Goal: Task Accomplishment & Management: Manage account settings

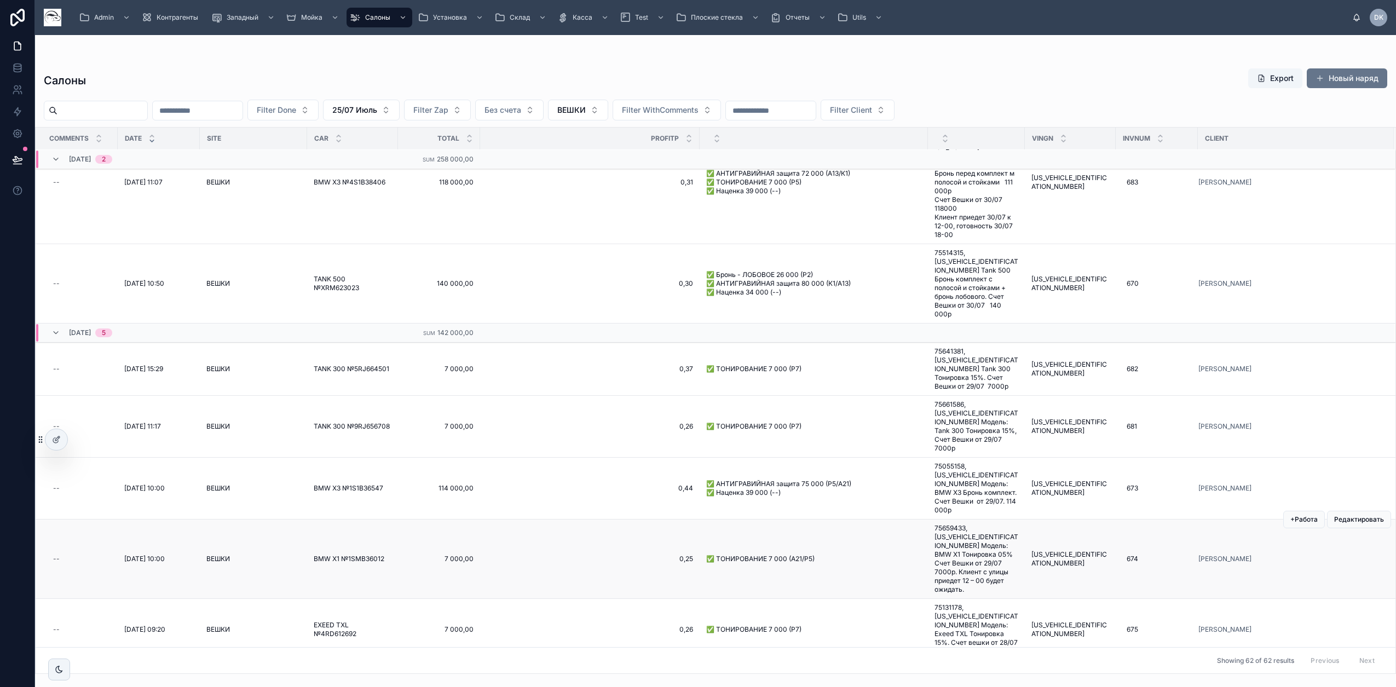
scroll to position [342, 0]
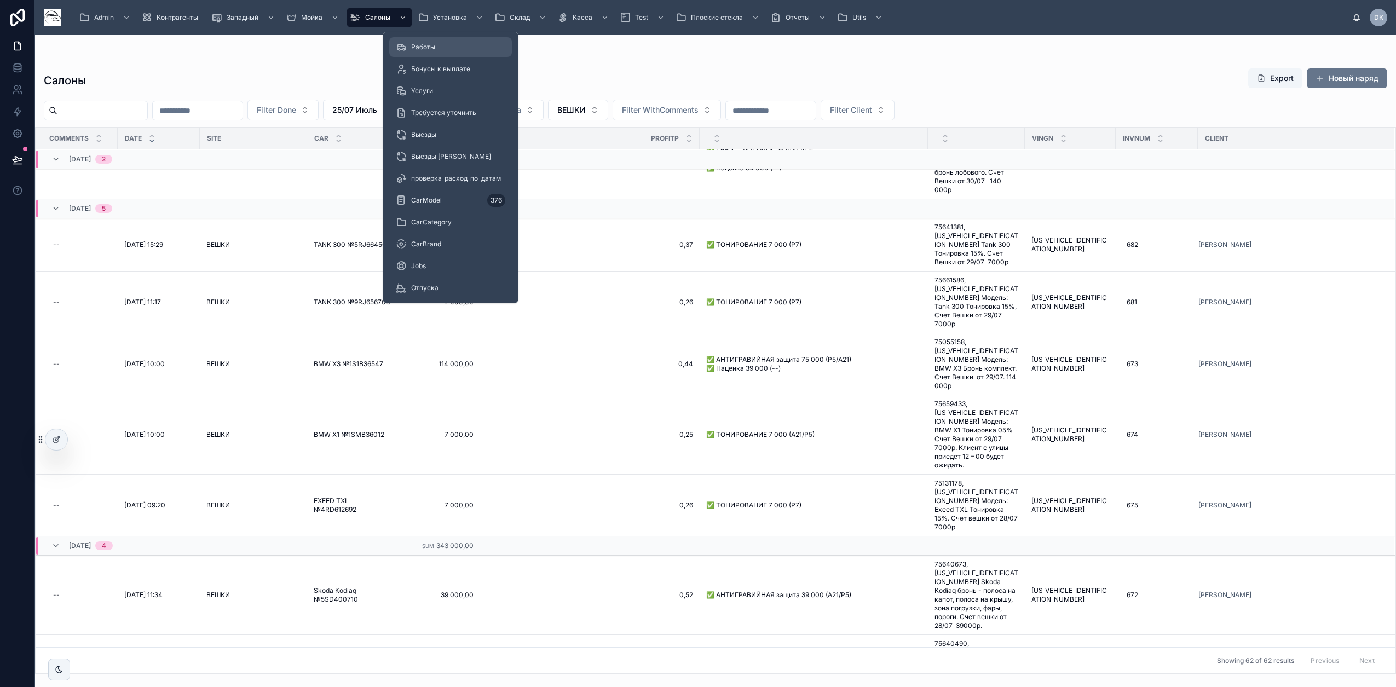
click at [445, 41] on div "Работы" at bounding box center [451, 47] width 110 height 18
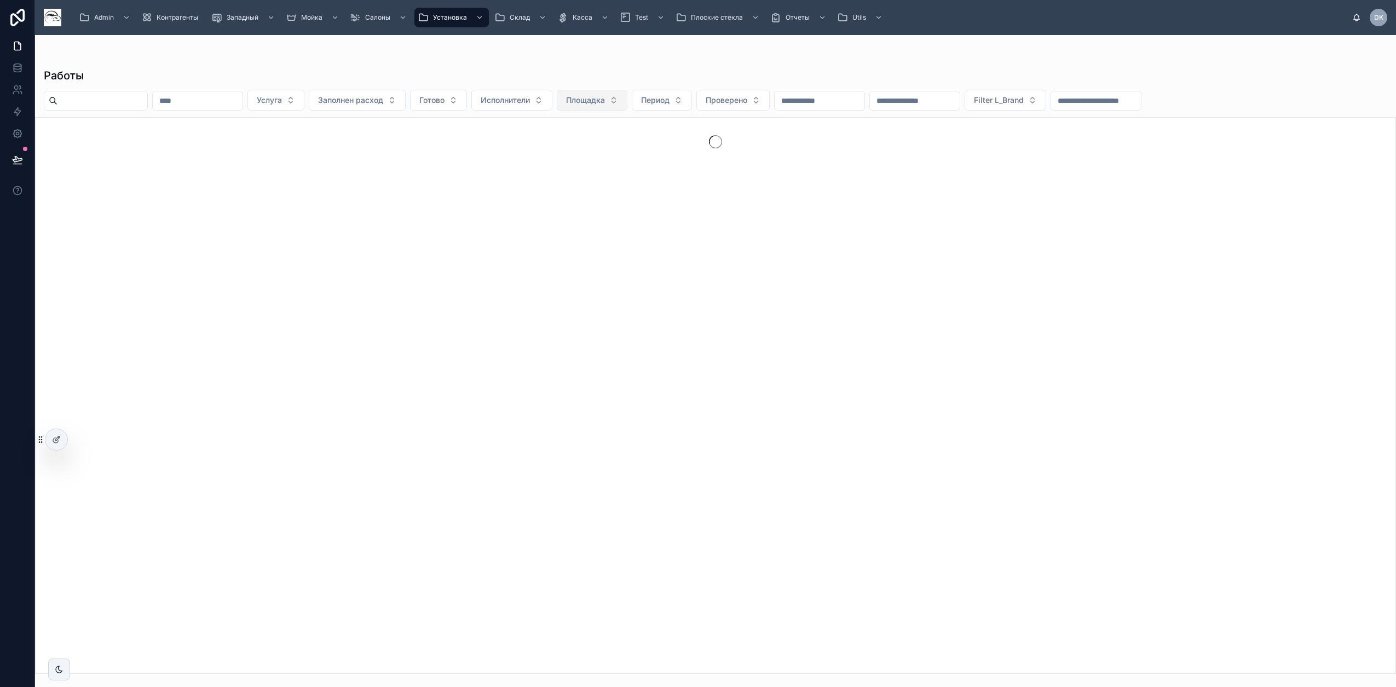
click at [605, 103] on span "Площадка" at bounding box center [585, 100] width 39 height 11
type input "***"
click at [608, 146] on span "ВЕШКИ" at bounding box center [602, 144] width 27 height 11
click at [659, 97] on span "Период" at bounding box center [645, 100] width 28 height 11
click at [699, 164] on div "25/07 Июль" at bounding box center [708, 162] width 131 height 18
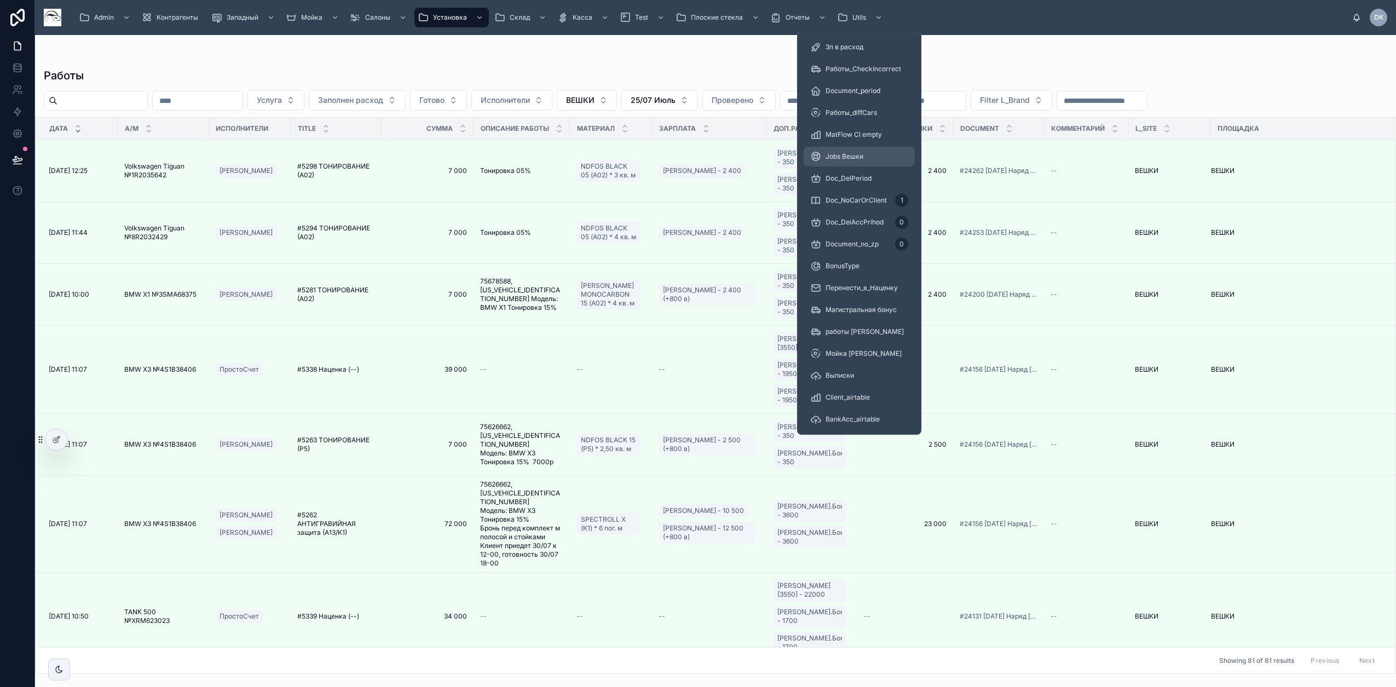
click at [869, 151] on div "Jobs Вешки" at bounding box center [859, 157] width 98 height 18
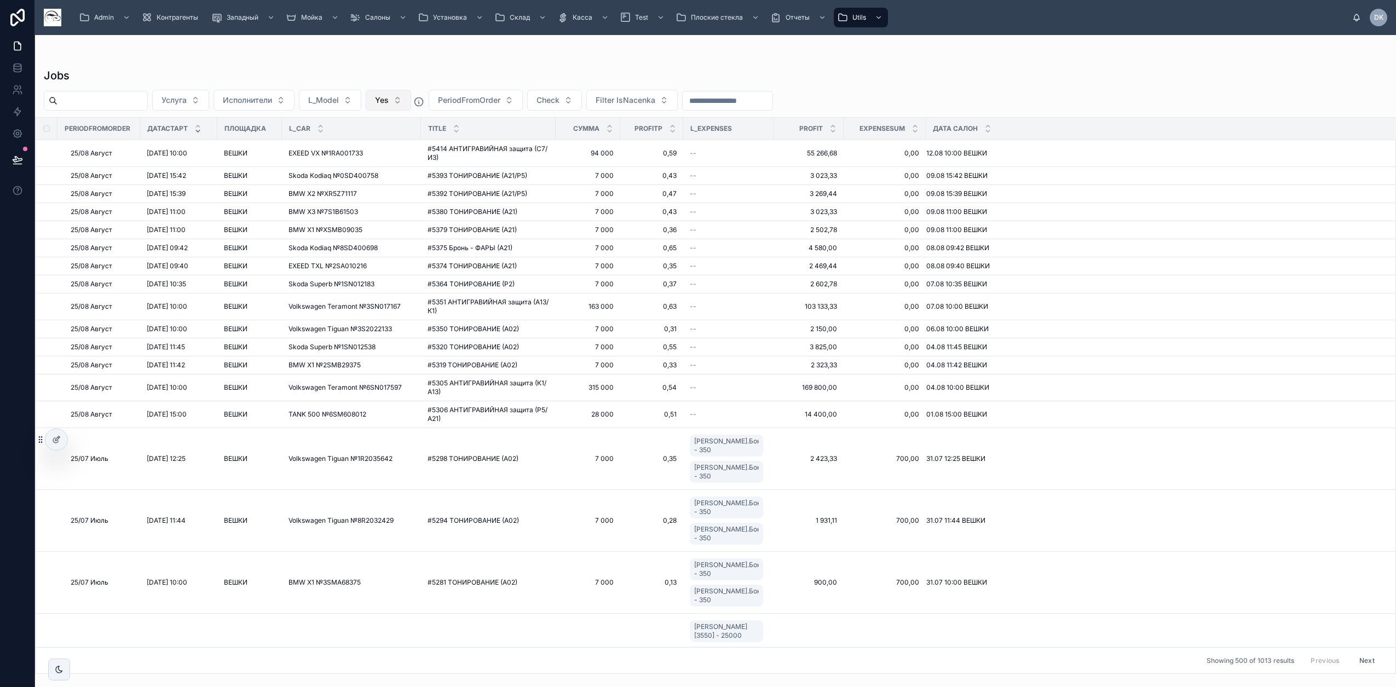
click at [411, 100] on button "Yes" at bounding box center [388, 100] width 45 height 21
click at [382, 158] on div "No" at bounding box center [417, 162] width 131 height 18
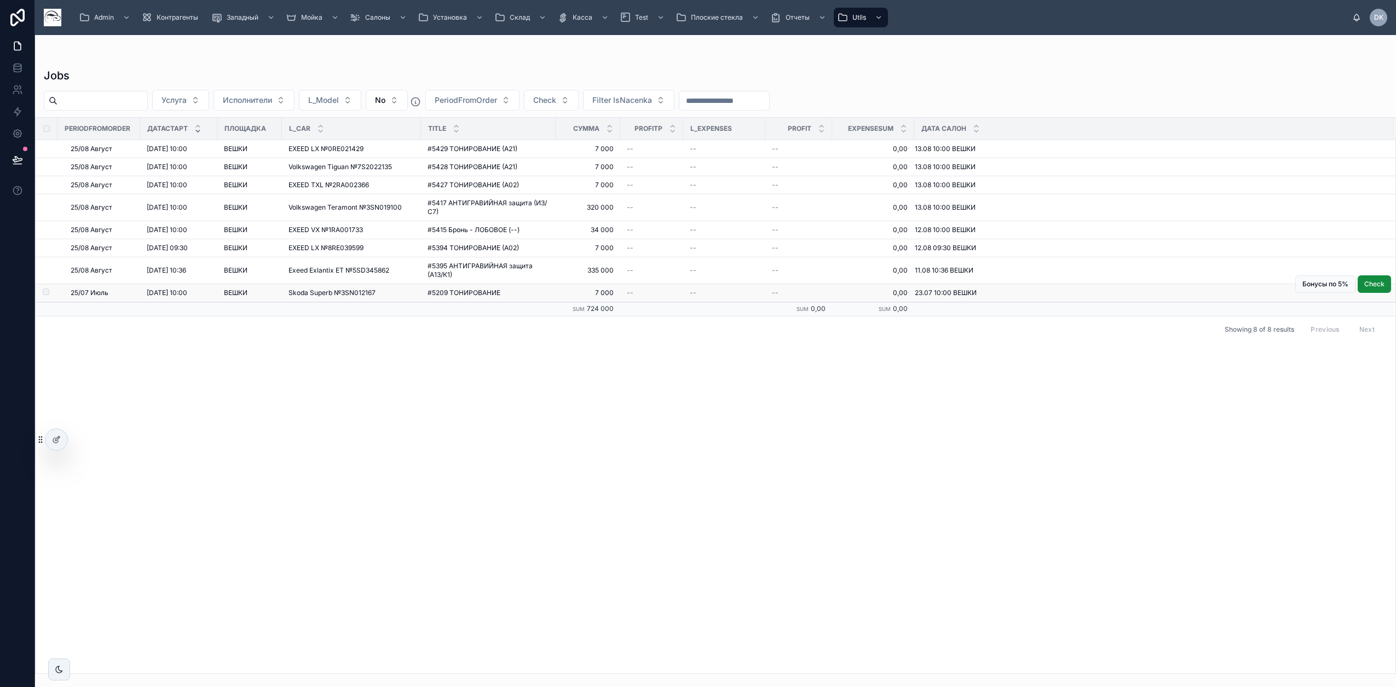
click at [374, 290] on span "Skoda Superb №3SN012167" at bounding box center [332, 293] width 87 height 9
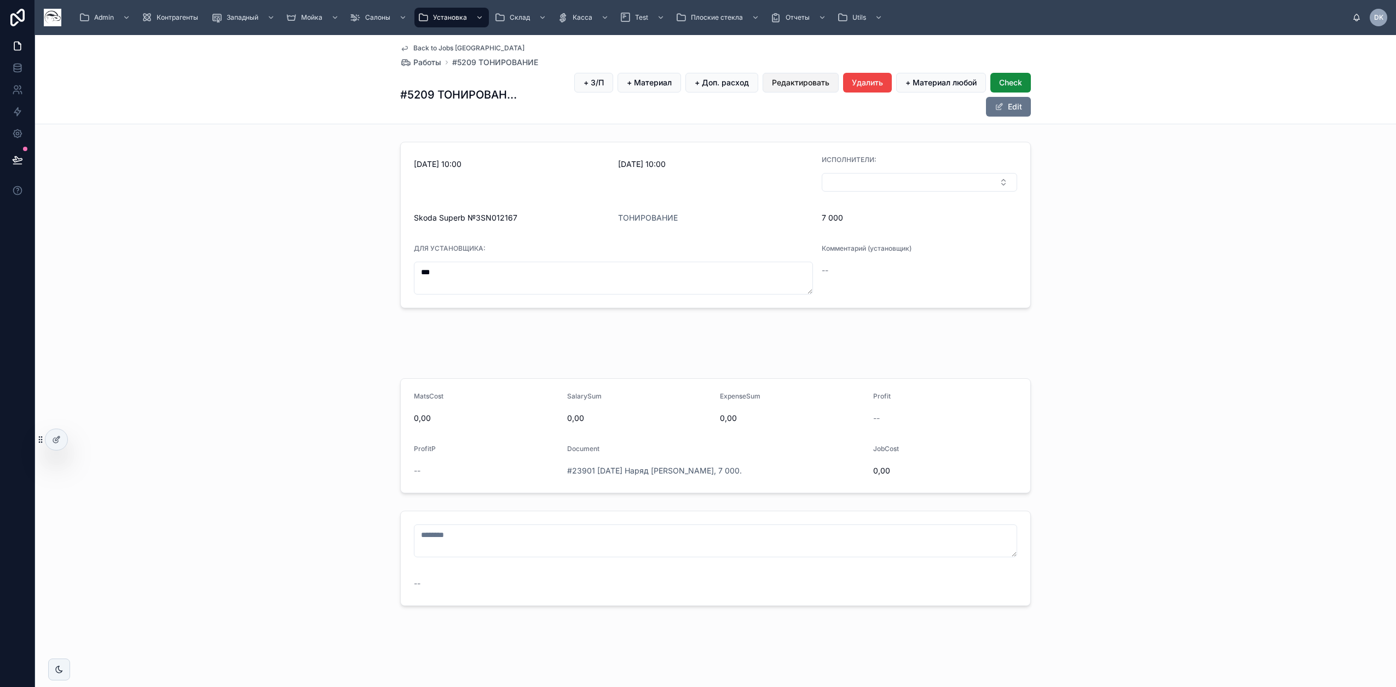
click at [780, 79] on span "Редактировать" at bounding box center [801, 82] width 58 height 11
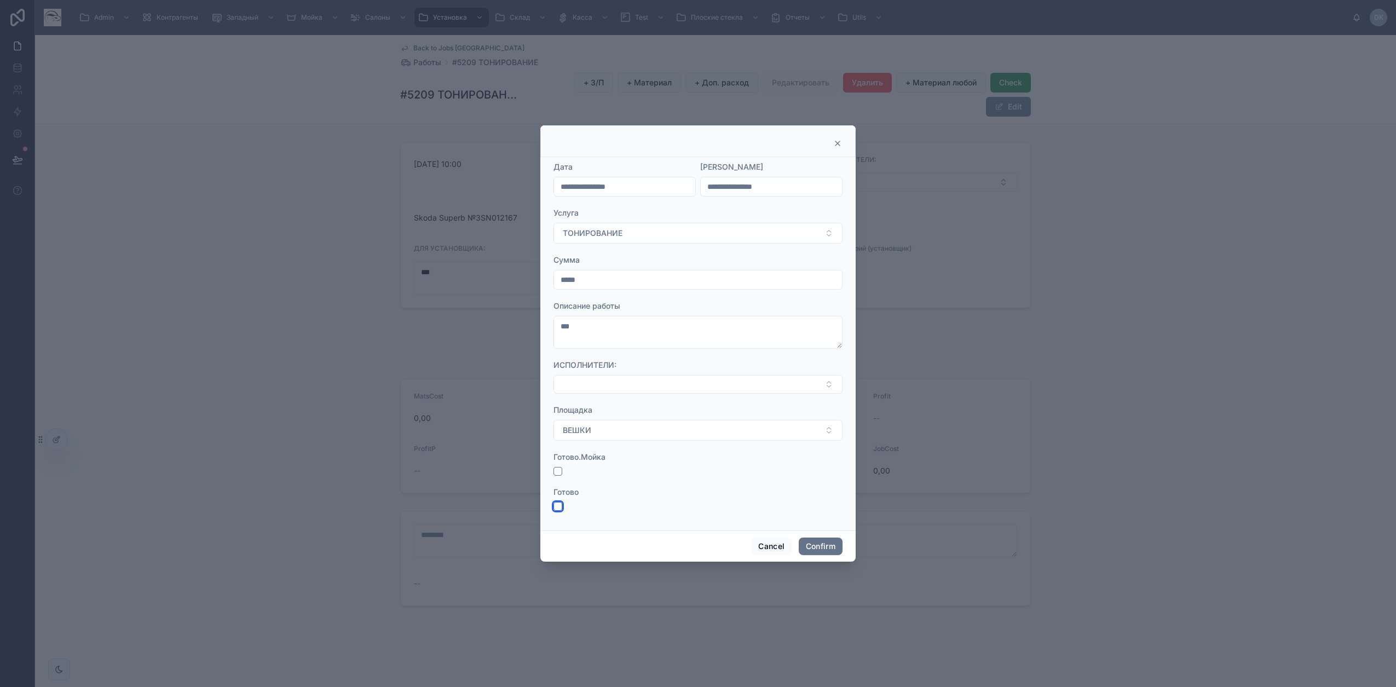
click at [557, 503] on button "button" at bounding box center [558, 506] width 9 height 9
click at [832, 542] on button "Confirm" at bounding box center [821, 547] width 44 height 18
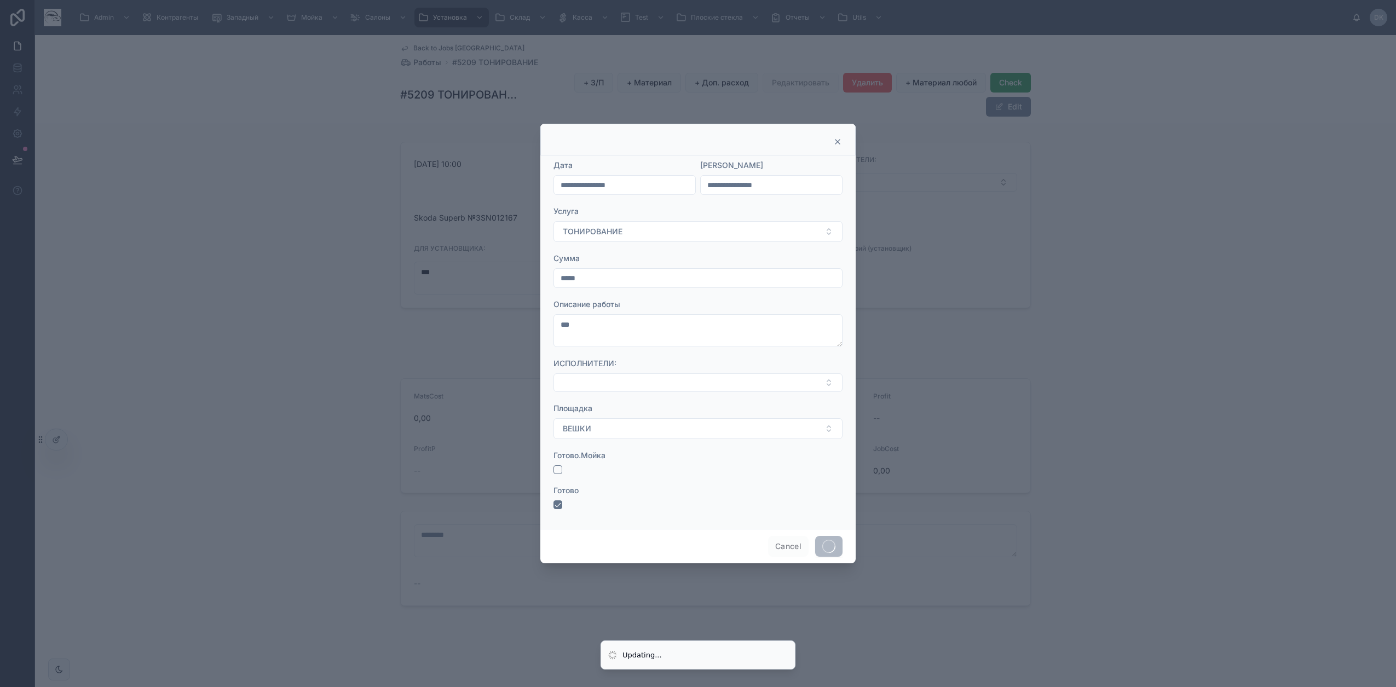
click at [343, 202] on div at bounding box center [698, 343] width 1396 height 687
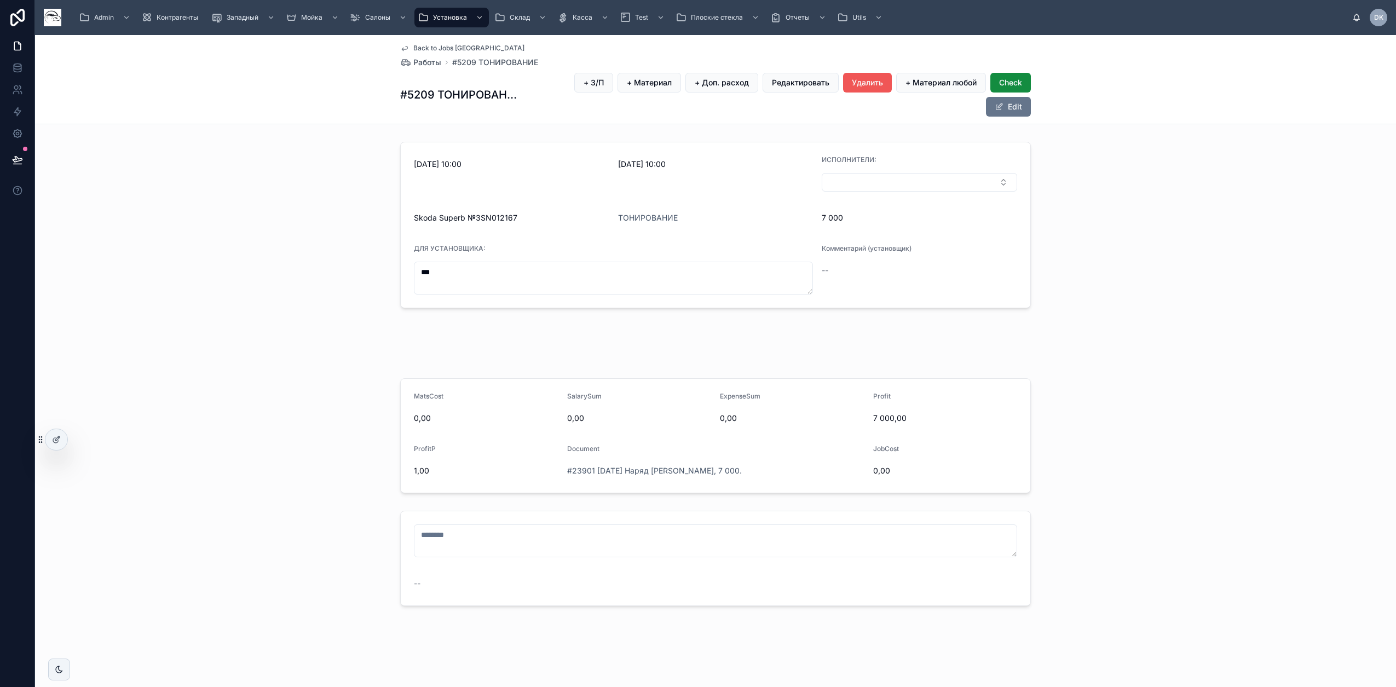
click at [867, 78] on span "Удалить" at bounding box center [867, 82] width 31 height 11
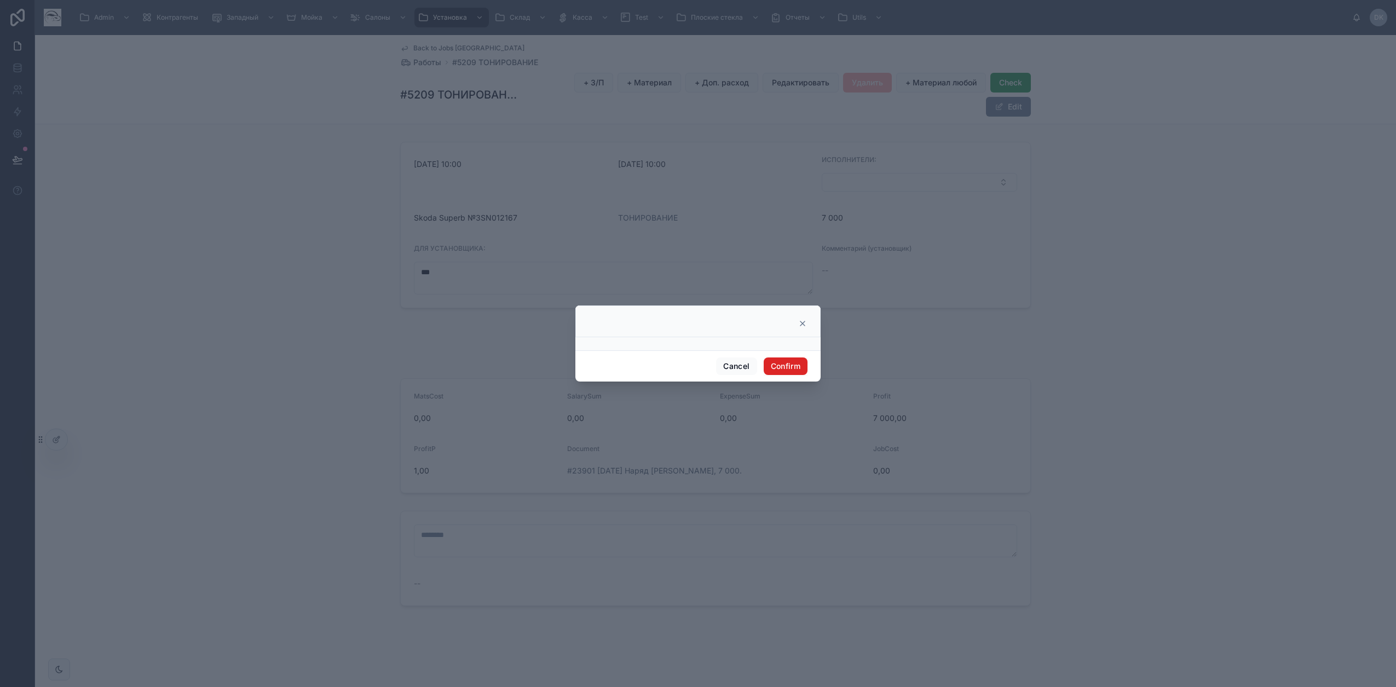
click at [791, 364] on button "Confirm" at bounding box center [786, 367] width 44 height 18
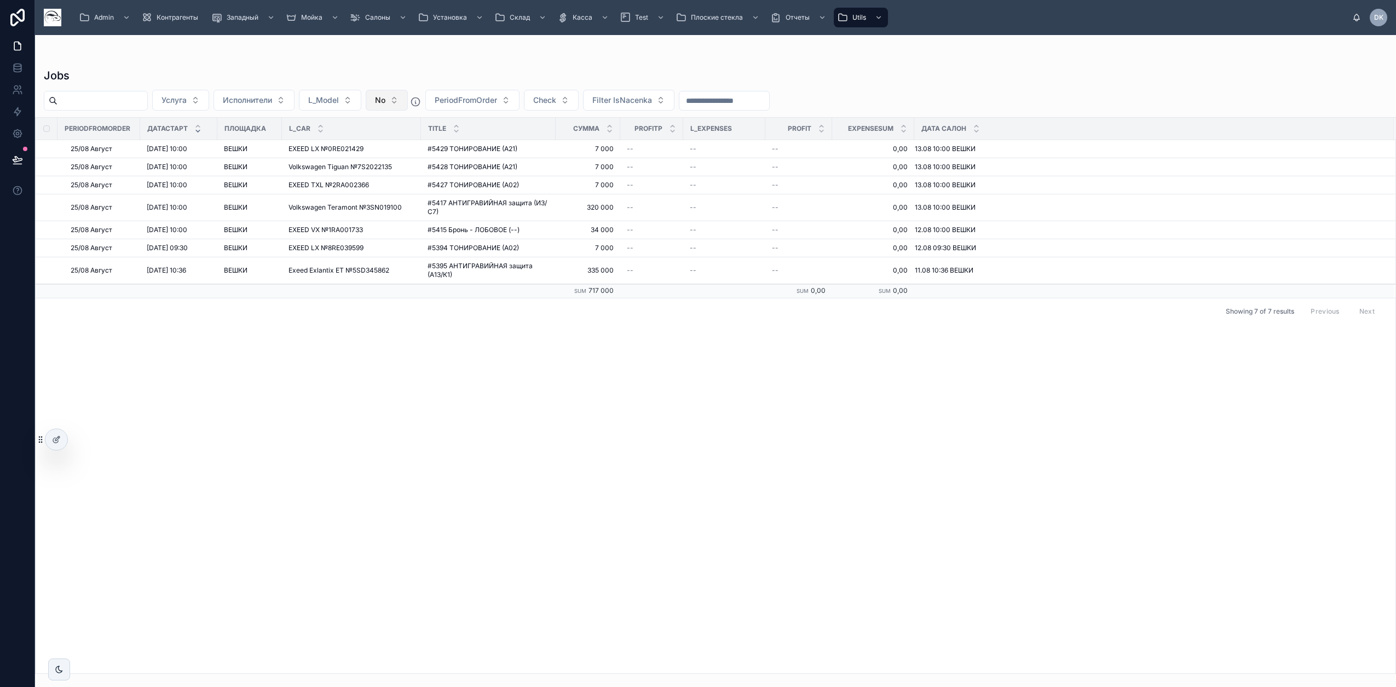
click at [386, 96] on span "No" at bounding box center [380, 100] width 10 height 11
click at [382, 148] on div "----" at bounding box center [415, 145] width 131 height 18
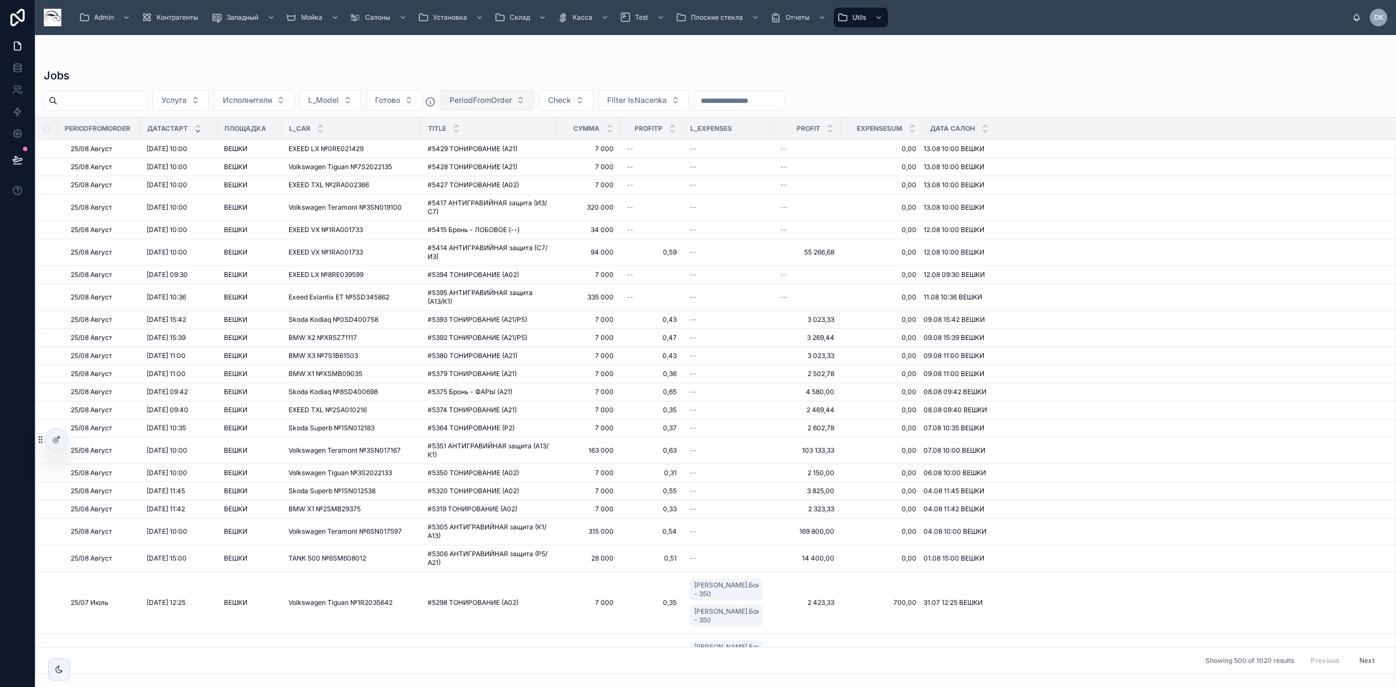
click at [502, 102] on span "PeriodFromOrder" at bounding box center [481, 100] width 62 height 11
click at [497, 185] on div "25/06 Июнь" at bounding box center [517, 180] width 131 height 18
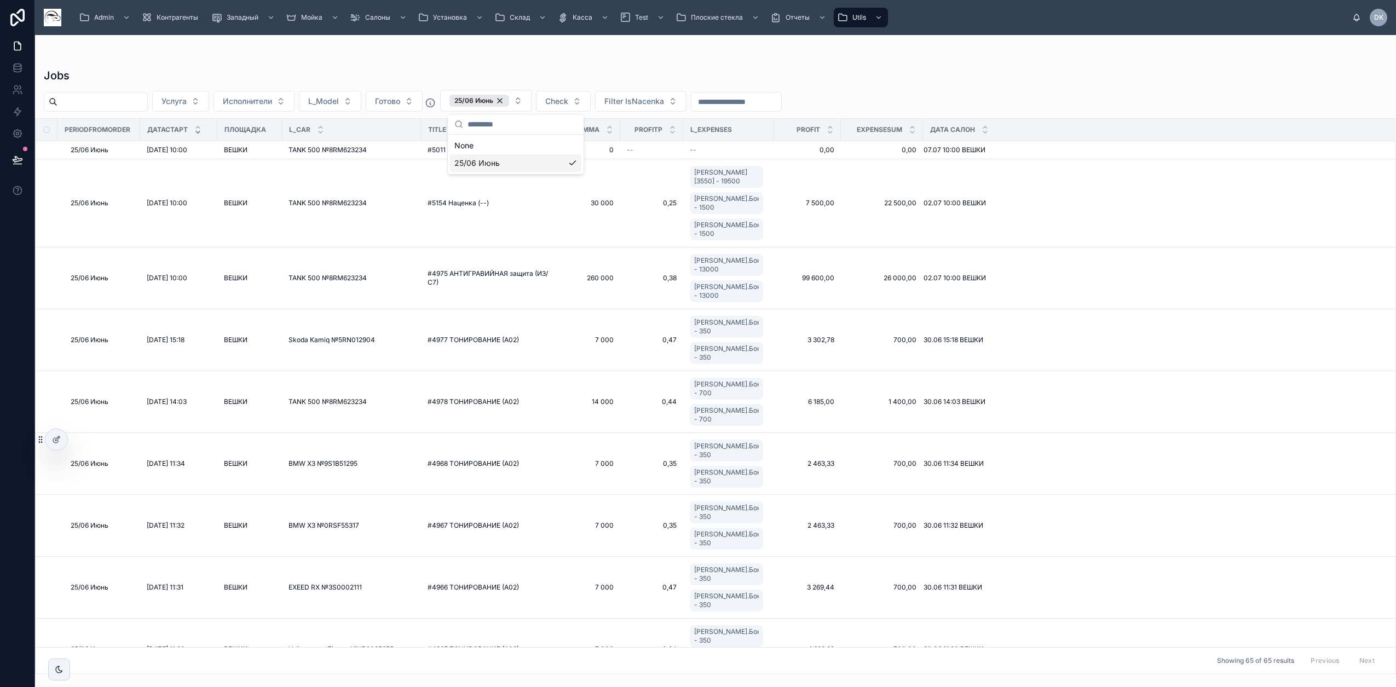
click at [889, 58] on div at bounding box center [716, 57] width 1344 height 9
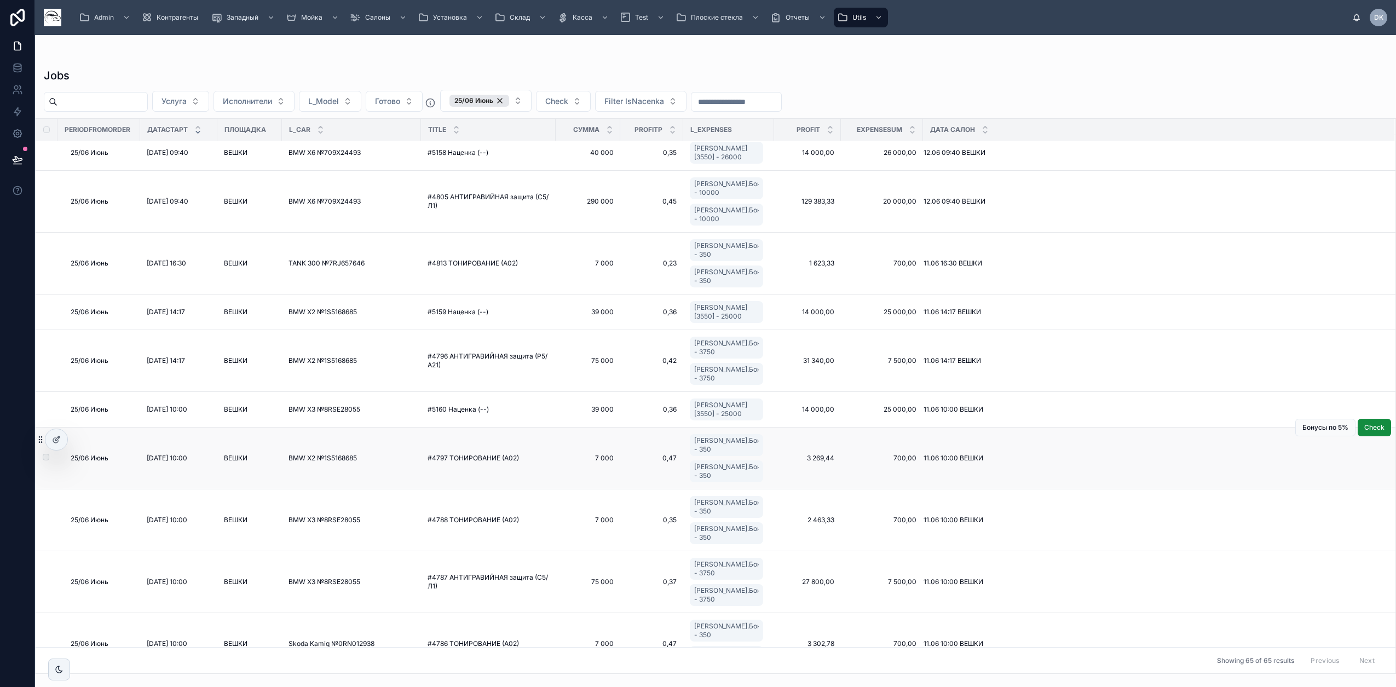
scroll to position [2396, 0]
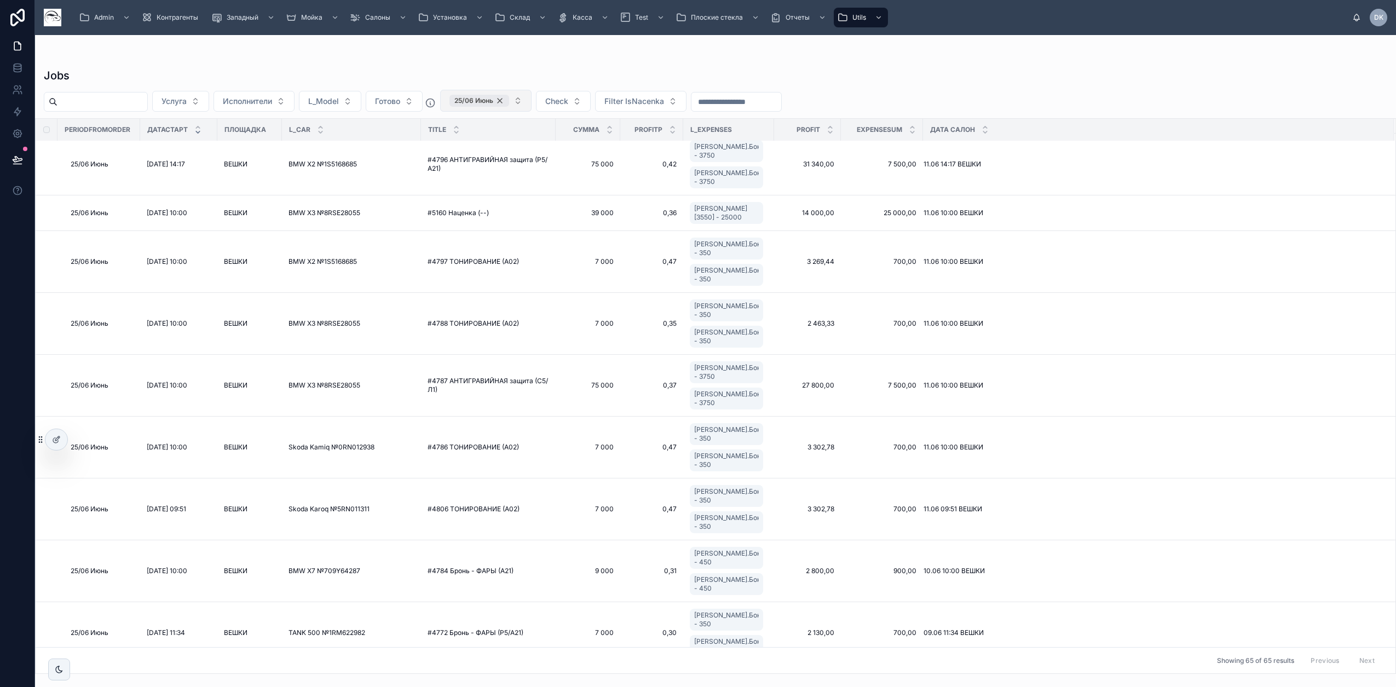
click at [509, 100] on div "25/06 Июнь" at bounding box center [480, 101] width 60 height 12
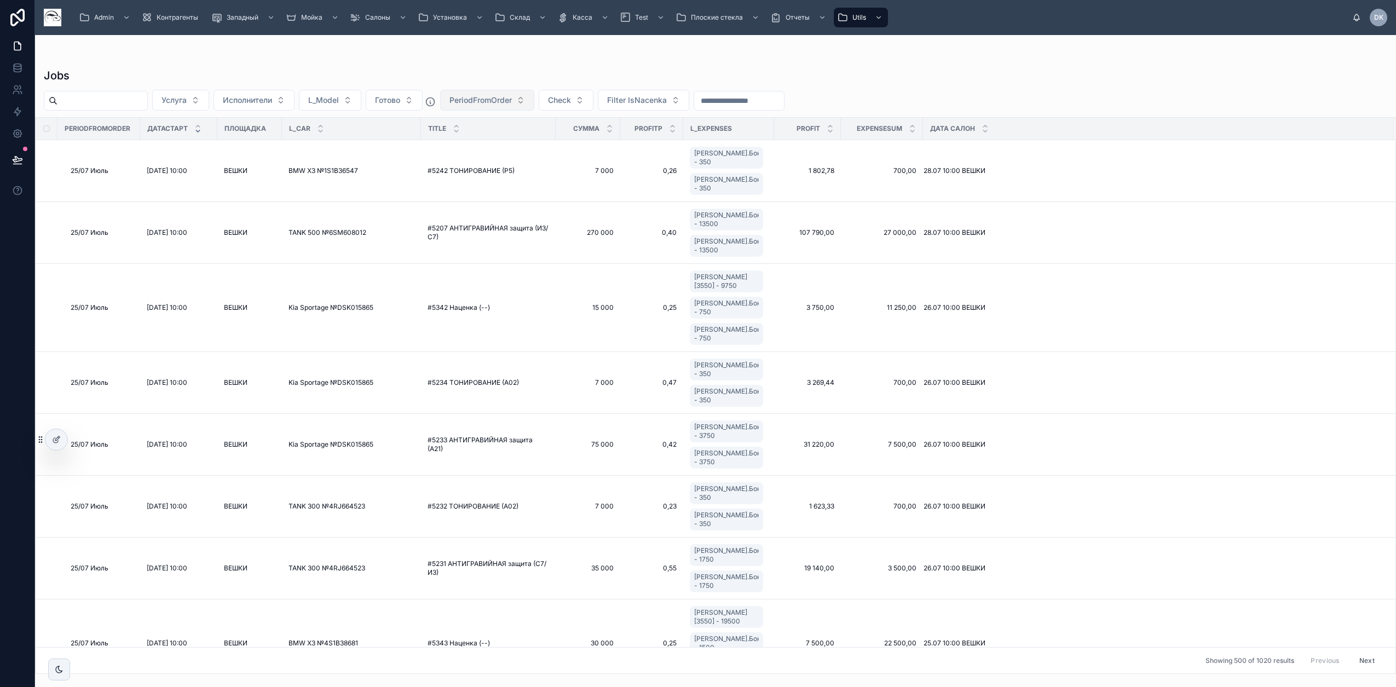
scroll to position [2554, 0]
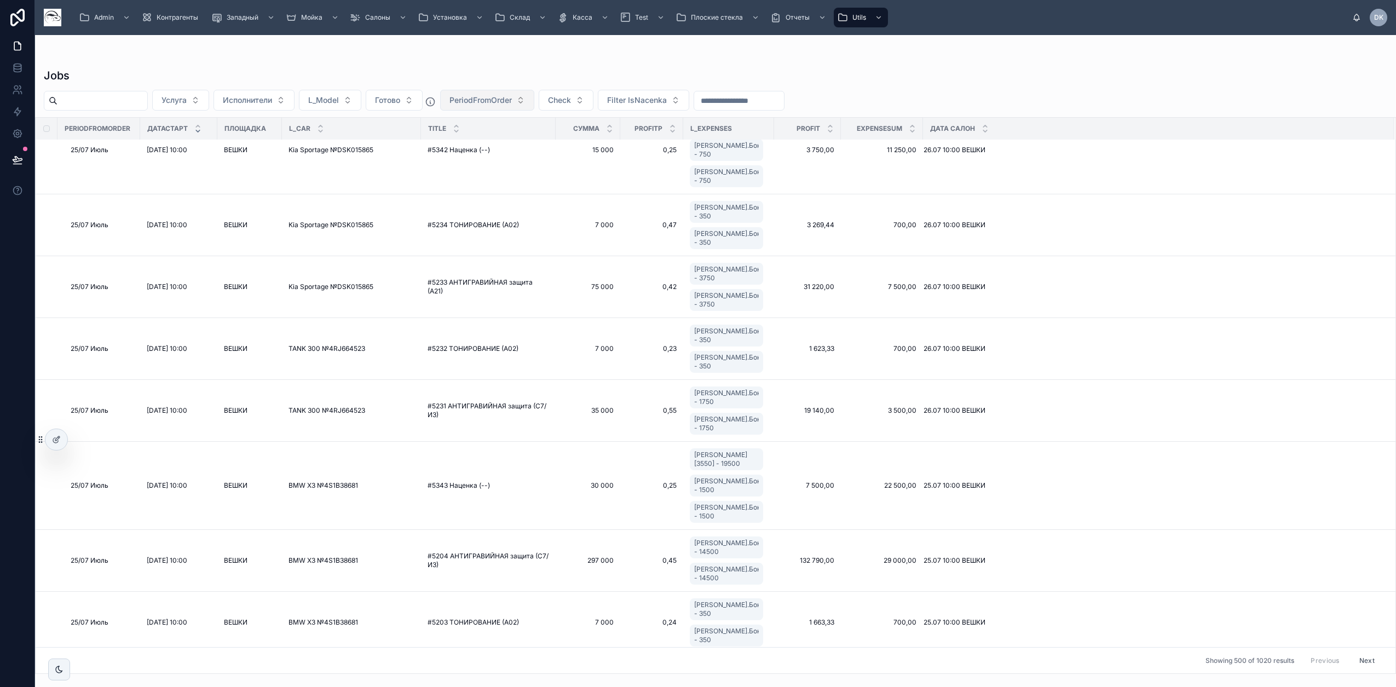
click at [512, 101] on span "PeriodFromOrder" at bounding box center [481, 100] width 62 height 11
click at [502, 167] on div "25/07 Июль" at bounding box center [517, 162] width 131 height 18
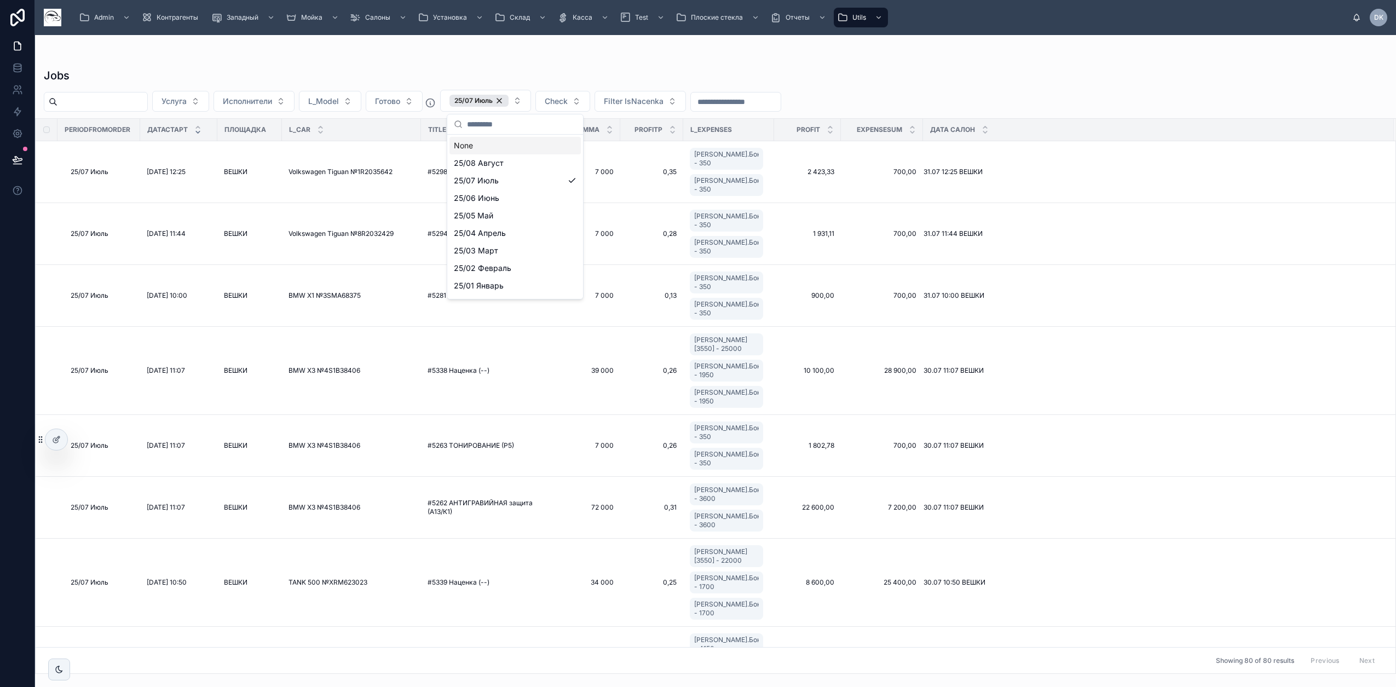
click at [613, 39] on div "Jobs Услуга Исполнители L_Model Готово 25/07 Июль Check Filter IsNacenka Period…" at bounding box center [715, 354] width 1361 height 639
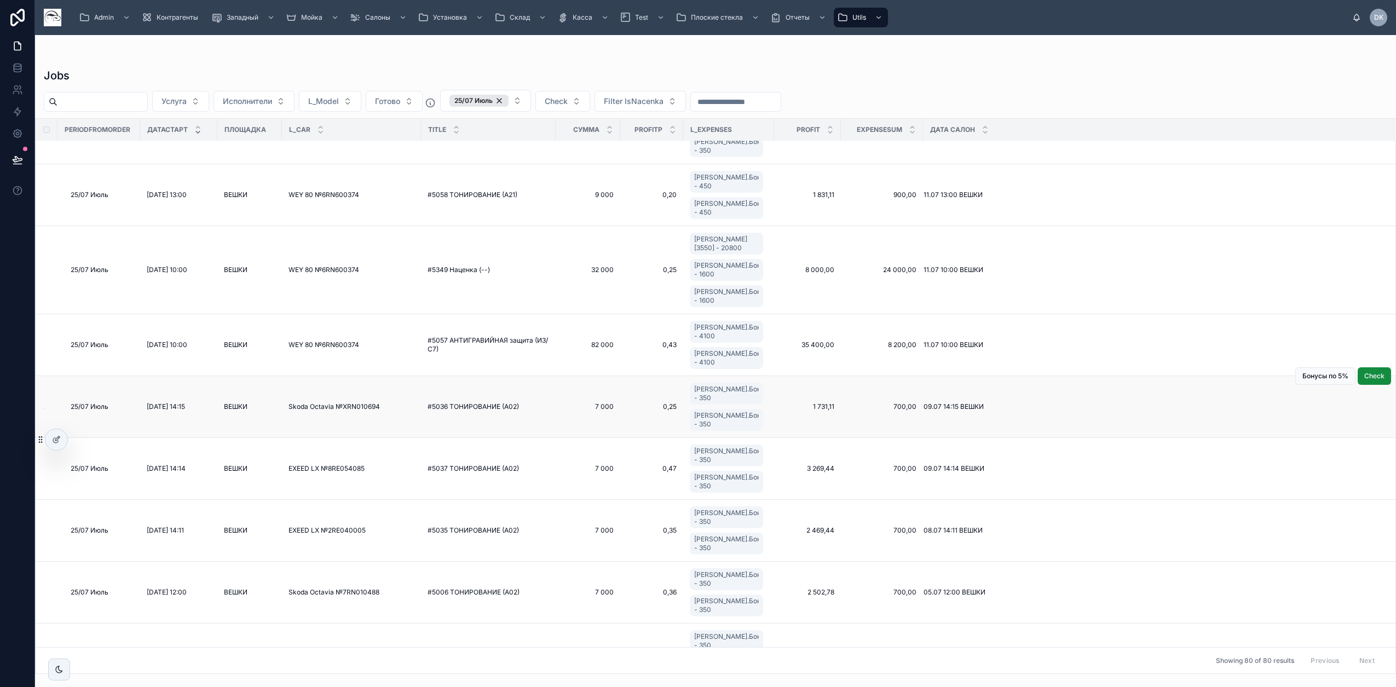
scroll to position [4712, 0]
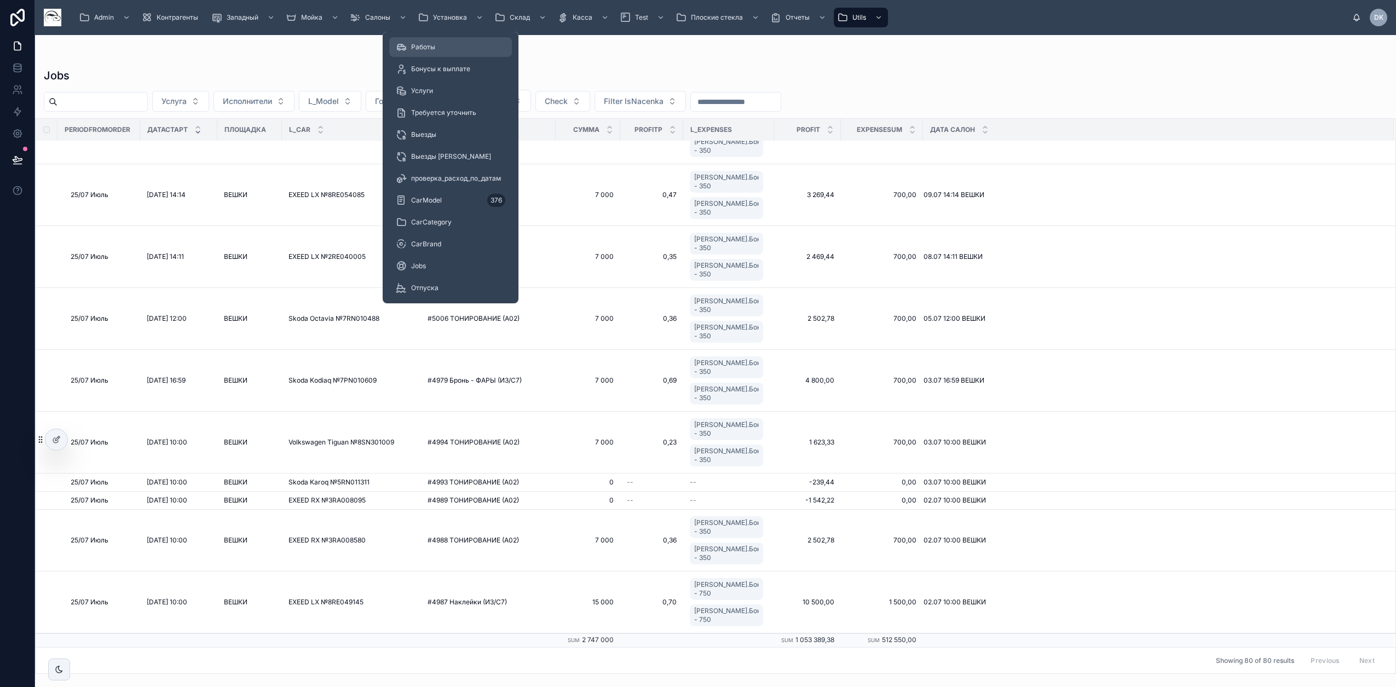
click at [437, 45] on div "Работы" at bounding box center [451, 47] width 110 height 18
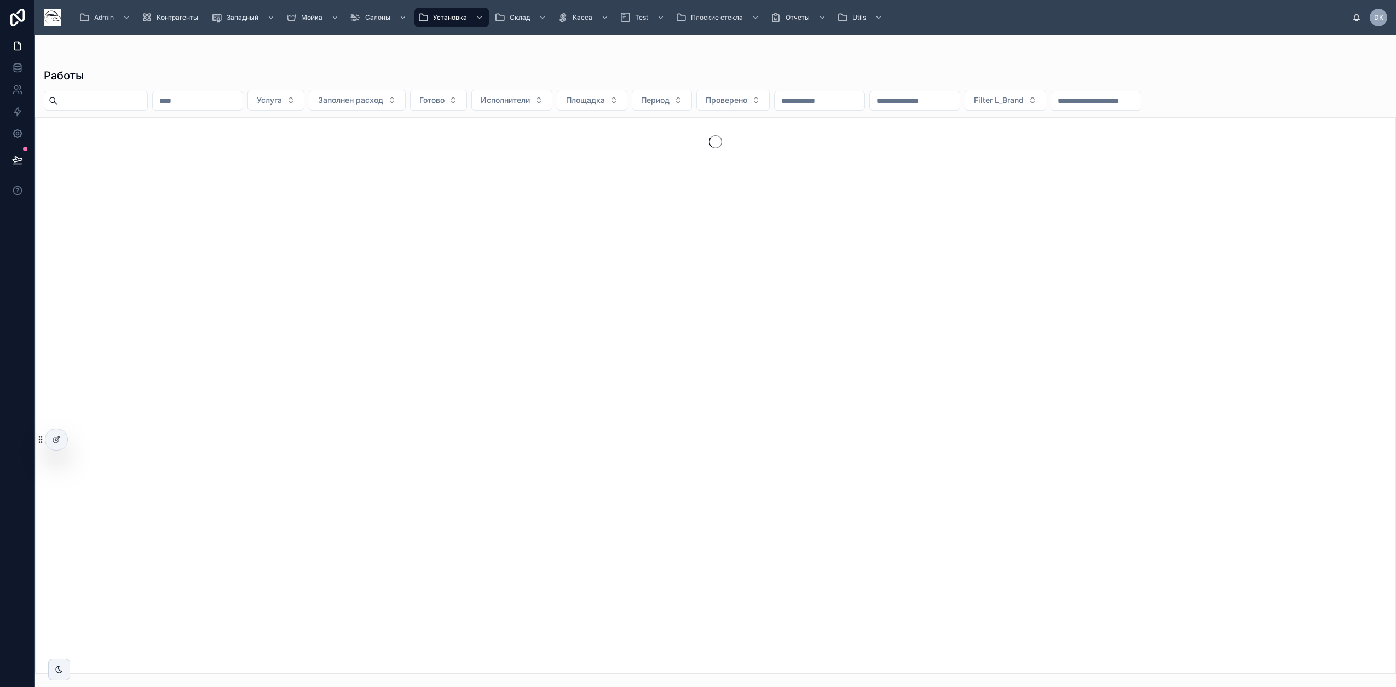
click at [663, 52] on div "Работы Услуга Заполнен расход Готово Исполнители Площадка Период Проверено Filt…" at bounding box center [715, 354] width 1361 height 639
click at [605, 100] on span "Площадка" at bounding box center [585, 100] width 39 height 11
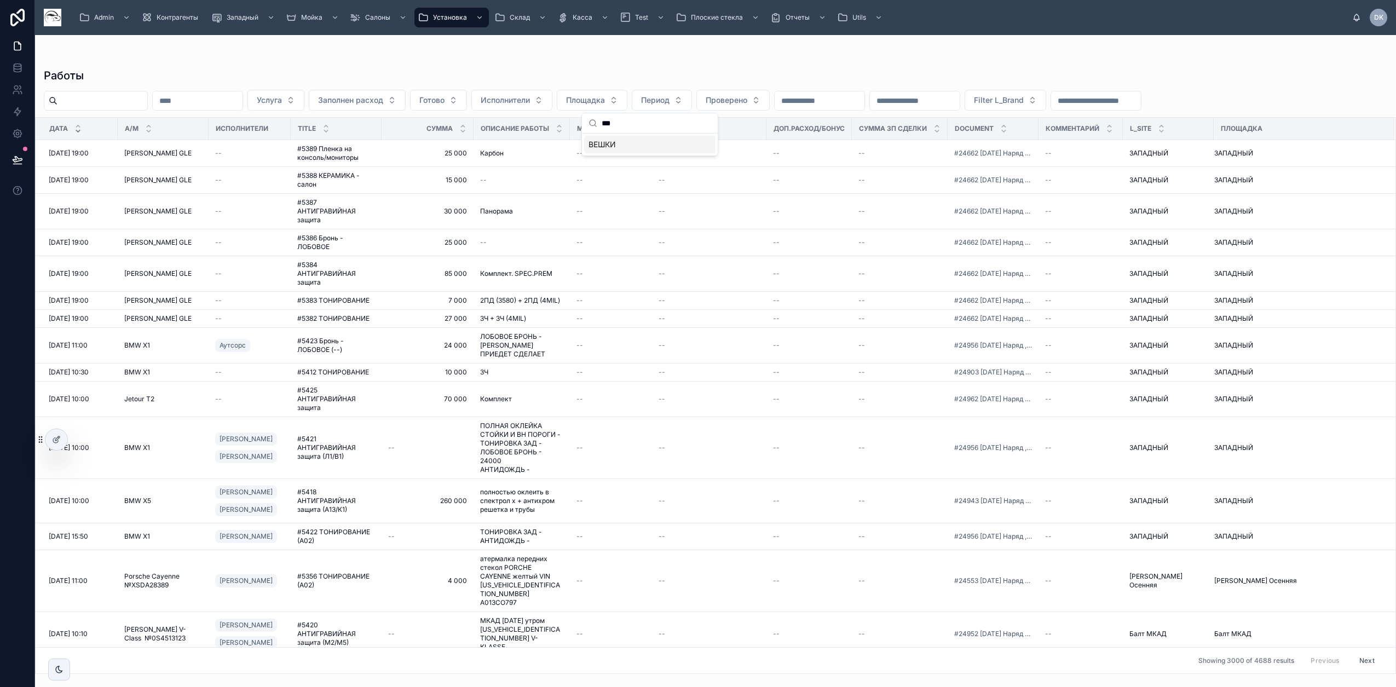
type input "***"
click at [638, 146] on div "ВЕШКИ" at bounding box center [649, 145] width 131 height 18
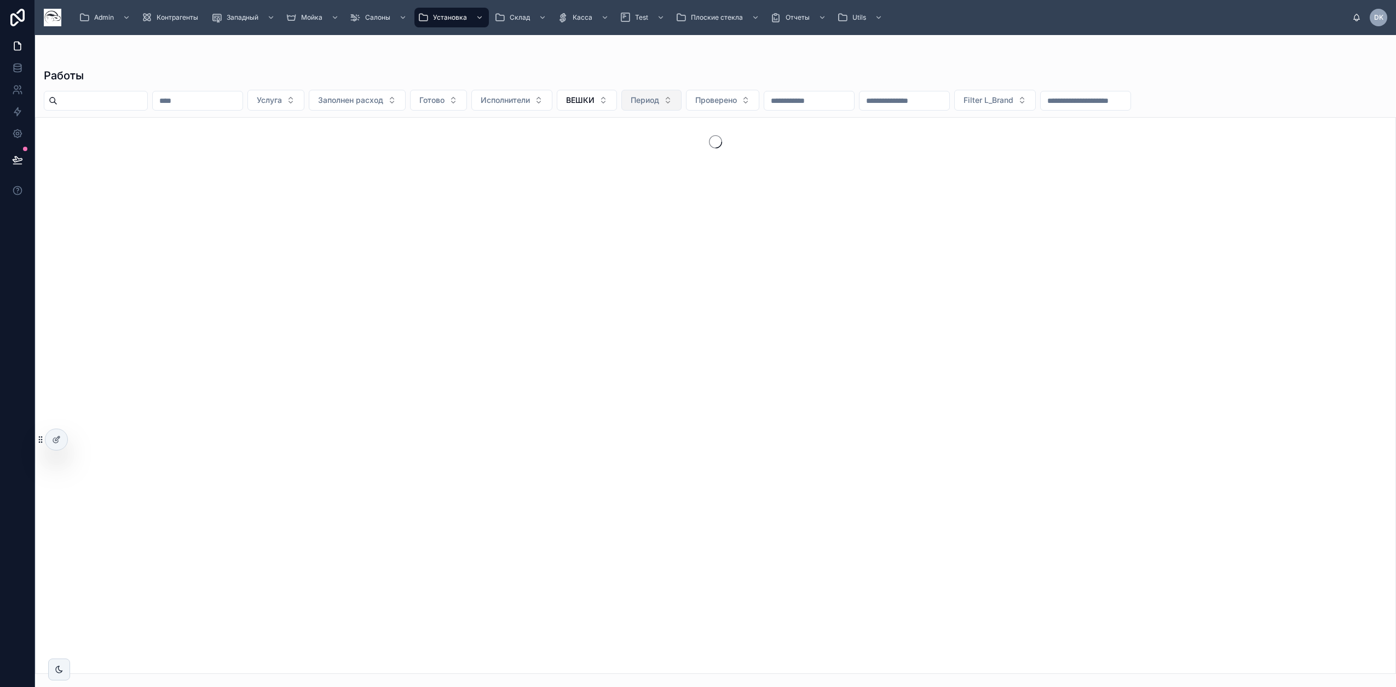
click at [659, 100] on span "Период" at bounding box center [645, 100] width 28 height 11
click at [699, 164] on div "25/07 Июль" at bounding box center [708, 162] width 131 height 18
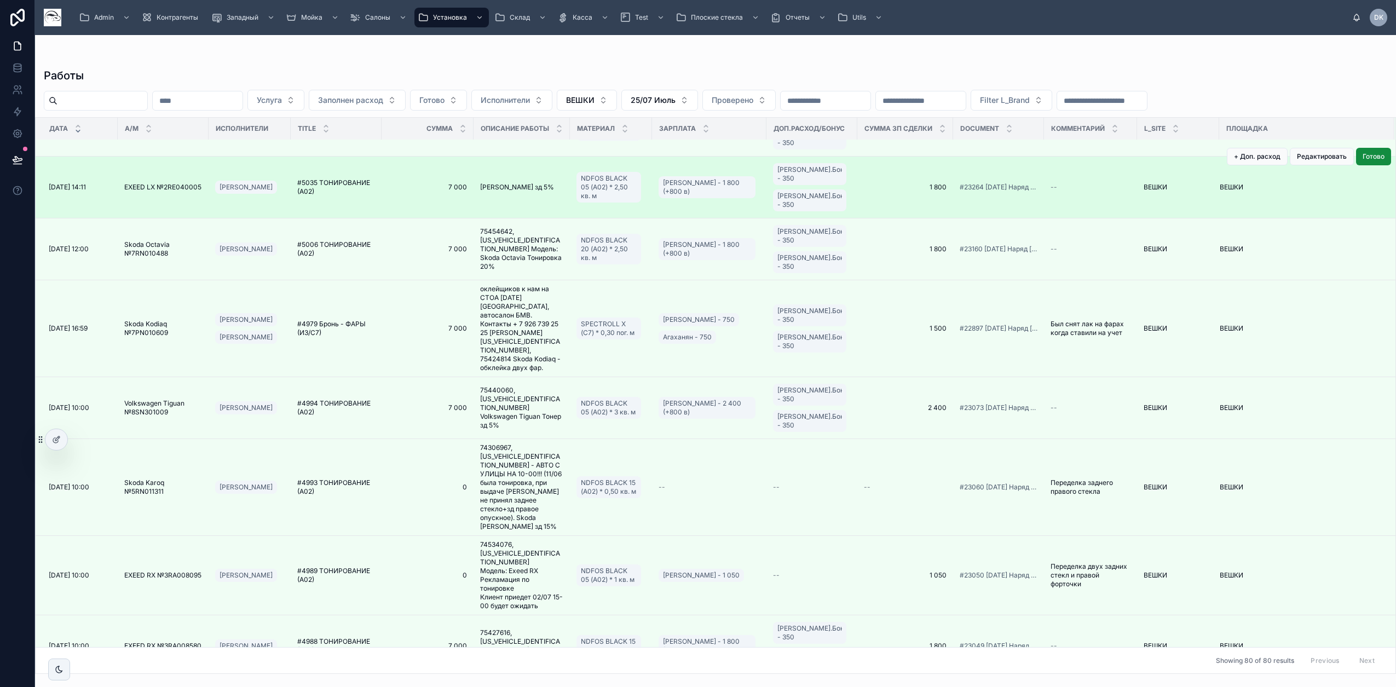
scroll to position [4939, 0]
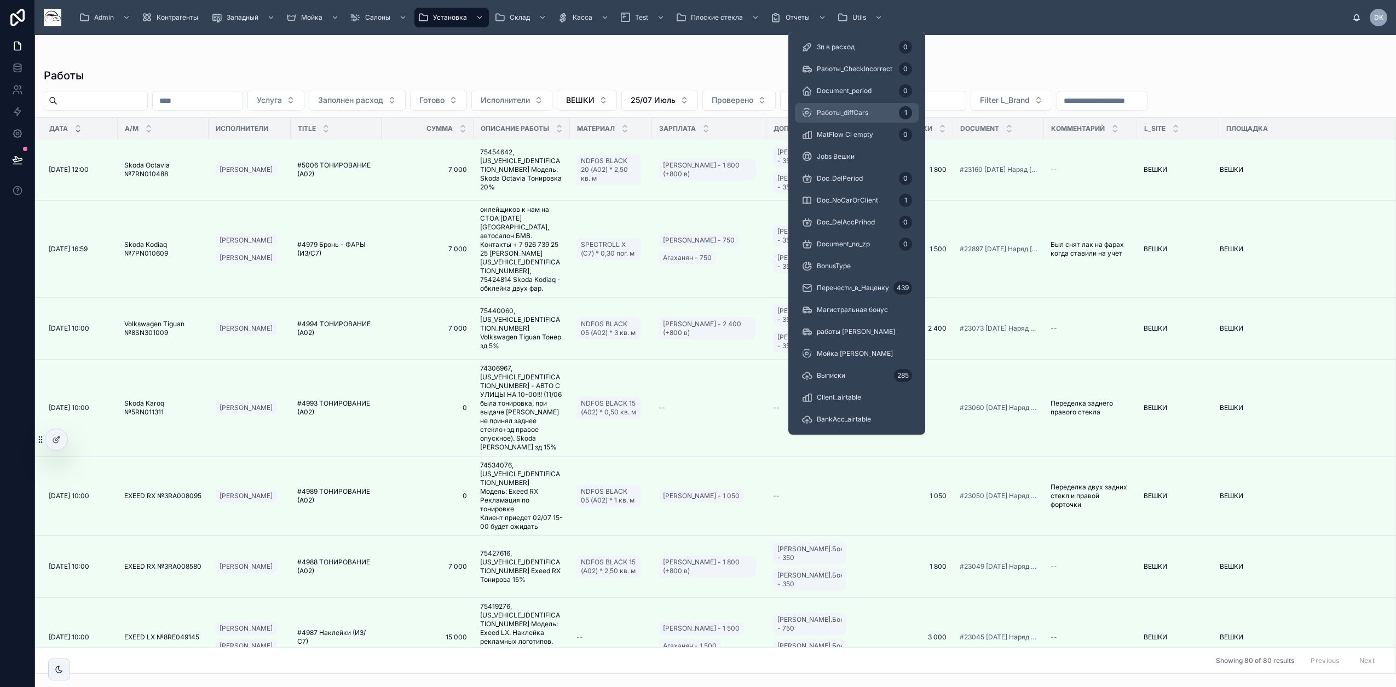
click at [876, 112] on div "Работы_diffCars 1" at bounding box center [857, 113] width 111 height 18
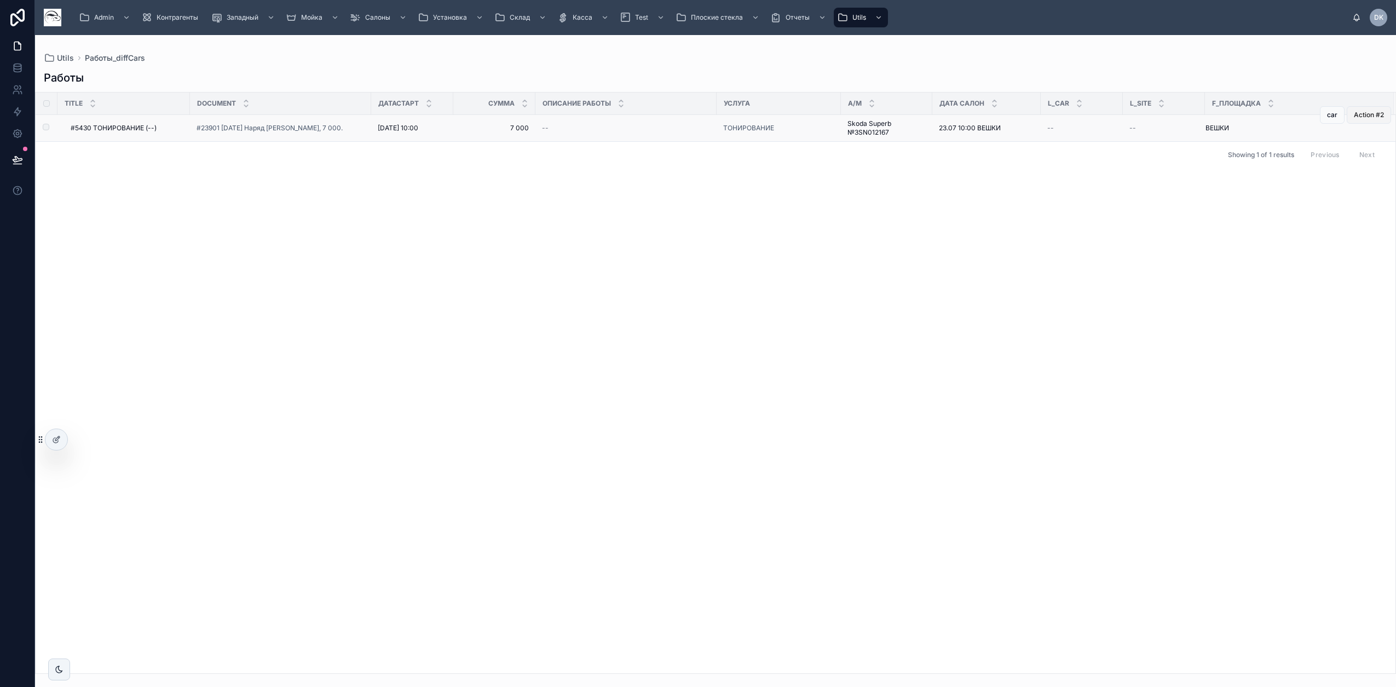
click at [1366, 120] on button "Action #2" at bounding box center [1369, 115] width 44 height 18
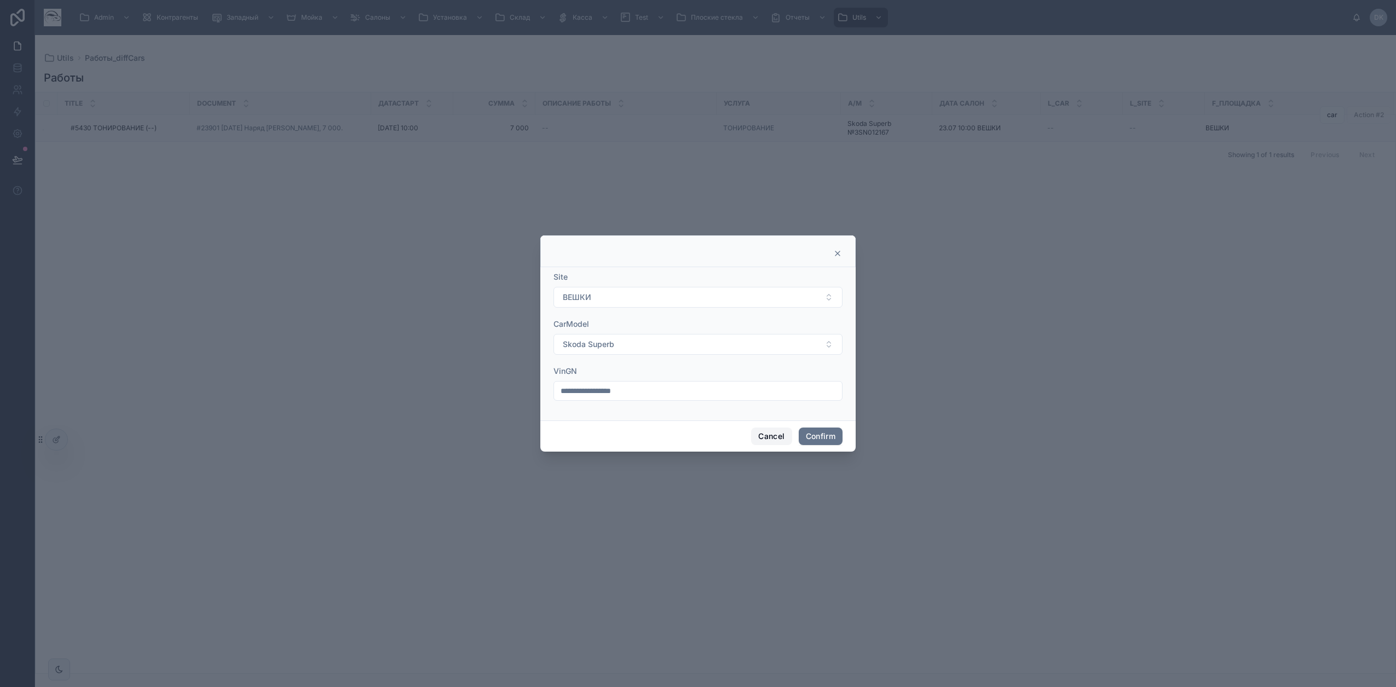
click at [763, 435] on button "Cancel" at bounding box center [771, 437] width 41 height 18
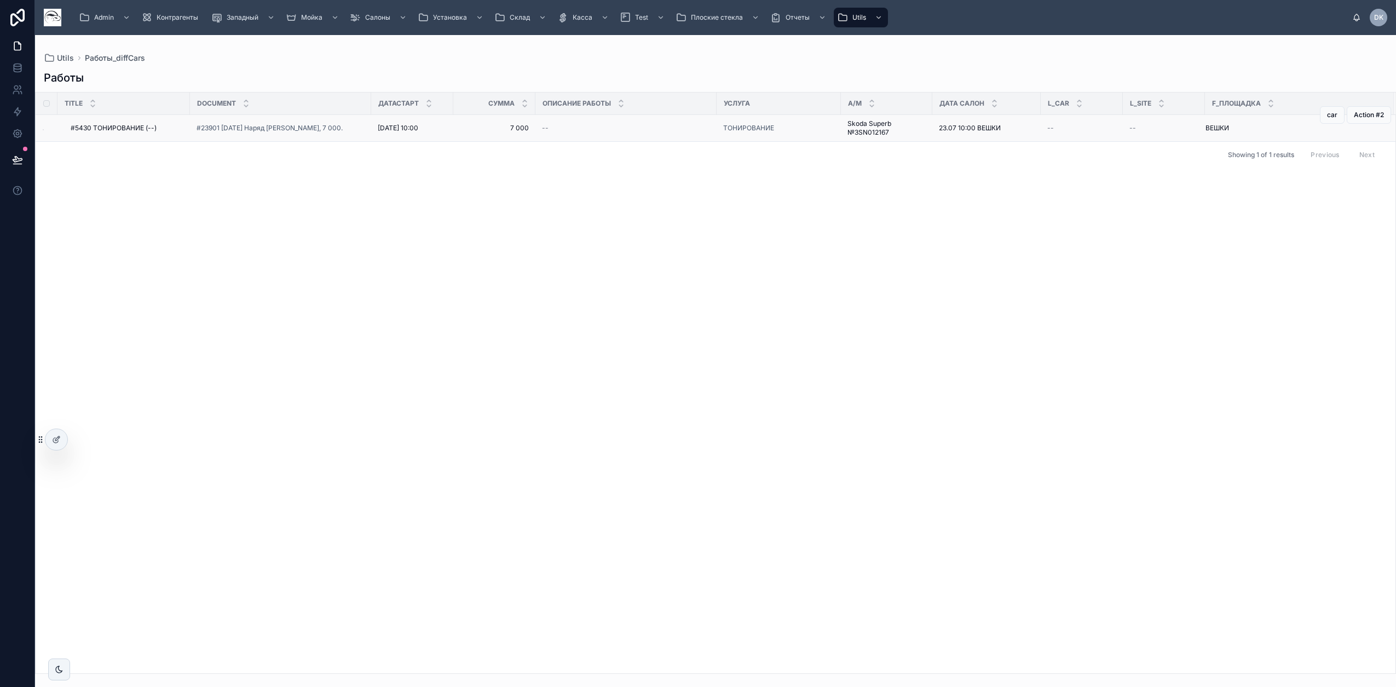
click at [491, 390] on div "Title Document ДатаСтарт Сумма Описание работы Услуга А/М Дата салон L_Car L_Si…" at bounding box center [716, 383] width 1360 height 581
click at [278, 129] on span "#23901 23/07/25 Наряд Рольф - Вешки, 7 000." at bounding box center [270, 128] width 146 height 9
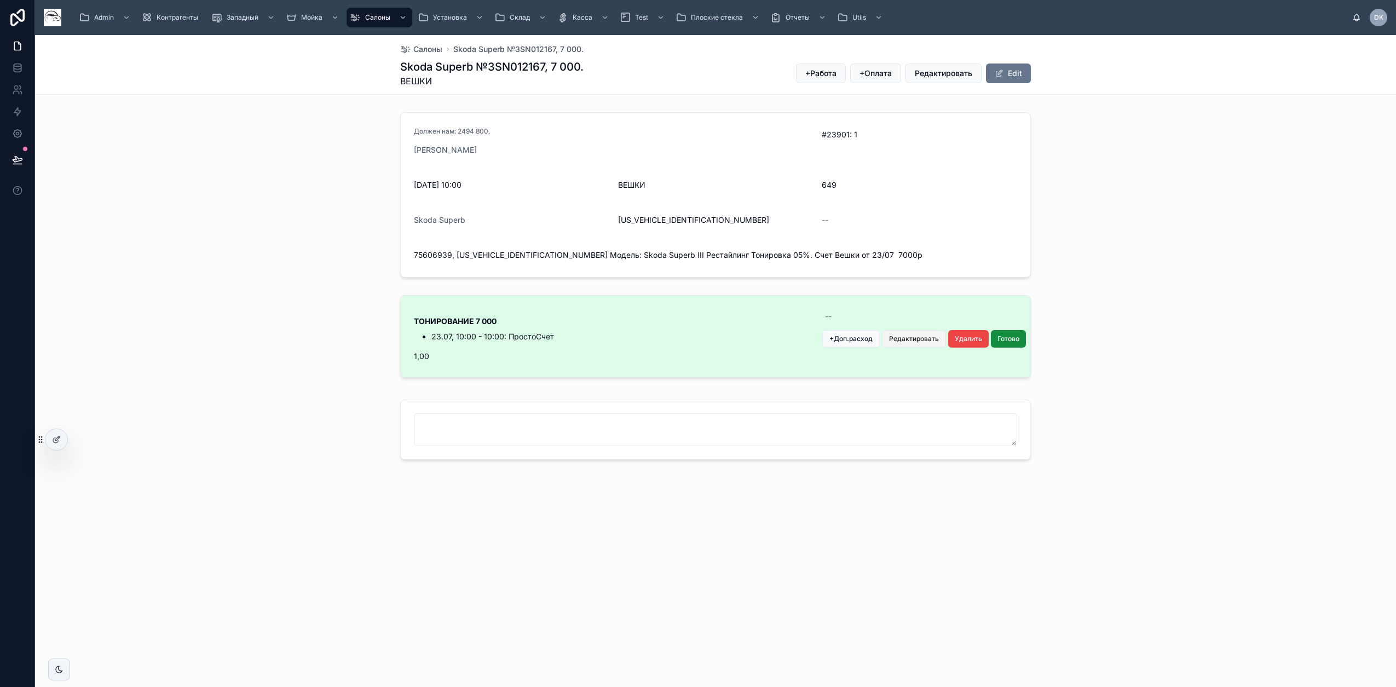
click at [910, 343] on span "Редактировать" at bounding box center [914, 339] width 50 height 9
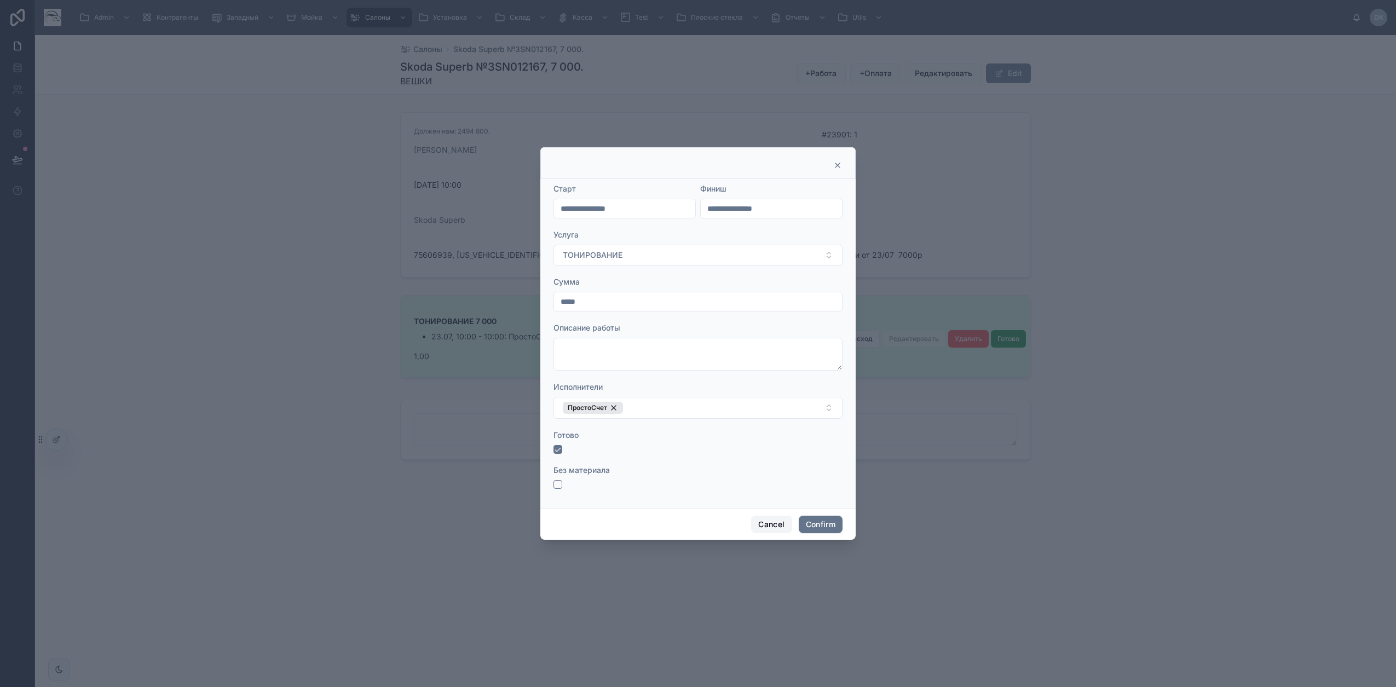
click at [775, 521] on button "Cancel" at bounding box center [771, 525] width 41 height 18
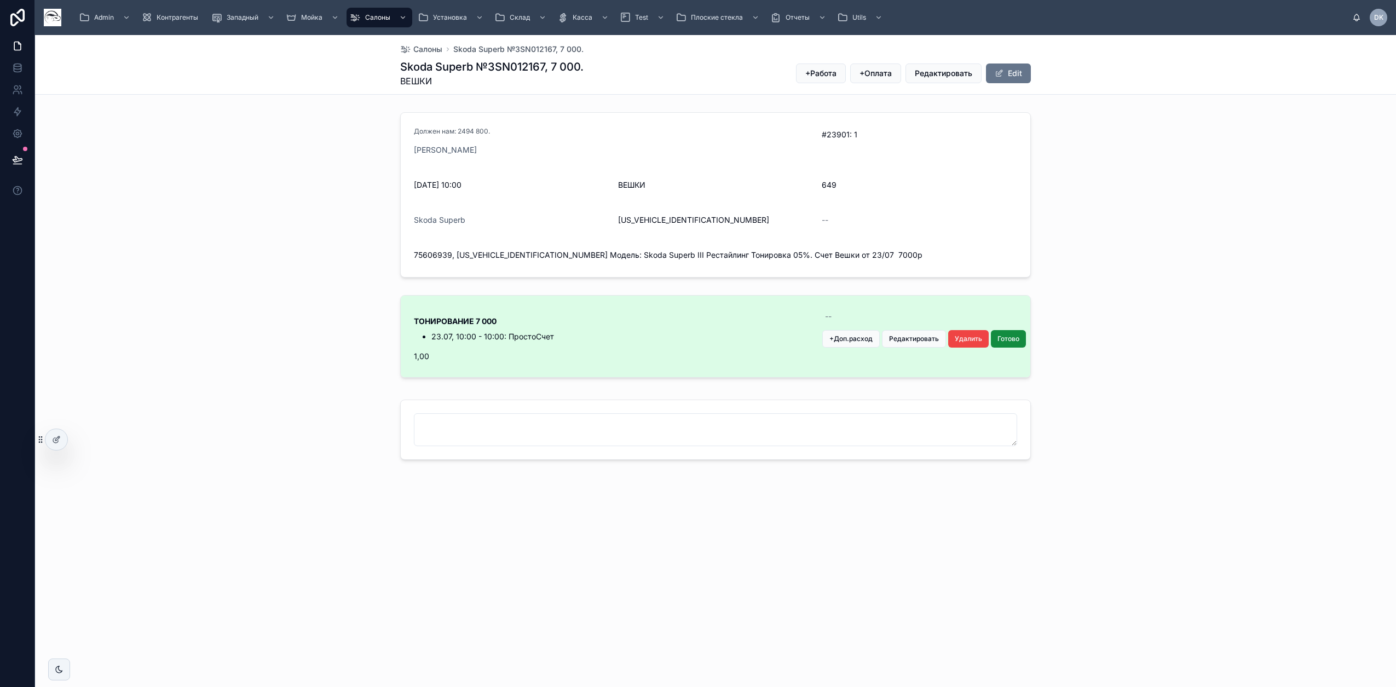
click at [684, 321] on p "ТОНИРОВАНИЕ 7 000" at bounding box center [613, 321] width 398 height 12
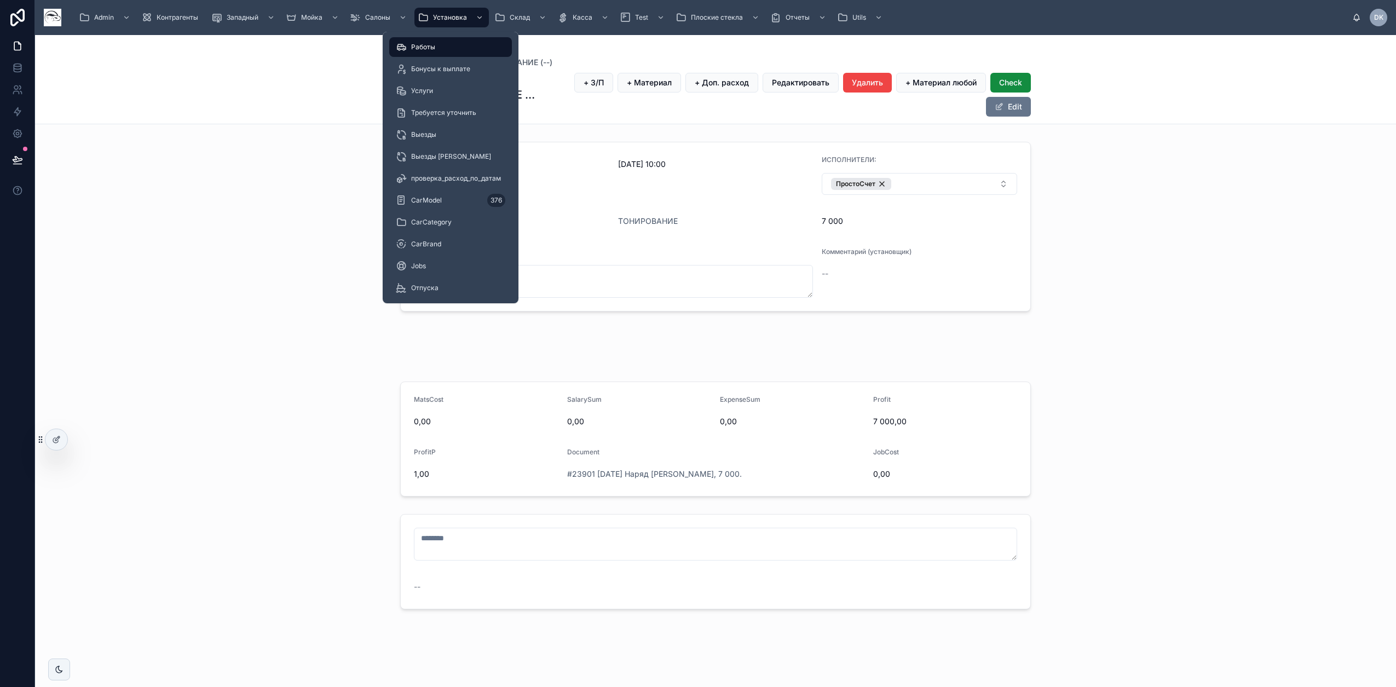
click at [428, 42] on div "Работы" at bounding box center [451, 47] width 110 height 18
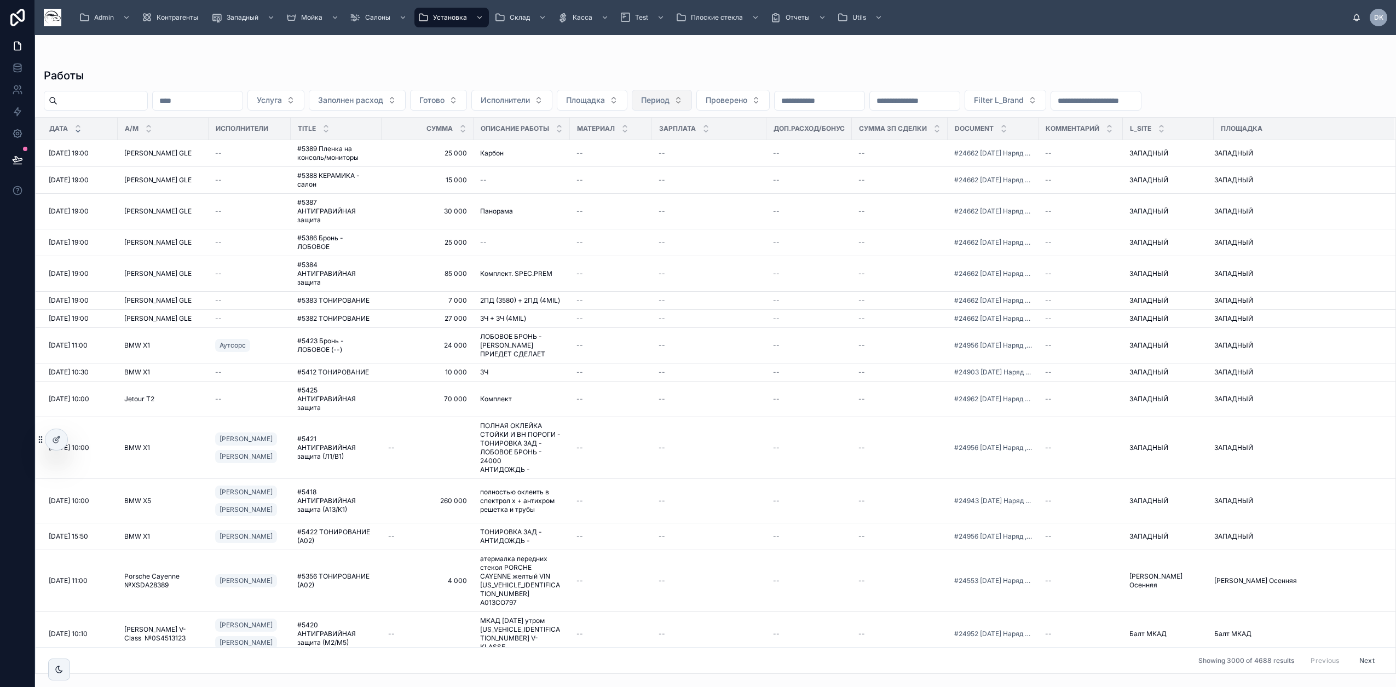
click at [692, 100] on button "Период" at bounding box center [662, 100] width 60 height 21
click at [729, 164] on div "25/07 Июль" at bounding box center [719, 162] width 131 height 18
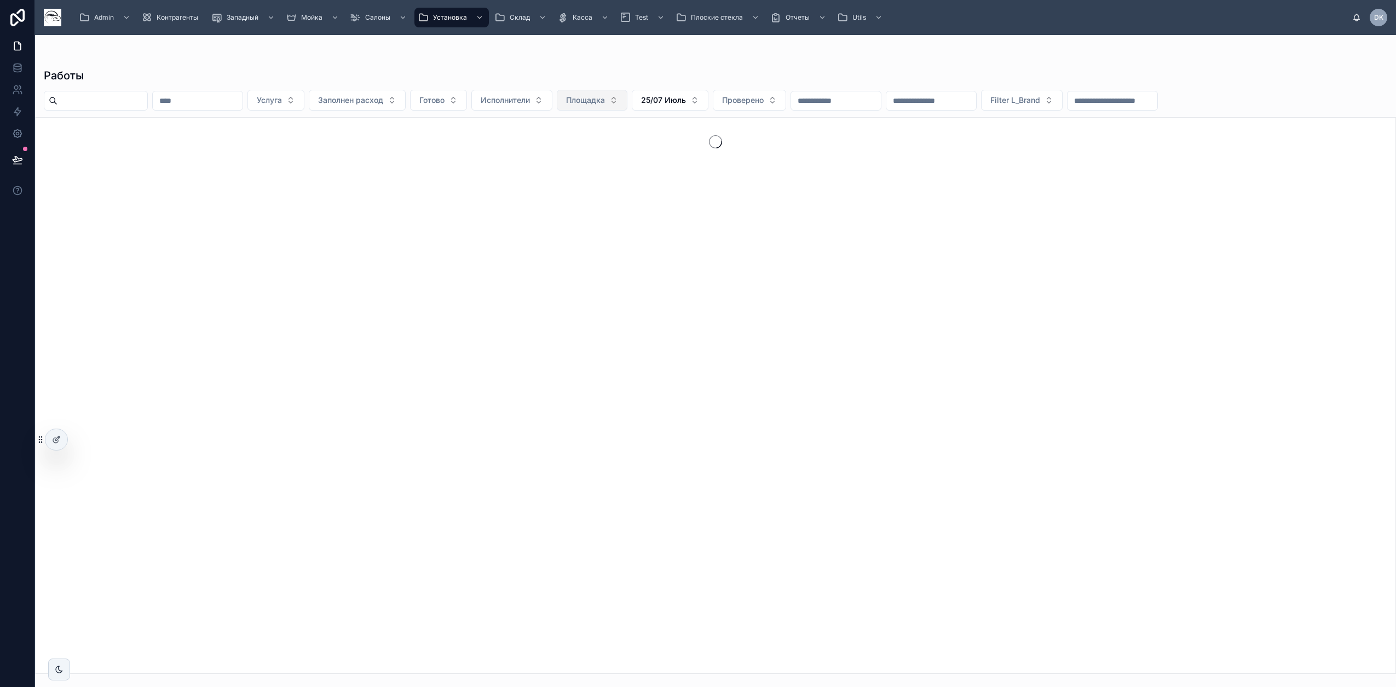
click at [605, 99] on span "Площадка" at bounding box center [585, 100] width 39 height 11
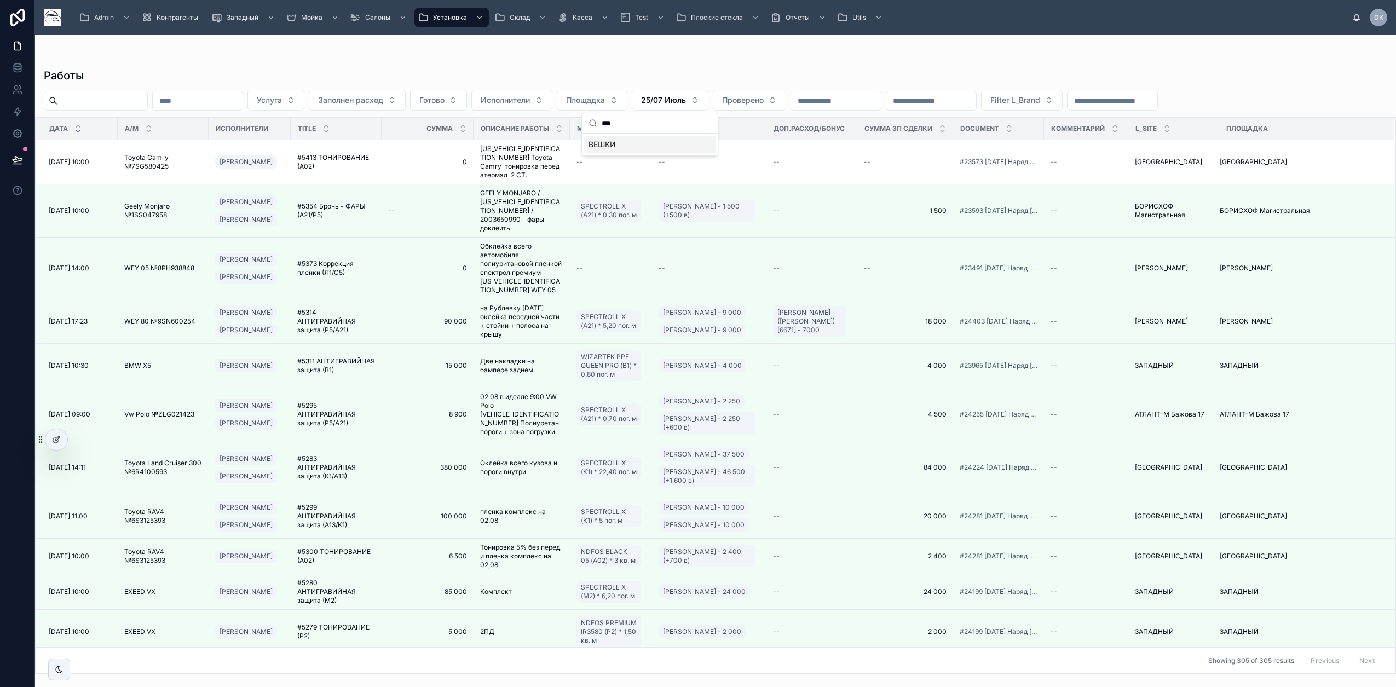
type input "***"
click at [635, 142] on div "ВЕШКИ" at bounding box center [649, 145] width 131 height 18
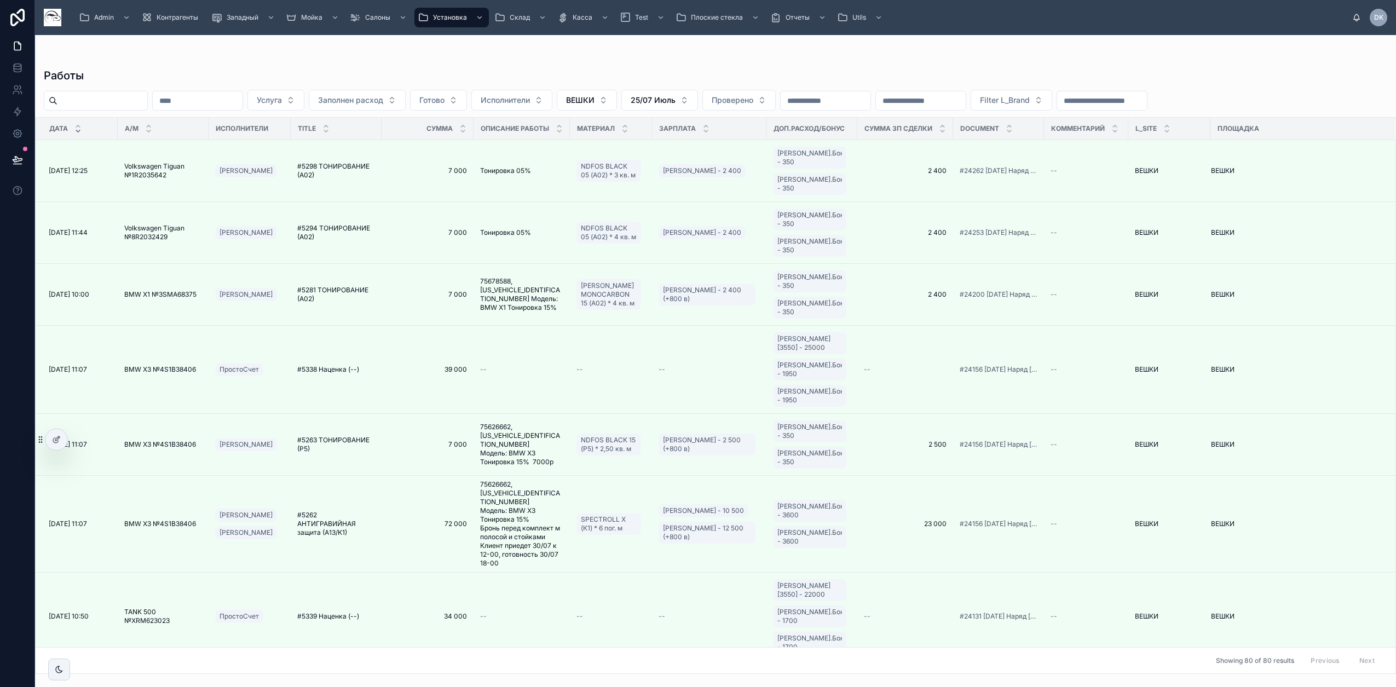
drag, startPoint x: 627, startPoint y: 73, endPoint x: 606, endPoint y: 55, distance: 28.3
click at [627, 68] on div "Работы" at bounding box center [716, 75] width 1344 height 15
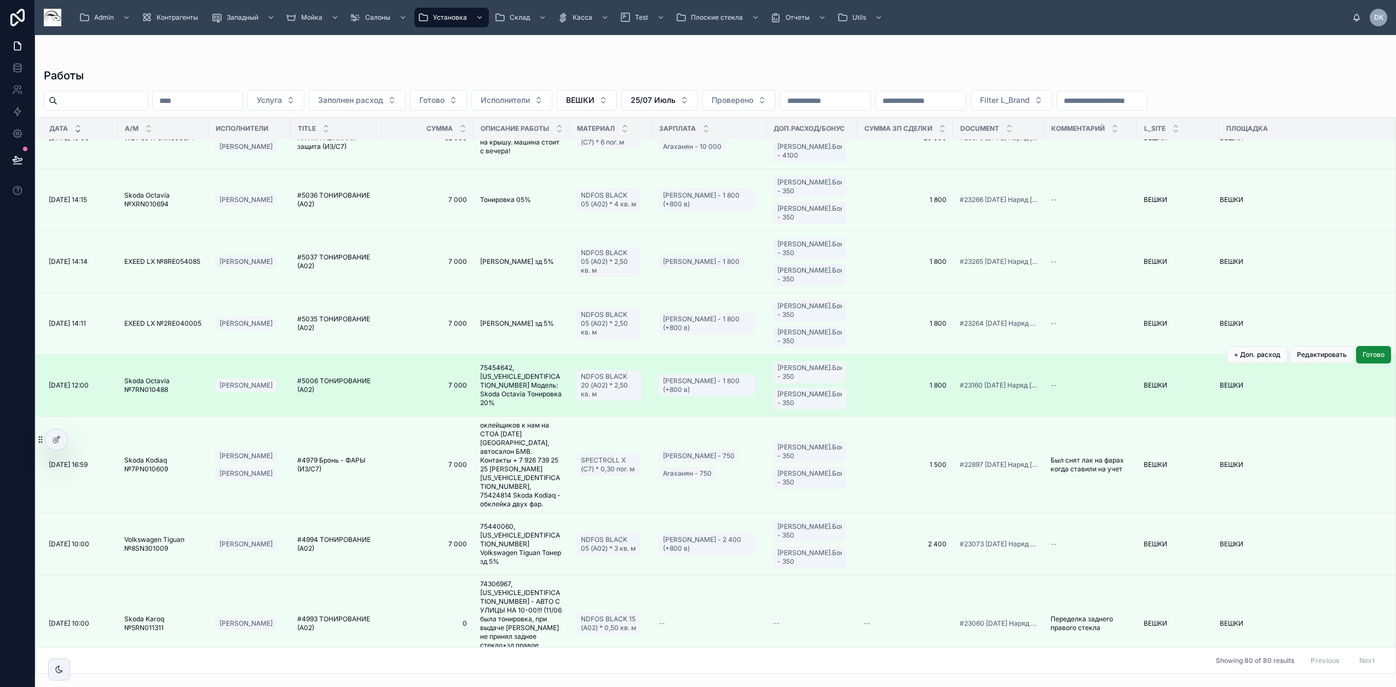
scroll to position [4939, 0]
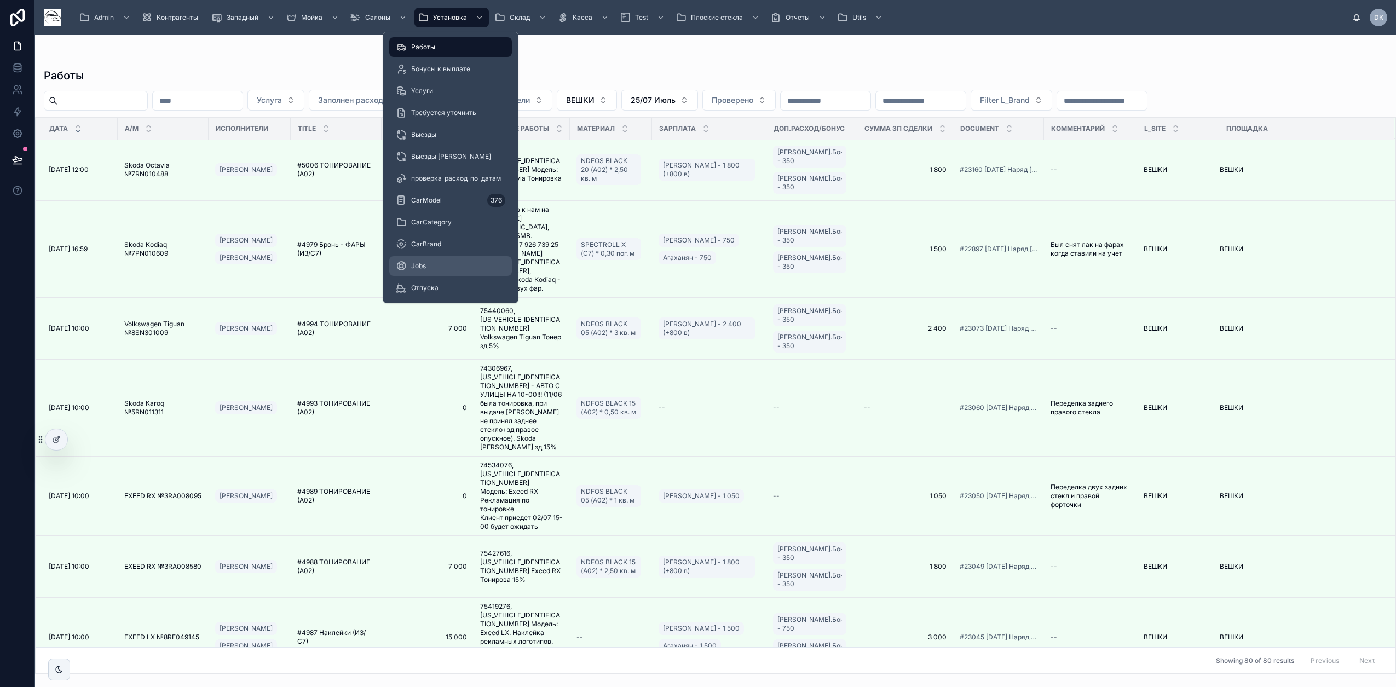
click at [438, 268] on div "Jobs" at bounding box center [451, 266] width 110 height 18
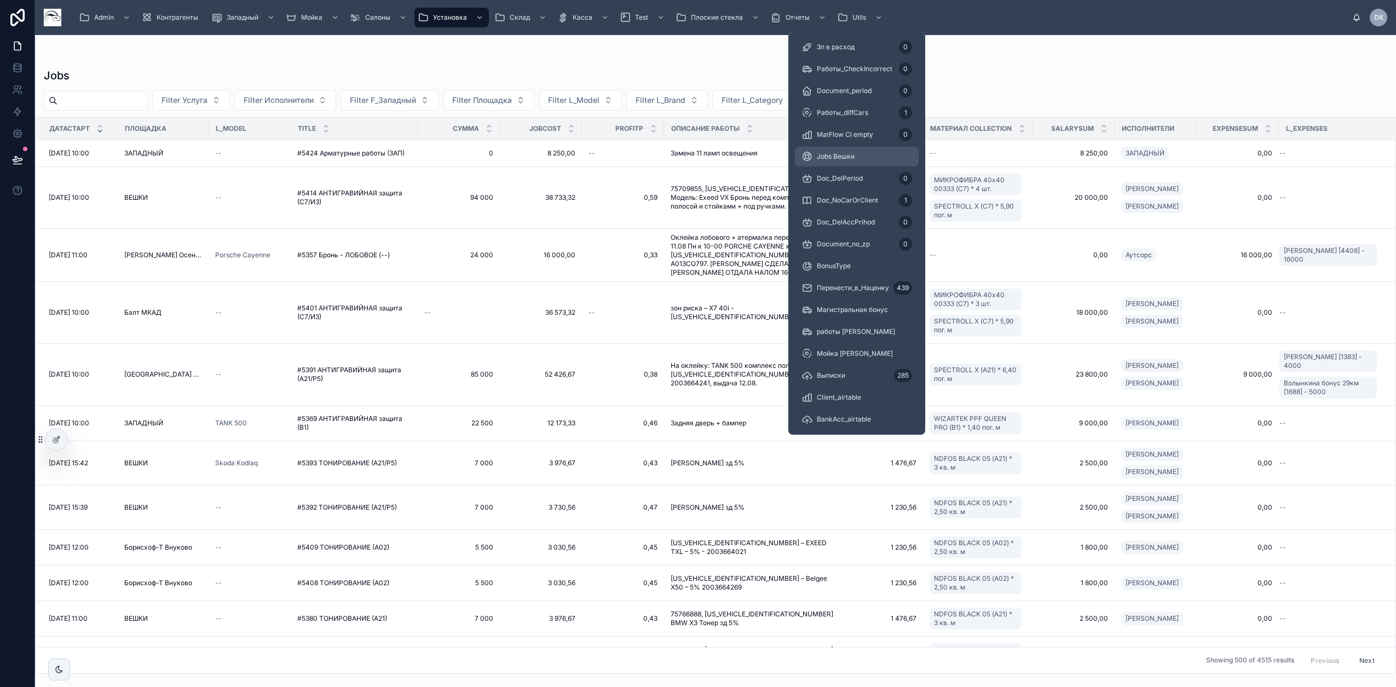
click at [842, 157] on span "Jobs Вешки" at bounding box center [836, 156] width 38 height 9
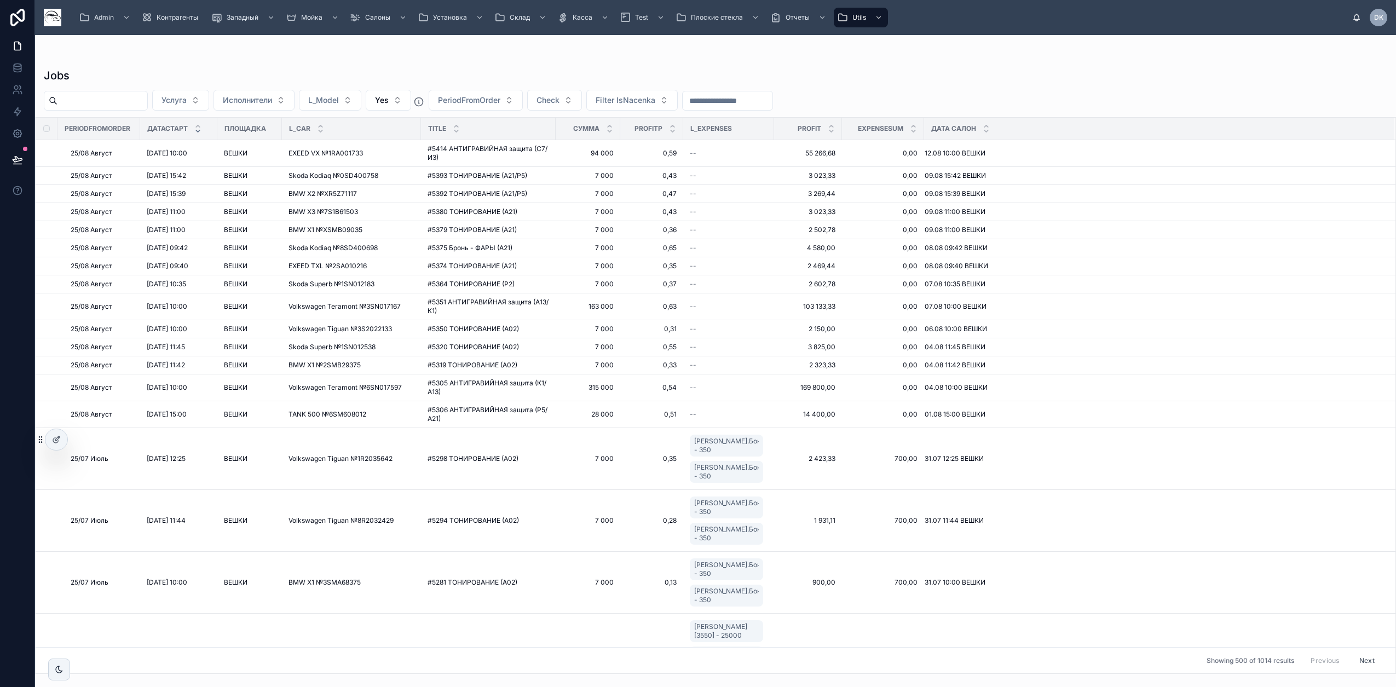
click at [931, 67] on div "Jobs Услуга Исполнители L_Model Yes PeriodFromOrder Check Filter IsNacenka Peri…" at bounding box center [715, 367] width 1361 height 613
click at [494, 93] on button "PeriodFromOrder" at bounding box center [476, 100] width 94 height 21
click at [493, 165] on div "25/07 Июль" at bounding box center [504, 162] width 131 height 18
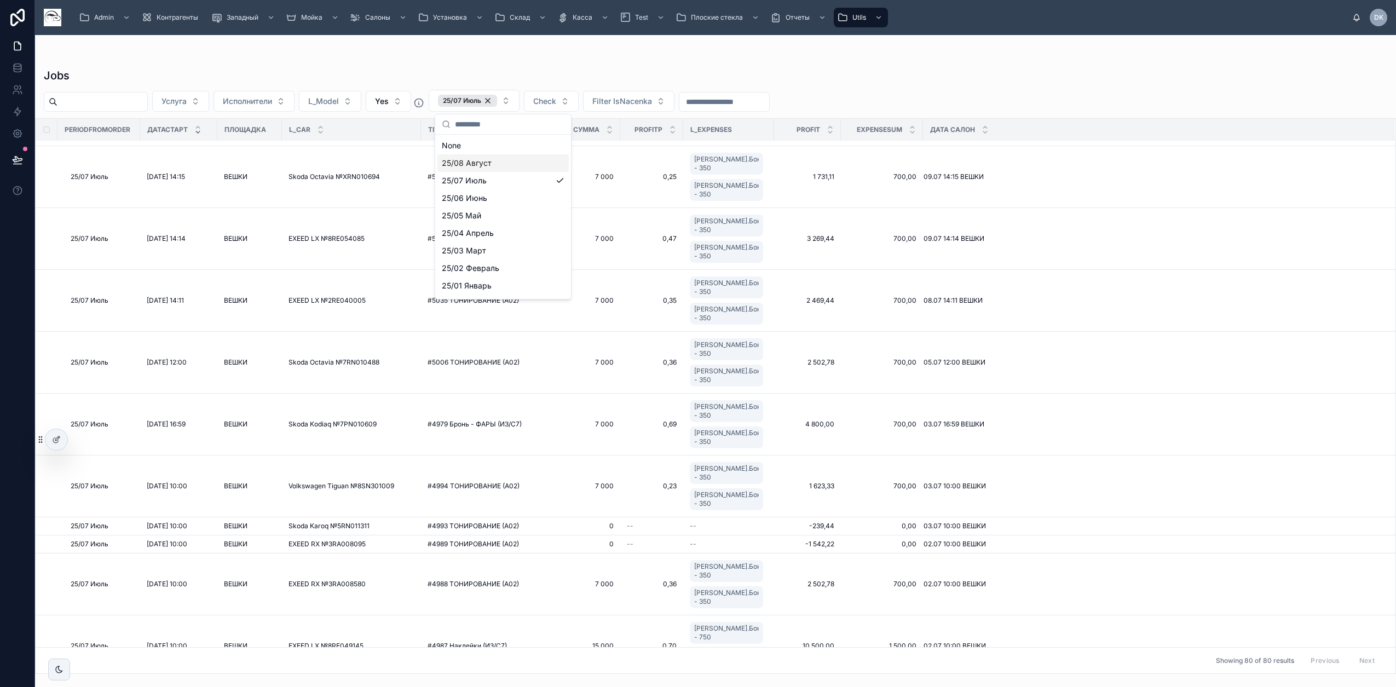
scroll to position [4712, 0]
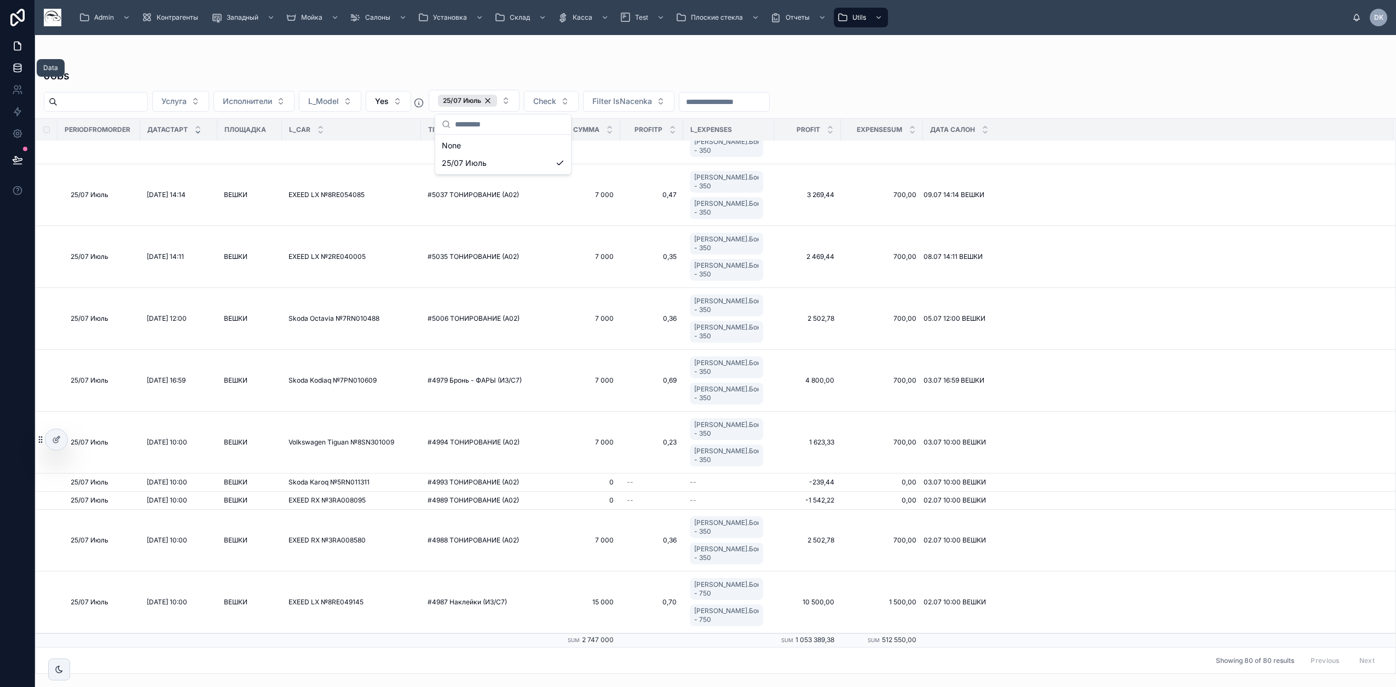
click at [20, 61] on link at bounding box center [17, 68] width 35 height 22
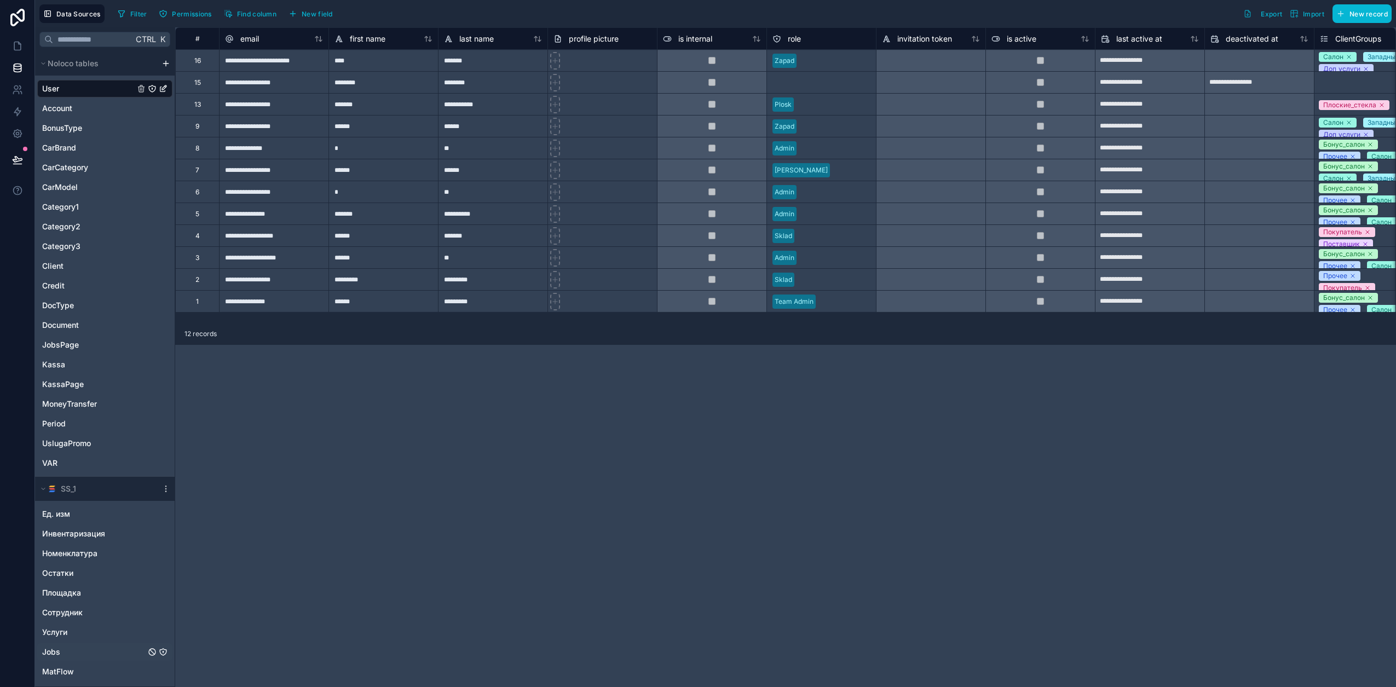
click at [97, 653] on div "Jobs" at bounding box center [104, 652] width 135 height 18
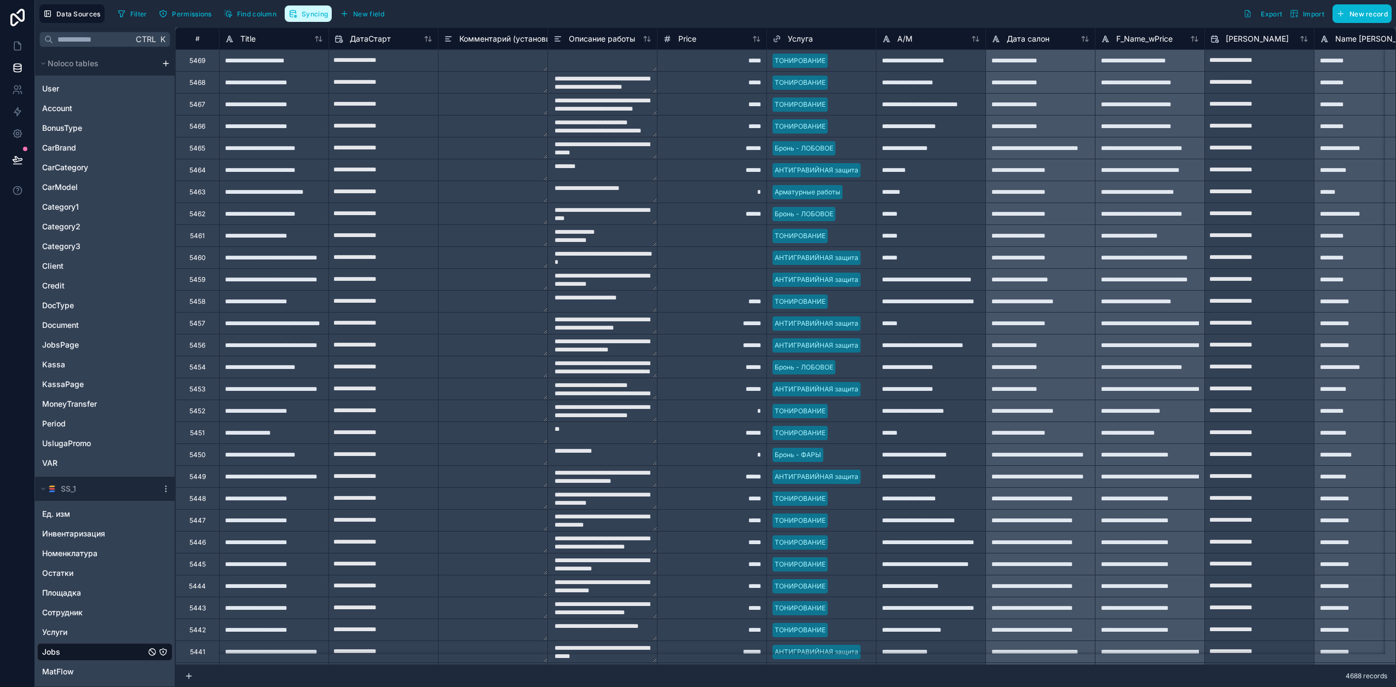
click at [311, 12] on span "Syncing" at bounding box center [315, 14] width 26 height 8
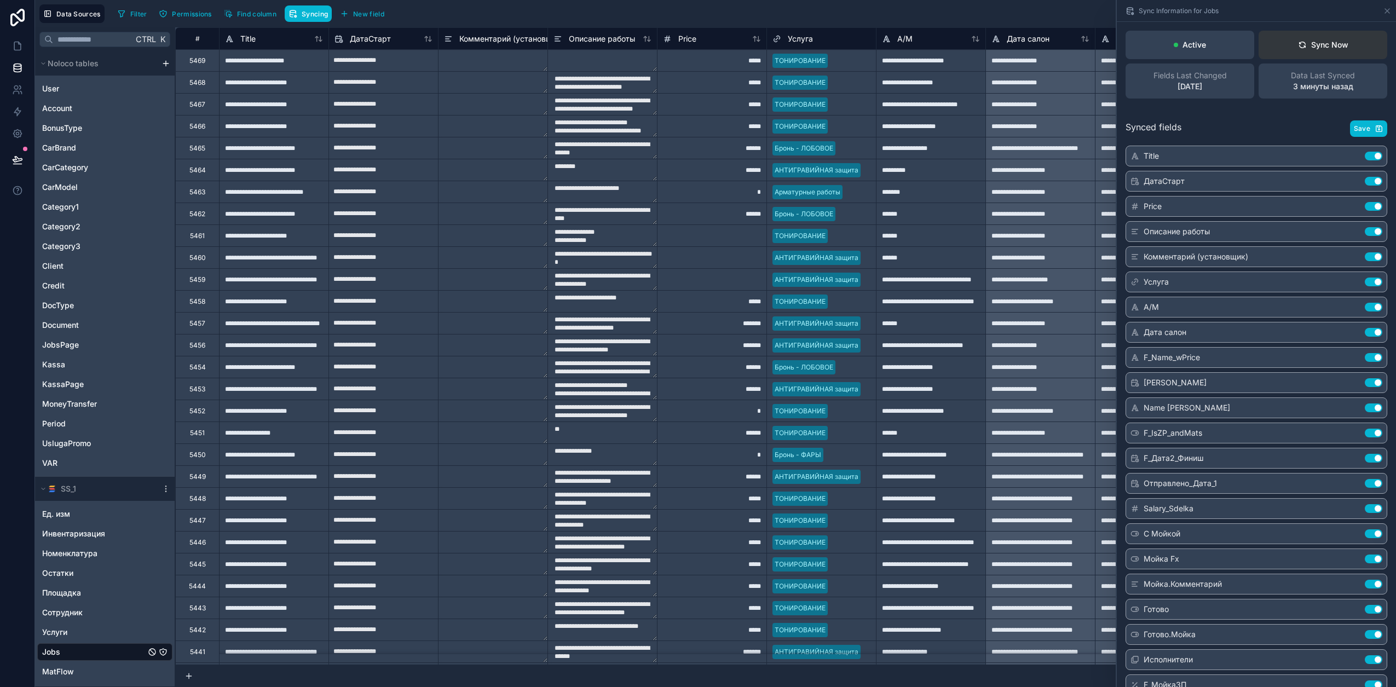
click at [1337, 44] on div "Sync Now" at bounding box center [1323, 44] width 50 height 11
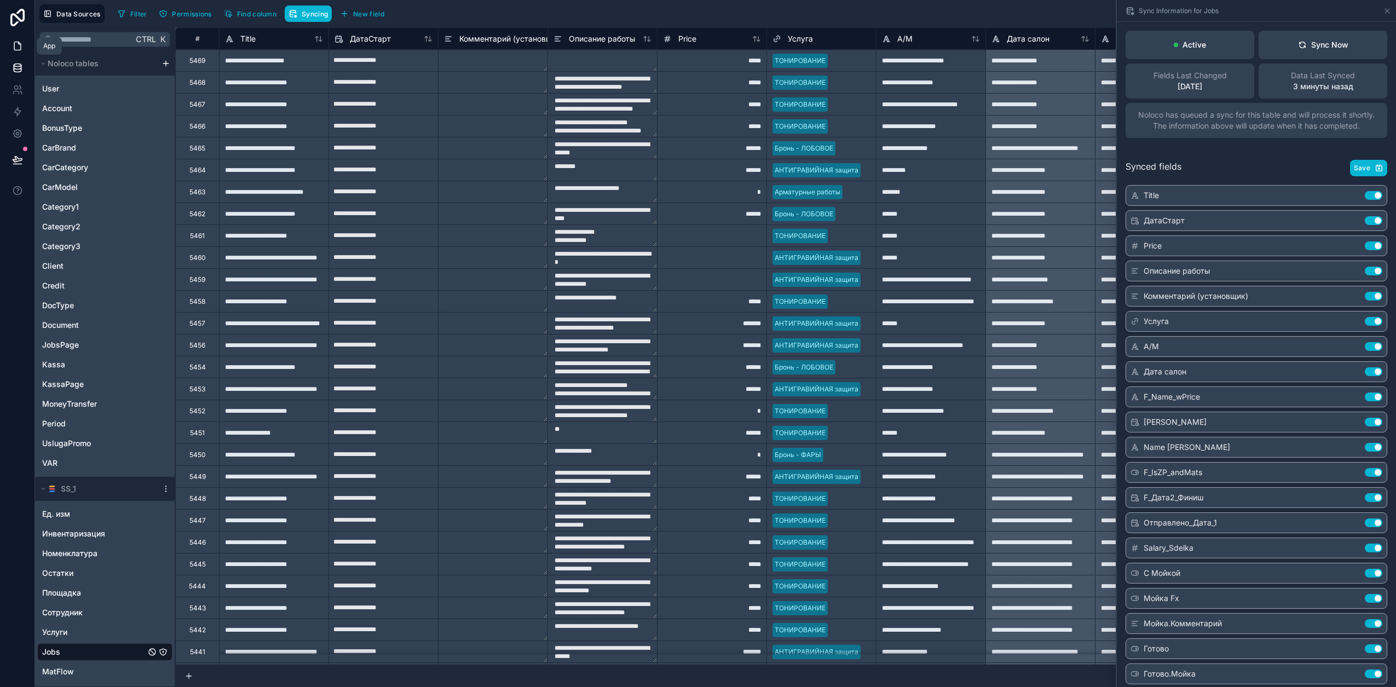
click at [12, 47] on icon at bounding box center [17, 46] width 11 height 11
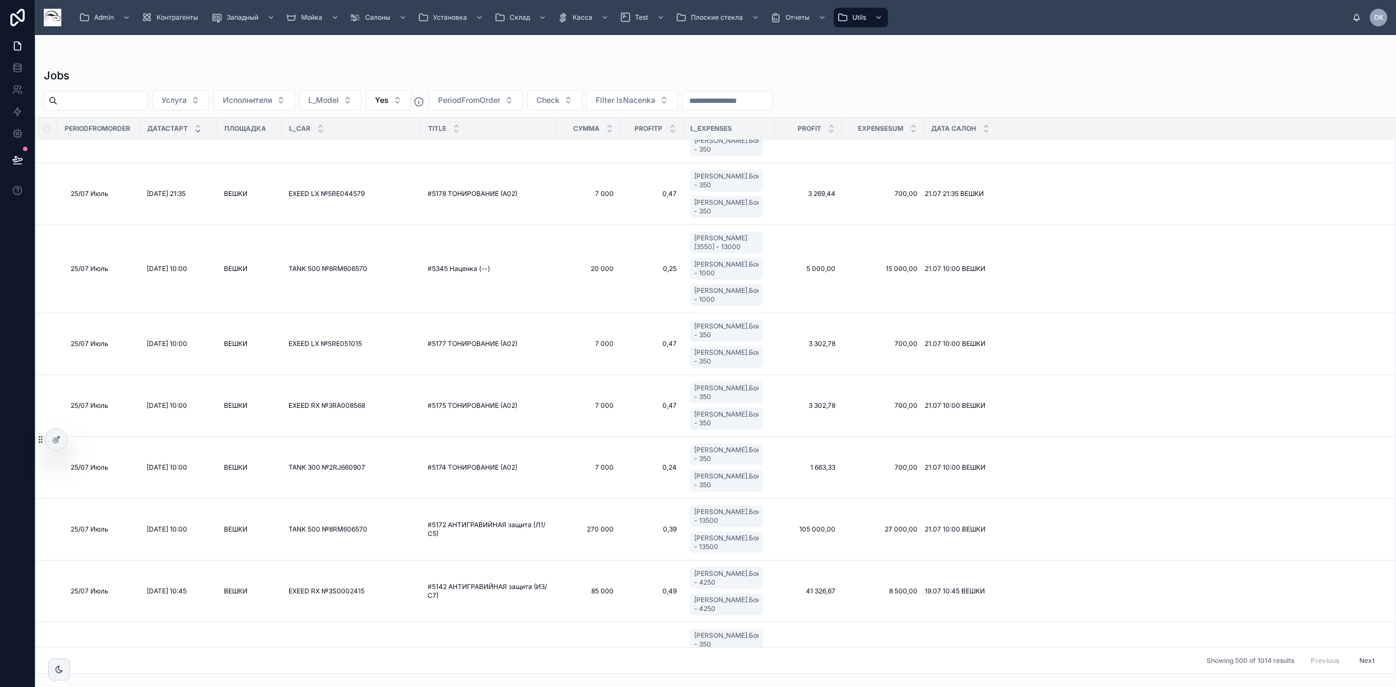
scroll to position [3354, 0]
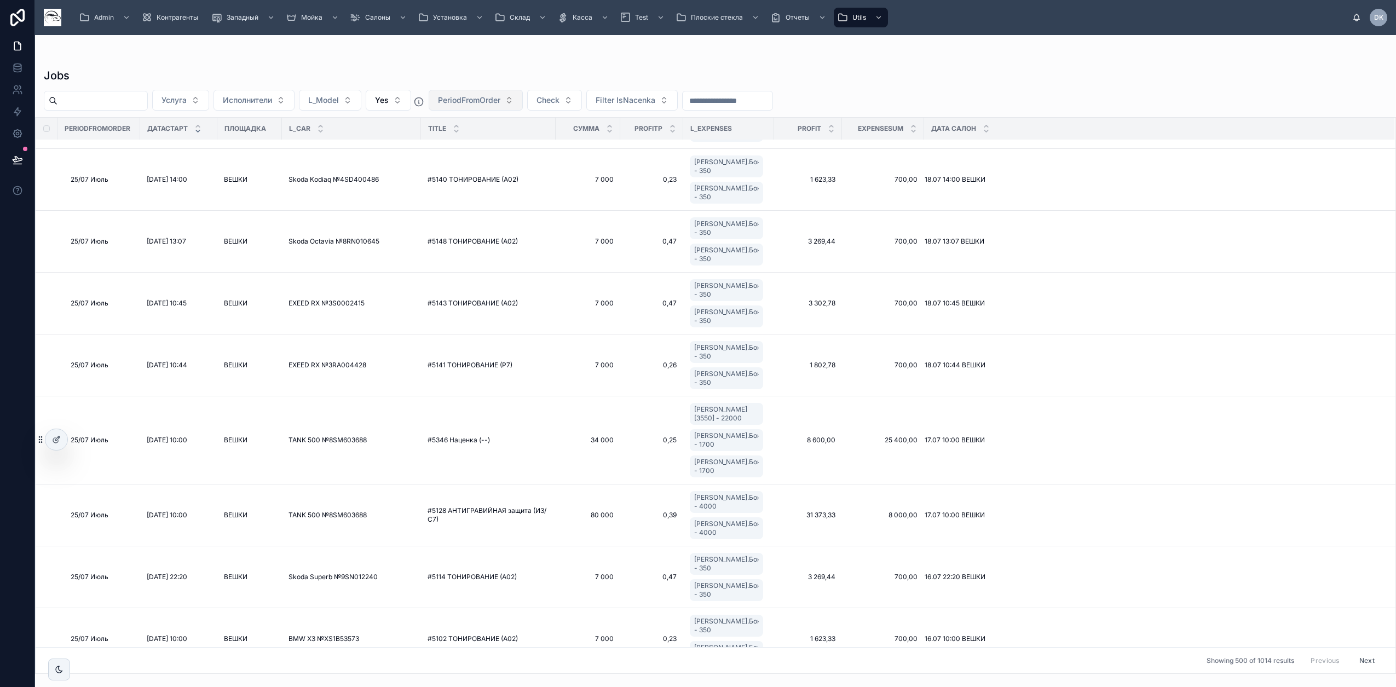
click at [501, 101] on span "PeriodFromOrder" at bounding box center [469, 100] width 62 height 11
click at [483, 164] on span "25/07 Июль" at bounding box center [466, 162] width 45 height 11
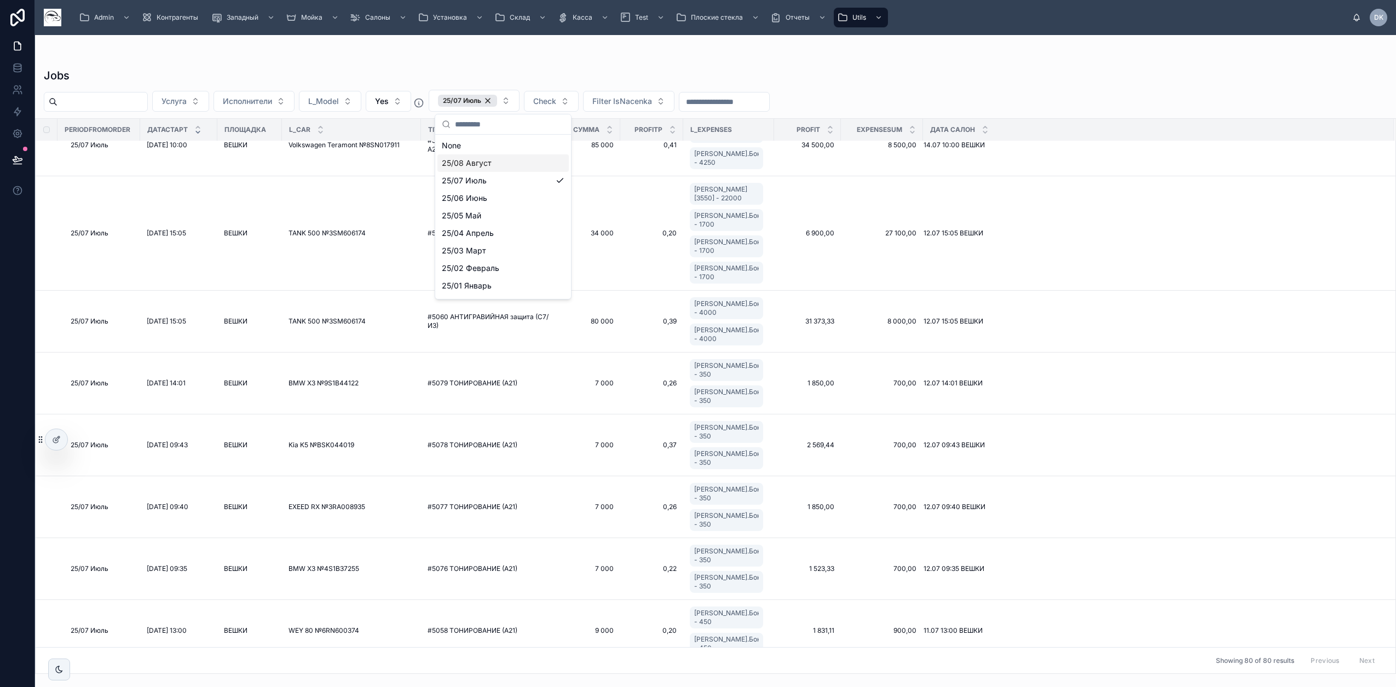
scroll to position [3380, 0]
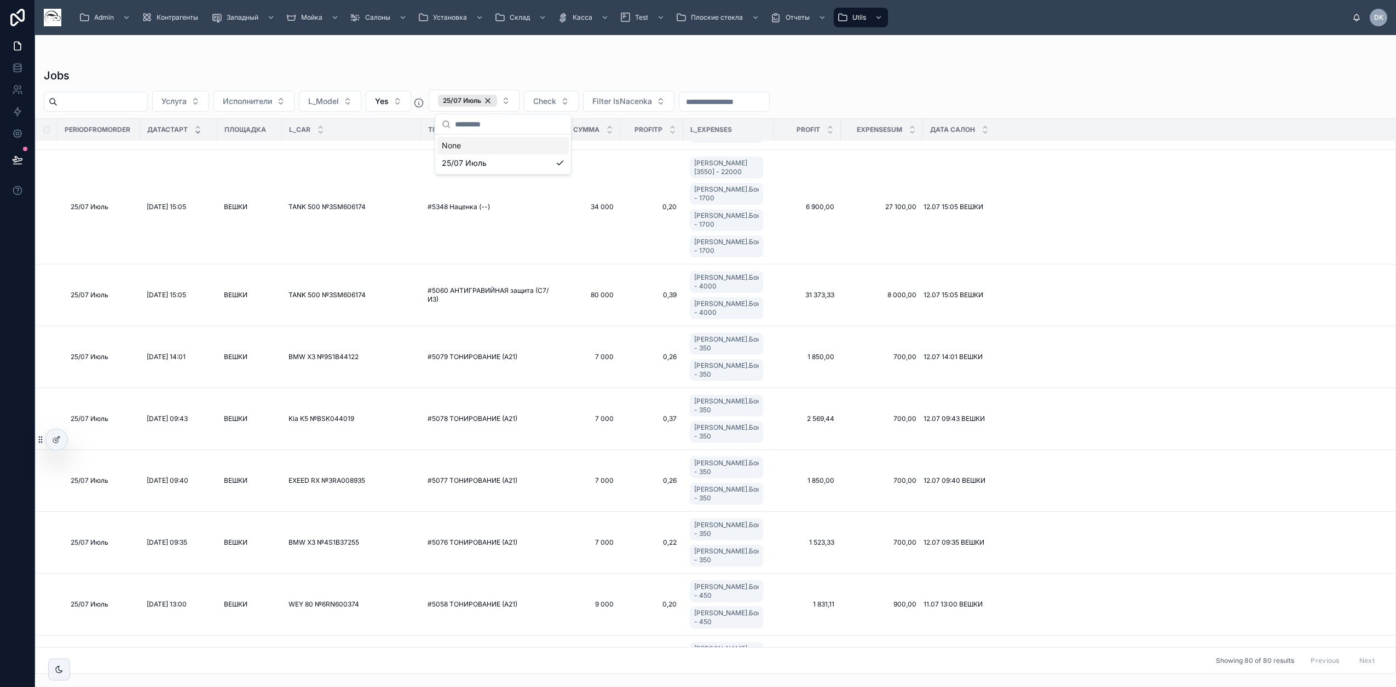
click at [814, 65] on div "Jobs Услуга Исполнители L_Model Yes 25/07 Июль Check Filter IsNacenka PeriodFro…" at bounding box center [715, 367] width 1361 height 613
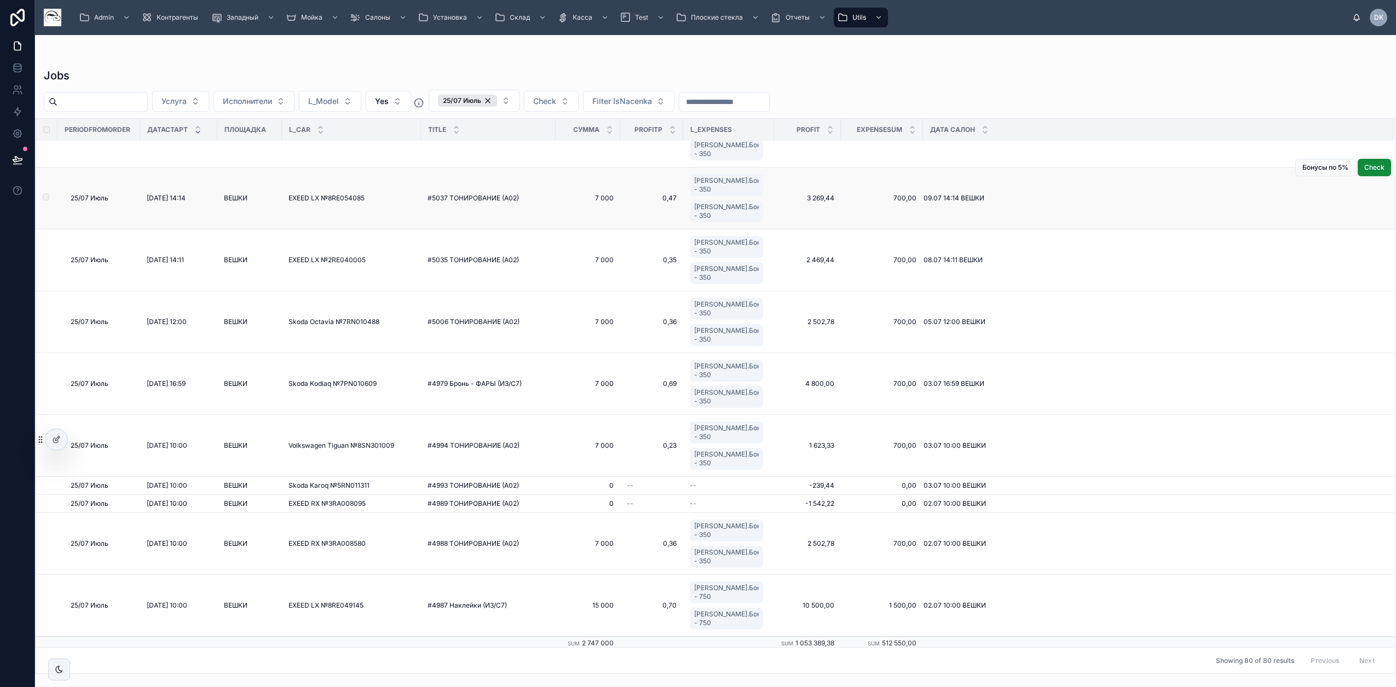
scroll to position [4064, 0]
click at [14, 74] on link at bounding box center [17, 68] width 35 height 22
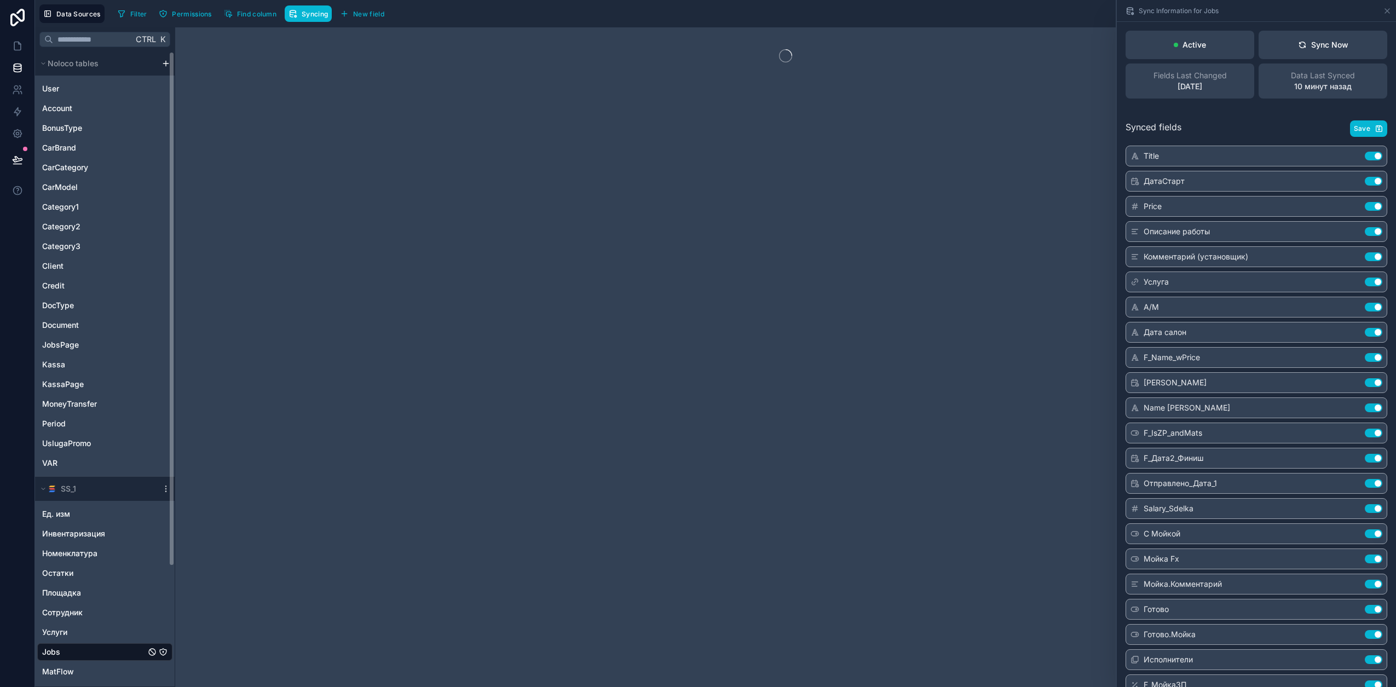
click at [110, 656] on div "Jobs" at bounding box center [104, 652] width 135 height 18
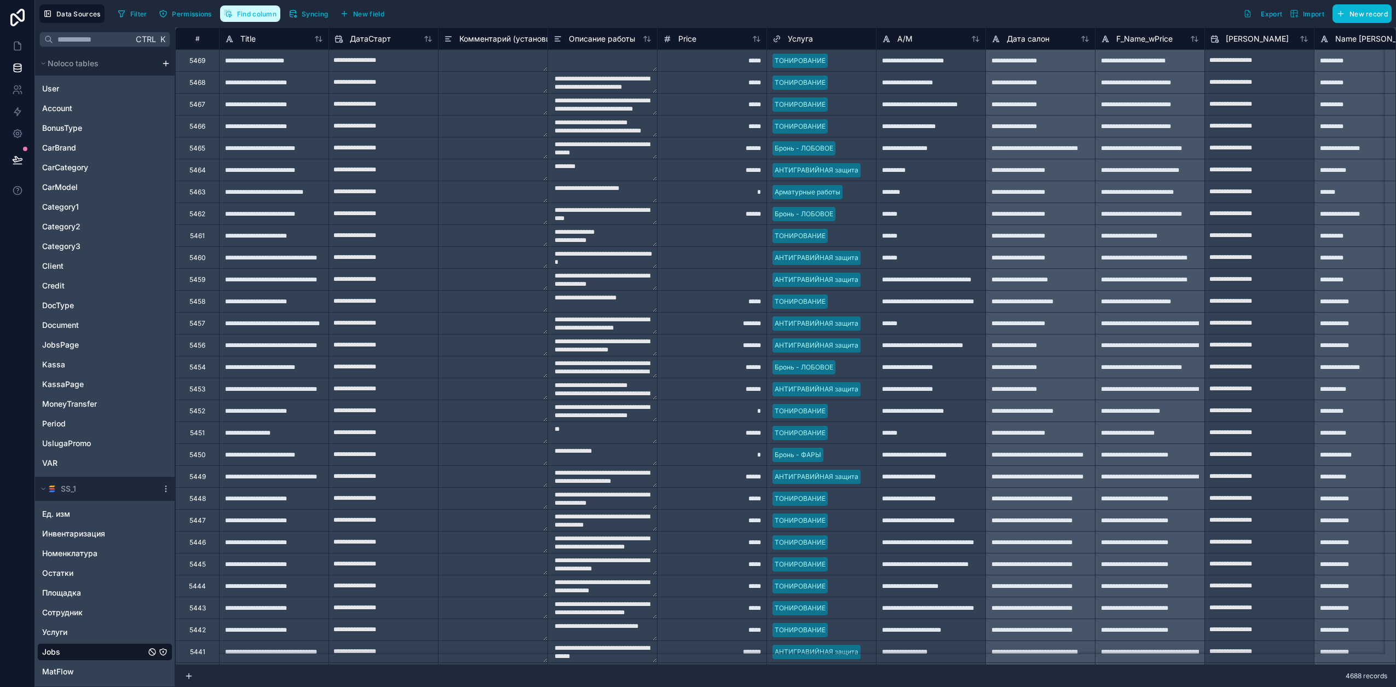
click at [258, 14] on span "Find column" at bounding box center [256, 14] width 39 height 8
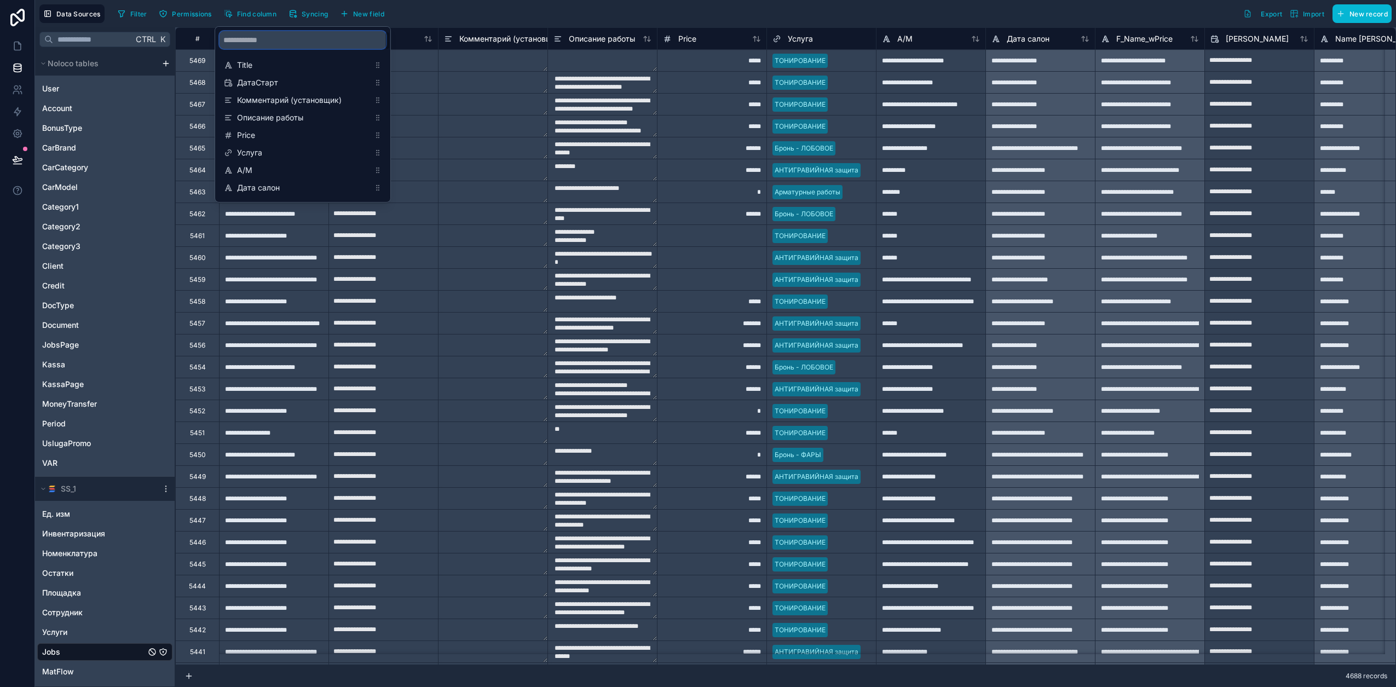
click at [259, 40] on input "scrollable content" at bounding box center [303, 40] width 166 height 18
type input "****"
click at [286, 184] on span "PeriodFromOrder" at bounding box center [303, 187] width 133 height 11
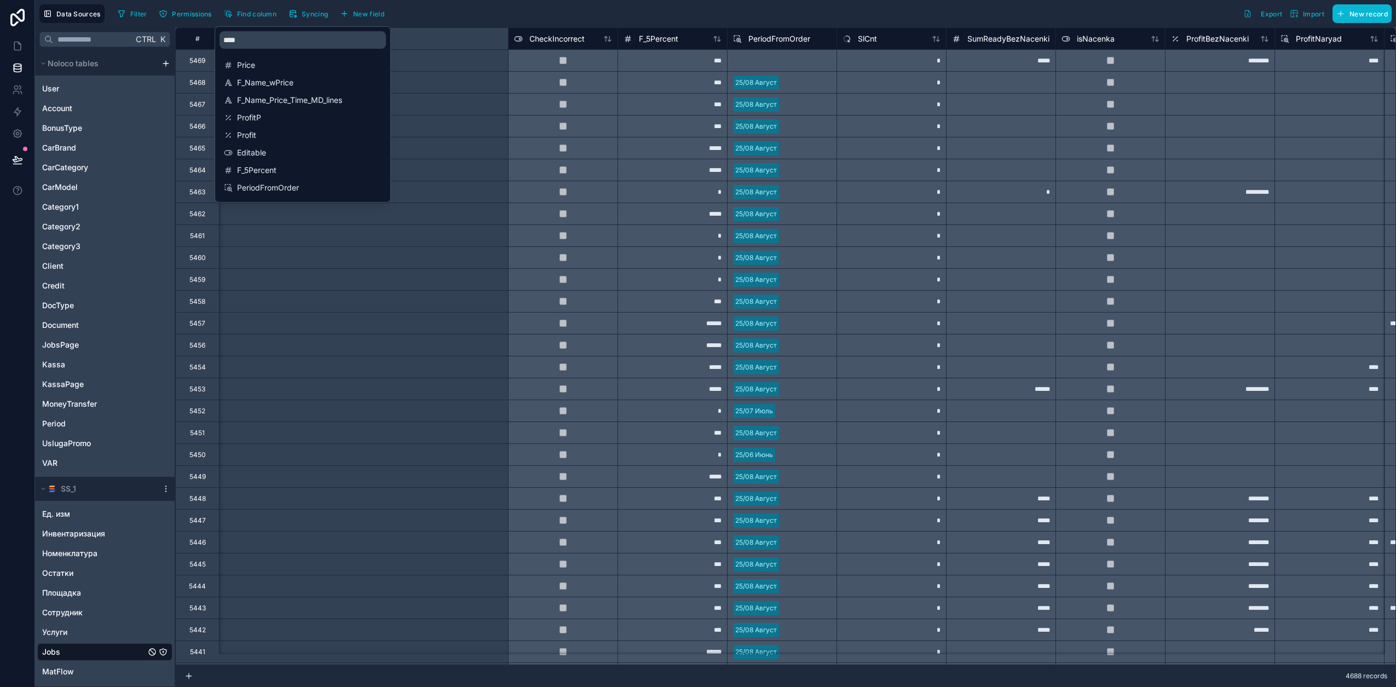
scroll to position [0, 7667]
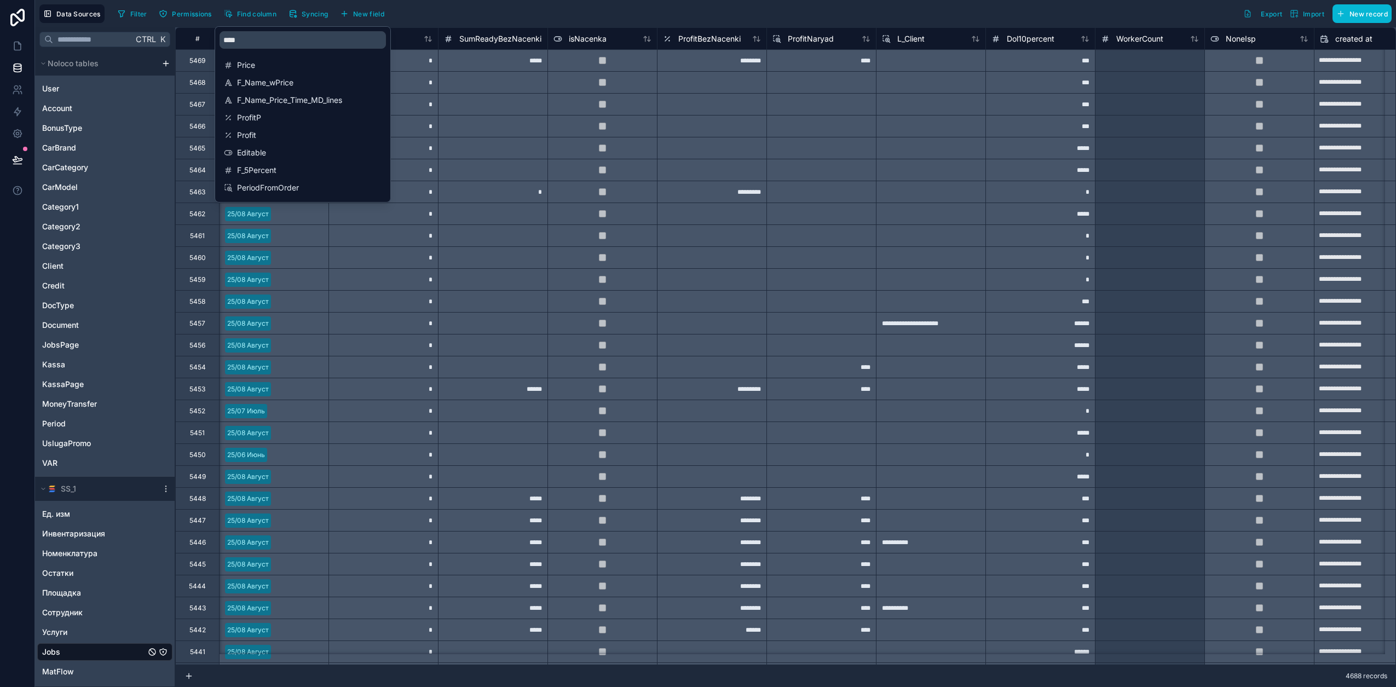
click at [509, 14] on div "Filter Permissions Find column Syncing New field Export Import New record" at bounding box center [752, 13] width 1279 height 19
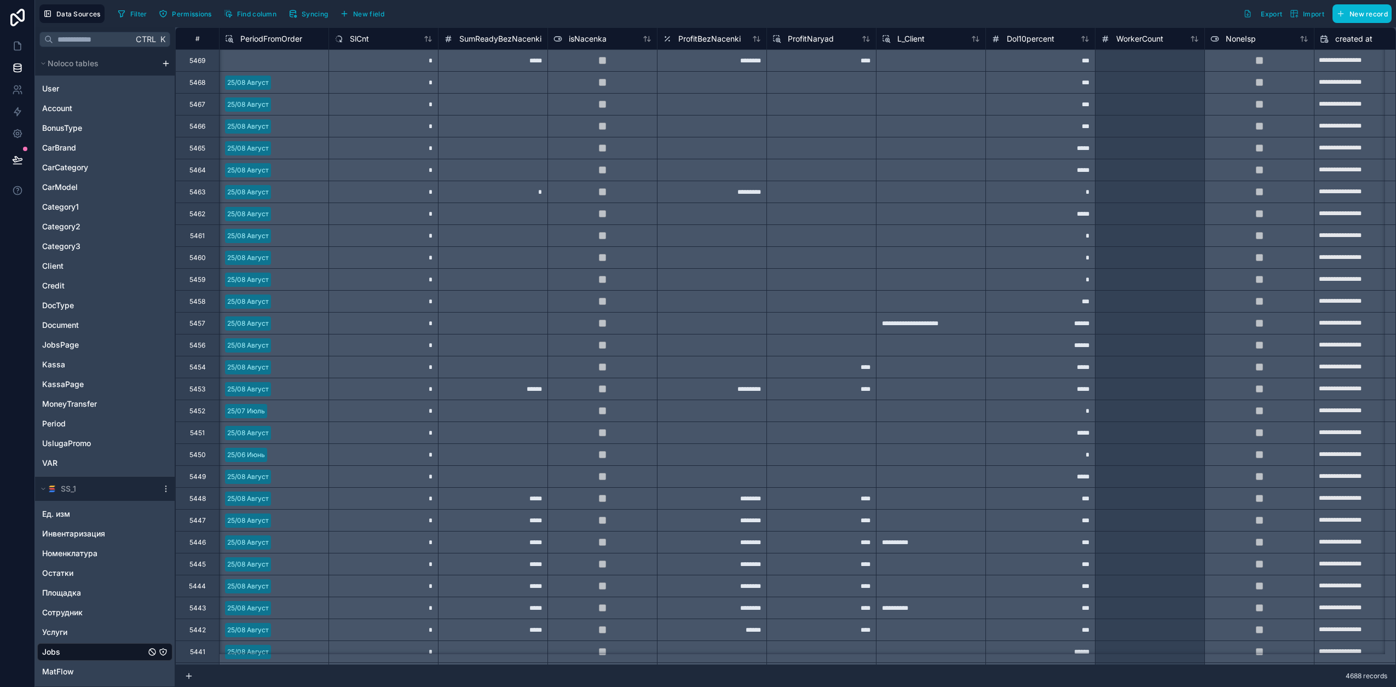
click at [296, 60] on div "Select a PeriodFromOrder" at bounding box center [274, 60] width 110 height 22
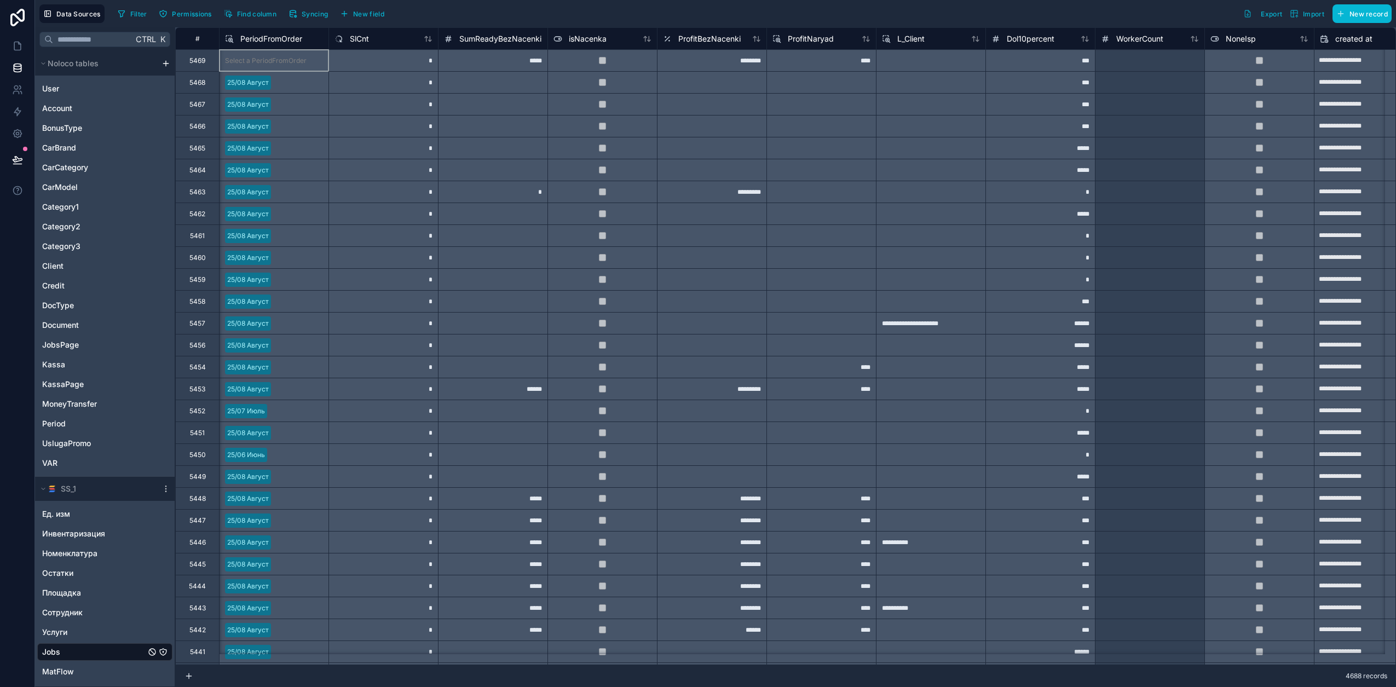
click at [296, 60] on div "Select a PeriodFromOrder" at bounding box center [274, 60] width 110 height 22
click at [280, 35] on span "PeriodFromOrder" at bounding box center [271, 38] width 62 height 11
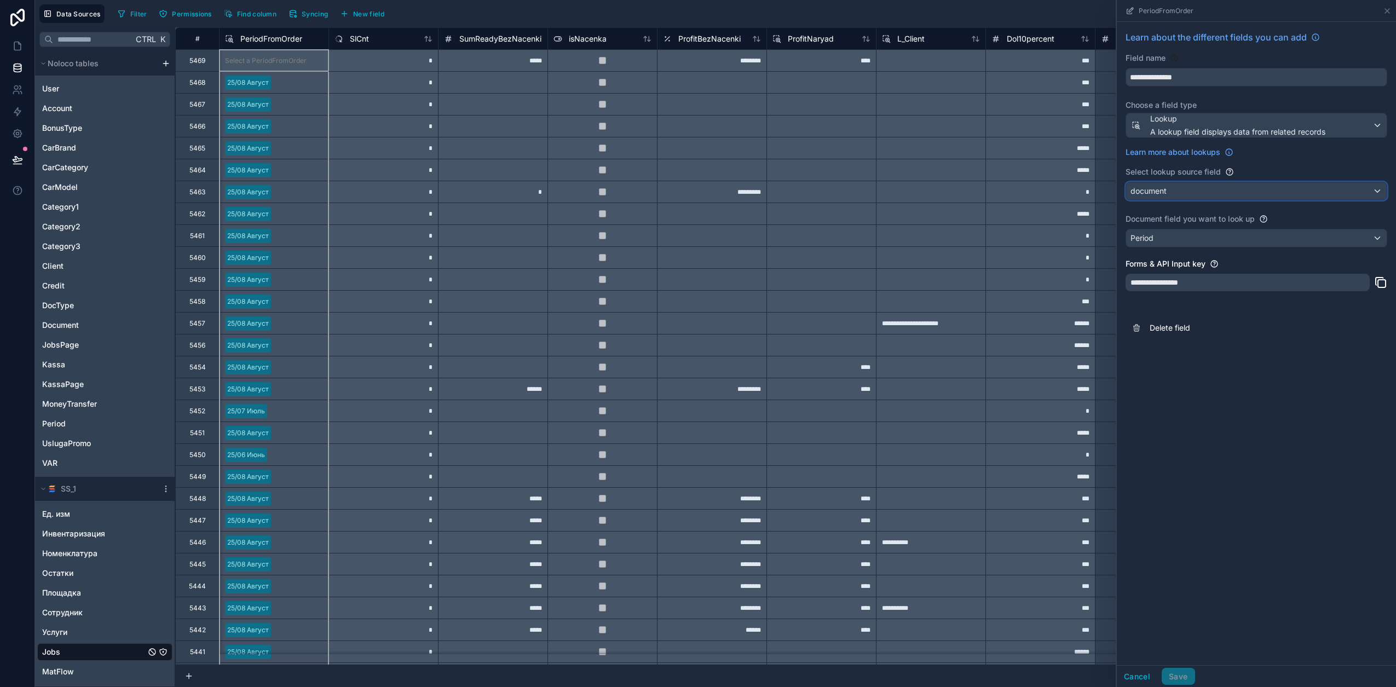
click at [1168, 193] on div "document" at bounding box center [1256, 191] width 261 height 18
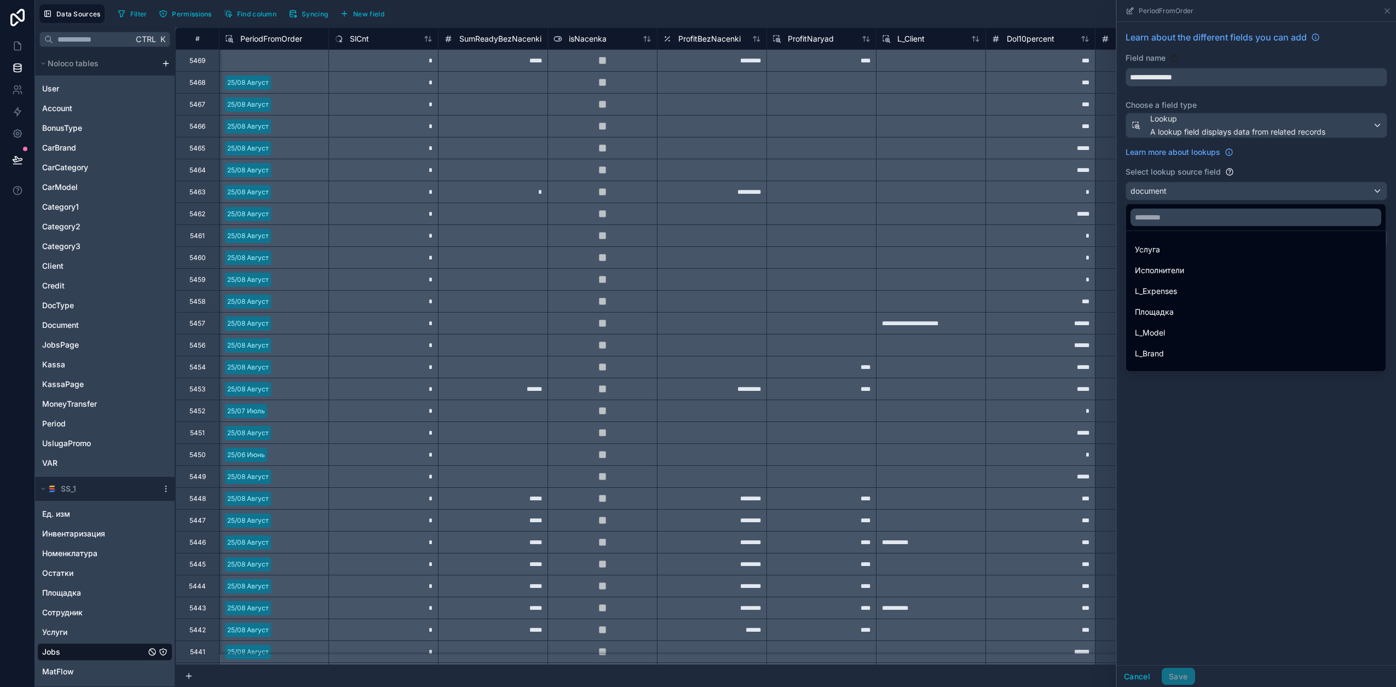
click at [1169, 193] on div at bounding box center [1256, 343] width 279 height 687
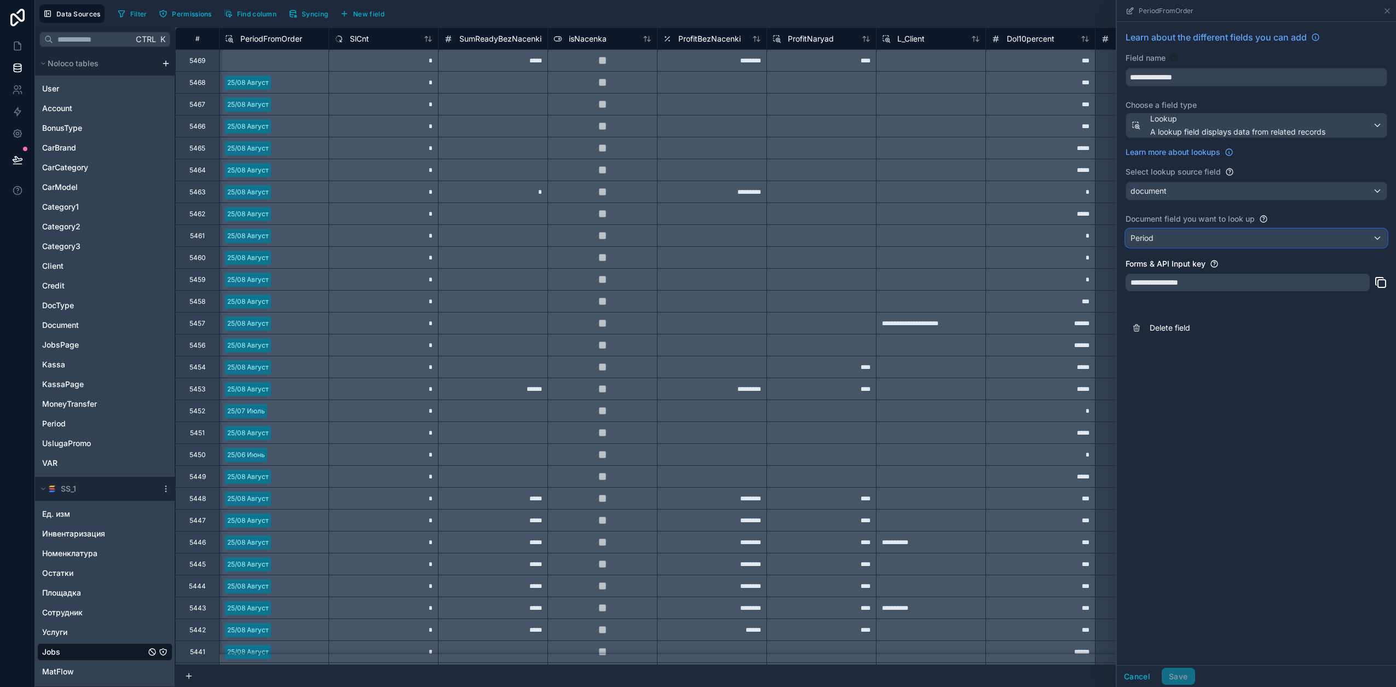
click at [1169, 239] on div "Period" at bounding box center [1256, 238] width 261 height 18
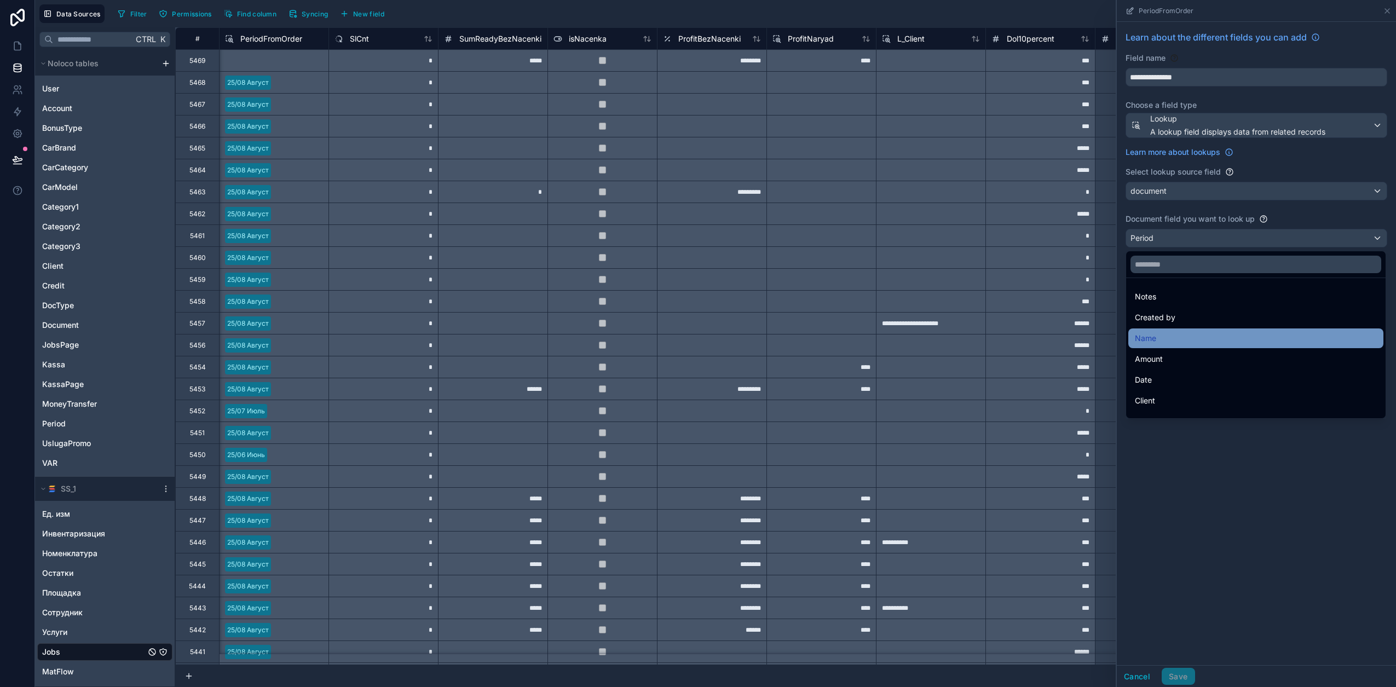
click at [1174, 338] on div "Name" at bounding box center [1256, 338] width 242 height 13
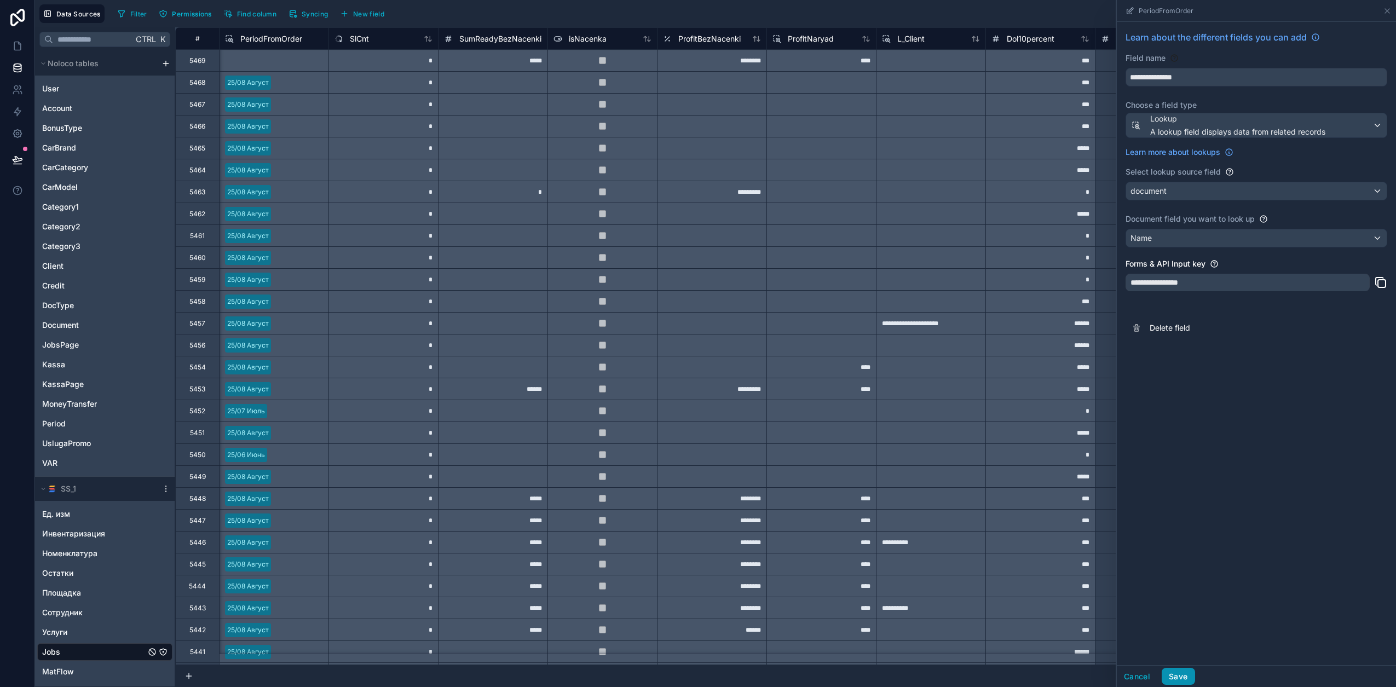
click at [1183, 677] on button "Save" at bounding box center [1178, 677] width 33 height 18
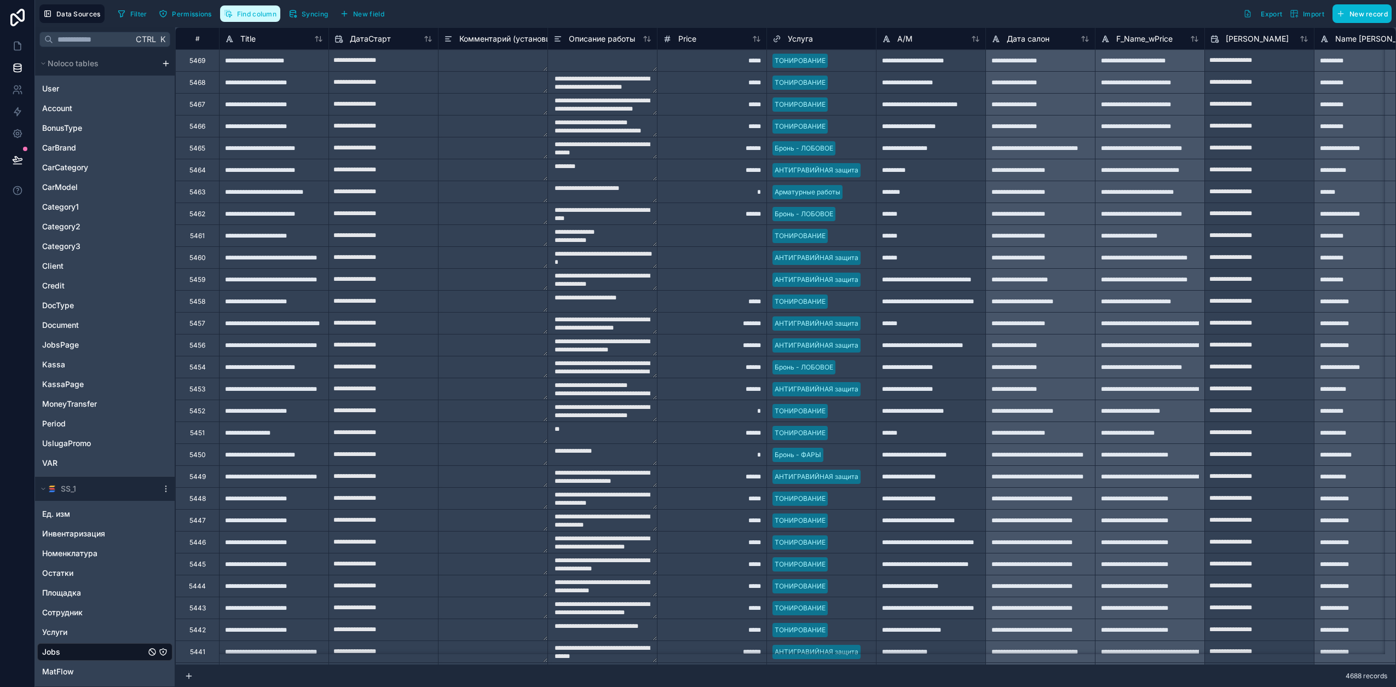
click at [273, 14] on span "Find column" at bounding box center [256, 14] width 39 height 8
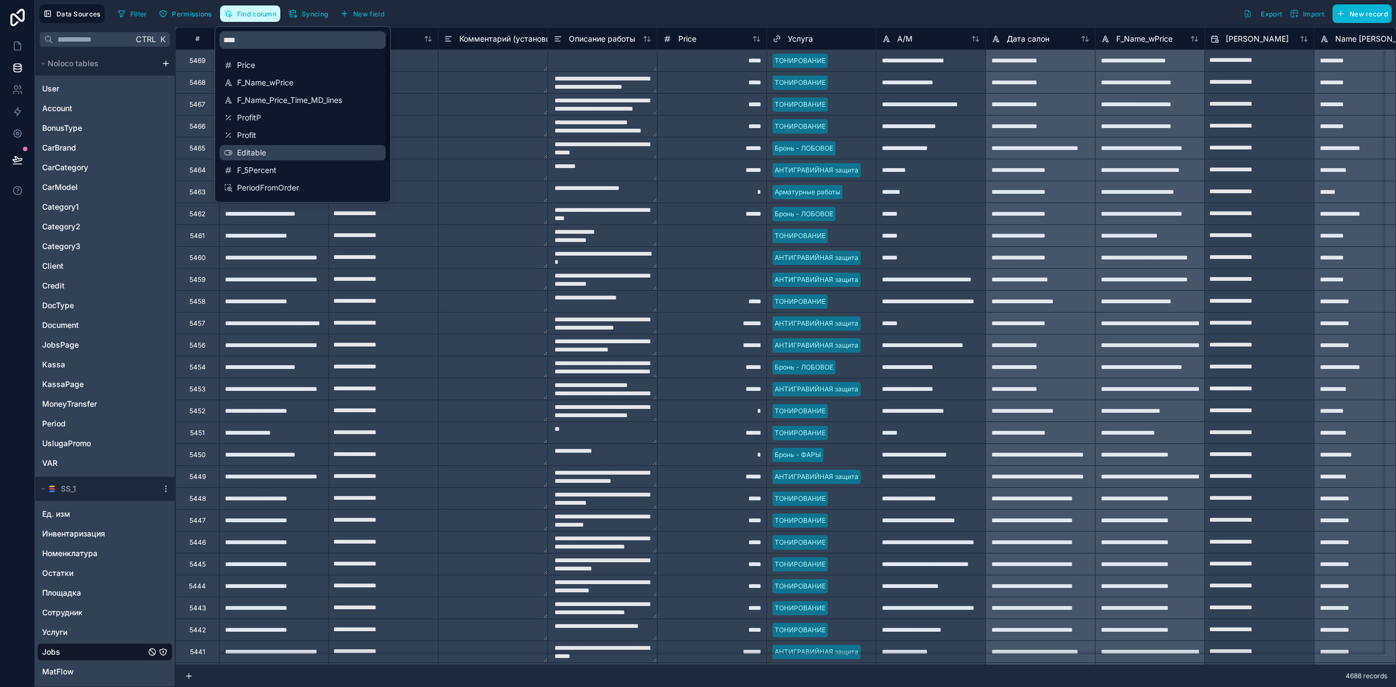
scroll to position [53, 0]
click at [277, 135] on span "PeriodFromOrder" at bounding box center [303, 135] width 133 height 11
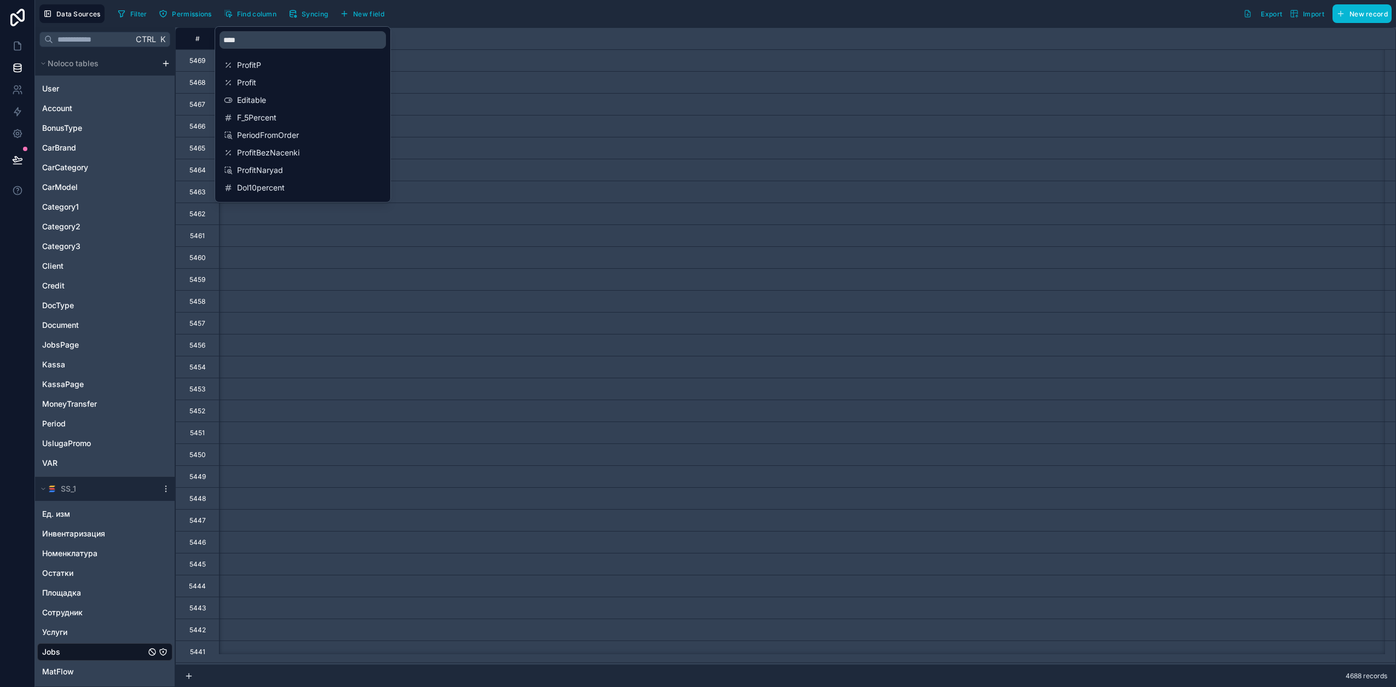
scroll to position [0, 7667]
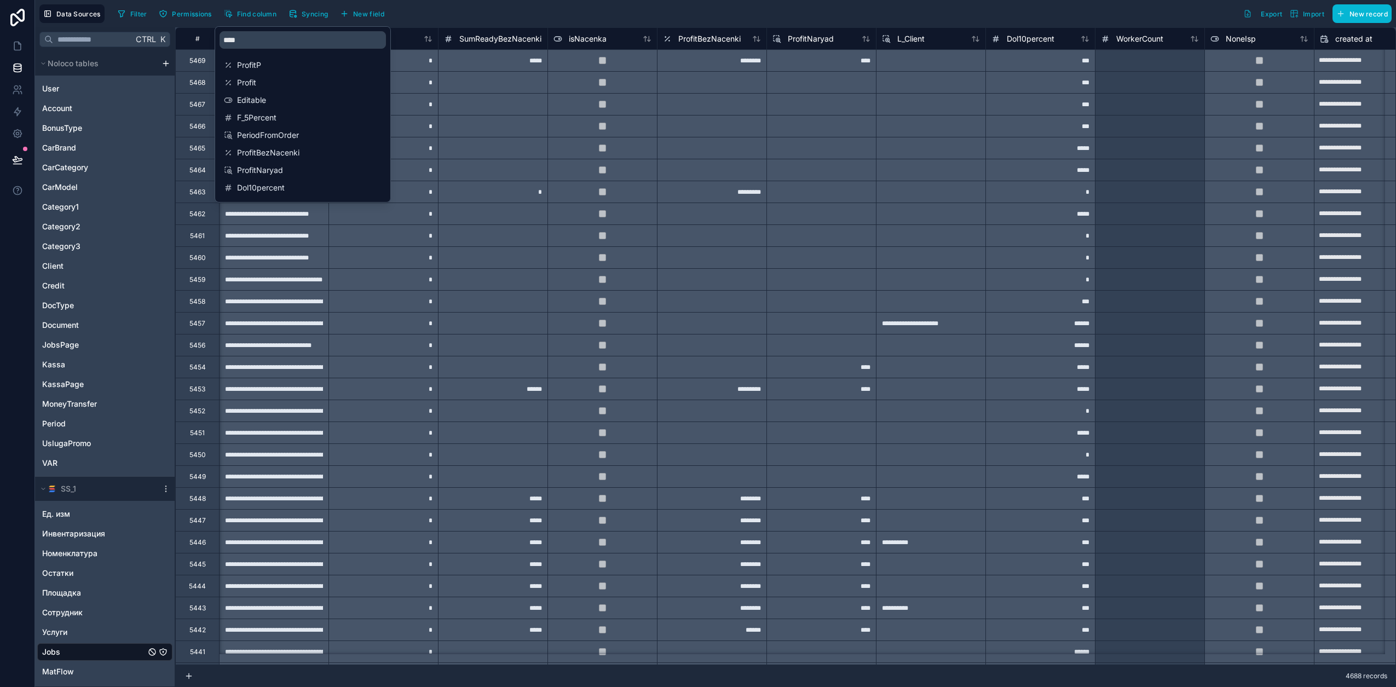
click at [467, 10] on div "Filter Permissions Find column Syncing New field Export Import New record" at bounding box center [752, 13] width 1279 height 19
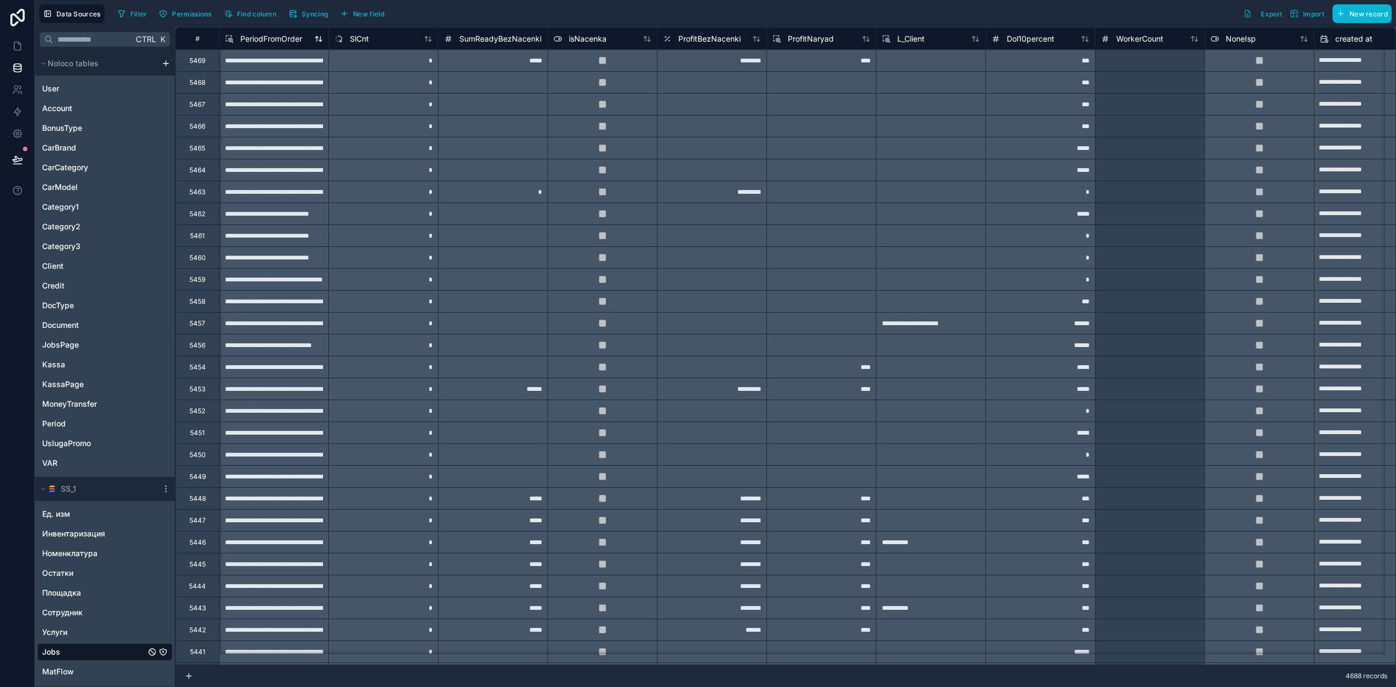
click at [280, 37] on span "PeriodFromOrder" at bounding box center [271, 38] width 62 height 11
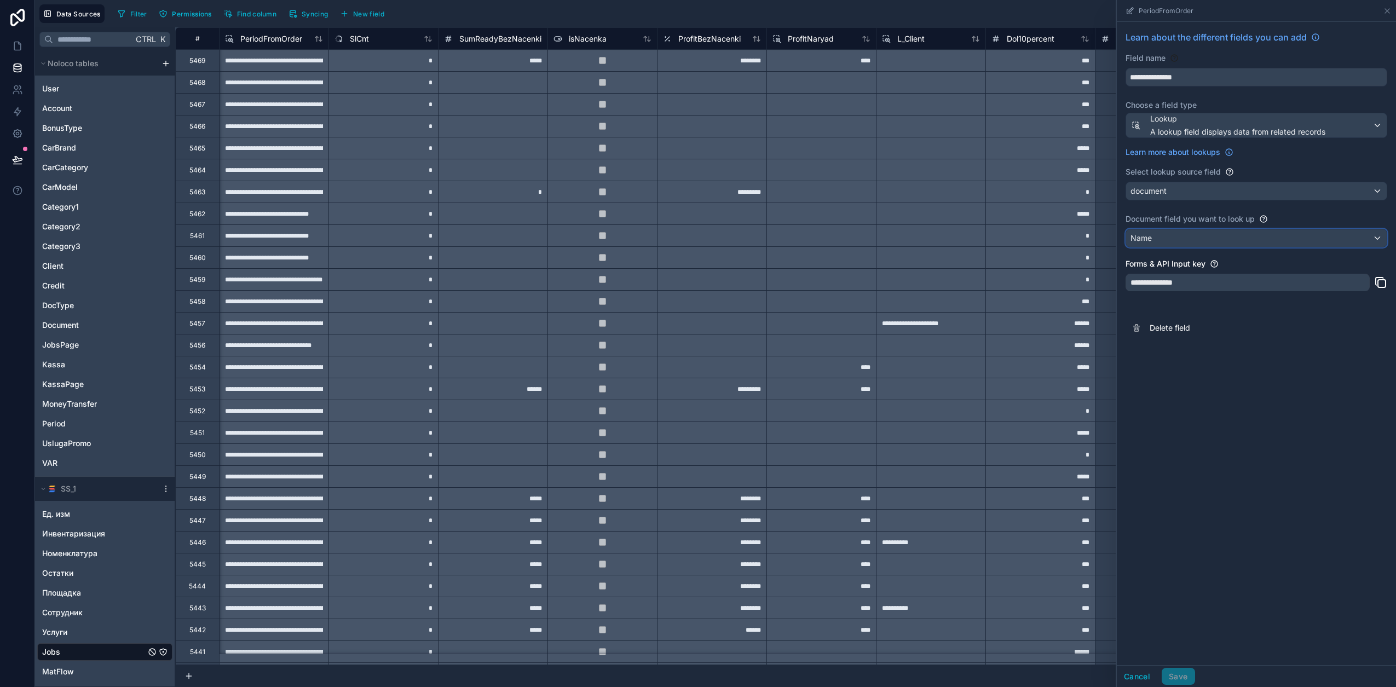
click at [1171, 240] on div "Name" at bounding box center [1256, 238] width 261 height 18
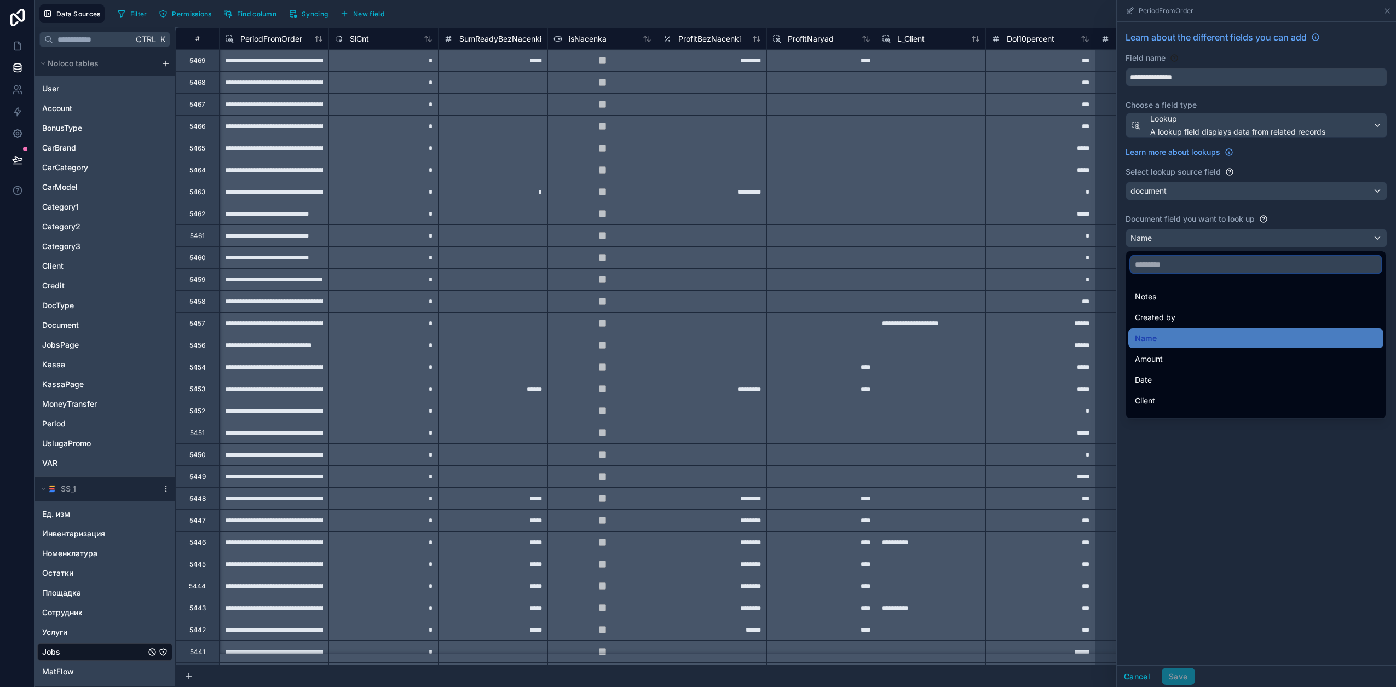
click at [1174, 267] on input "text" at bounding box center [1256, 265] width 251 height 18
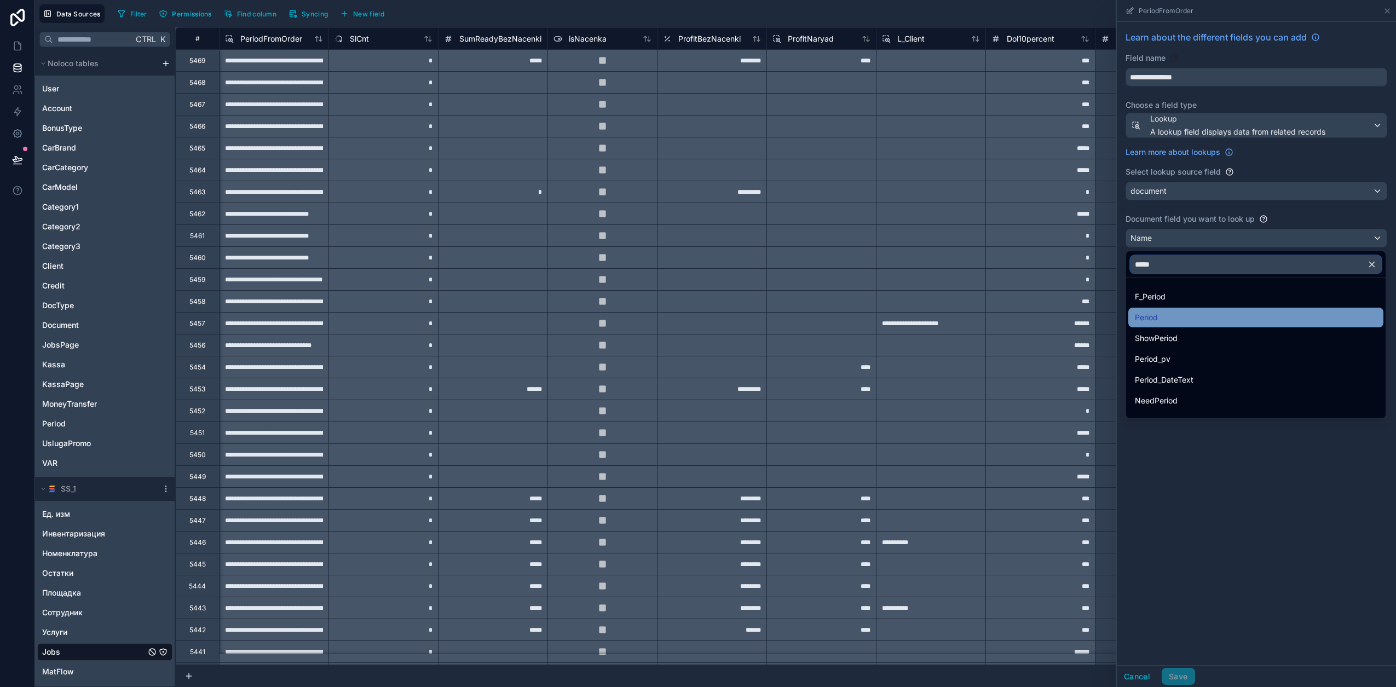
type input "*****"
click at [1156, 317] on span "Period" at bounding box center [1146, 317] width 23 height 13
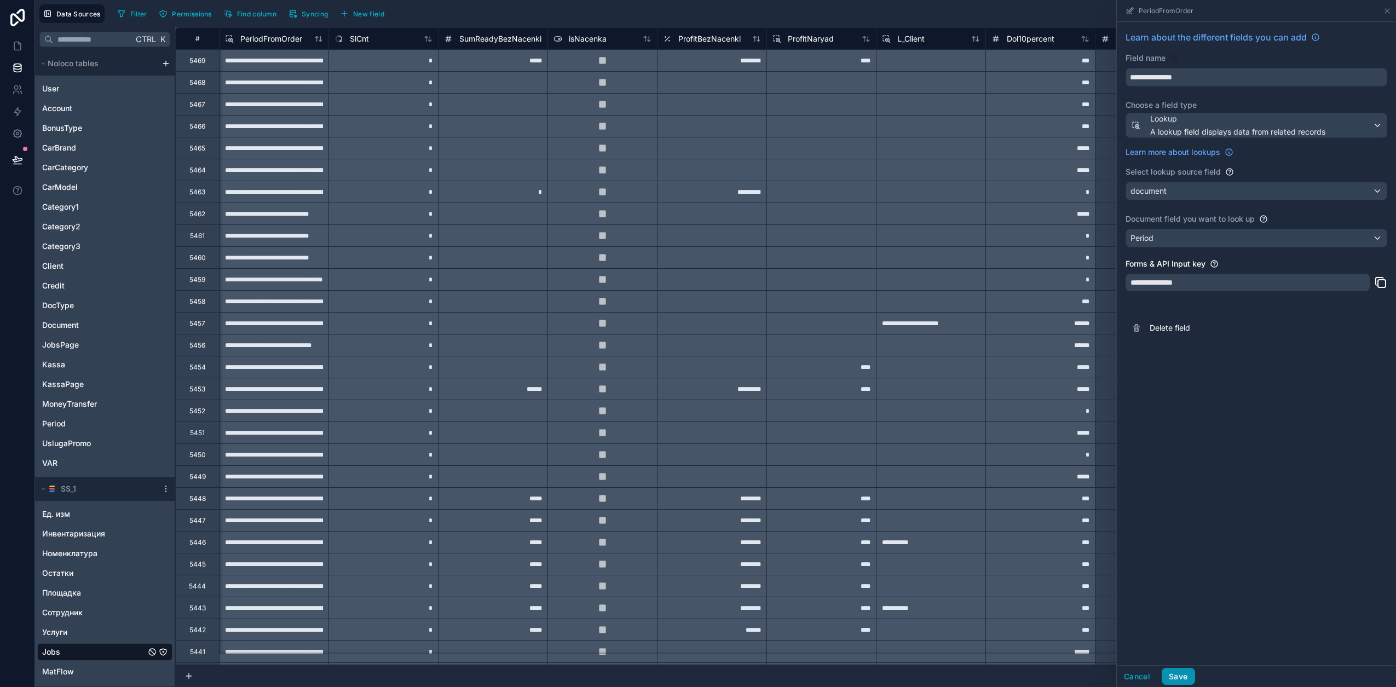
click at [1183, 676] on button "Save" at bounding box center [1178, 677] width 33 height 18
click at [20, 45] on icon at bounding box center [17, 46] width 7 height 8
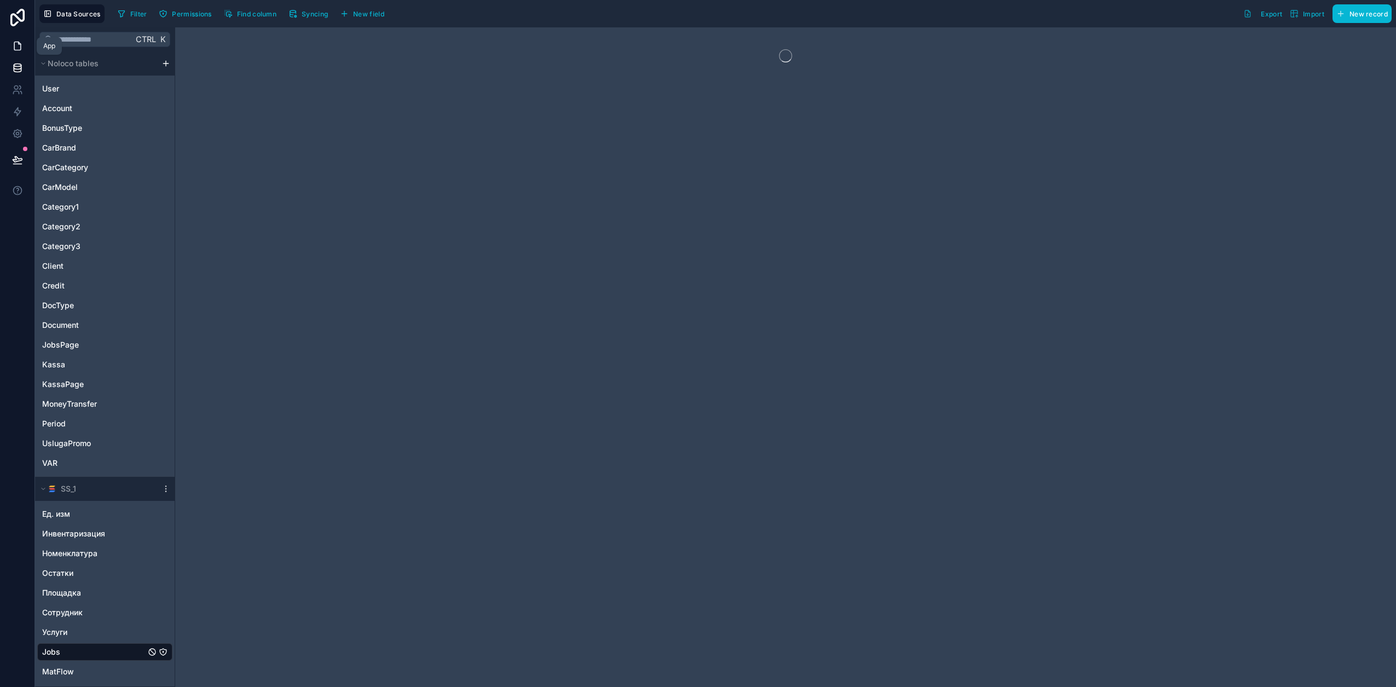
click at [16, 44] on icon at bounding box center [17, 46] width 11 height 11
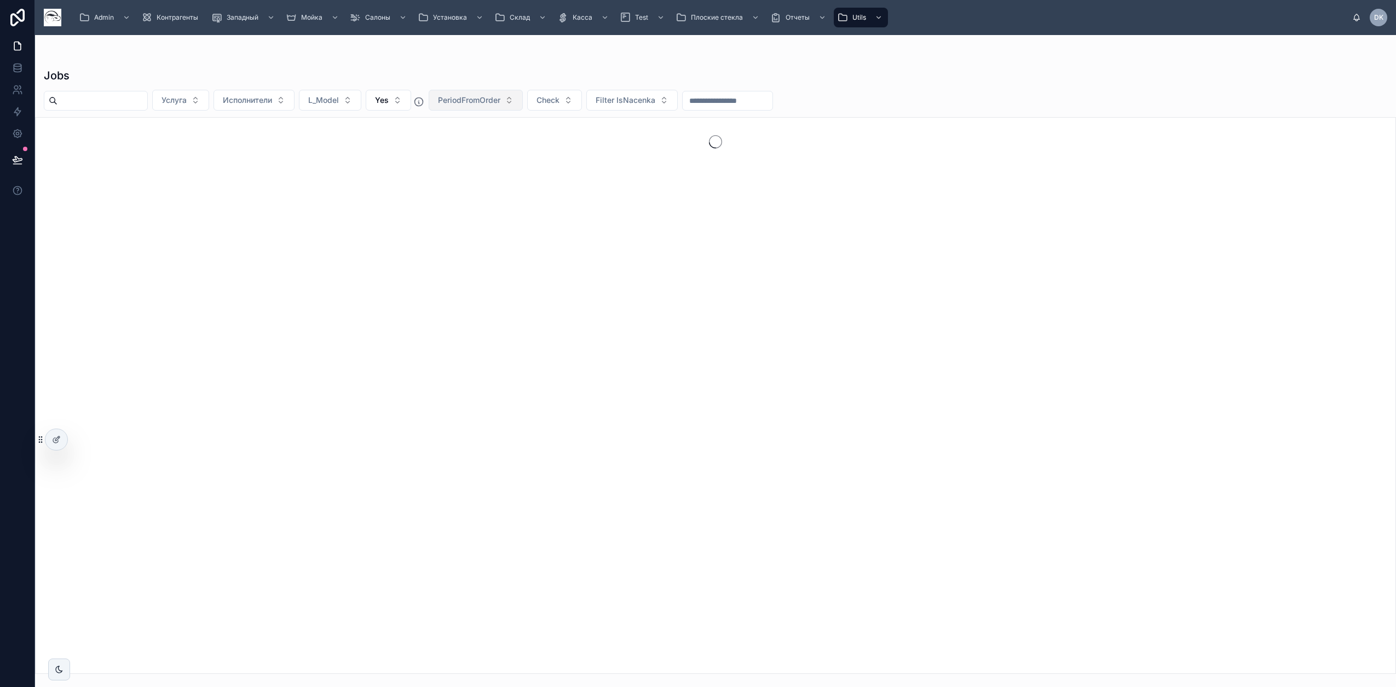
click at [501, 99] on span "PeriodFromOrder" at bounding box center [469, 100] width 62 height 11
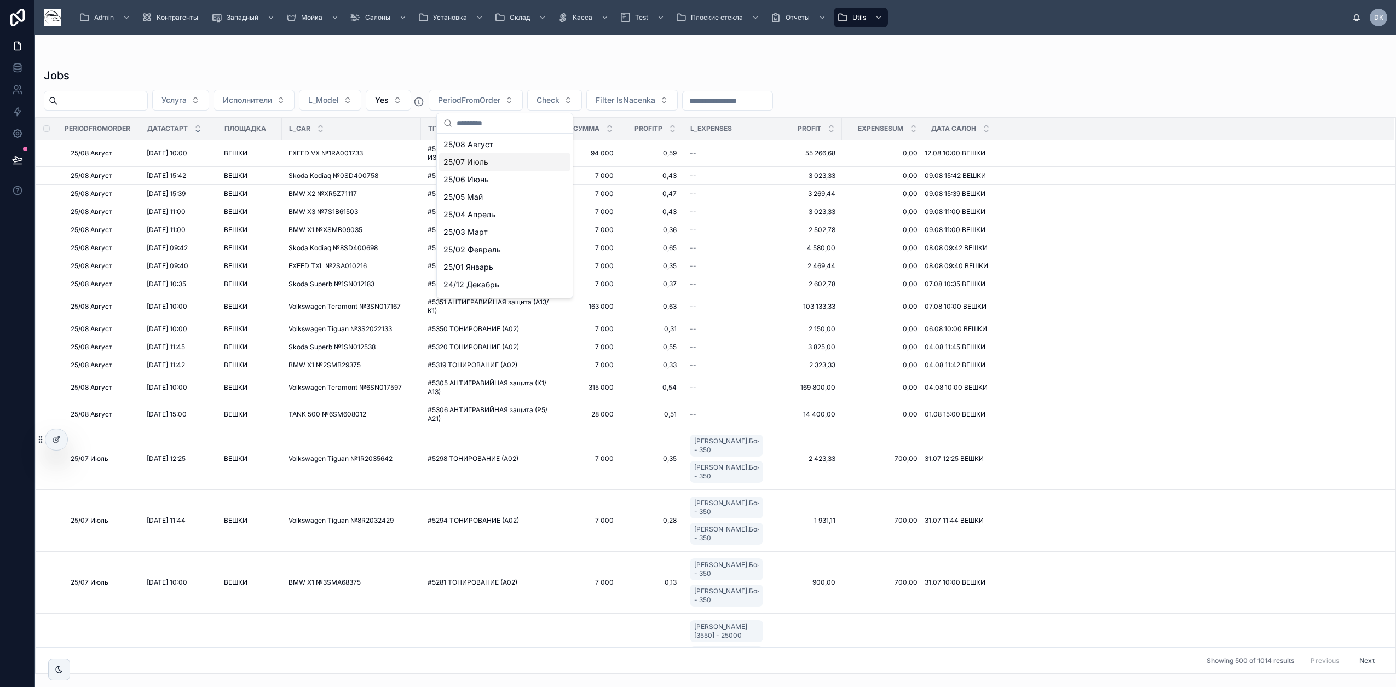
click at [513, 167] on div "25/07 Июль" at bounding box center [504, 162] width 131 height 18
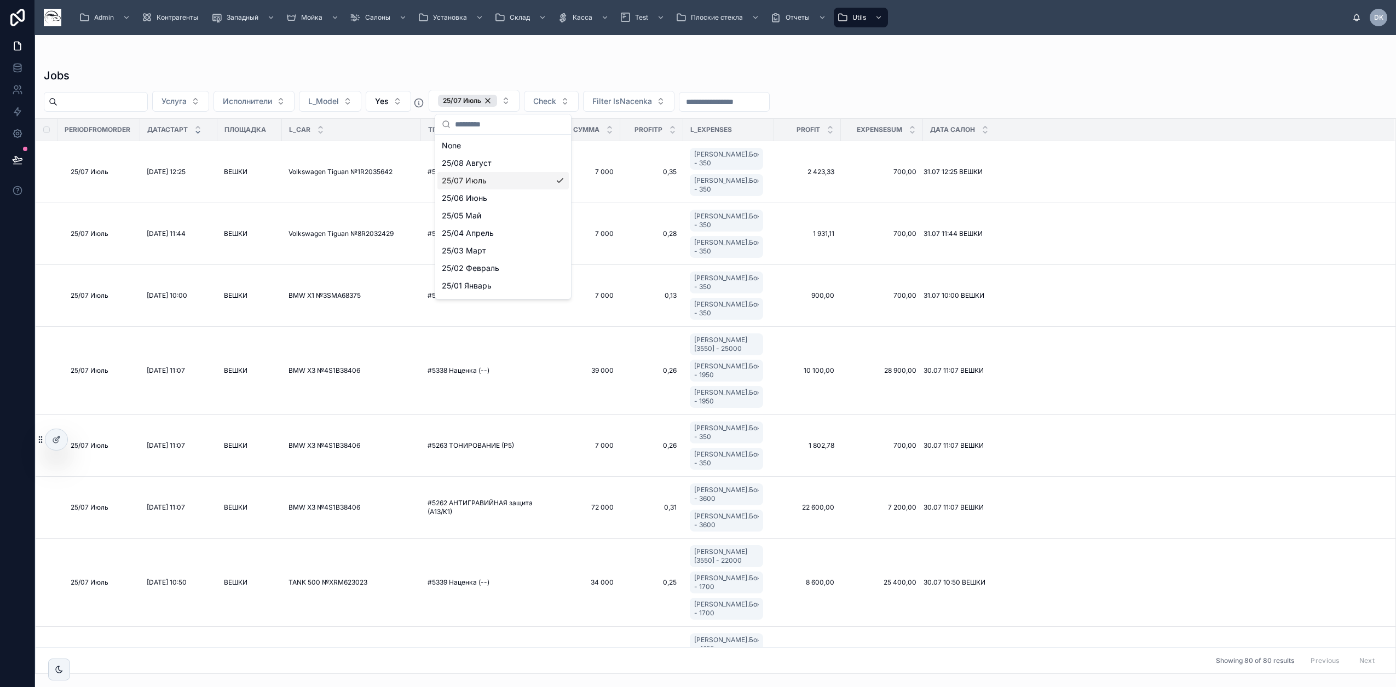
click at [666, 60] on div at bounding box center [716, 57] width 1344 height 9
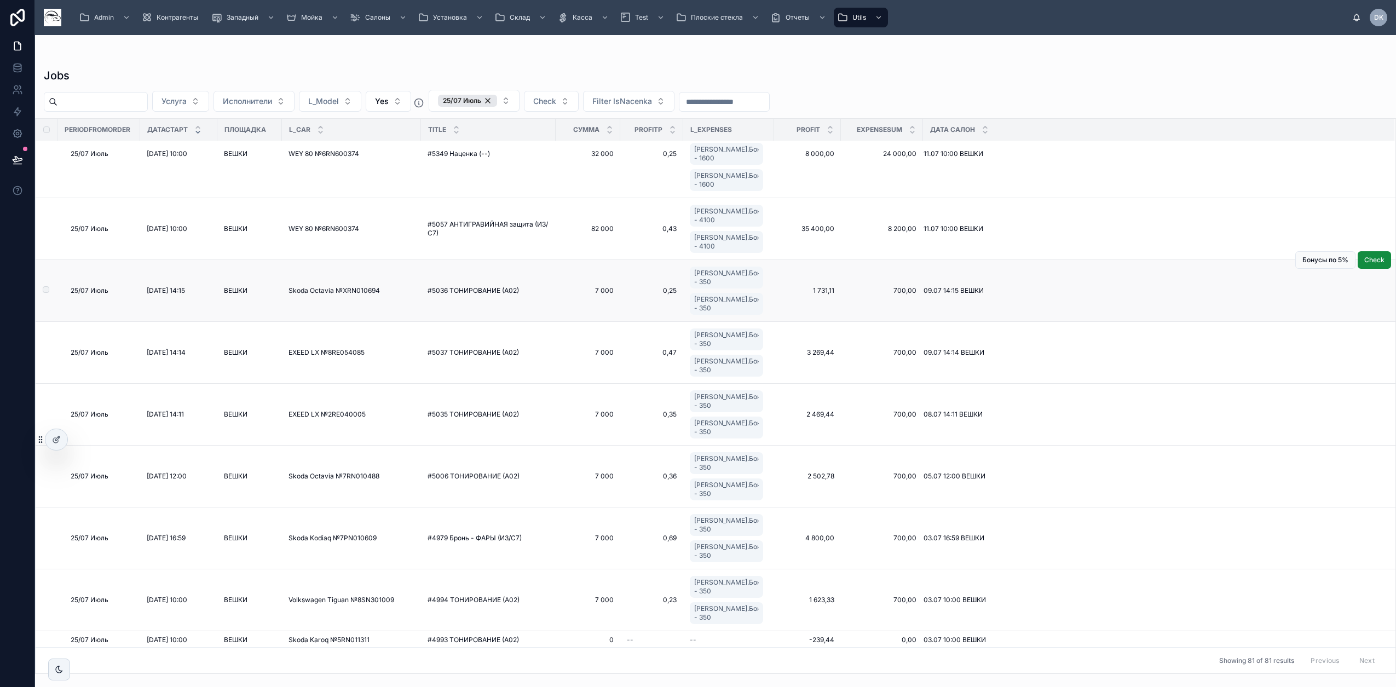
scroll to position [4730, 0]
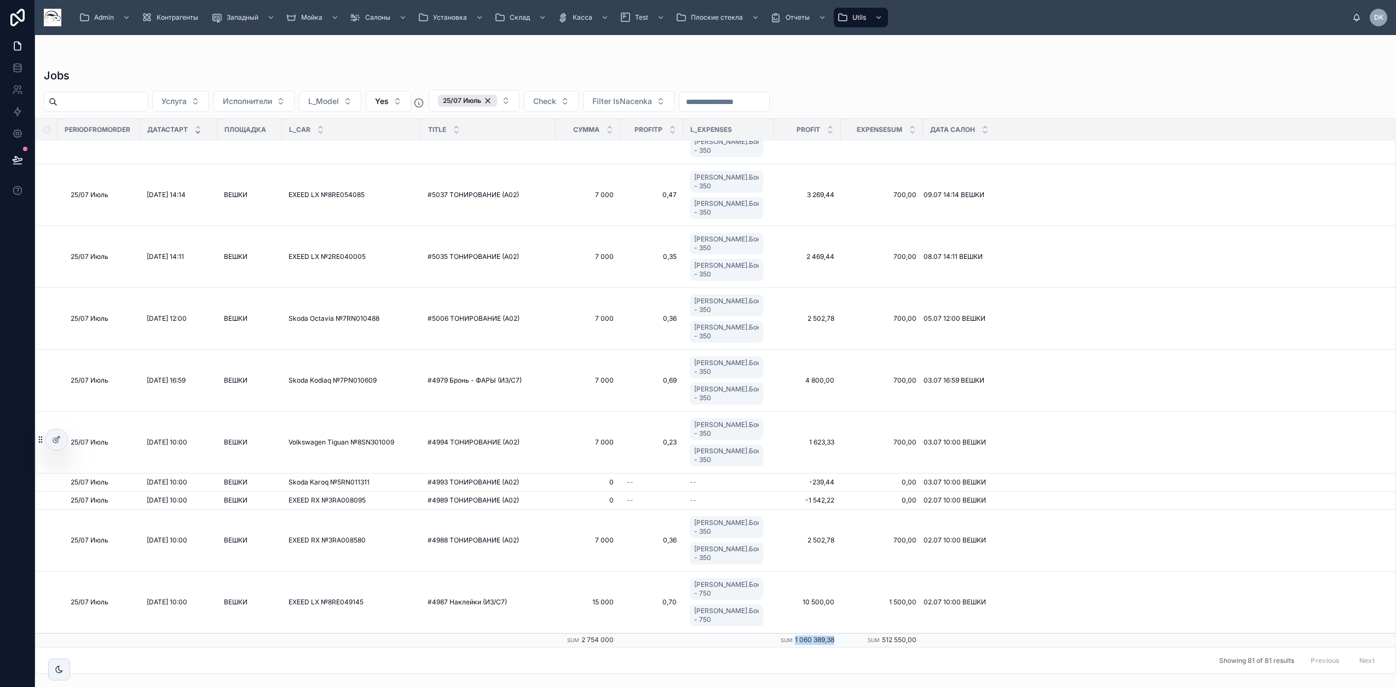
drag, startPoint x: 818, startPoint y: 640, endPoint x: 786, endPoint y: 642, distance: 31.8
click at [786, 642] on td "Sum 1 060 389,38" at bounding box center [807, 641] width 67 height 14
copy span "1 060 389,38"
click at [652, 102] on span "Filter IsNacenka" at bounding box center [623, 101] width 60 height 11
click at [630, 174] on div "Yes" at bounding box center [658, 181] width 131 height 18
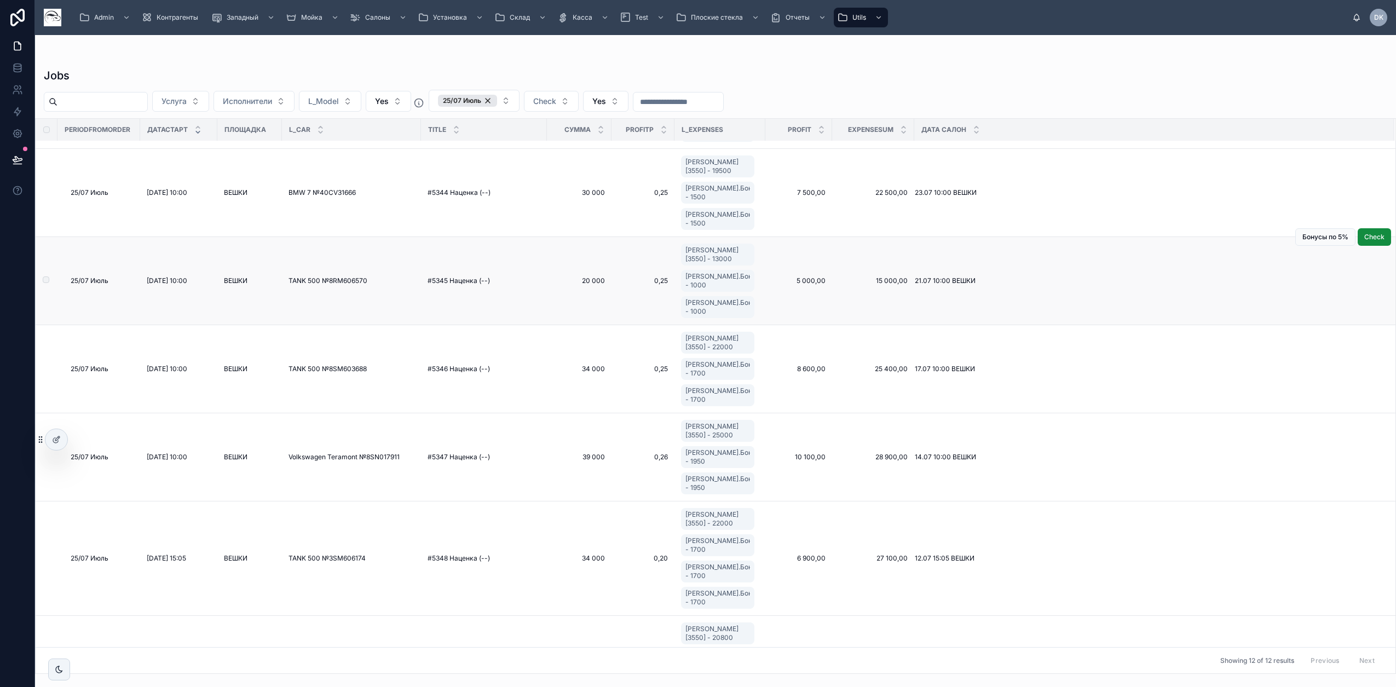
scroll to position [592, 0]
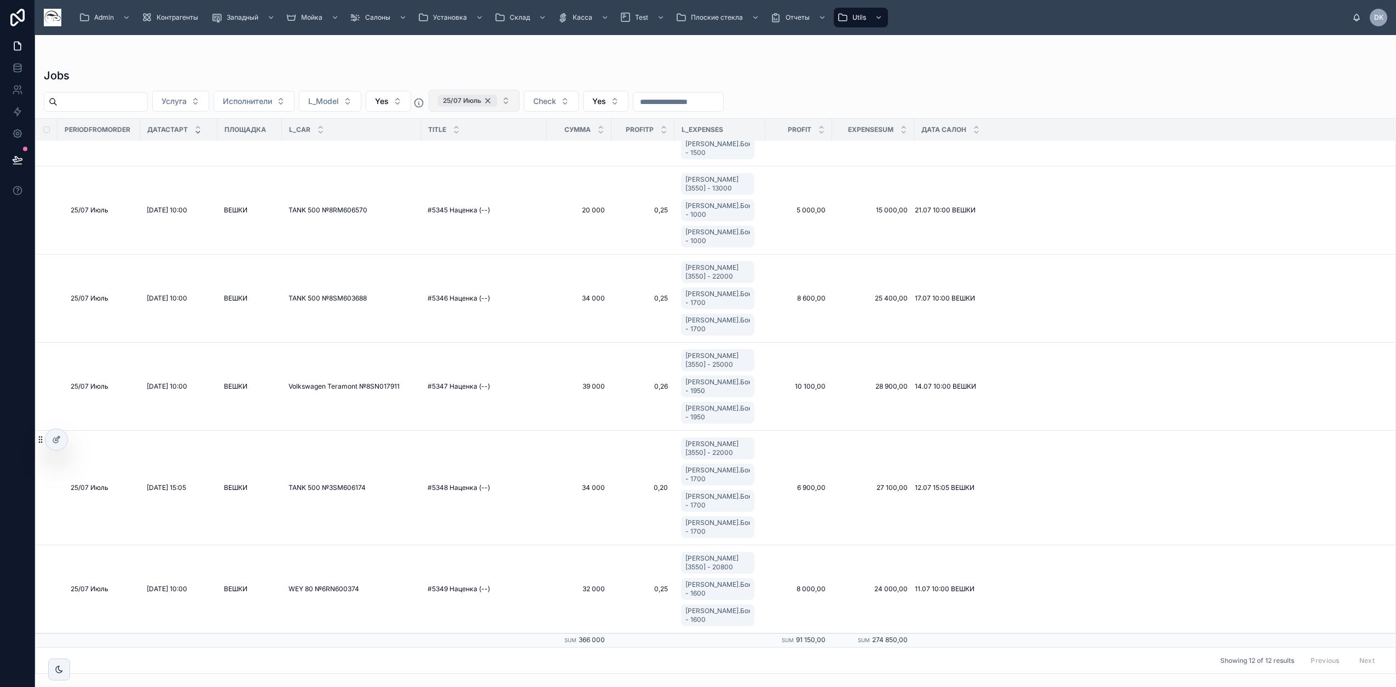
click at [497, 97] on div "25/07 Июль" at bounding box center [467, 101] width 59 height 12
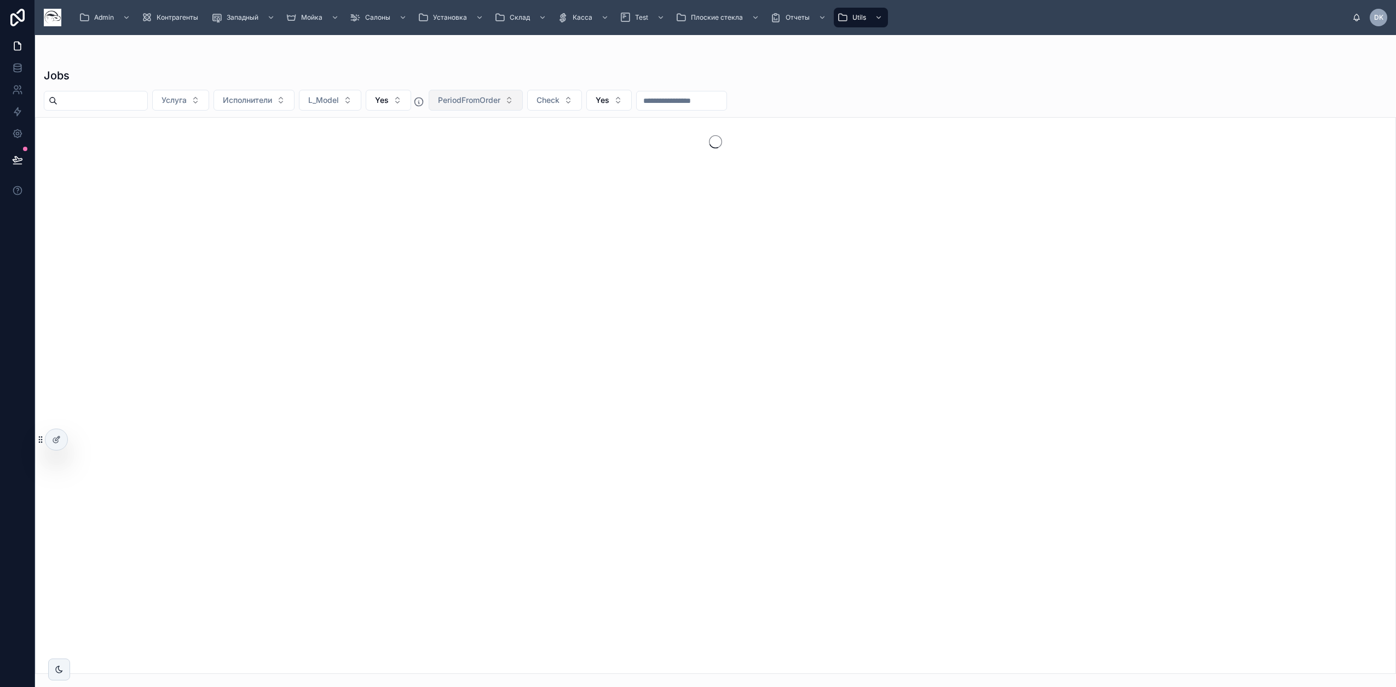
click at [501, 101] on span "PeriodFromOrder" at bounding box center [469, 100] width 62 height 11
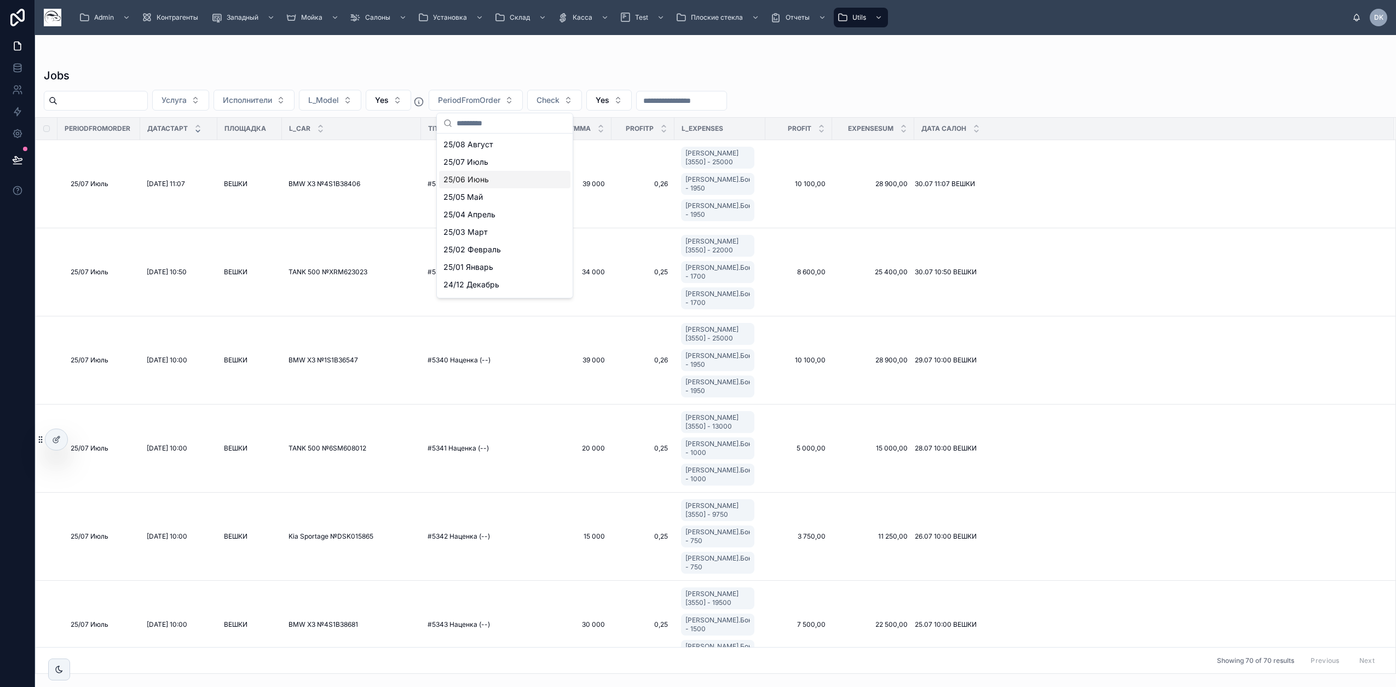
click at [486, 180] on span "25/06 Июнь" at bounding box center [466, 179] width 45 height 11
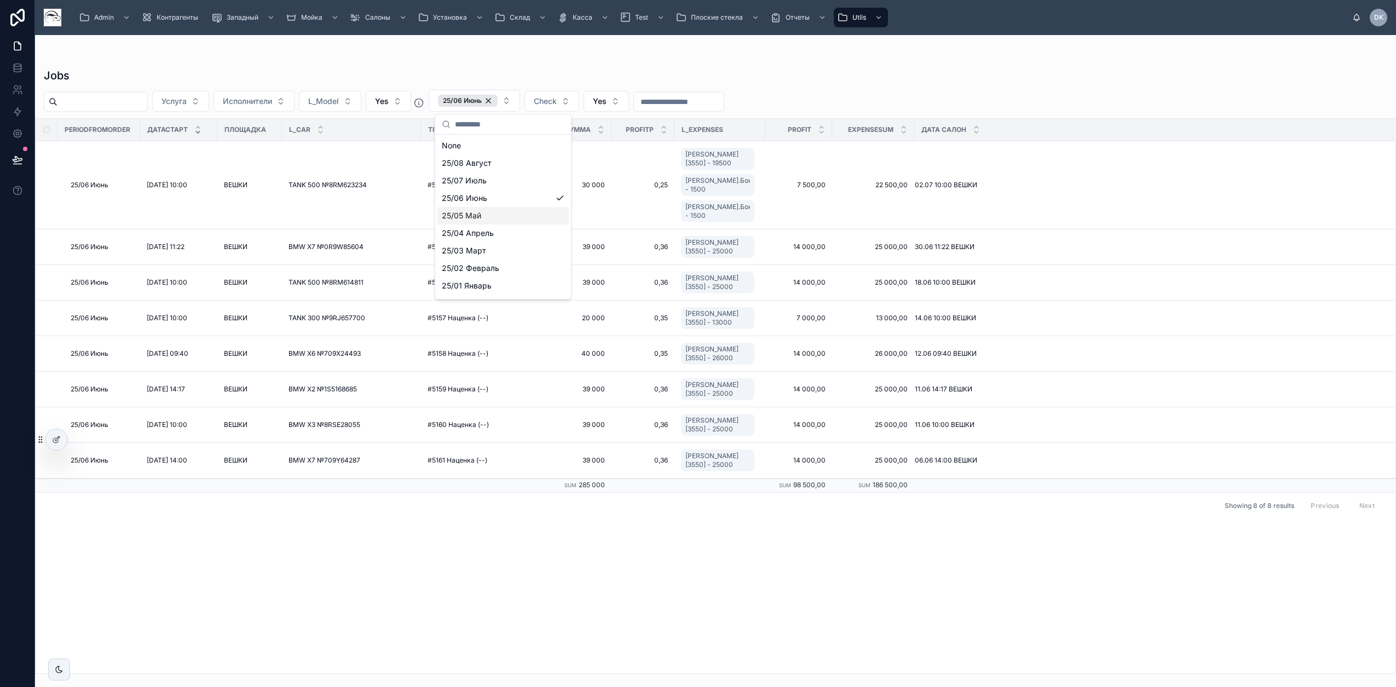
click at [572, 58] on div at bounding box center [716, 57] width 1344 height 9
drag, startPoint x: 519, startPoint y: 99, endPoint x: 509, endPoint y: 104, distance: 11.3
click at [498, 99] on div "25/06 Июнь" at bounding box center [468, 101] width 60 height 12
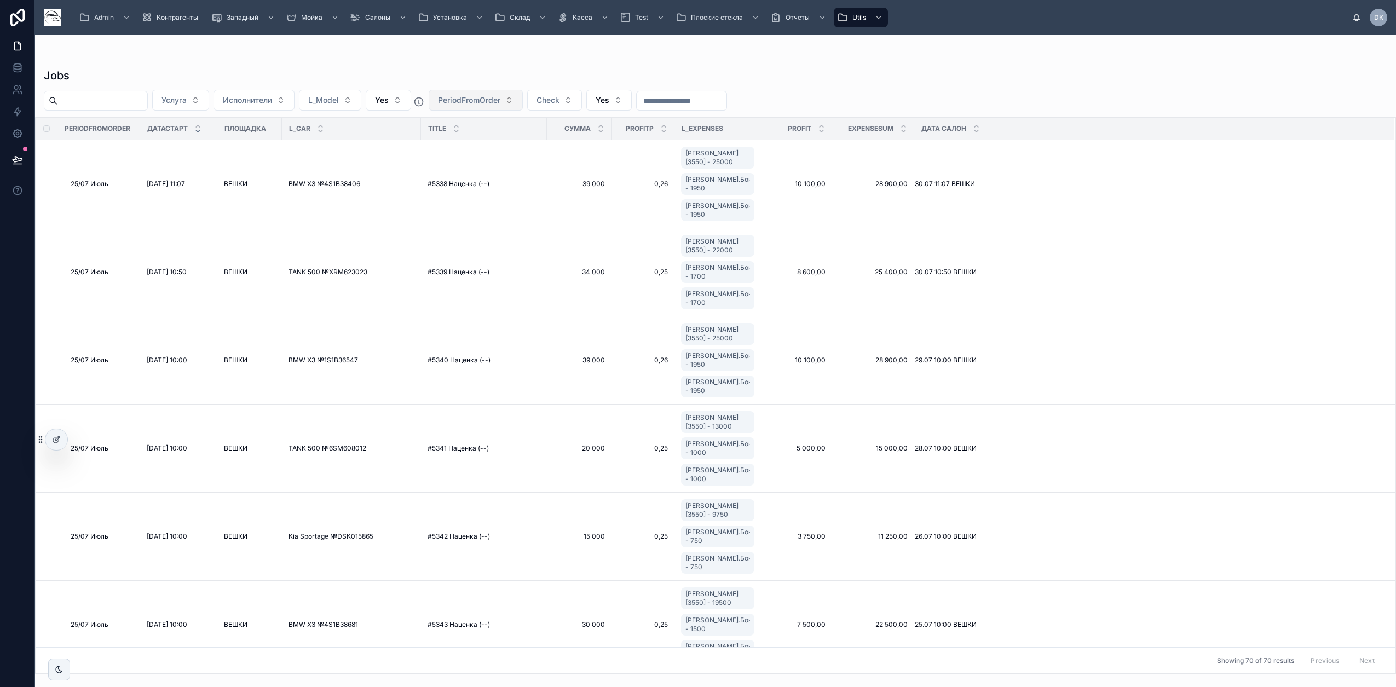
click at [501, 104] on span "PeriodFromOrder" at bounding box center [469, 100] width 62 height 11
click at [500, 194] on div "25/05 Май" at bounding box center [504, 197] width 131 height 18
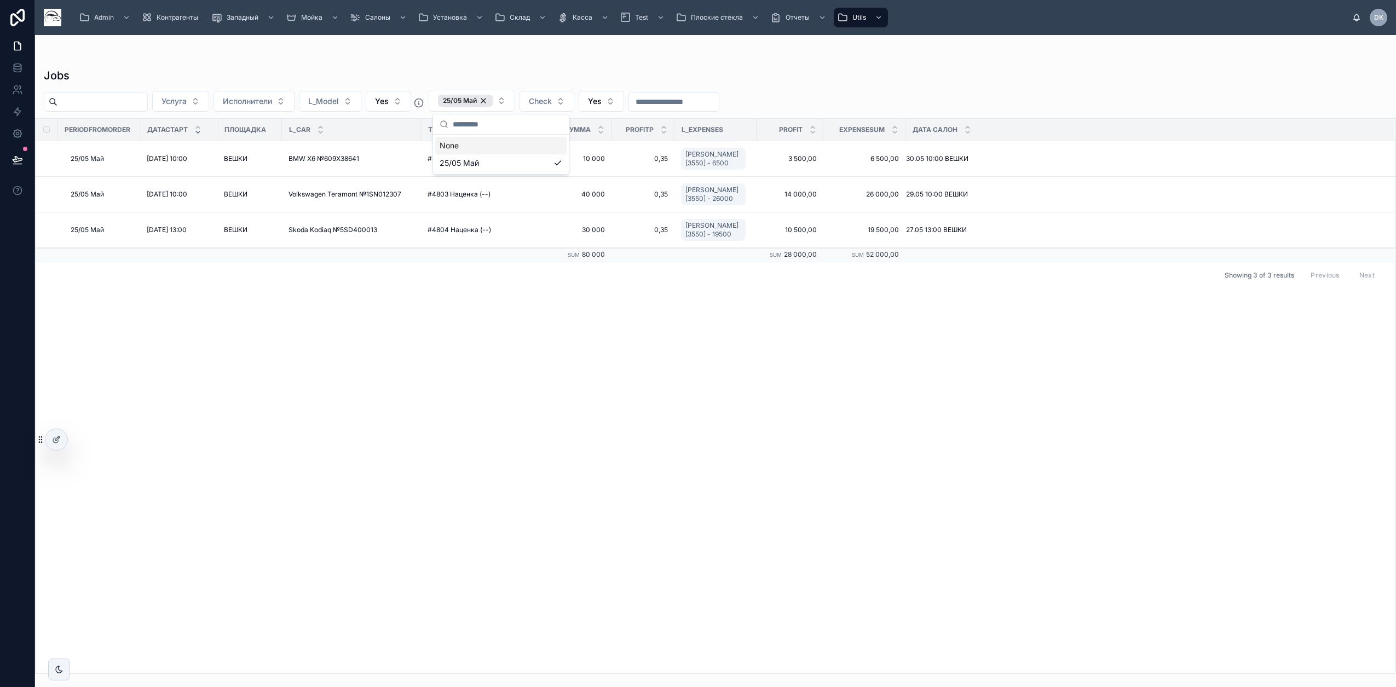
click at [548, 58] on div at bounding box center [716, 57] width 1344 height 9
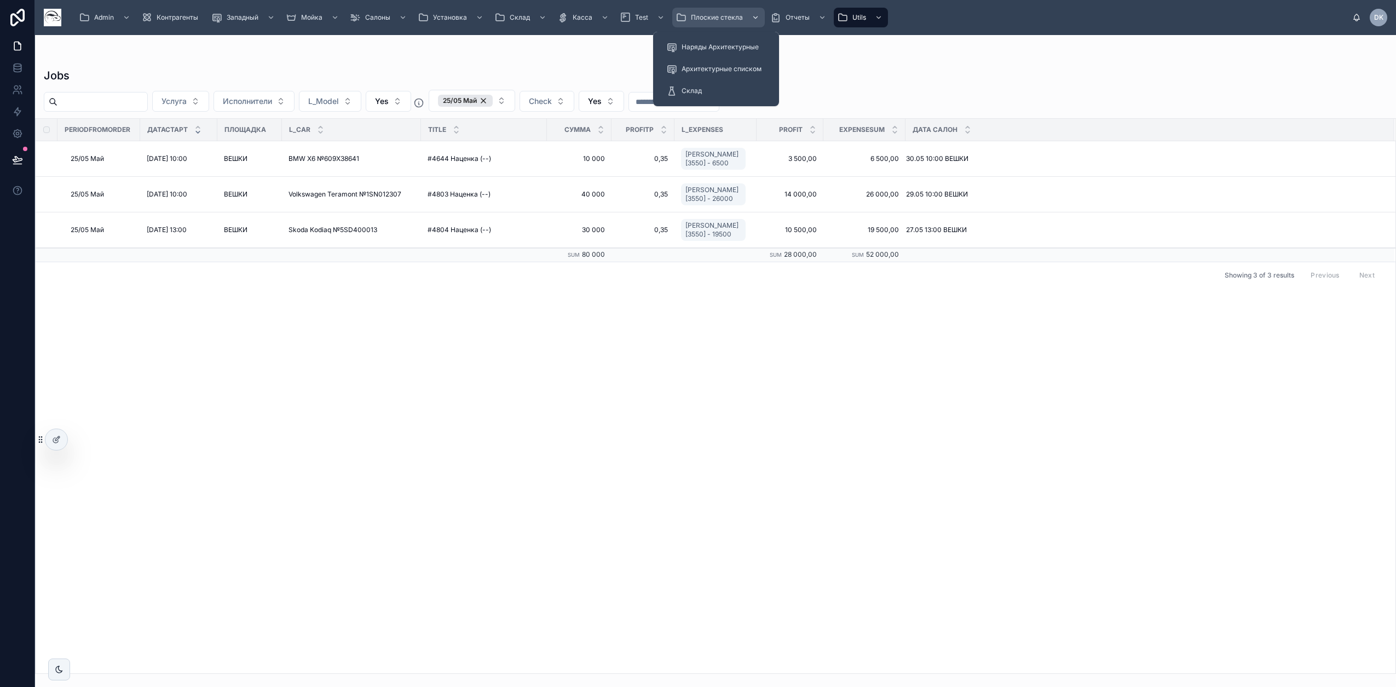
click at [711, 16] on span "Плоские стекла" at bounding box center [717, 17] width 52 height 9
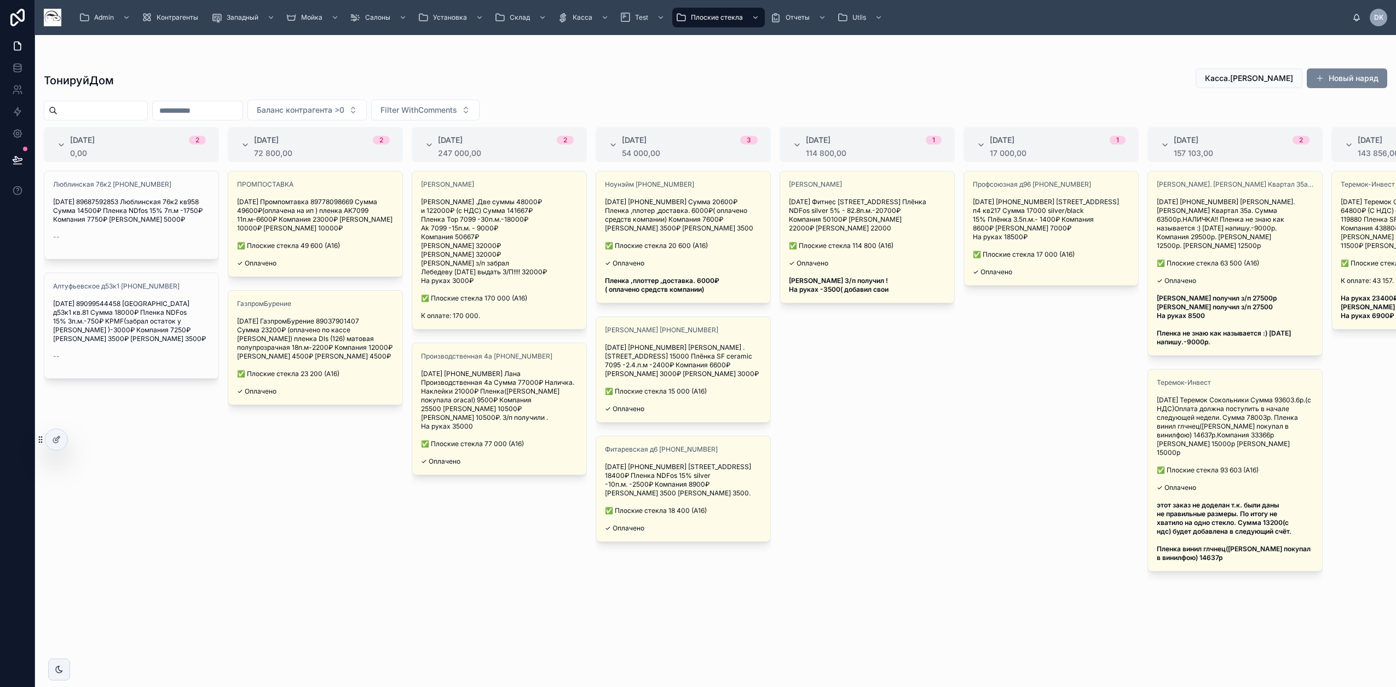
click at [1328, 77] on button "Новый наряд" at bounding box center [1347, 78] width 81 height 20
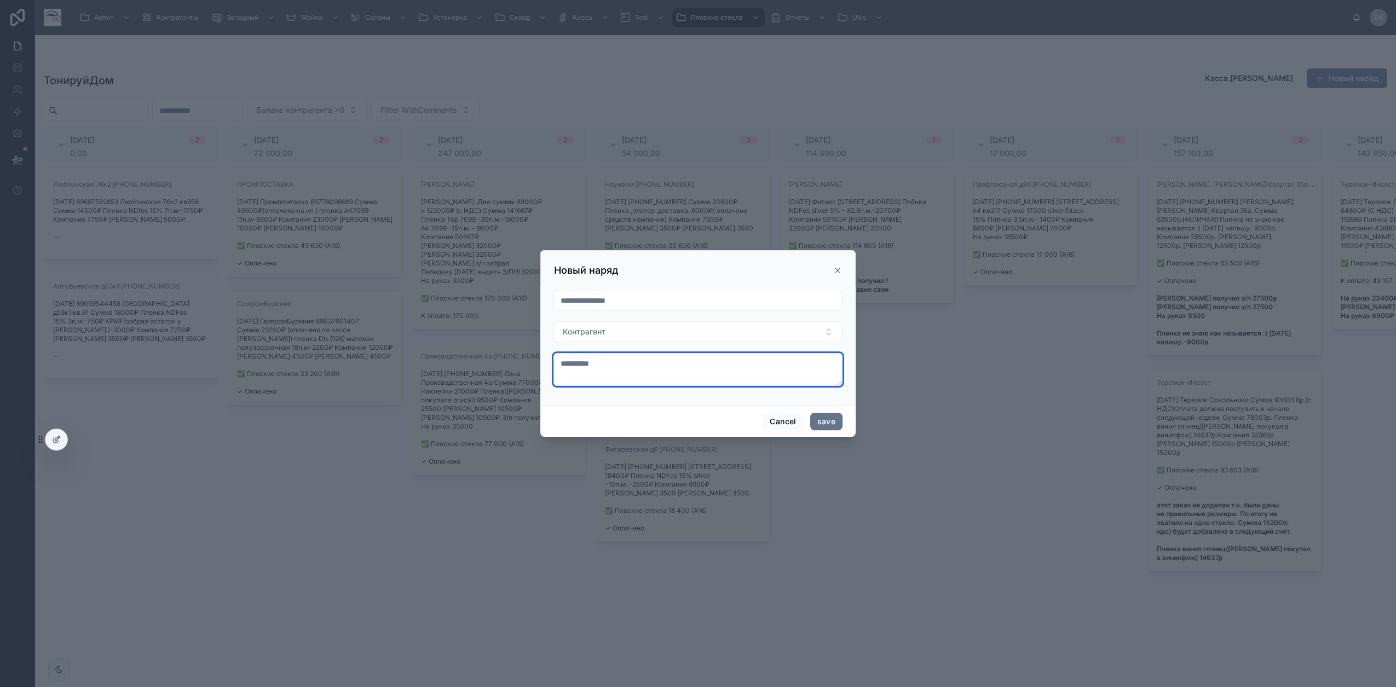
drag, startPoint x: 616, startPoint y: 367, endPoint x: 622, endPoint y: 372, distance: 7.8
click at [617, 373] on textarea at bounding box center [698, 369] width 289 height 33
paste textarea "**********"
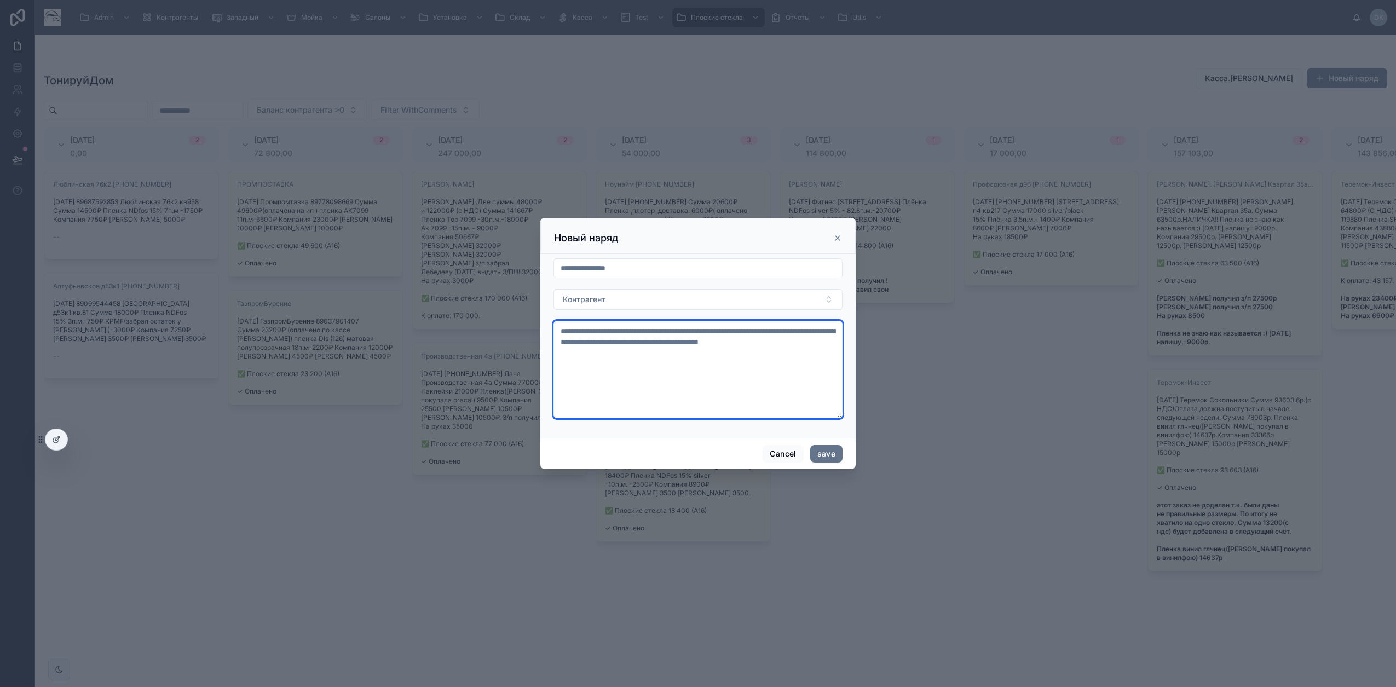
click at [629, 329] on textarea "**********" at bounding box center [698, 369] width 289 height 97
type textarea "**********"
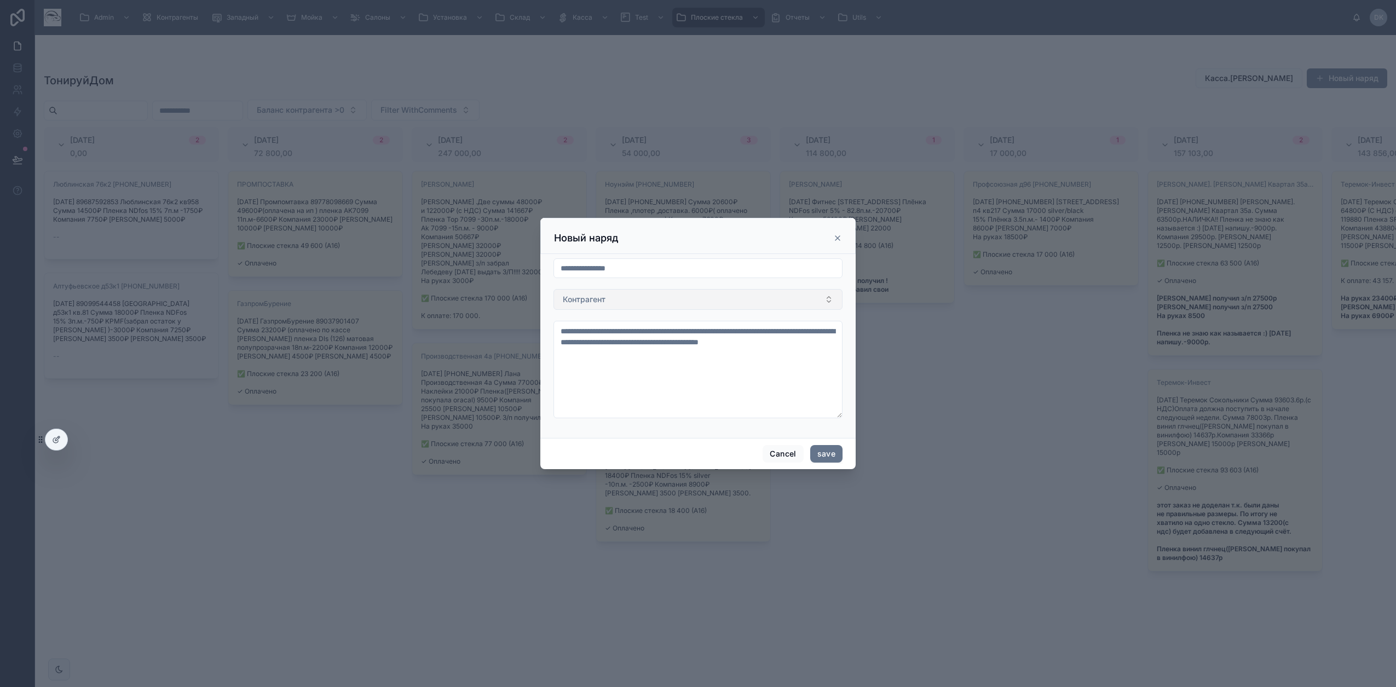
click at [611, 293] on button "Контрагент" at bounding box center [698, 299] width 289 height 21
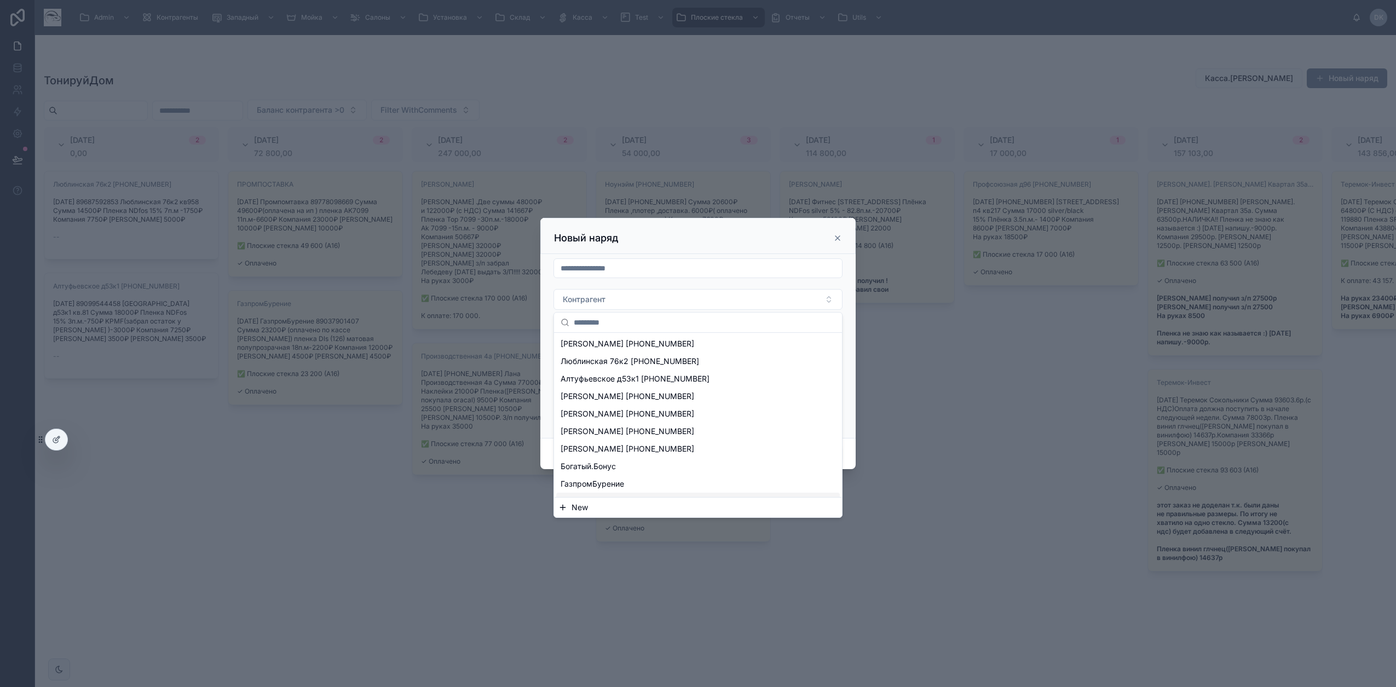
click at [576, 507] on span "New" at bounding box center [580, 507] width 16 height 11
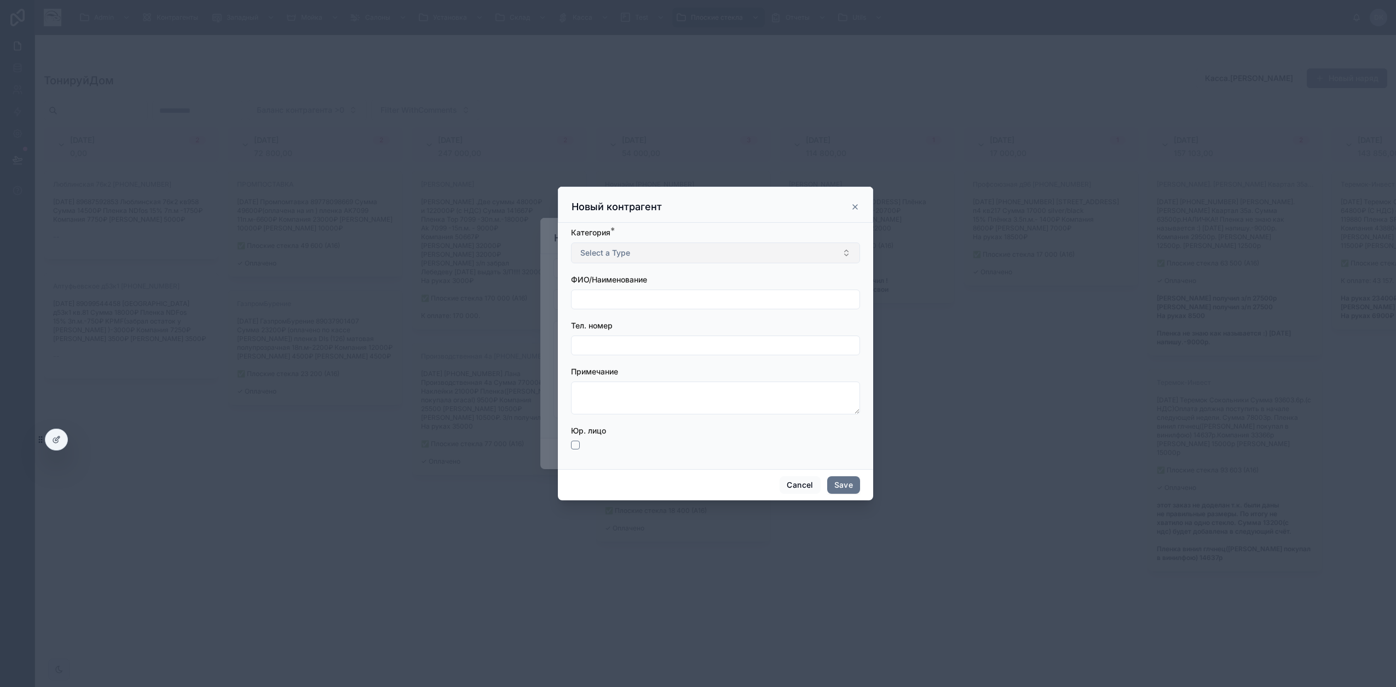
click at [611, 258] on span "Select a Type" at bounding box center [605, 253] width 50 height 11
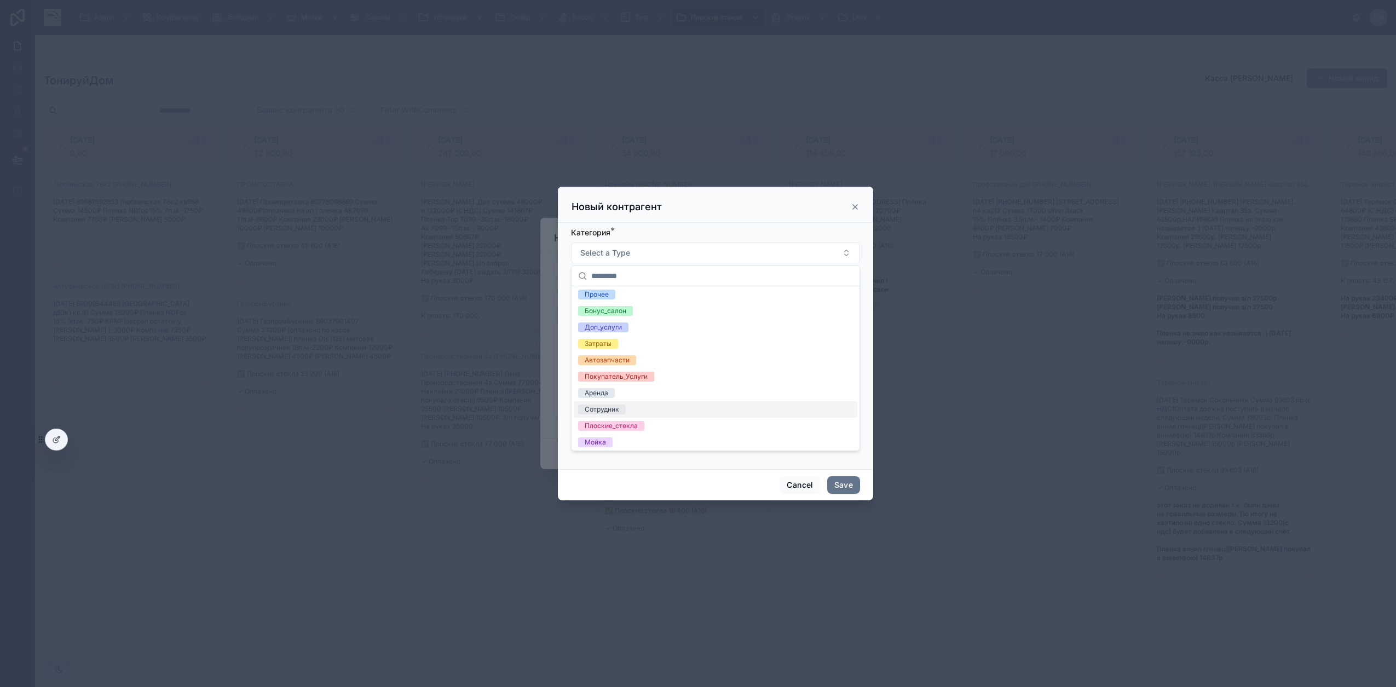
scroll to position [70, 0]
click at [631, 424] on div "Плоские_стекла" at bounding box center [611, 424] width 53 height 10
drag, startPoint x: 697, startPoint y: 199, endPoint x: 680, endPoint y: 214, distance: 22.2
click at [694, 200] on div "Новый контрагент" at bounding box center [715, 205] width 315 height 36
drag, startPoint x: 599, startPoint y: 291, endPoint x: 627, endPoint y: 296, distance: 28.9
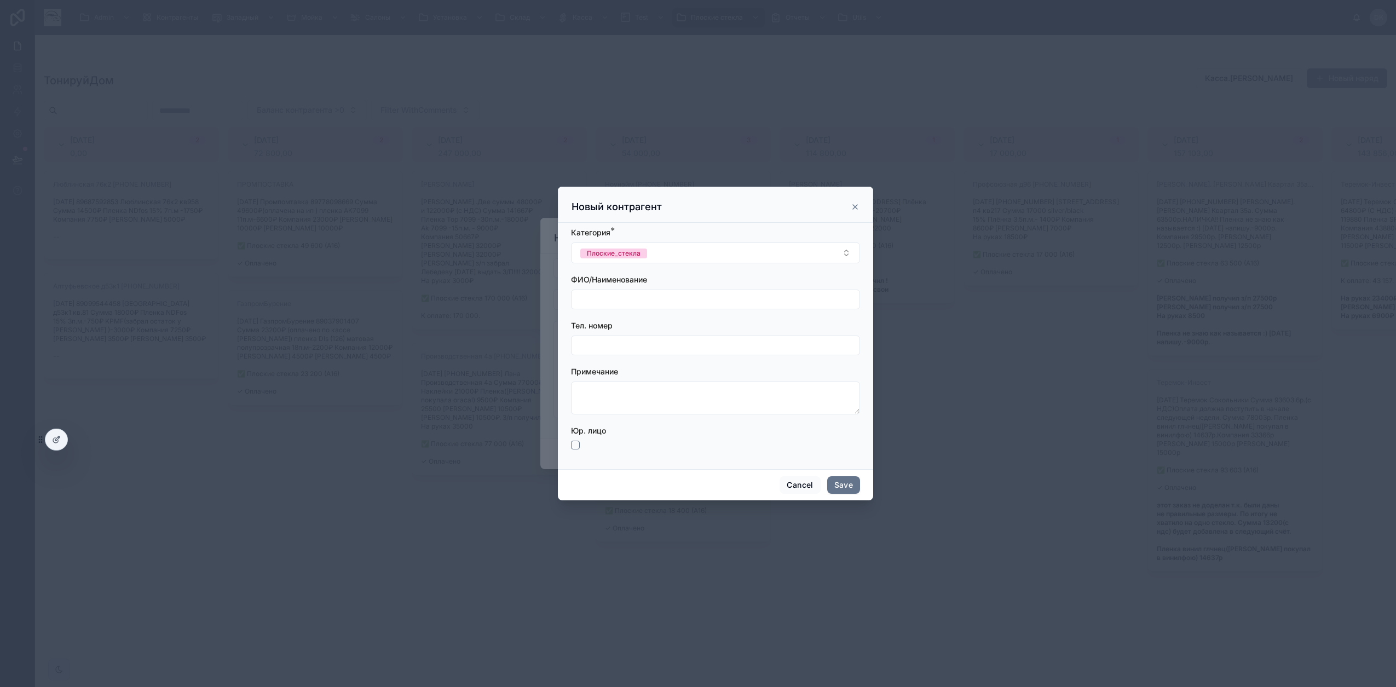
click at [602, 290] on div at bounding box center [715, 300] width 289 height 20
click at [628, 300] on input "text" at bounding box center [716, 299] width 288 height 15
paste input "*****"
type input "*****"
click at [574, 449] on button "button" at bounding box center [575, 445] width 9 height 9
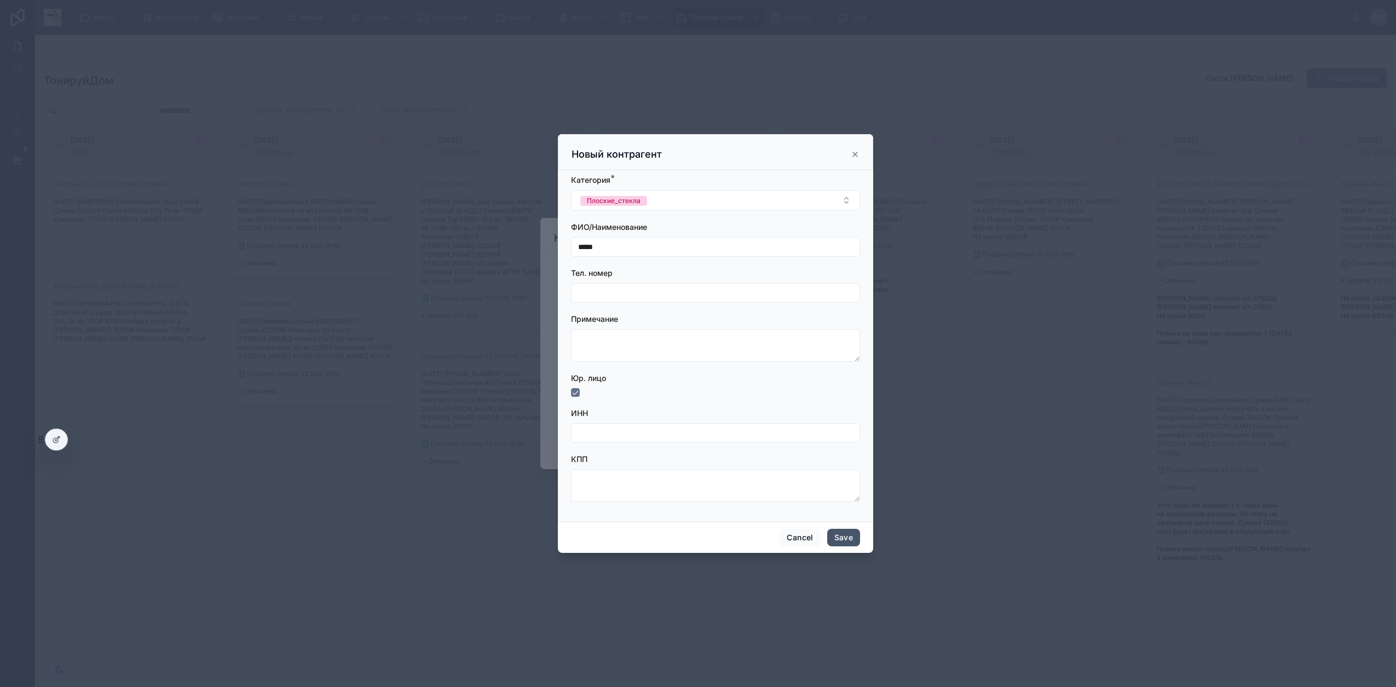
click at [847, 539] on button "Save" at bounding box center [843, 538] width 33 height 18
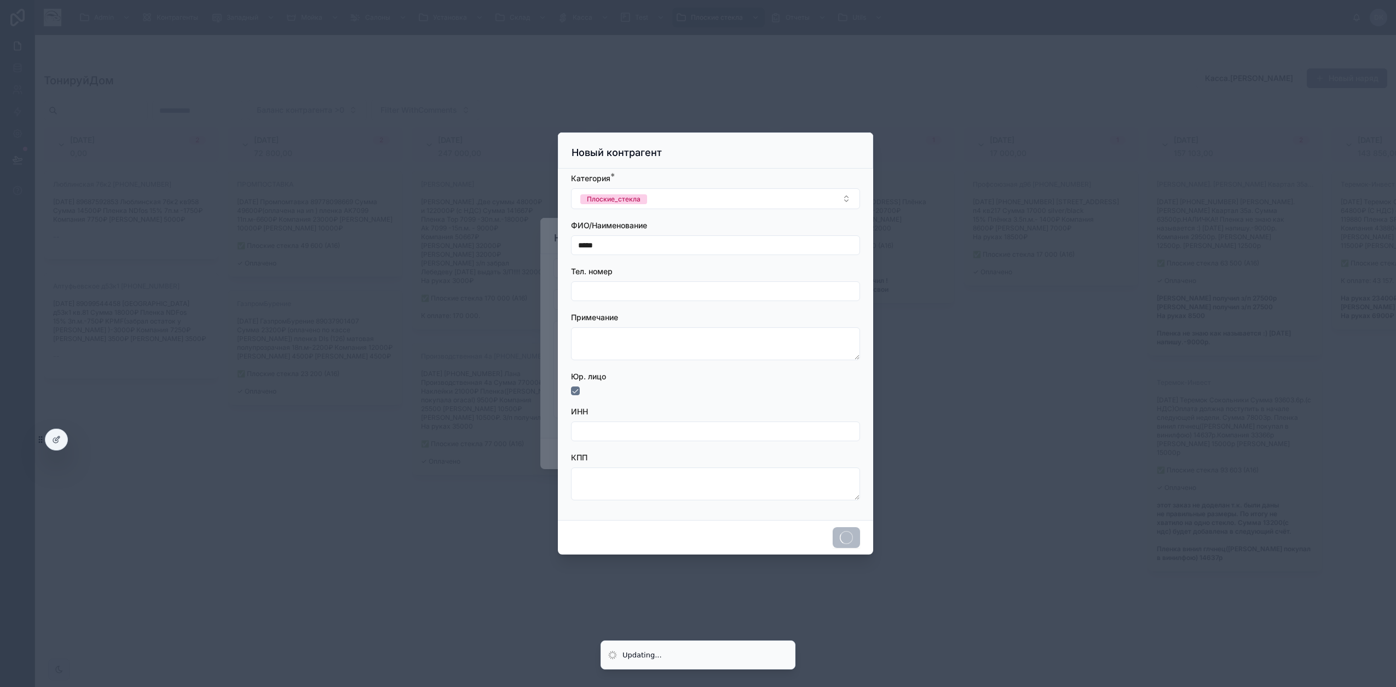
type input "**********"
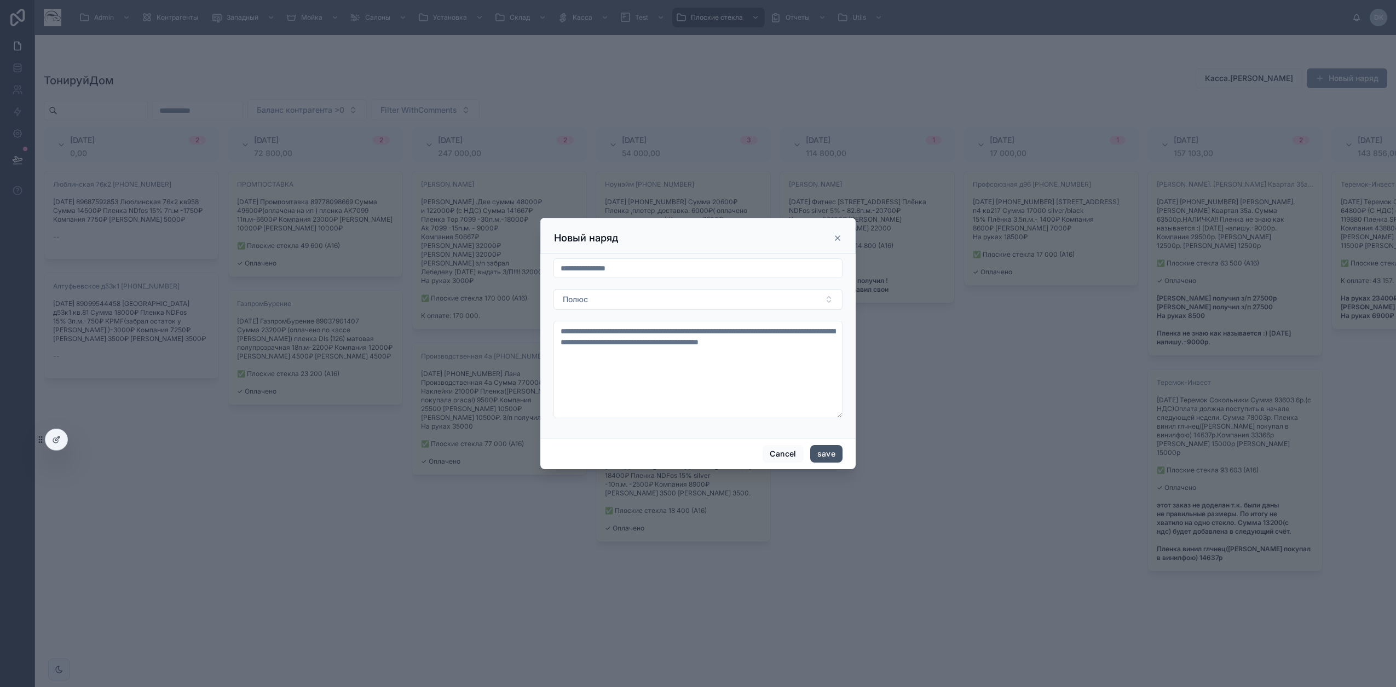
click at [835, 453] on button "save" at bounding box center [826, 454] width 32 height 18
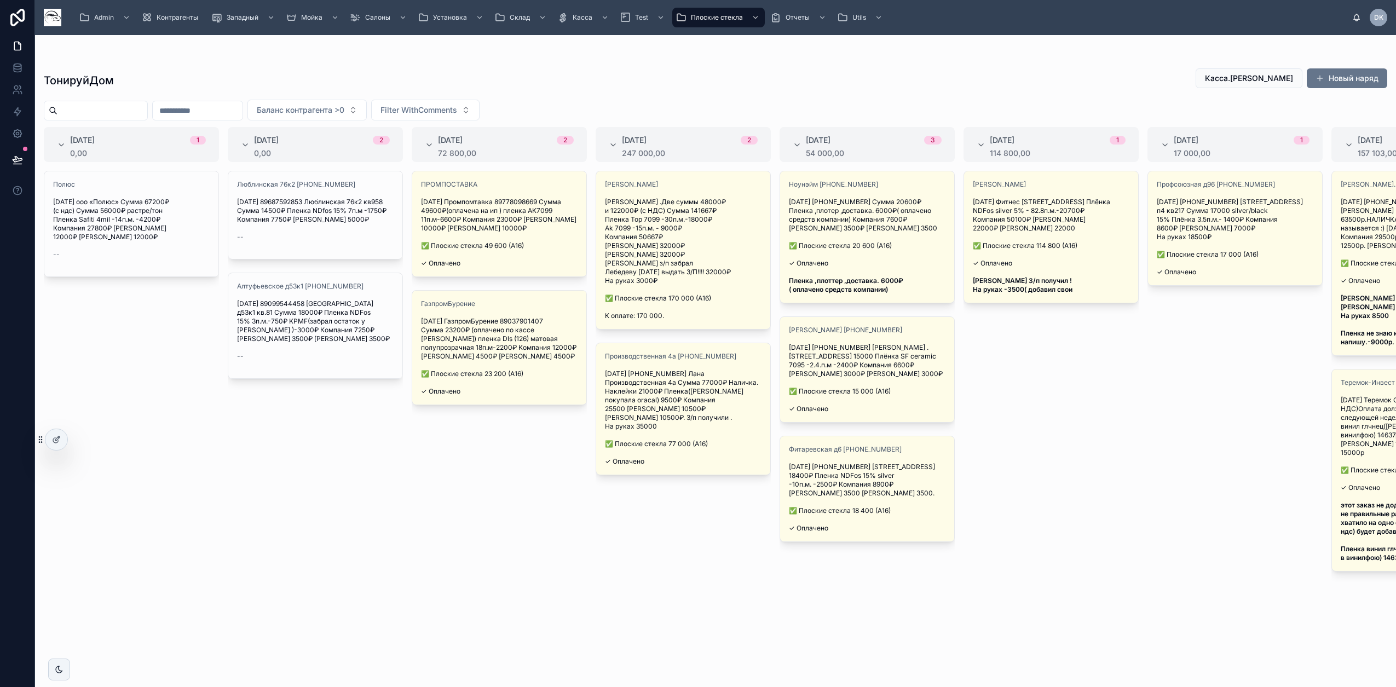
drag, startPoint x: 337, startPoint y: 497, endPoint x: 344, endPoint y: 507, distance: 12.5
click at [342, 502] on div "Люблинская 76к2 +79687592853 9.08.2025 89687592853 Люблинская 76к2 кв958 Сумма …" at bounding box center [315, 422] width 175 height 503
click at [390, 518] on div "Люблинская 76к2 +79687592853 9.08.2025 89687592853 Люблинская 76к2 кв958 Сумма …" at bounding box center [315, 422] width 175 height 503
drag, startPoint x: 271, startPoint y: 589, endPoint x: 273, endPoint y: 574, distance: 15.4
click at [277, 577] on div "Люблинская 76к2 +79687592853 9.08.2025 89687592853 Люблинская 76к2 кв958 Сумма …" at bounding box center [315, 422] width 175 height 503
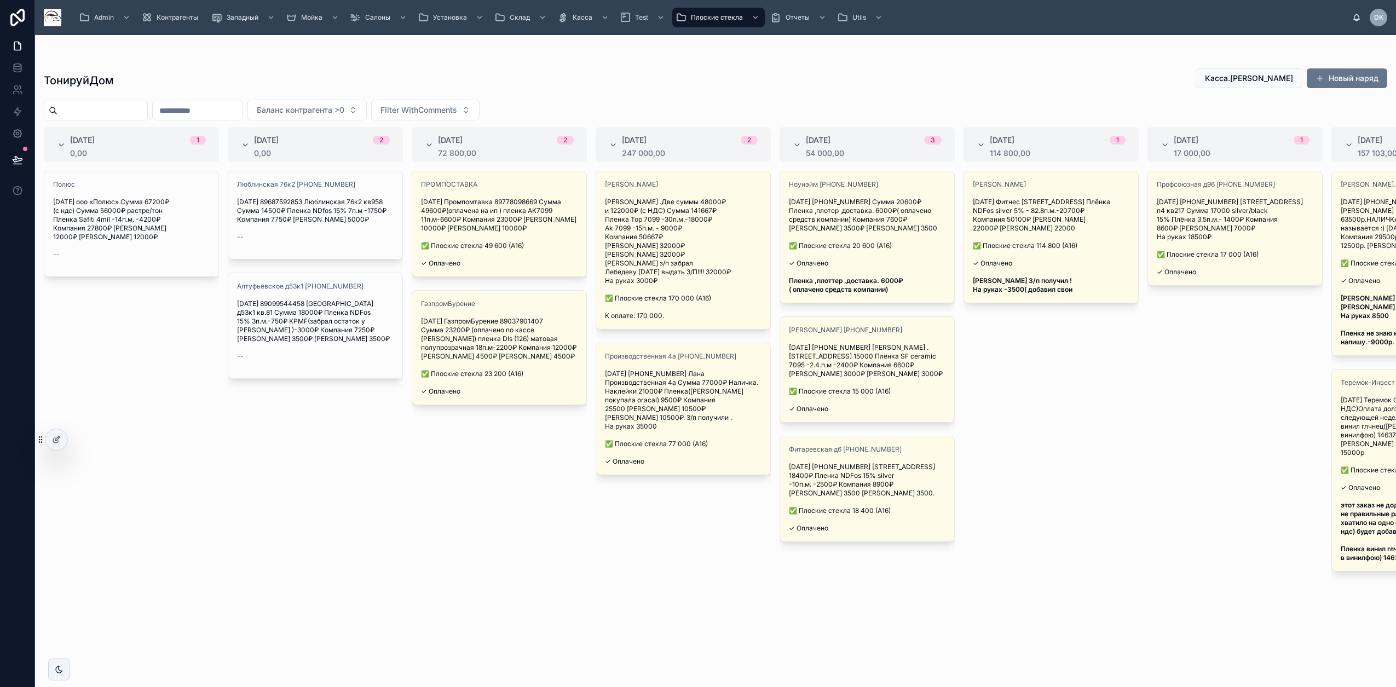
click at [200, 502] on div "Полюс 12.08.2025 ооо «Полюс» Сумма 67200₽(с ндс) Сумма 56000₽ растре/тон Пленка…" at bounding box center [131, 422] width 175 height 503
click at [855, 16] on span "Utils" at bounding box center [860, 17] width 14 height 9
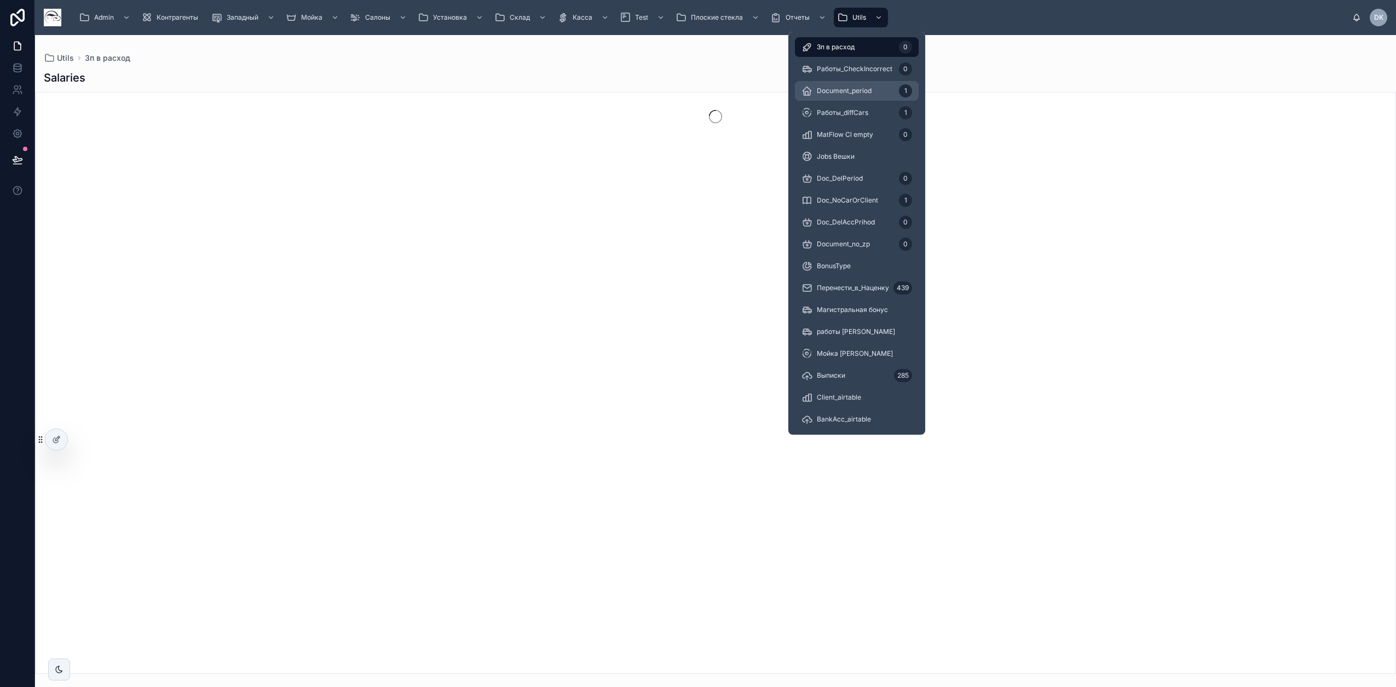
click at [856, 95] on span "Document_period" at bounding box center [844, 91] width 55 height 9
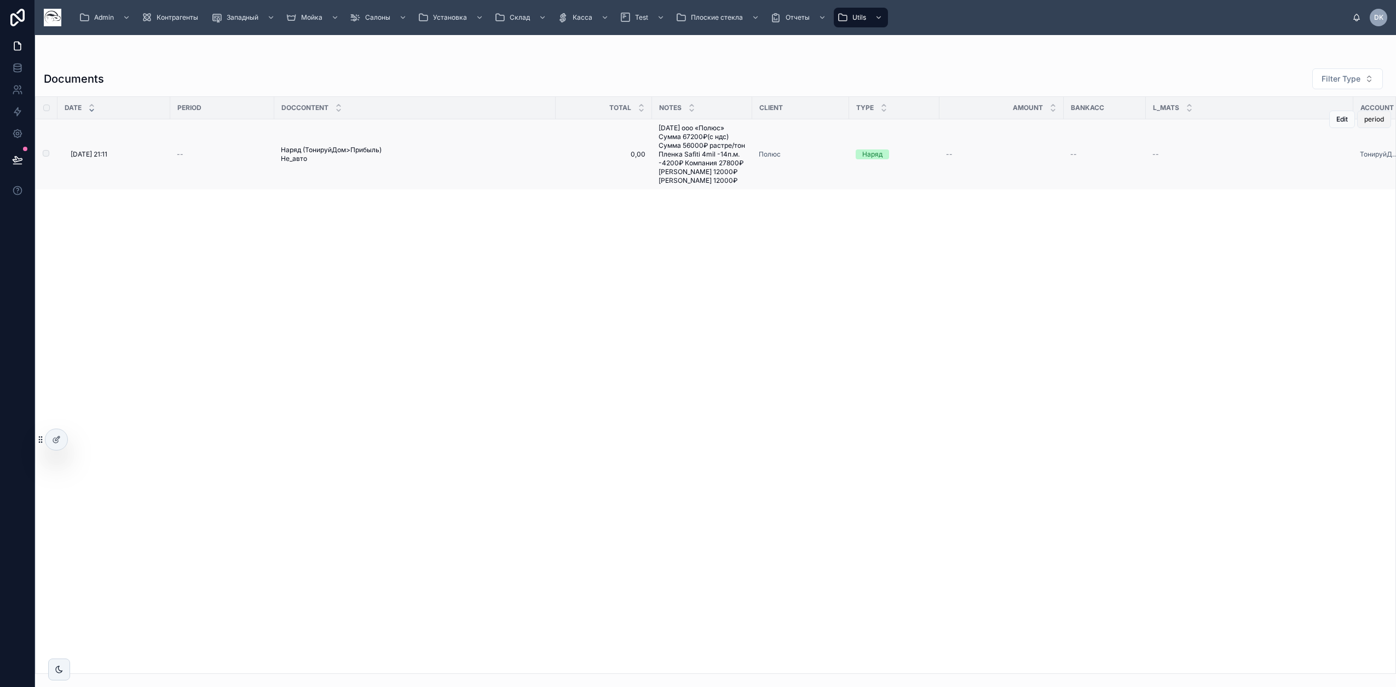
click at [1376, 122] on span "period" at bounding box center [1375, 119] width 20 height 9
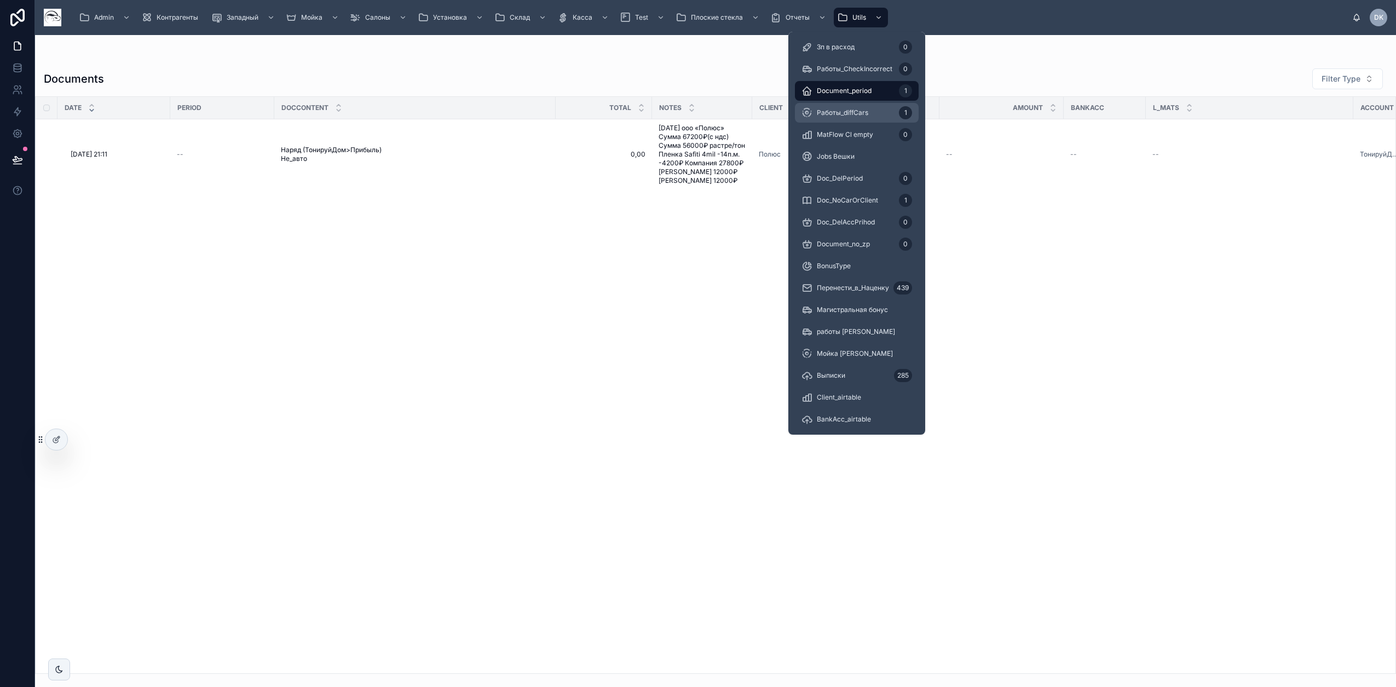
click at [836, 114] on span "Работы_diffCars" at bounding box center [842, 112] width 51 height 9
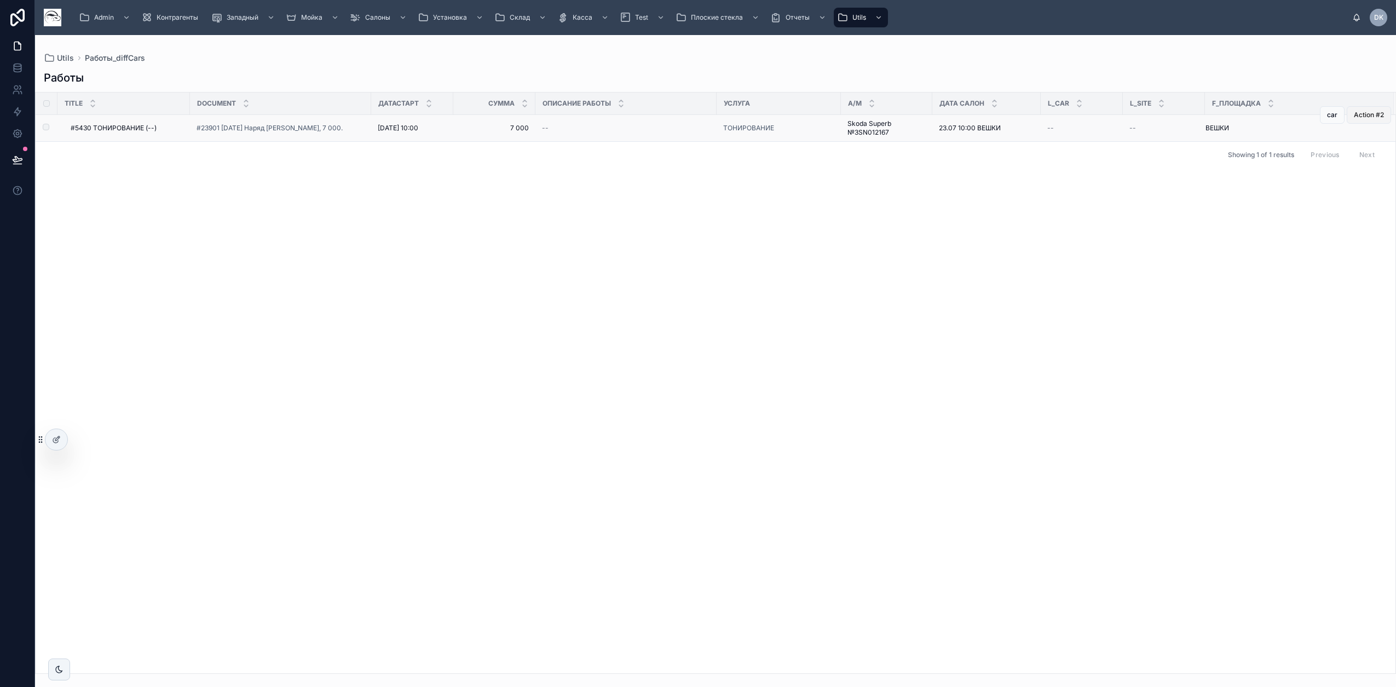
click at [1371, 115] on span "Action #2" at bounding box center [1369, 115] width 30 height 9
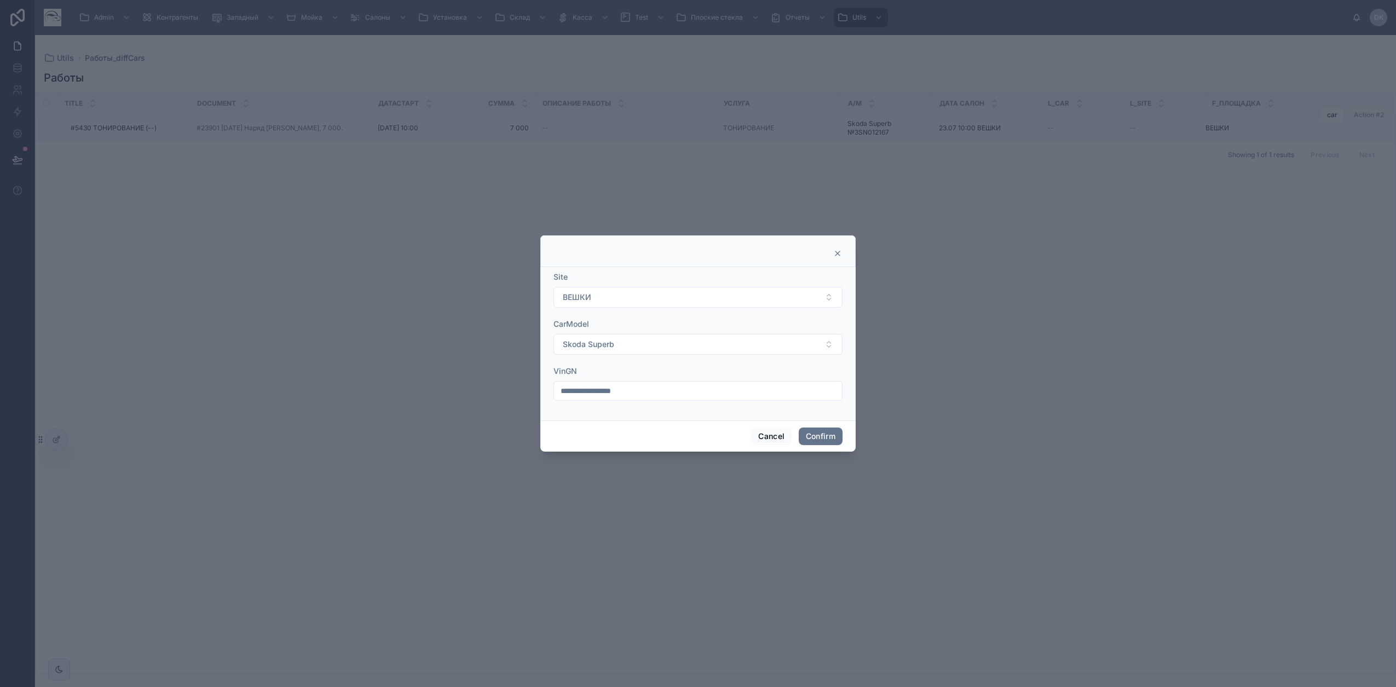
click at [837, 252] on icon at bounding box center [837, 253] width 9 height 9
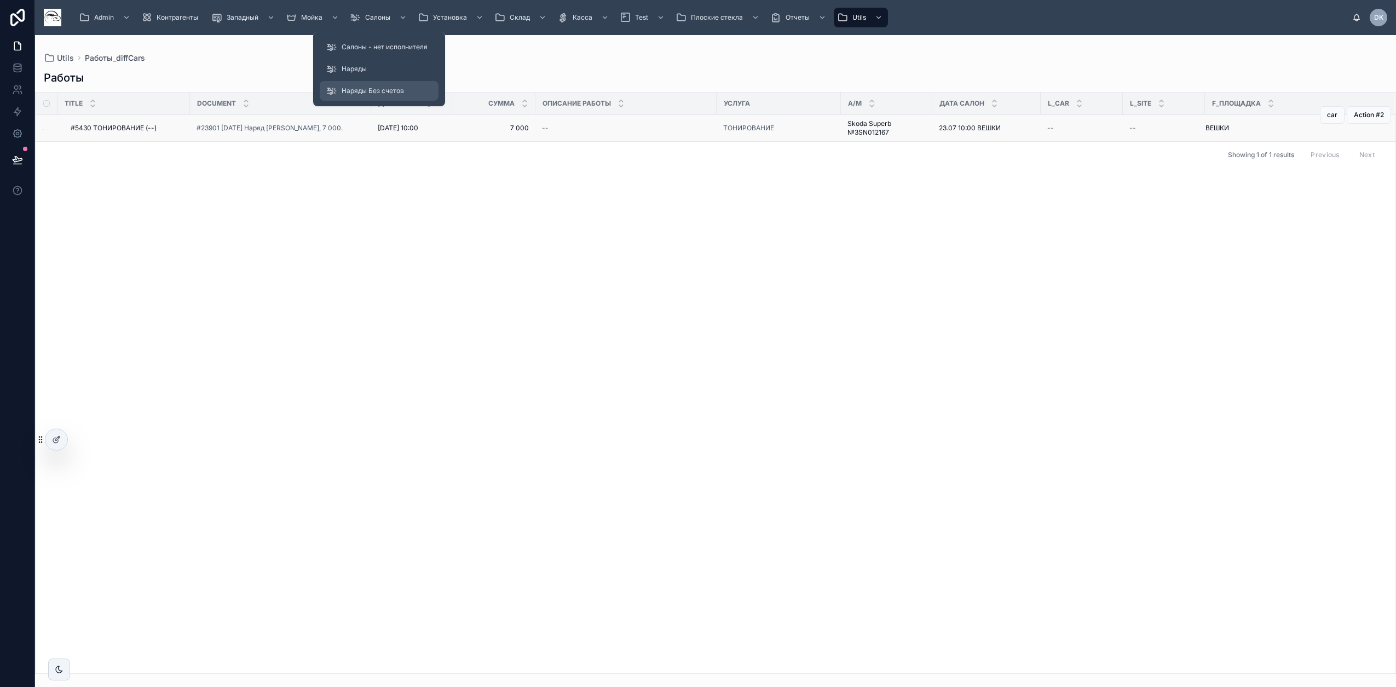
click at [362, 99] on div "Наряды Без счетов" at bounding box center [379, 91] width 106 height 18
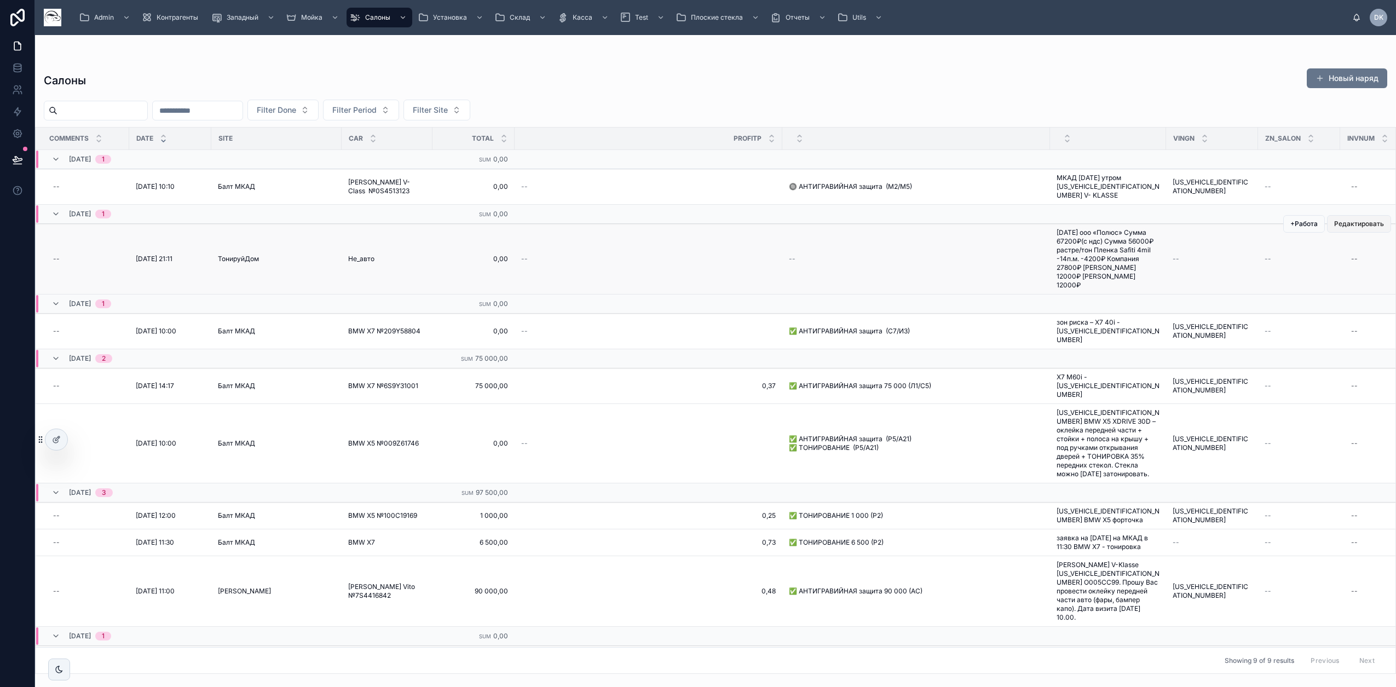
click at [1348, 225] on span "Редактировать" at bounding box center [1360, 224] width 50 height 9
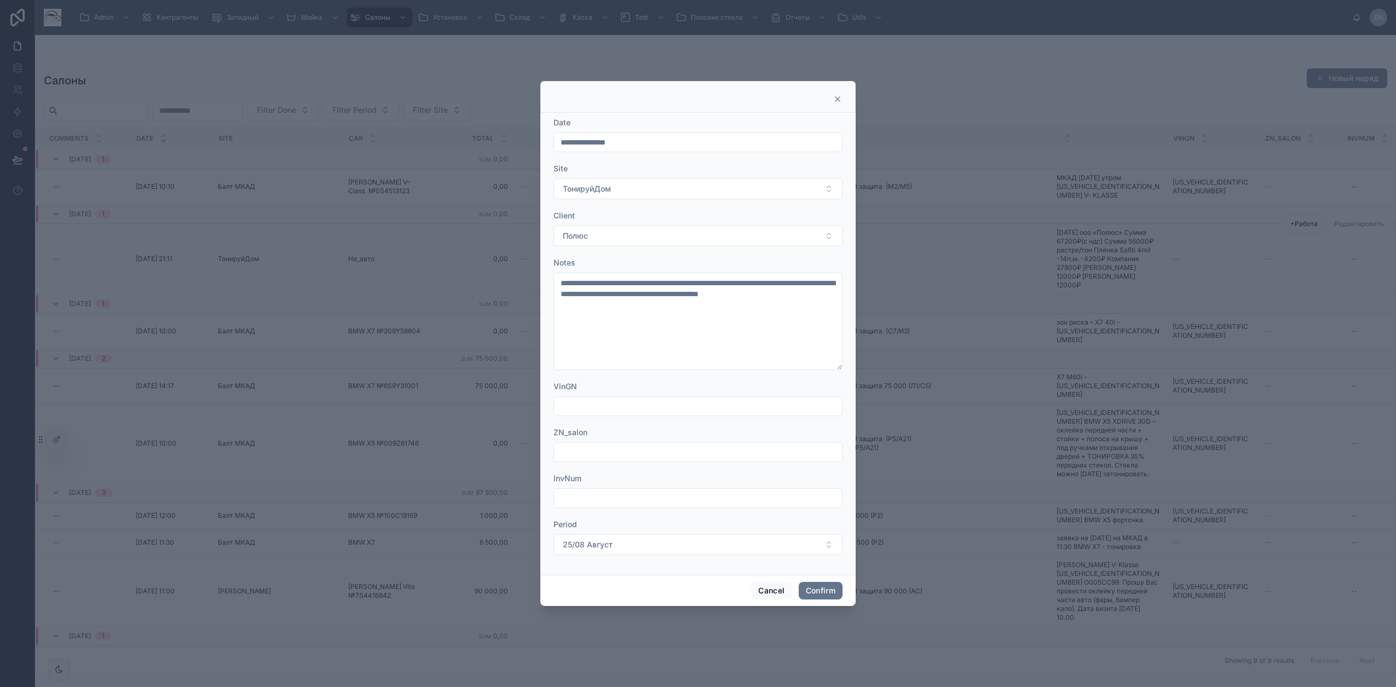
click at [588, 498] on input "text" at bounding box center [698, 498] width 288 height 15
type input "*"
click at [826, 590] on button "Confirm" at bounding box center [821, 591] width 44 height 18
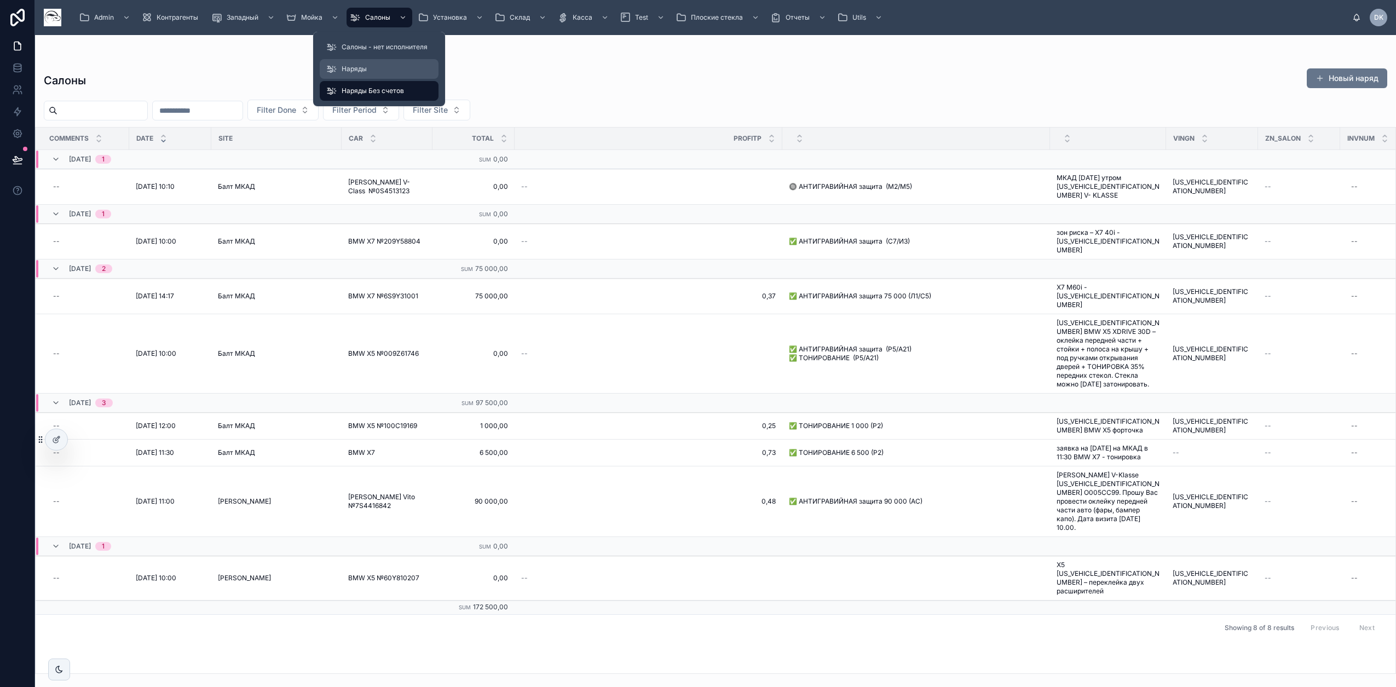
click at [372, 72] on div "Наряды" at bounding box center [379, 69] width 106 height 18
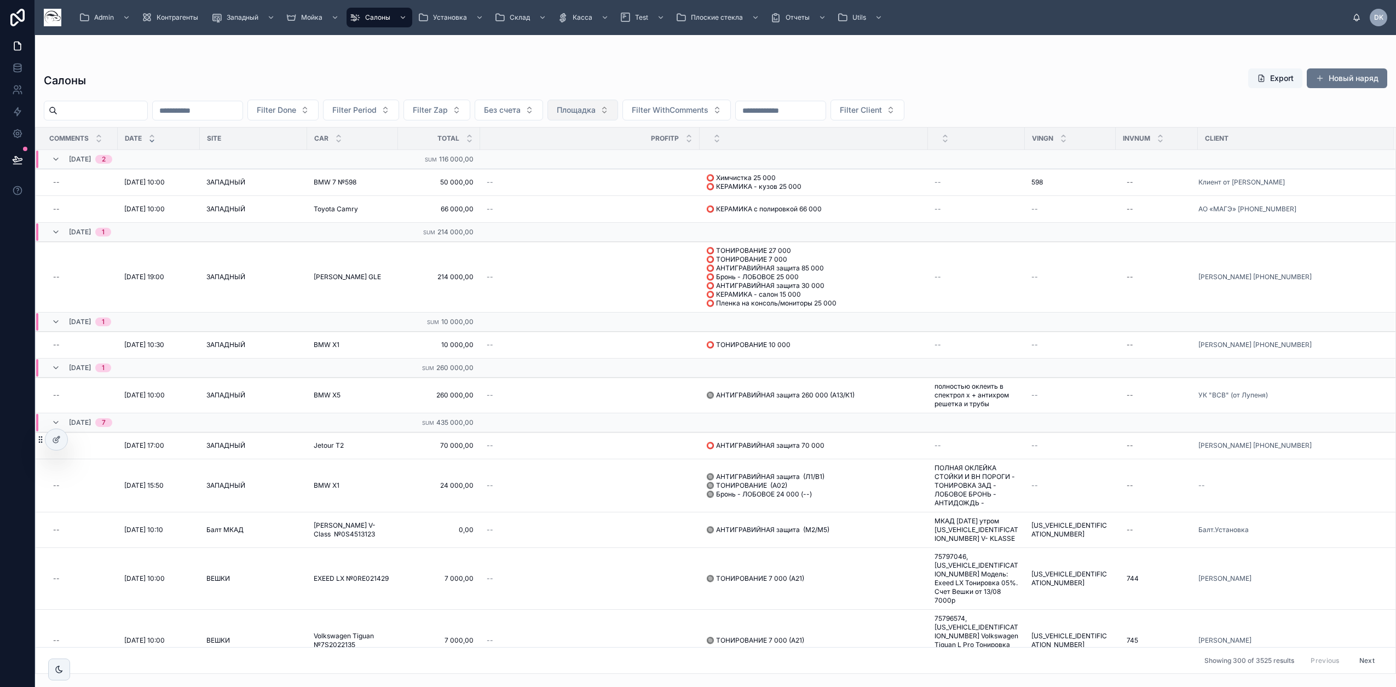
click at [618, 108] on button "Площадка" at bounding box center [583, 110] width 71 height 21
type input "***"
click at [626, 154] on td at bounding box center [590, 159] width 220 height 19
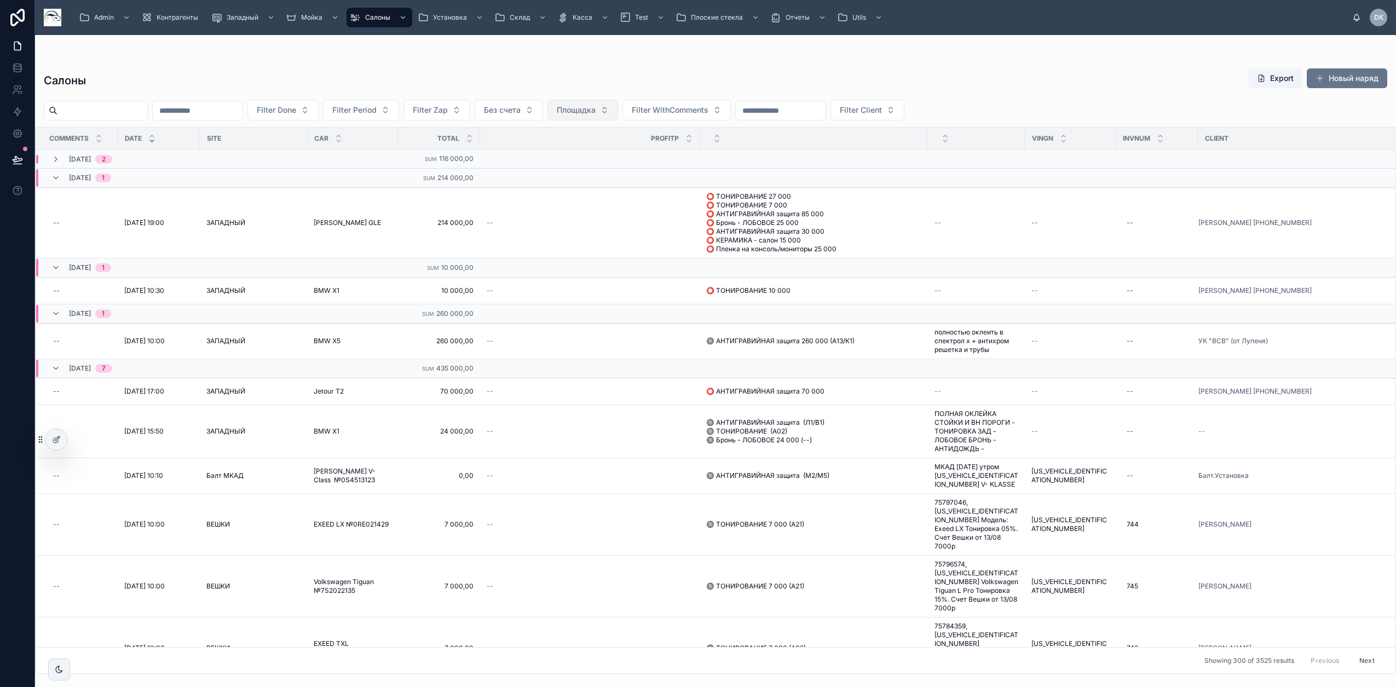
click at [596, 112] on span "Площадка" at bounding box center [576, 110] width 39 height 11
click at [625, 158] on div "ВЕШКИ" at bounding box center [638, 155] width 131 height 18
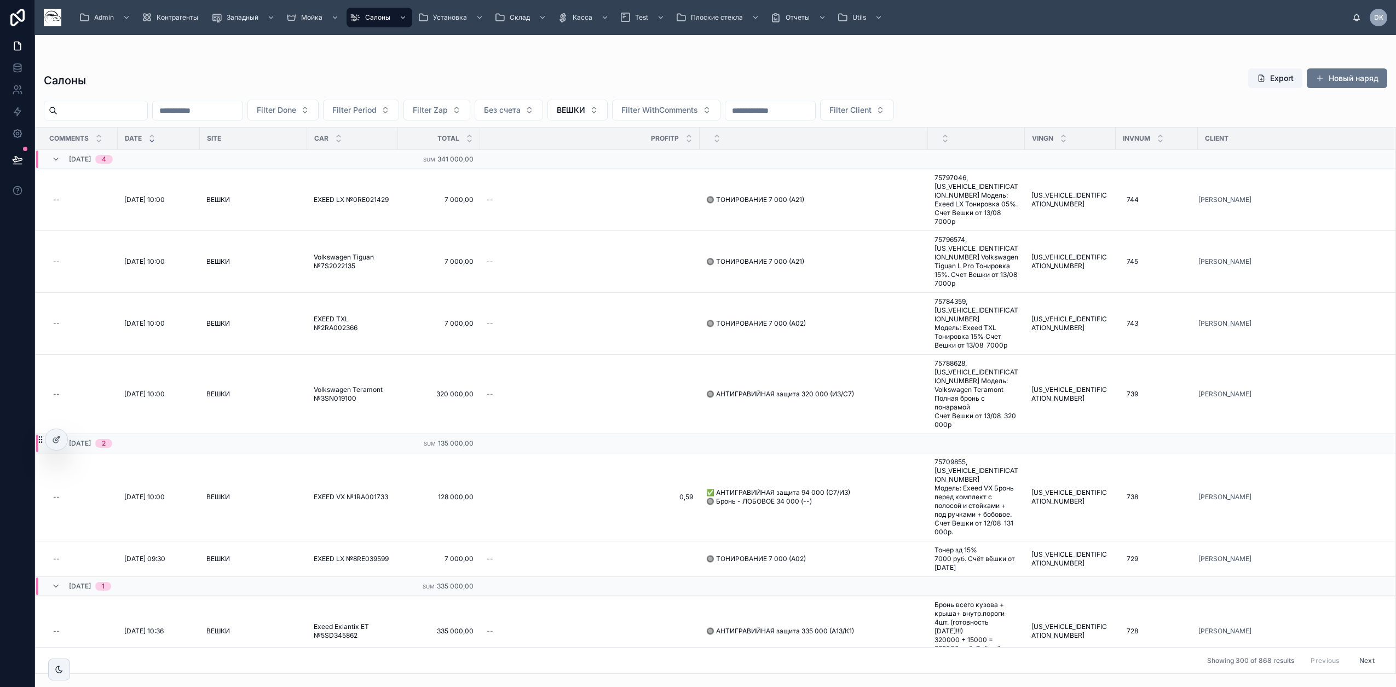
click at [704, 59] on div at bounding box center [716, 57] width 1344 height 9
click at [373, 44] on span "Салоны - нет исполнителя" at bounding box center [385, 47] width 86 height 9
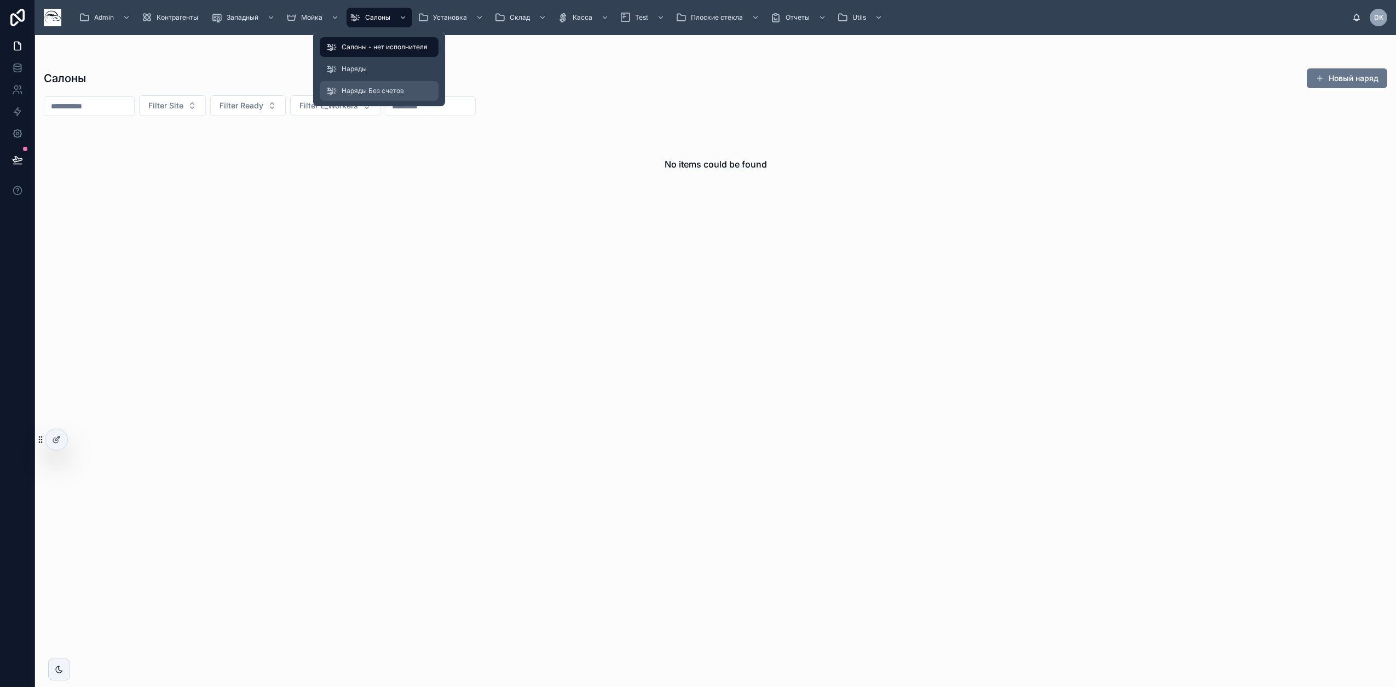
click at [387, 94] on span "Наряды Без счетов" at bounding box center [373, 91] width 62 height 9
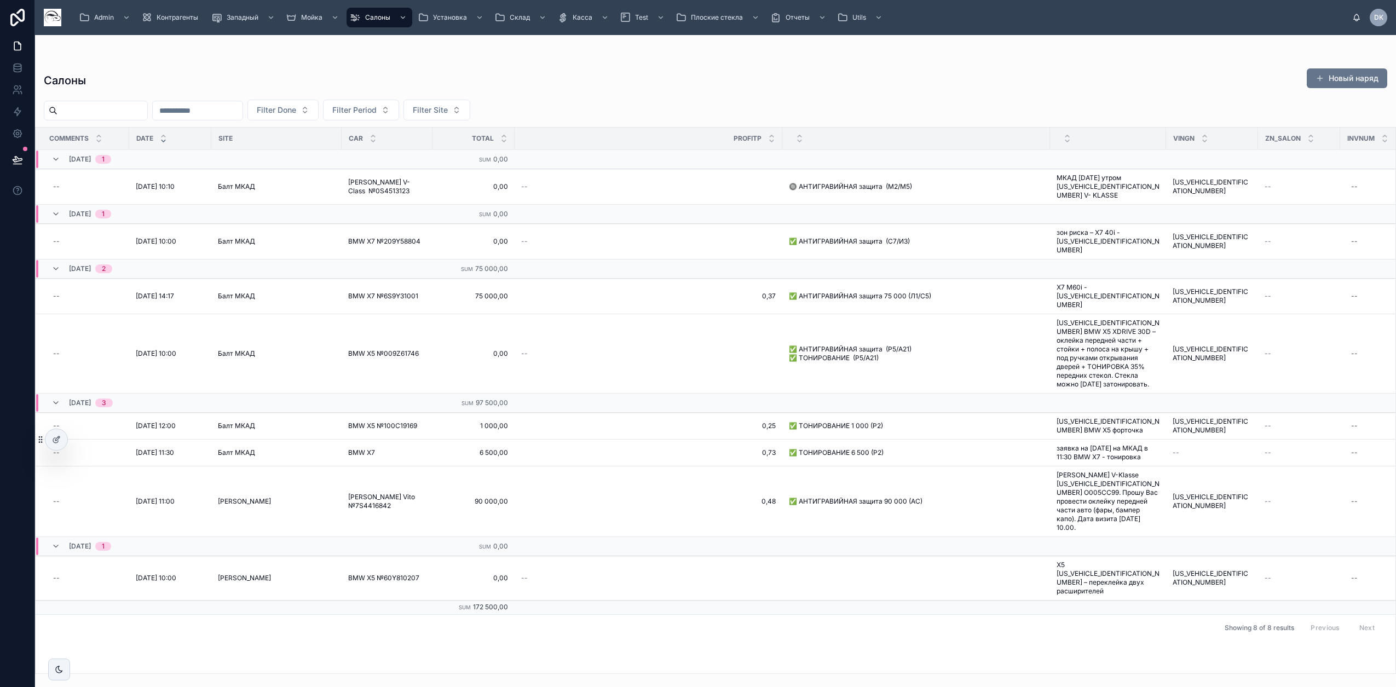
click at [687, 70] on div "Салоны Новый наряд" at bounding box center [716, 80] width 1344 height 25
click at [1350, 79] on button "Новый наряд" at bounding box center [1347, 78] width 81 height 20
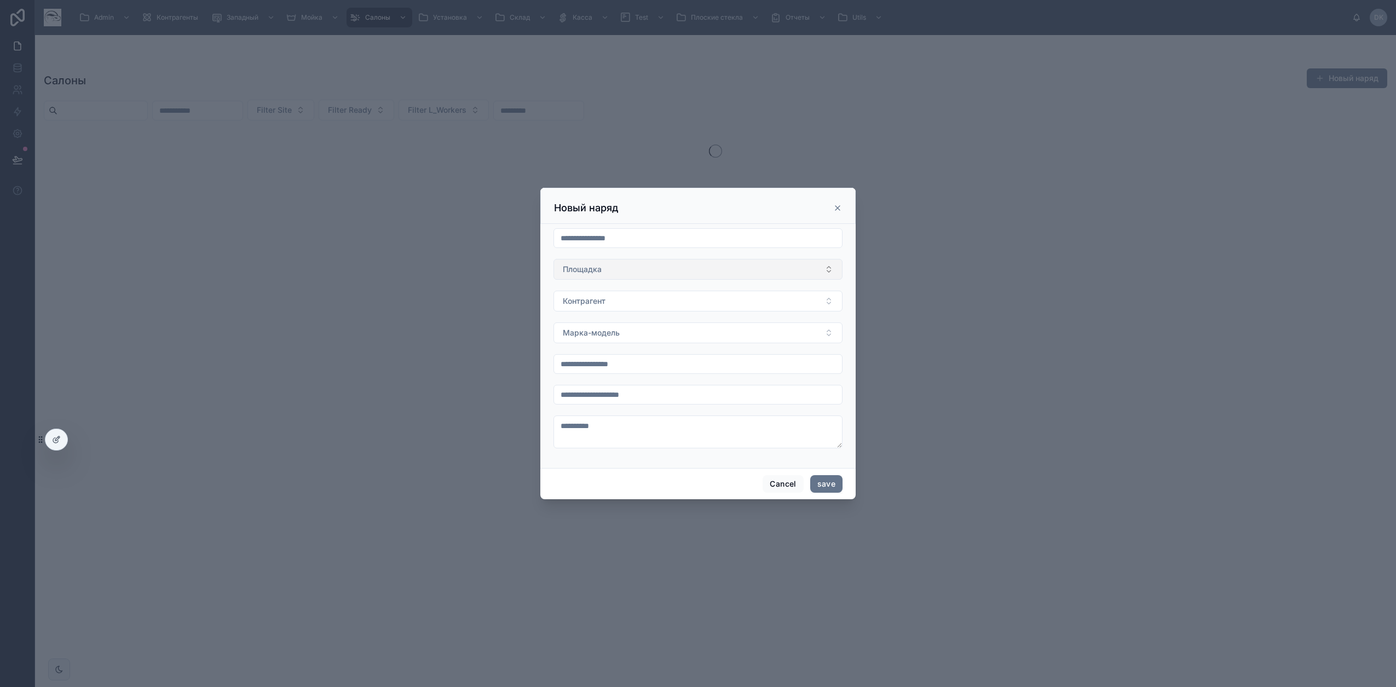
click at [603, 278] on button "Площадка" at bounding box center [698, 269] width 289 height 21
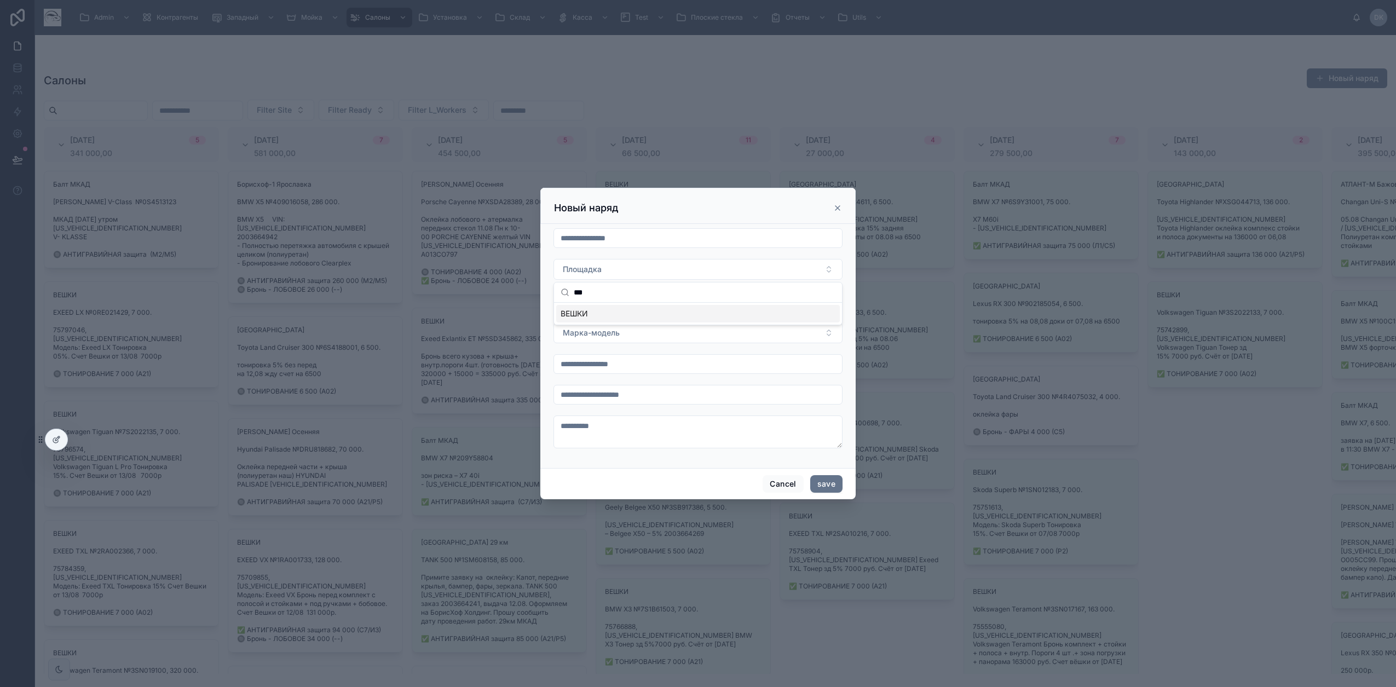
type input "***"
click at [594, 315] on div "ВЕШКИ" at bounding box center [698, 314] width 284 height 18
click at [595, 399] on input "text" at bounding box center [698, 394] width 288 height 15
paste input "********"
type input "********"
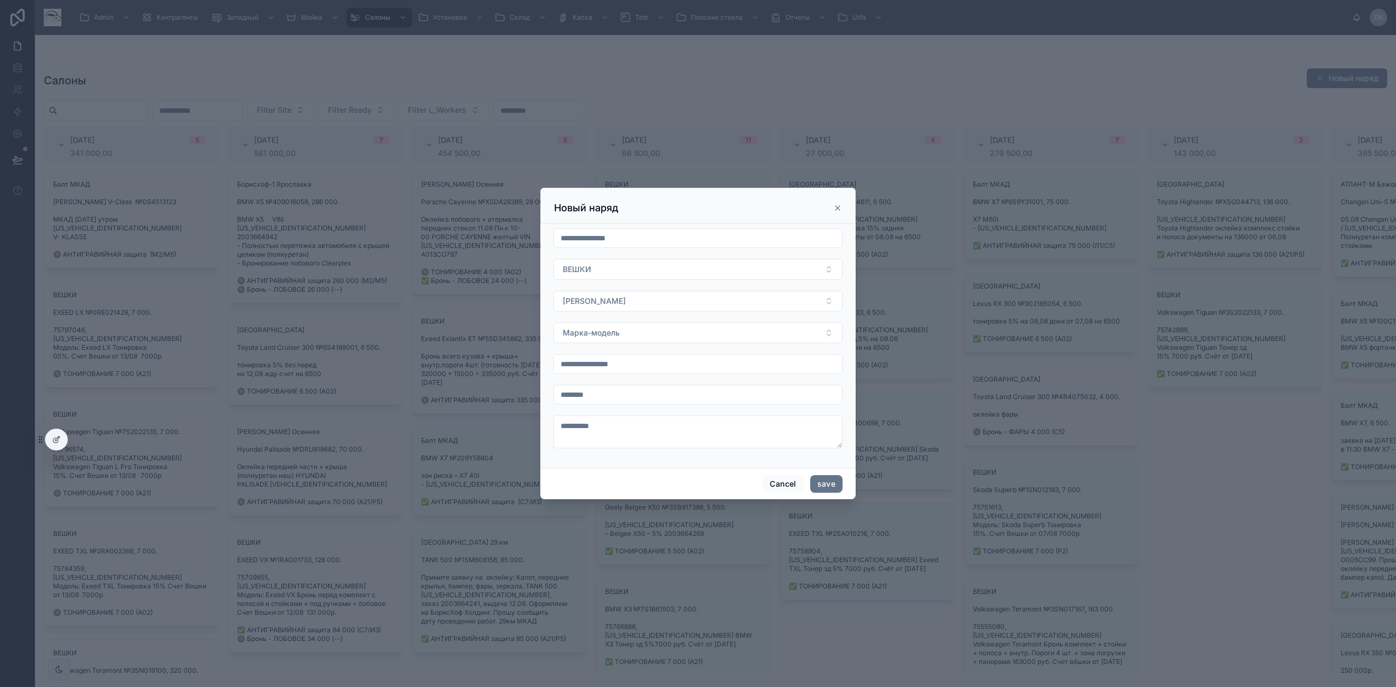
drag, startPoint x: 610, startPoint y: 363, endPoint x: 623, endPoint y: 359, distance: 13.7
click at [612, 363] on input "text" at bounding box center [698, 364] width 288 height 15
paste input "**********"
type input "**********"
click at [582, 327] on span "Марка-модель" at bounding box center [591, 332] width 57 height 11
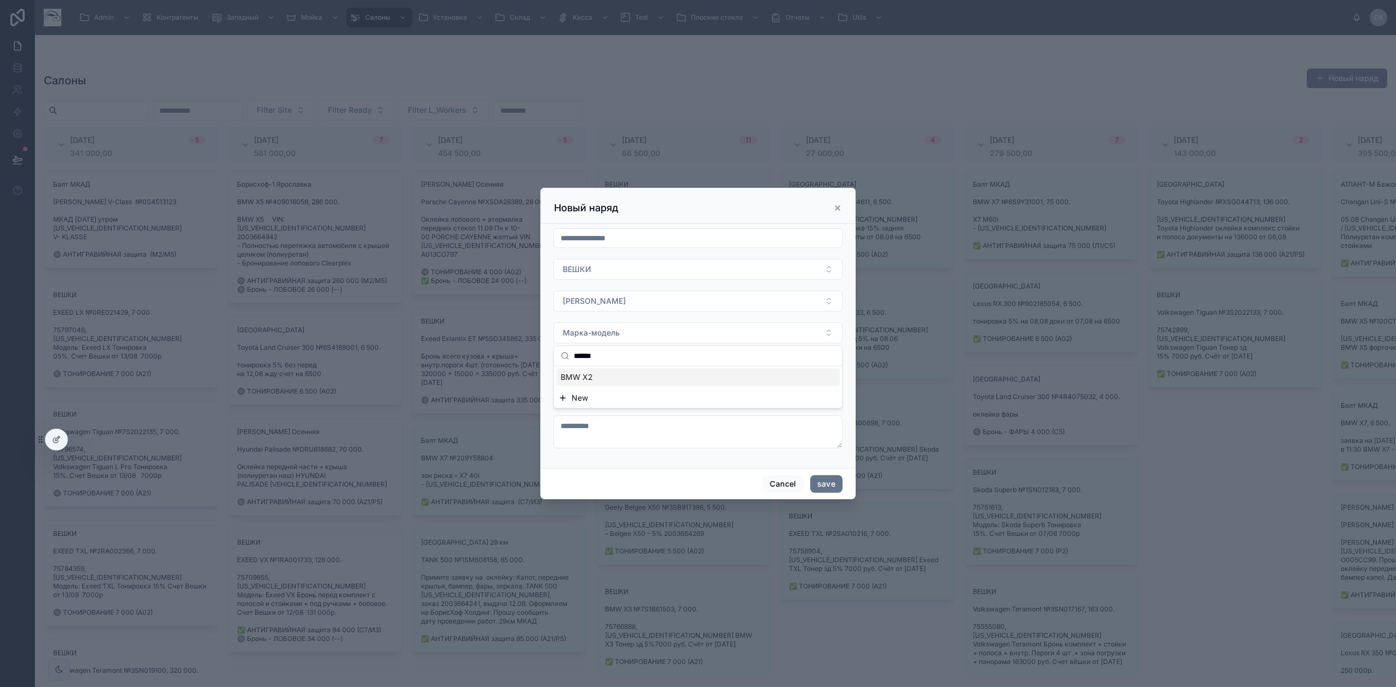
type input "******"
click at [601, 374] on div "BMW X2" at bounding box center [698, 378] width 284 height 18
type input "**********"
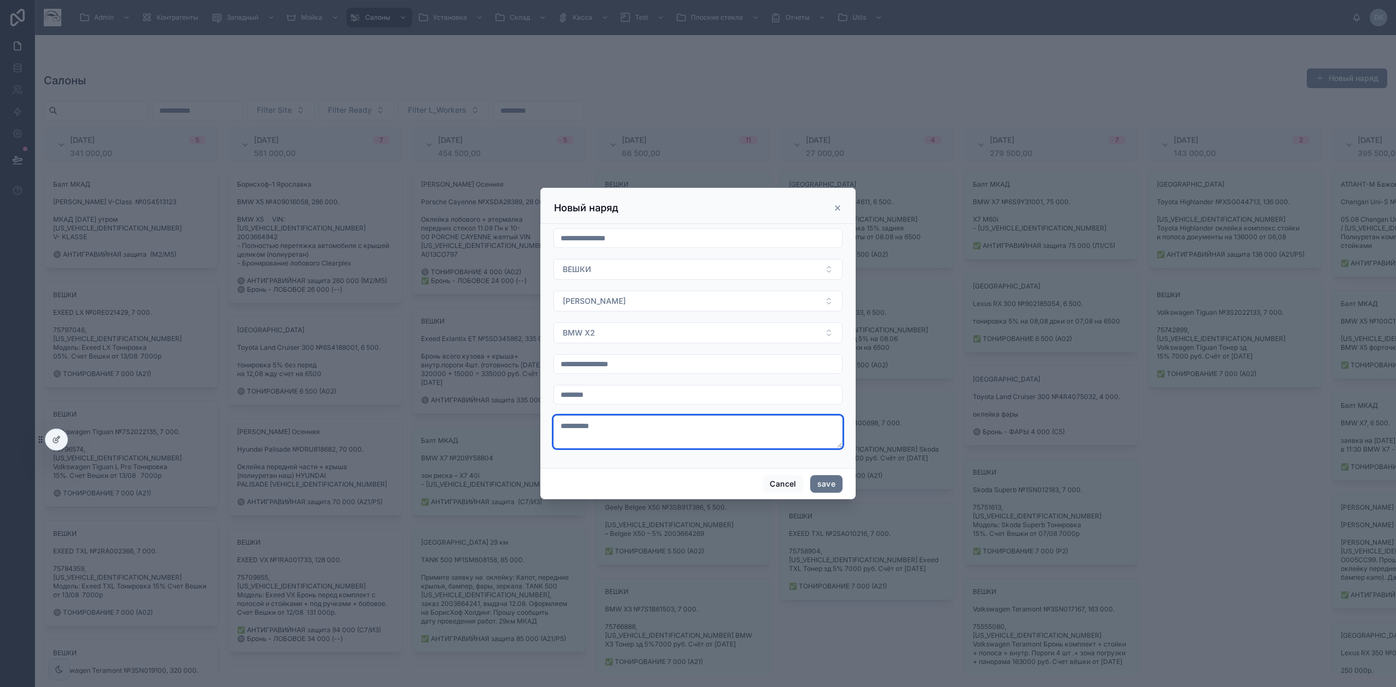
drag, startPoint x: 619, startPoint y: 434, endPoint x: 629, endPoint y: 432, distance: 9.5
click at [627, 433] on textarea at bounding box center [698, 432] width 289 height 33
paste textarea "**********"
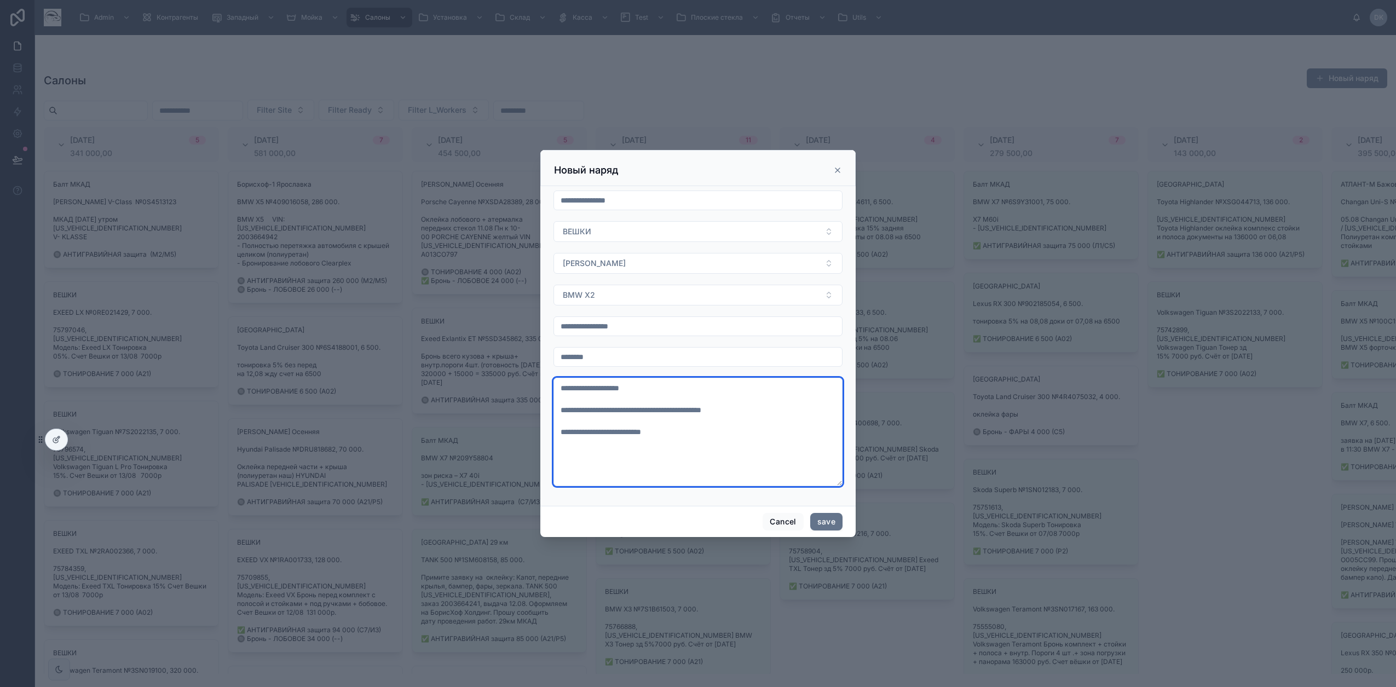
click at [669, 391] on textarea "**********" at bounding box center [698, 432] width 289 height 108
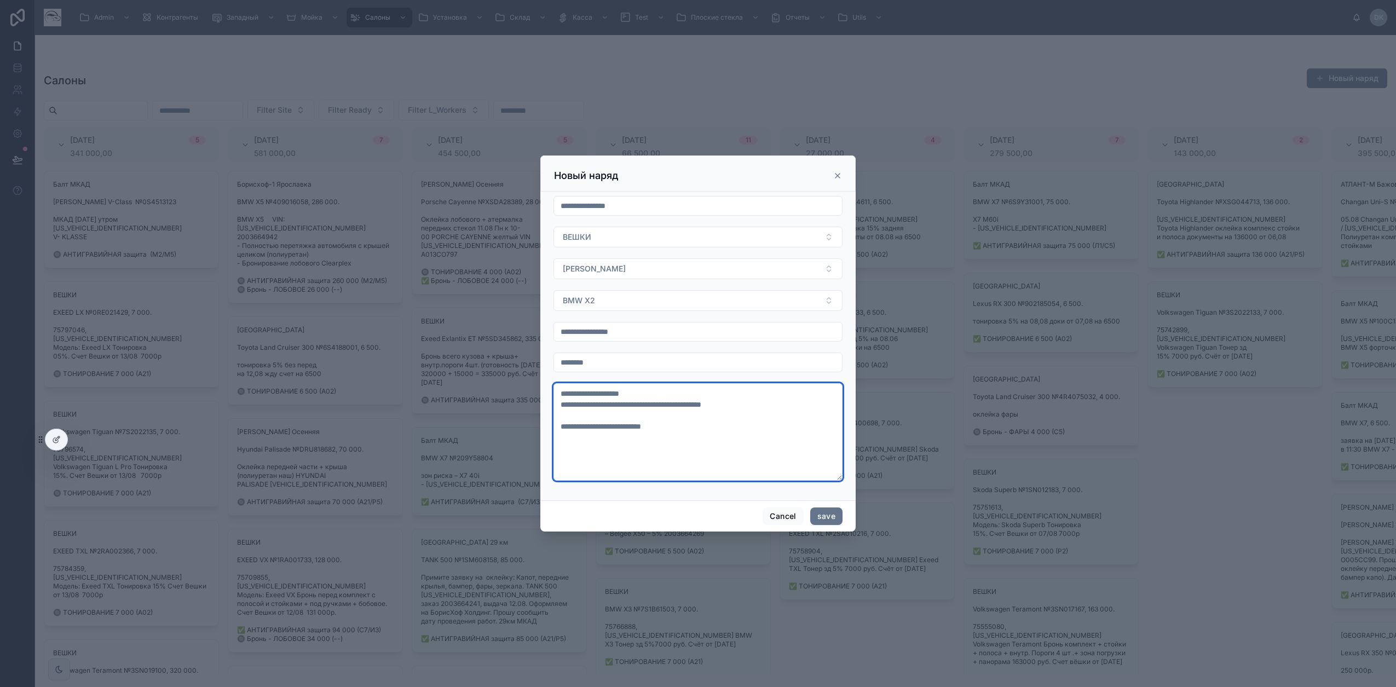
click at [784, 412] on textarea "**********" at bounding box center [698, 431] width 289 height 97
click at [770, 405] on textarea "**********" at bounding box center [698, 431] width 289 height 97
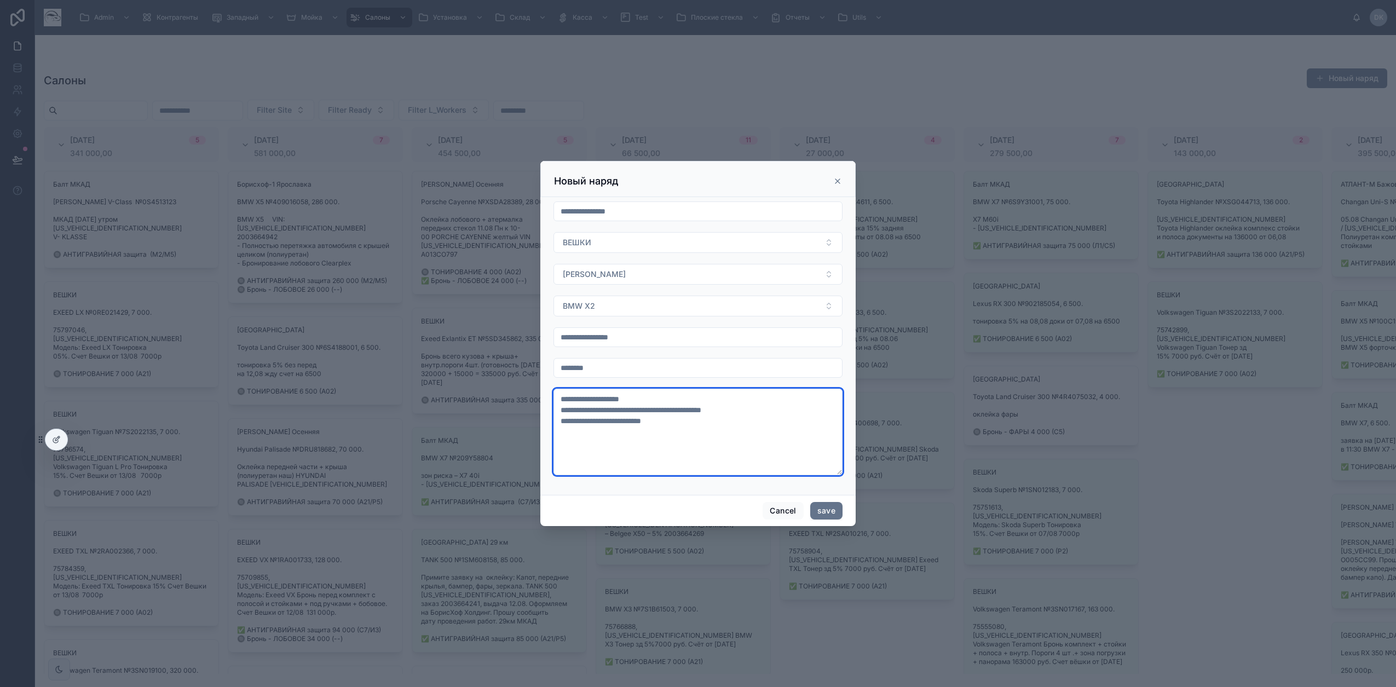
type textarea "**********"
click at [608, 209] on input "**********" at bounding box center [698, 211] width 288 height 15
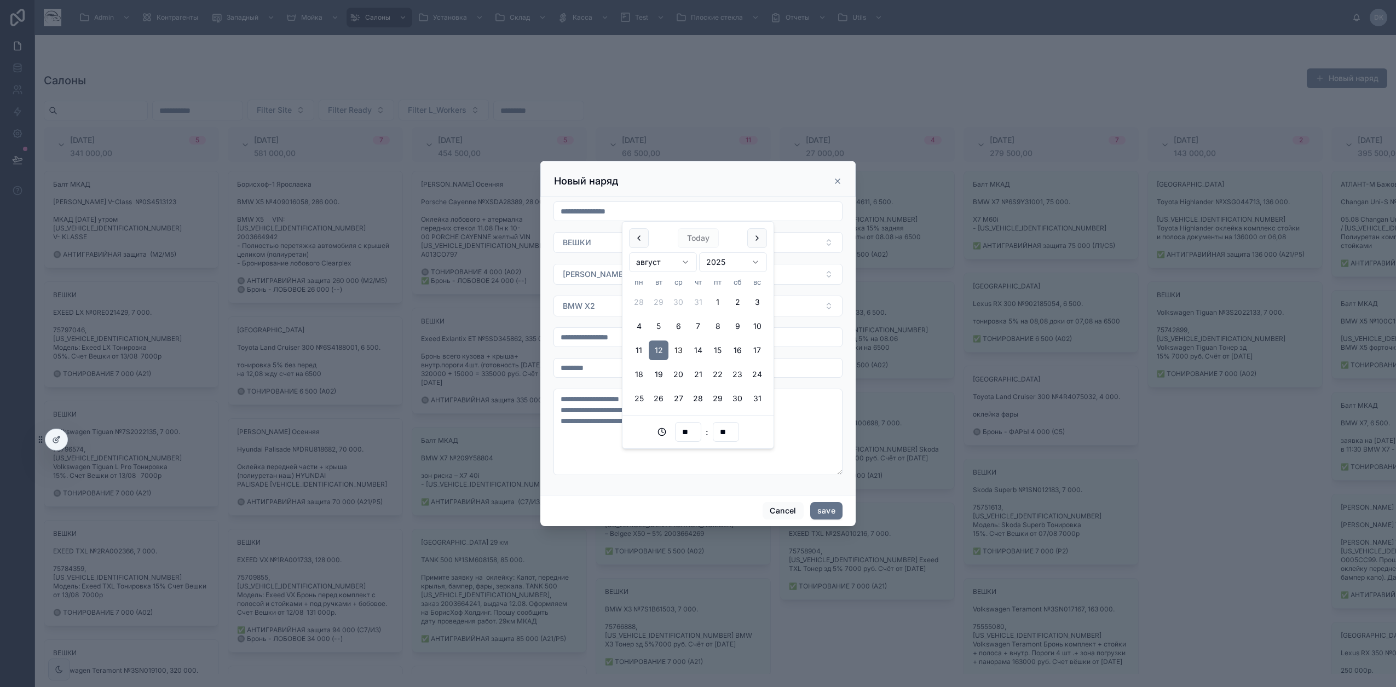
click at [680, 349] on button "13" at bounding box center [679, 351] width 20 height 20
click at [691, 430] on input "**" at bounding box center [688, 431] width 25 height 15
click at [679, 560] on div "10" at bounding box center [688, 560] width 49 height 18
type input "**********"
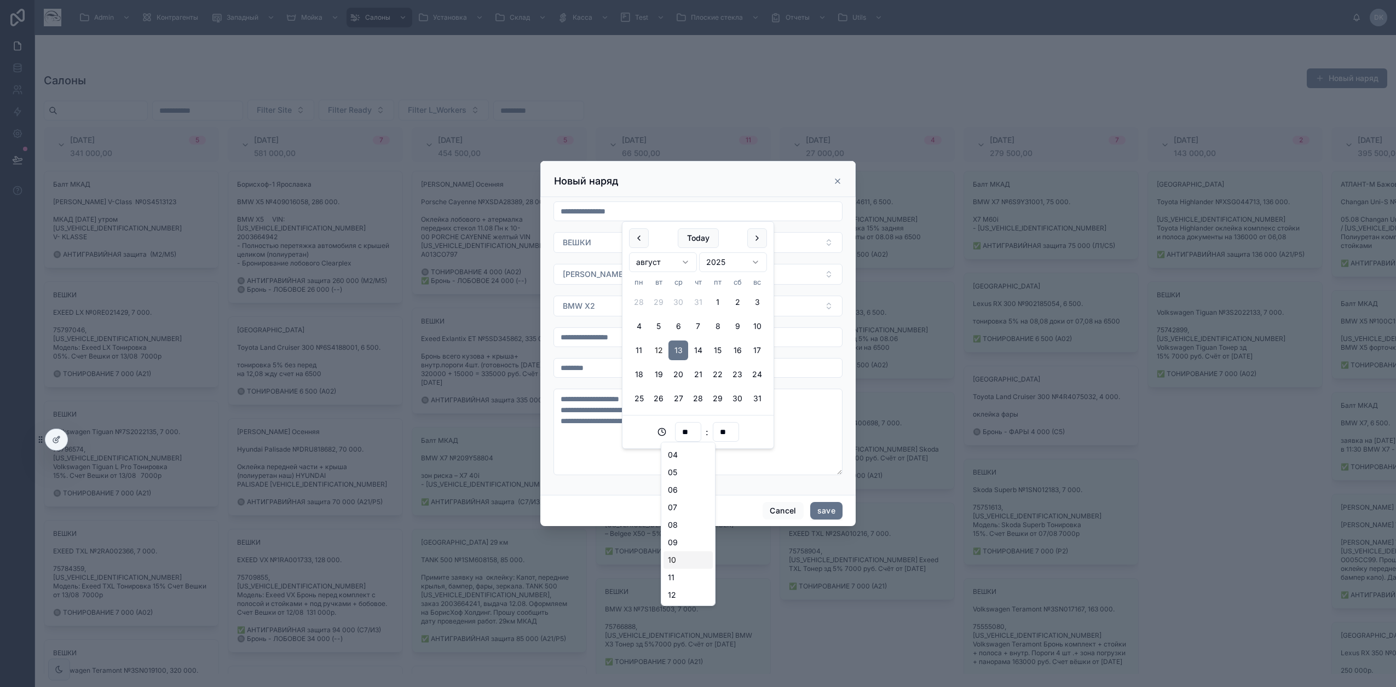
type input "**"
click at [832, 507] on button "save" at bounding box center [826, 511] width 32 height 18
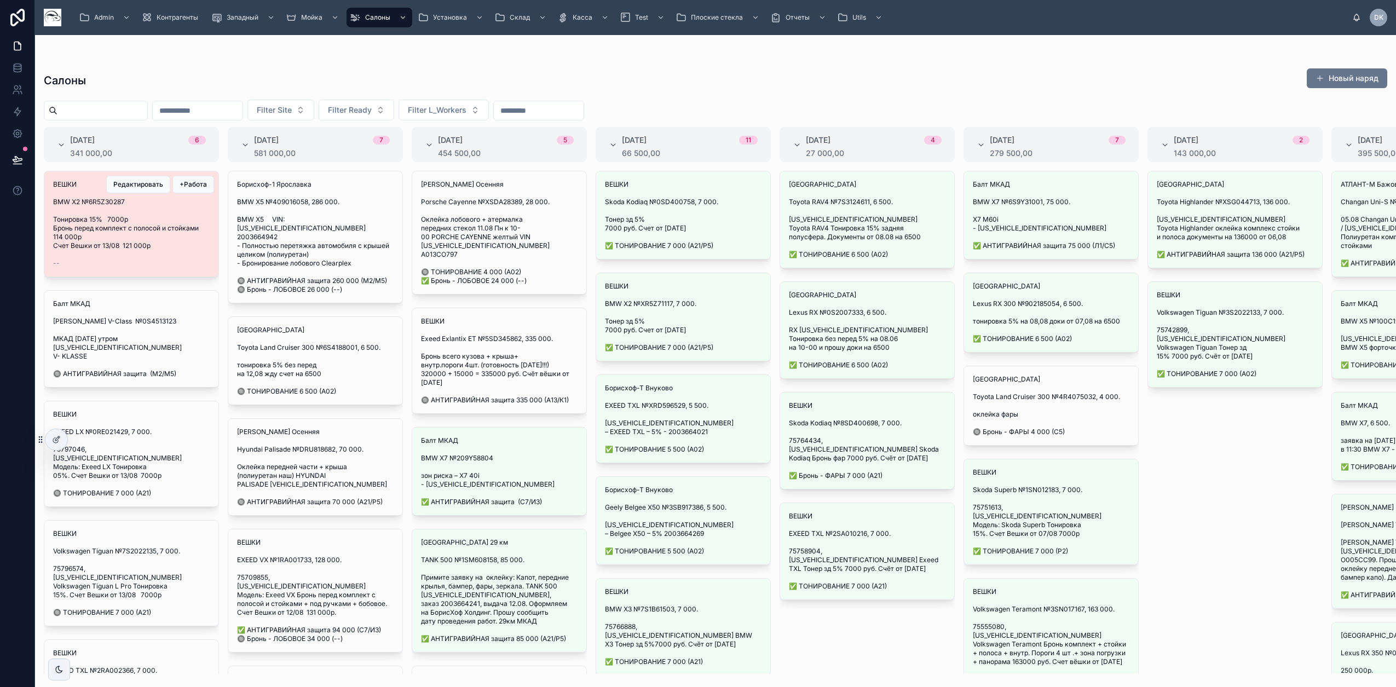
click at [164, 234] on span "Тонировка 15% 7000р Бронь перед комплект с полосой и стойками 114 000р Счет Веш…" at bounding box center [131, 232] width 157 height 35
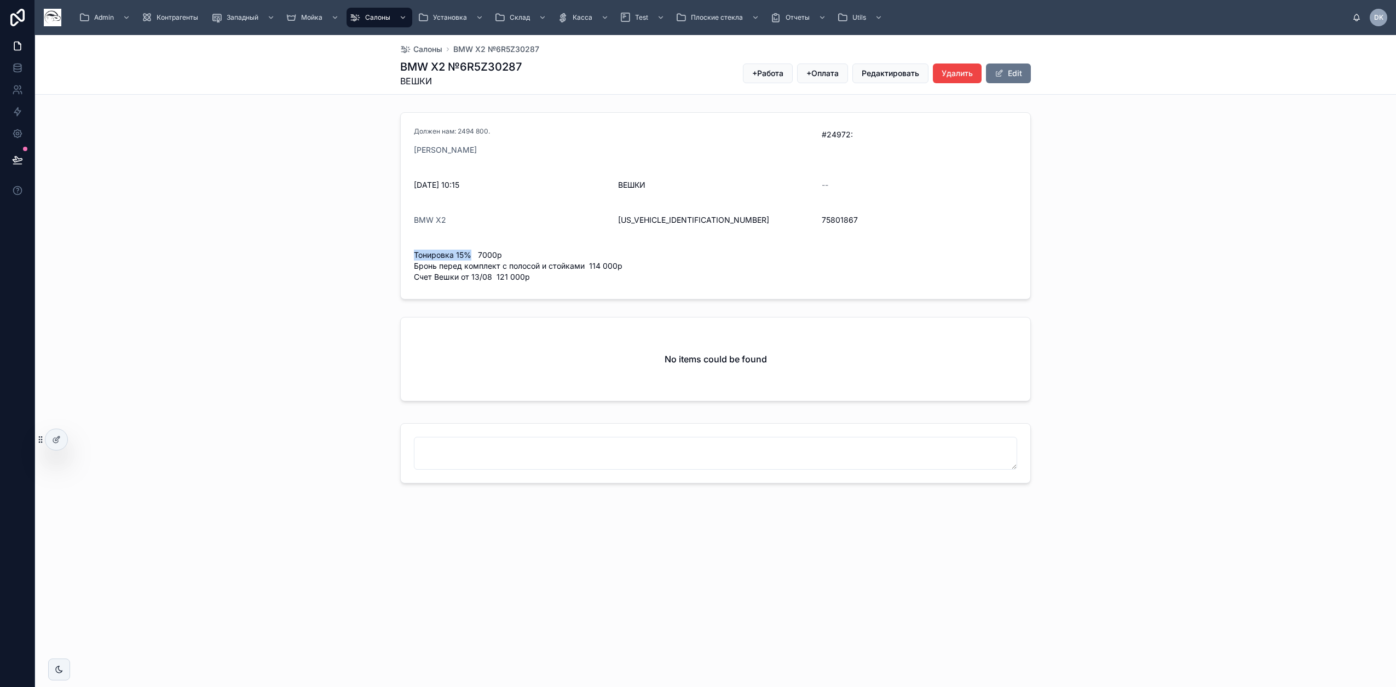
drag, startPoint x: 472, startPoint y: 255, endPoint x: 415, endPoint y: 255, distance: 57.0
click at [415, 255] on span "Тонировка 15% 7000р Бронь перед комплект с полосой и стойками 114 000р Счет Веш…" at bounding box center [715, 266] width 603 height 33
copy span "Тонировка 15%"
click at [770, 66] on button "+Работа" at bounding box center [768, 74] width 50 height 20
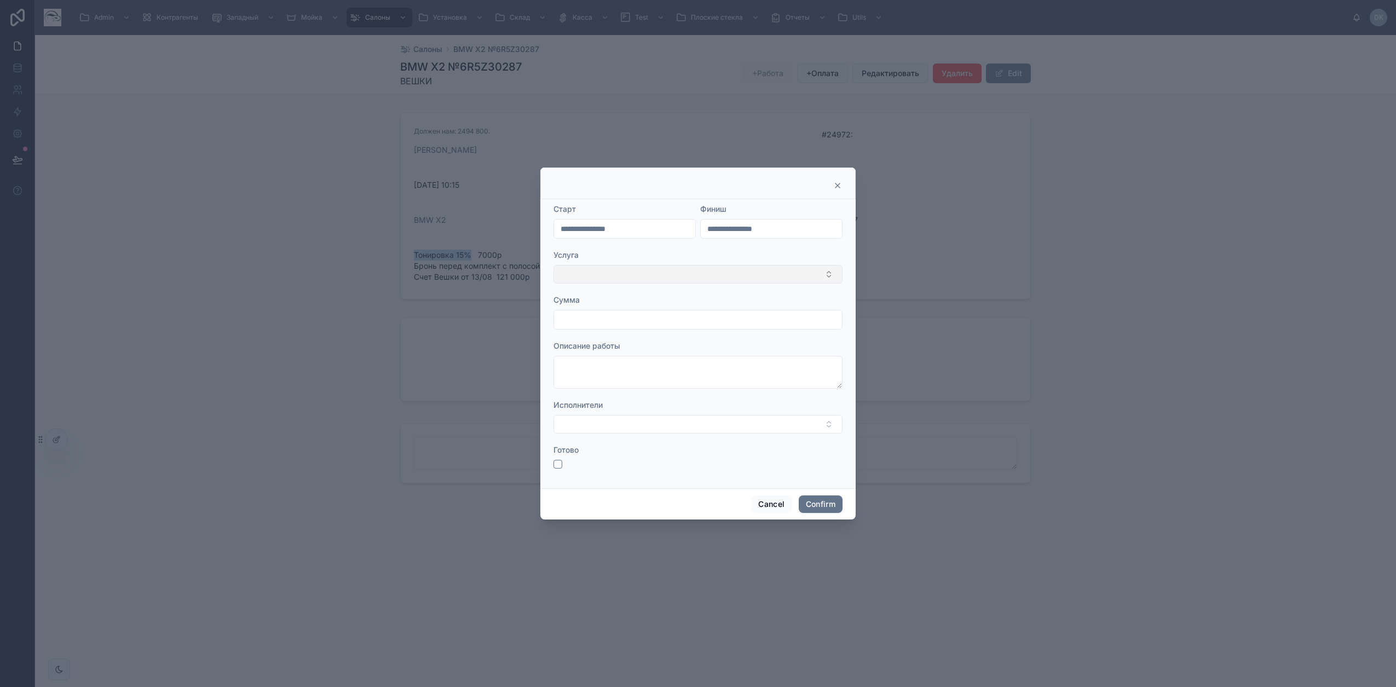
click at [611, 272] on button "Select Button" at bounding box center [698, 274] width 289 height 19
click at [608, 336] on span "ТОНИРОВАНИЕ" at bounding box center [591, 335] width 60 height 11
click at [577, 323] on input "text" at bounding box center [698, 320] width 288 height 15
type input "*****"
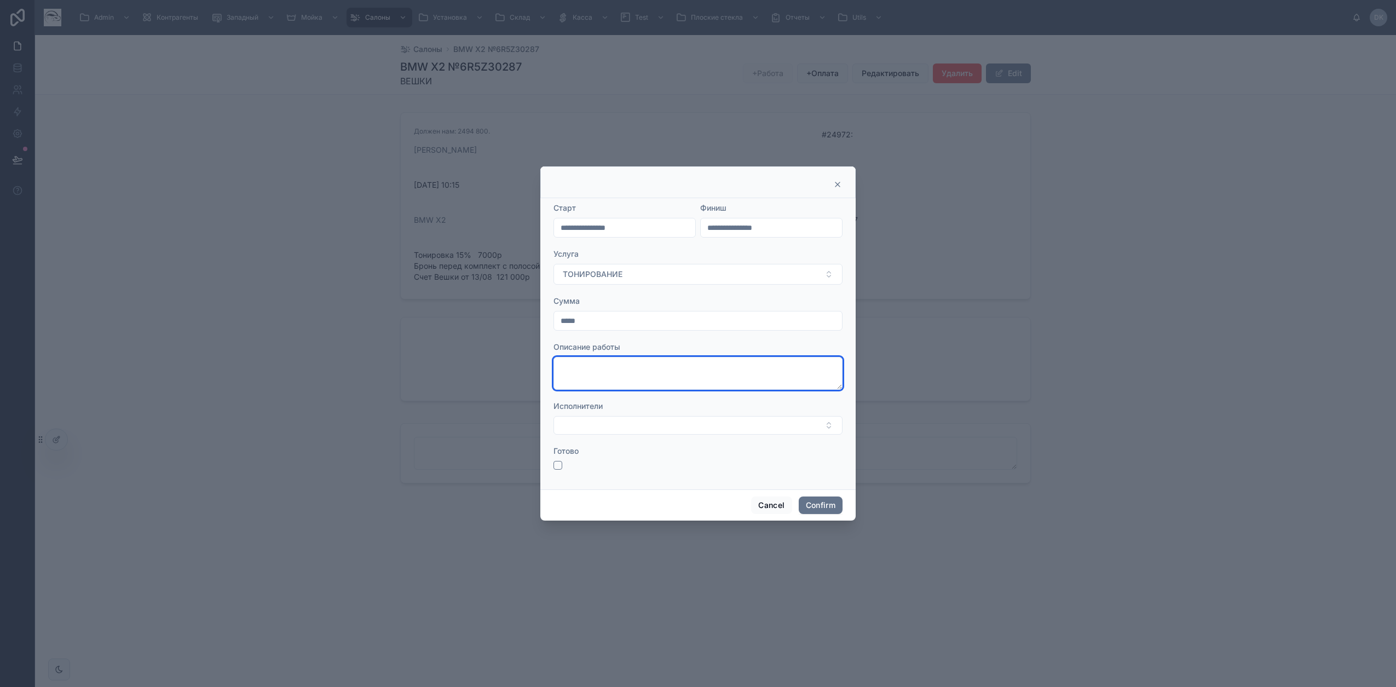
drag, startPoint x: 623, startPoint y: 370, endPoint x: 622, endPoint y: 377, distance: 7.7
click at [623, 370] on textarea at bounding box center [698, 373] width 289 height 33
paste textarea "**********"
type textarea "**********"
click at [819, 505] on button "Confirm" at bounding box center [821, 506] width 44 height 18
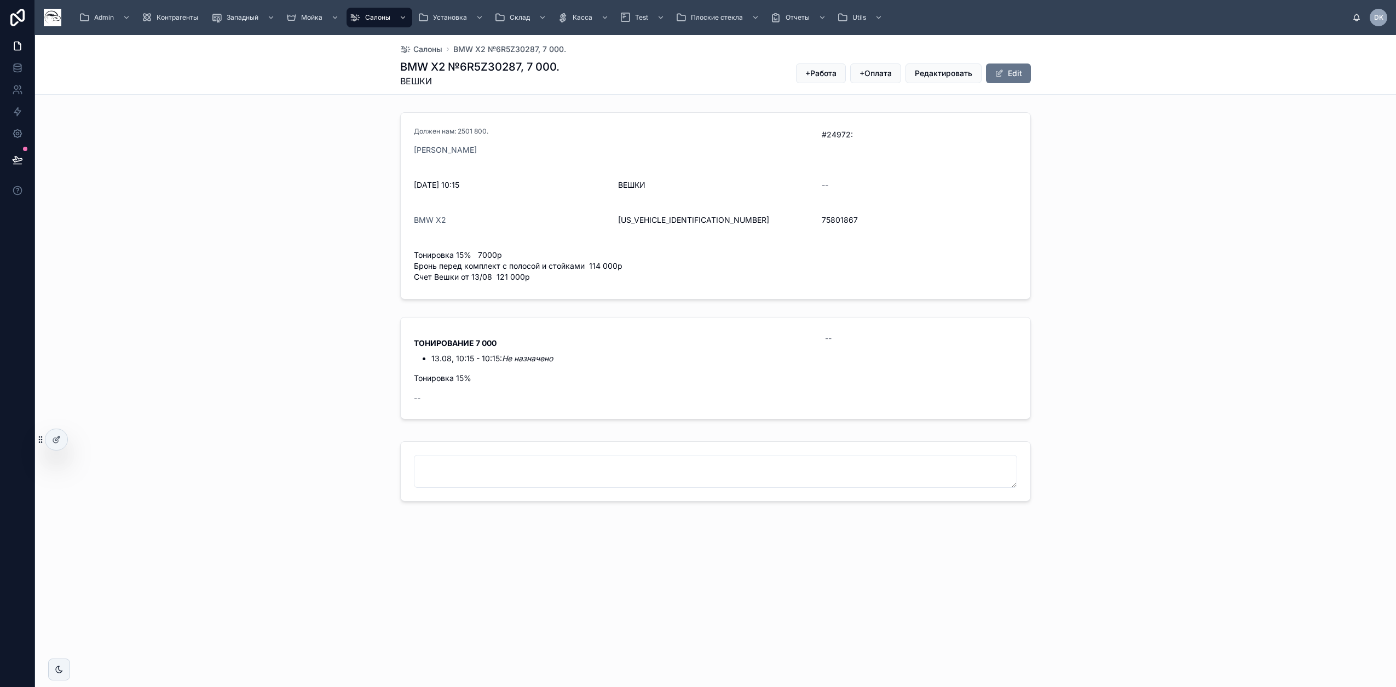
click at [417, 267] on span "Тонировка 15% 7000р Бронь перед комплект с полосой и стойками 114 000р Счет Веш…" at bounding box center [715, 266] width 603 height 33
drag, startPoint x: 417, startPoint y: 267, endPoint x: 623, endPoint y: 266, distance: 205.9
click at [623, 266] on span "Тонировка 15% 7000р Бронь перед комплект с полосой и стойками 114 000р Счет Веш…" at bounding box center [715, 266] width 603 height 33
copy span "Бронь перед комплект с полосой и стойками 114 000р"
click at [837, 72] on span "+Работа" at bounding box center [821, 73] width 31 height 11
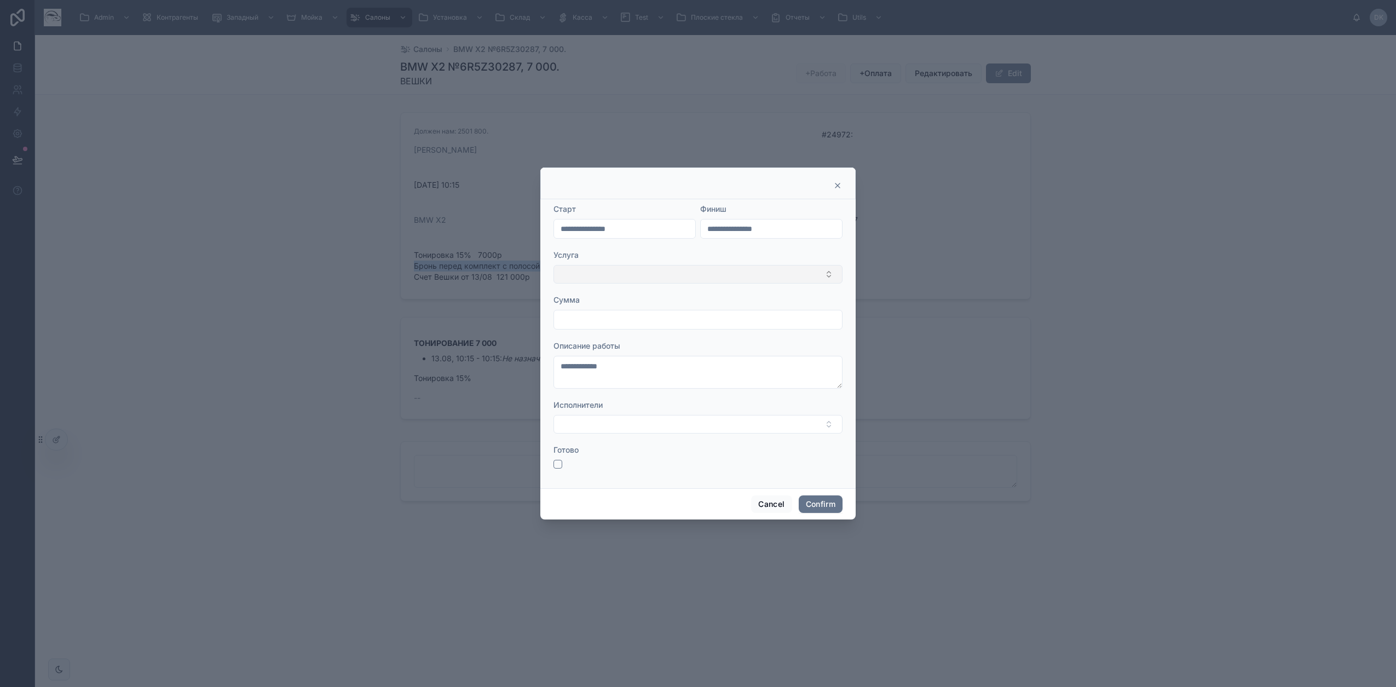
click at [583, 276] on button "Select Button" at bounding box center [698, 274] width 289 height 19
click at [602, 326] on div "АНТИГРАВИЙНАЯ защита" at bounding box center [698, 318] width 284 height 18
click at [579, 321] on input "text" at bounding box center [698, 320] width 288 height 15
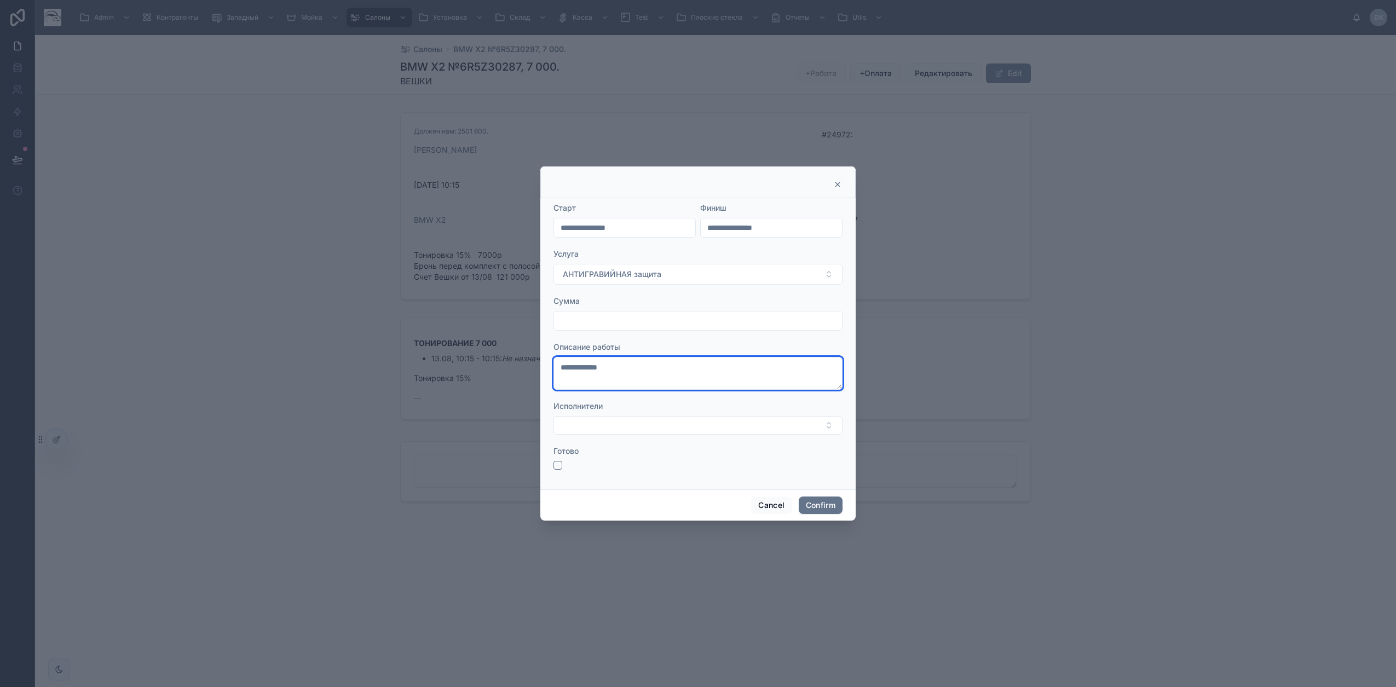
drag, startPoint x: 601, startPoint y: 358, endPoint x: 530, endPoint y: 347, distance: 72.6
click at [536, 348] on div "**********" at bounding box center [698, 343] width 1396 height 687
paste textarea "**********"
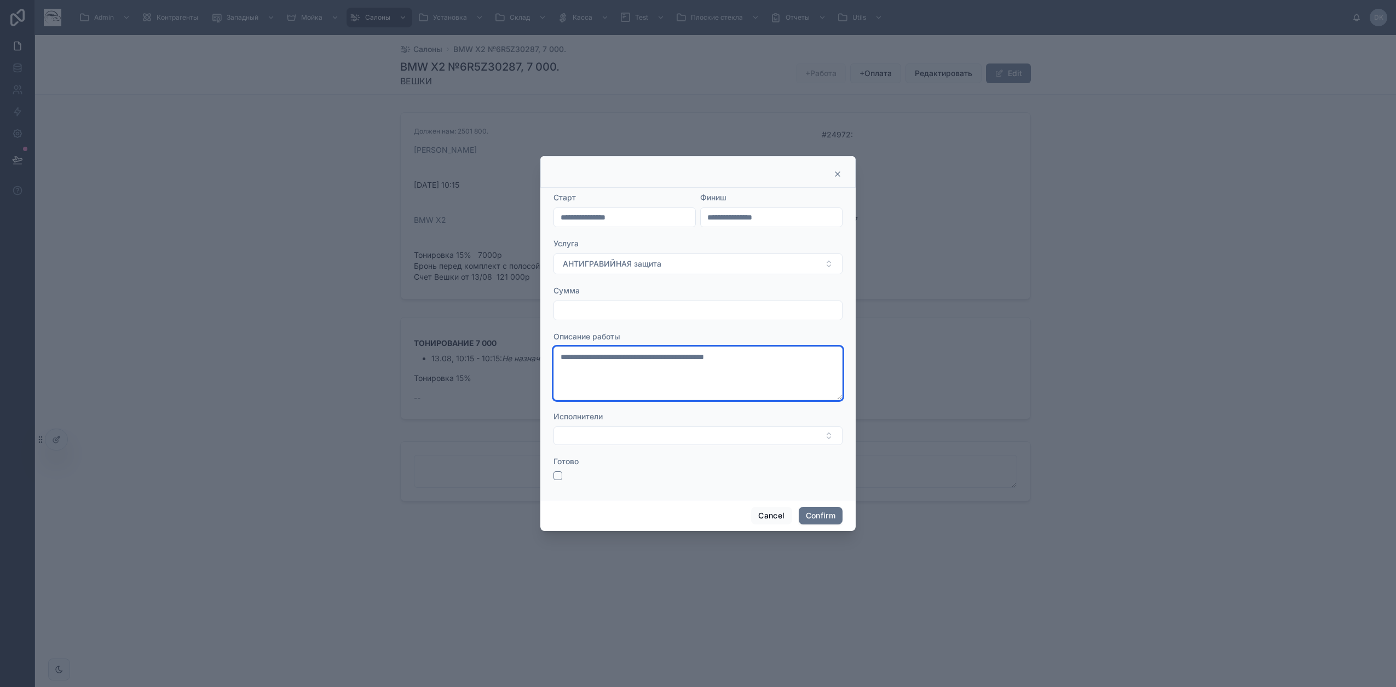
drag, startPoint x: 731, startPoint y: 358, endPoint x: 875, endPoint y: 360, distance: 144.6
click at [871, 360] on div "**********" at bounding box center [698, 343] width 1396 height 687
type textarea "**********"
click at [643, 311] on input "text" at bounding box center [698, 310] width 288 height 15
type input "*******"
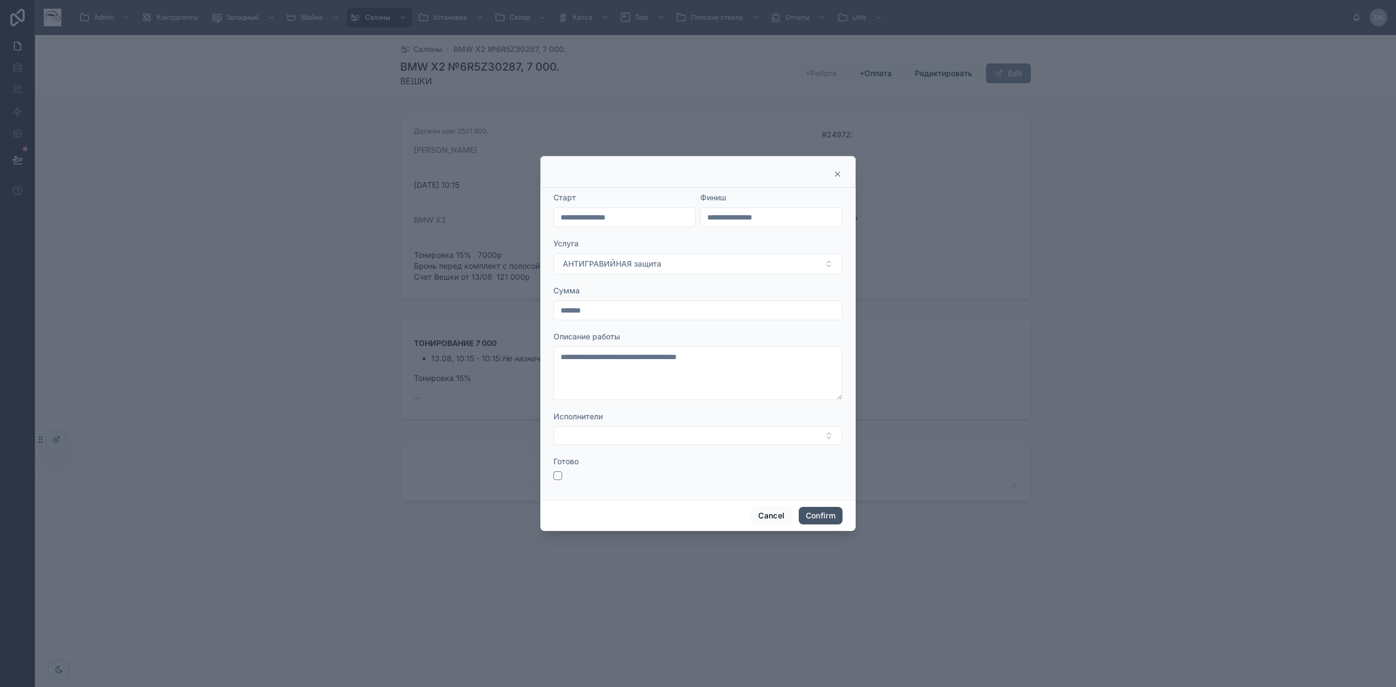
click at [816, 519] on button "Confirm" at bounding box center [821, 516] width 44 height 18
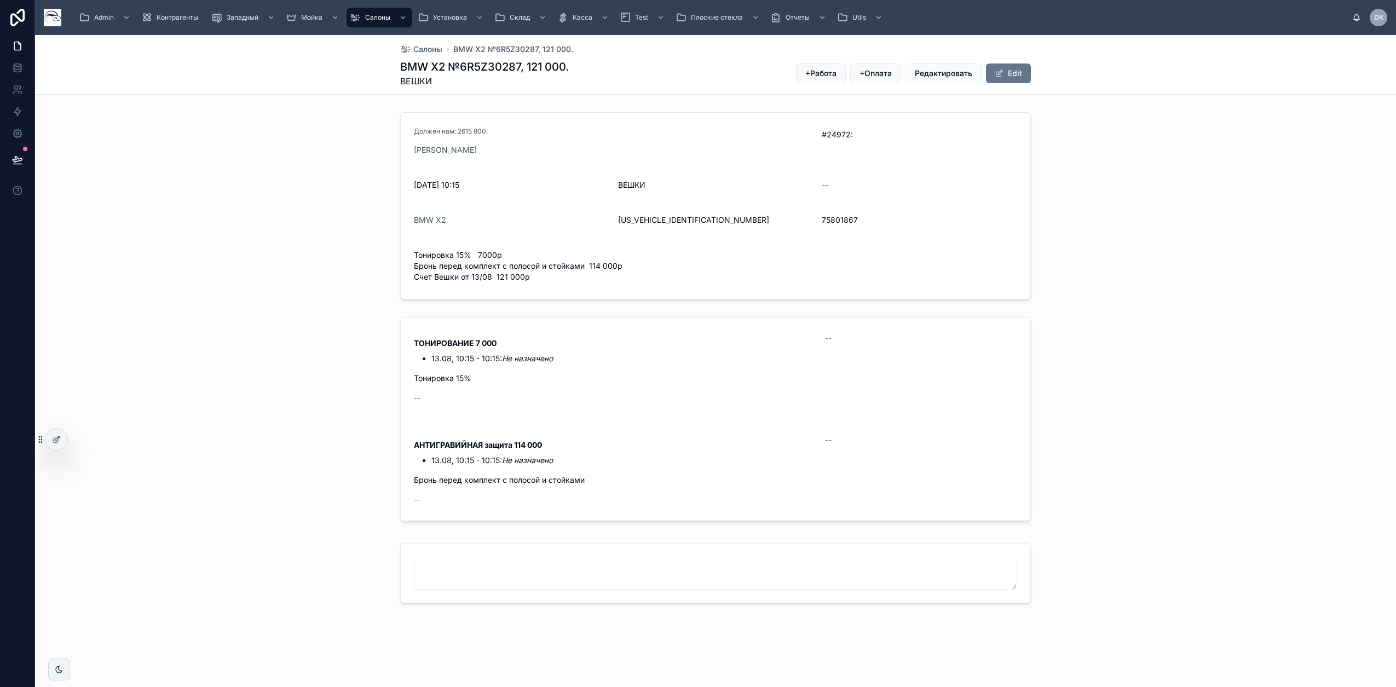
click at [252, 334] on div "ТОНИРОВАНИЕ 7 000 13.08, 10:15 - 10:15: Не назначено -- Тонировка 15% -- Готово…" at bounding box center [715, 421] width 1361 height 217
click at [377, 20] on span "Салоны" at bounding box center [377, 17] width 25 height 9
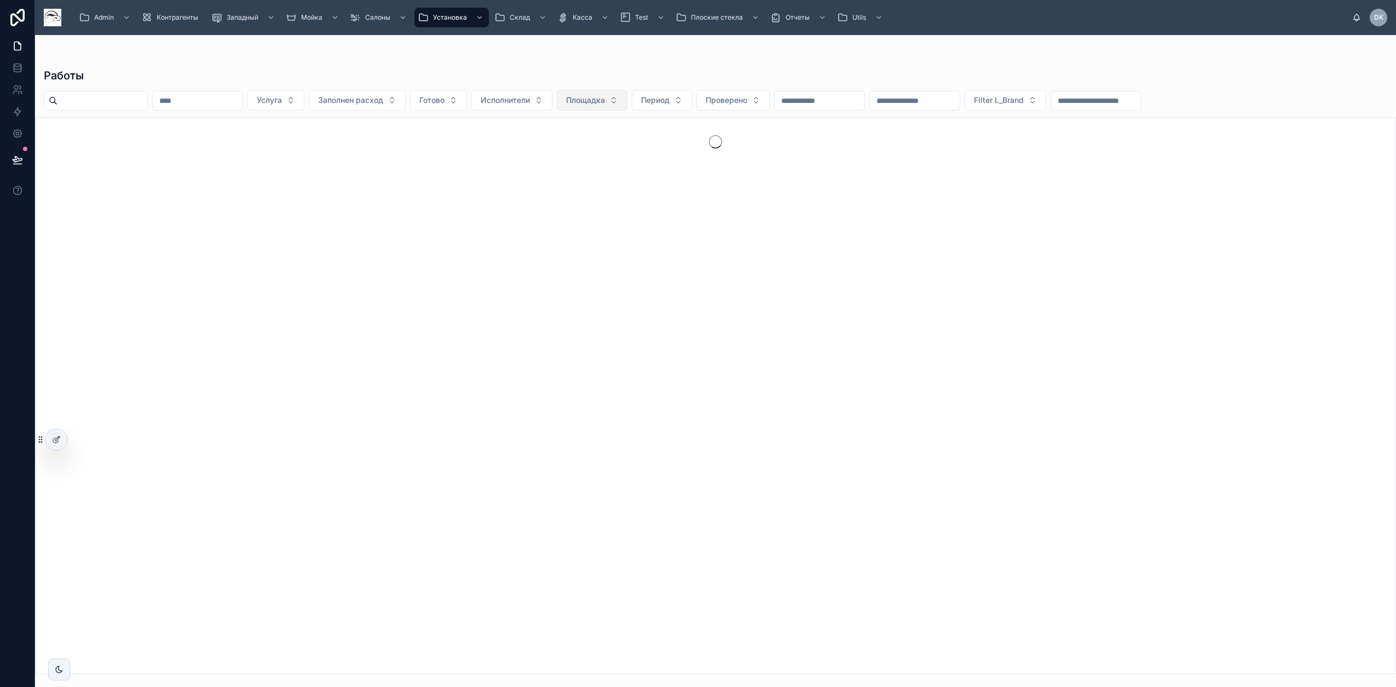
click at [605, 95] on span "Площадка" at bounding box center [585, 100] width 39 height 11
type input "***"
click at [613, 145] on div "Suggestions" at bounding box center [650, 151] width 136 height 35
click at [613, 145] on span "ВЕШКИ" at bounding box center [602, 144] width 27 height 11
click at [659, 96] on span "Период" at bounding box center [645, 100] width 28 height 11
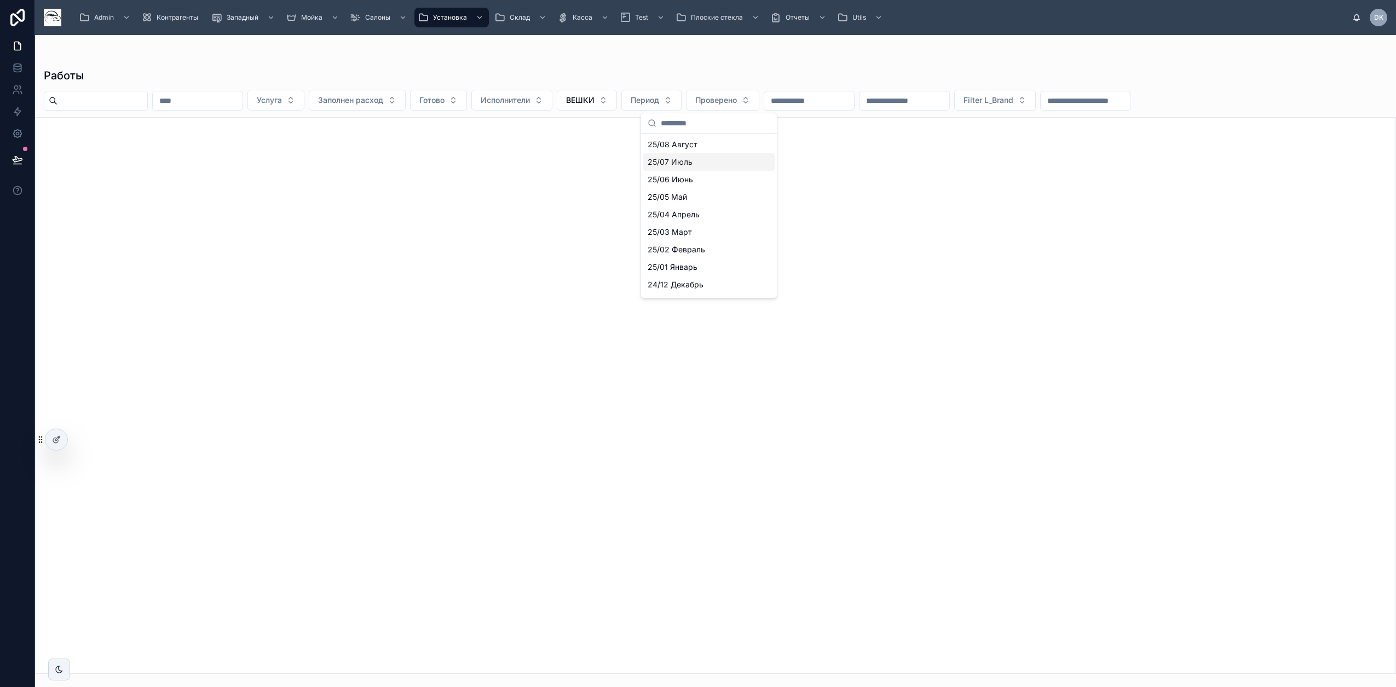
click at [687, 159] on span "25/07 Июль" at bounding box center [670, 162] width 45 height 11
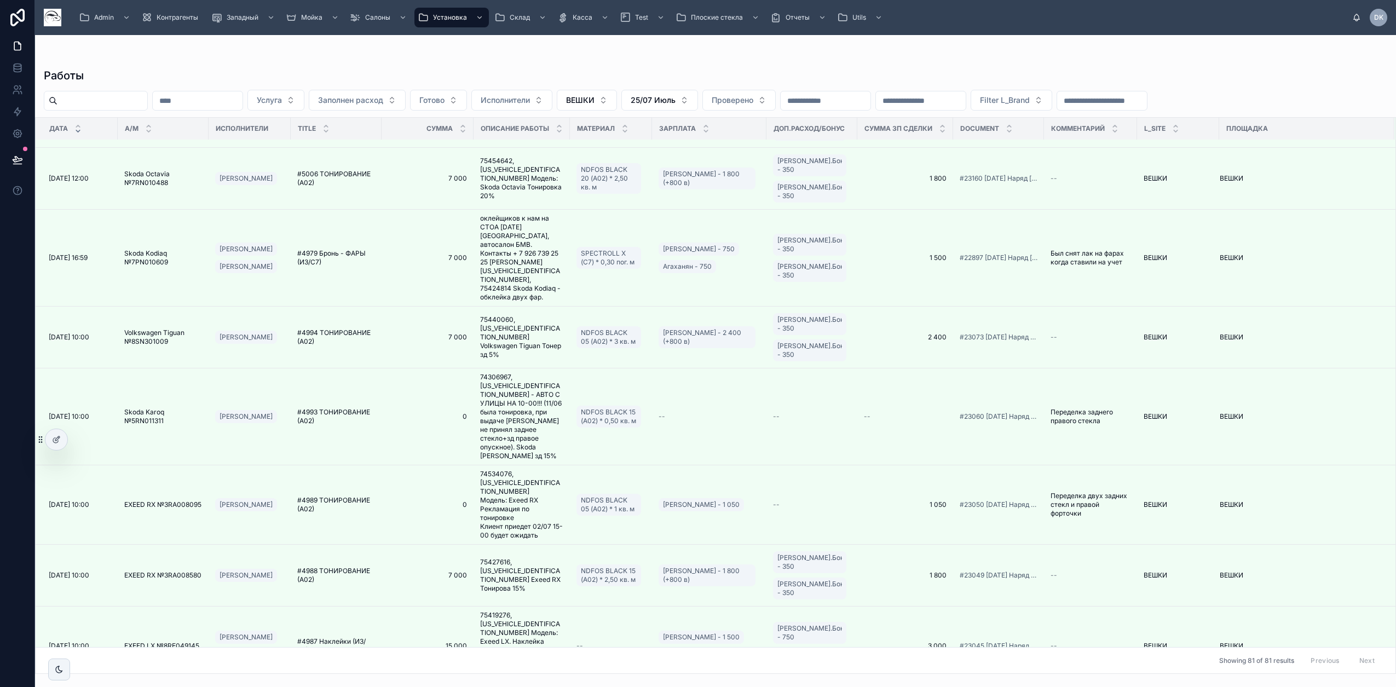
scroll to position [4966, 0]
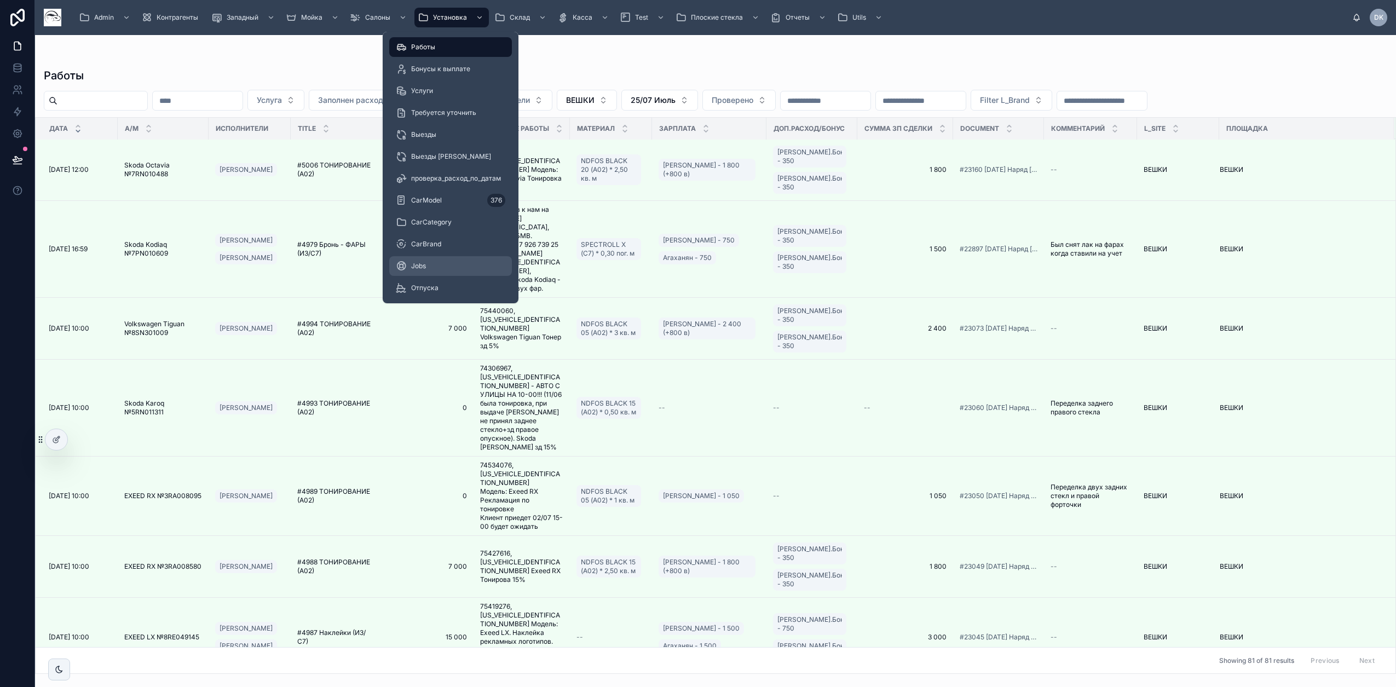
click at [437, 271] on div "Jobs" at bounding box center [451, 266] width 110 height 18
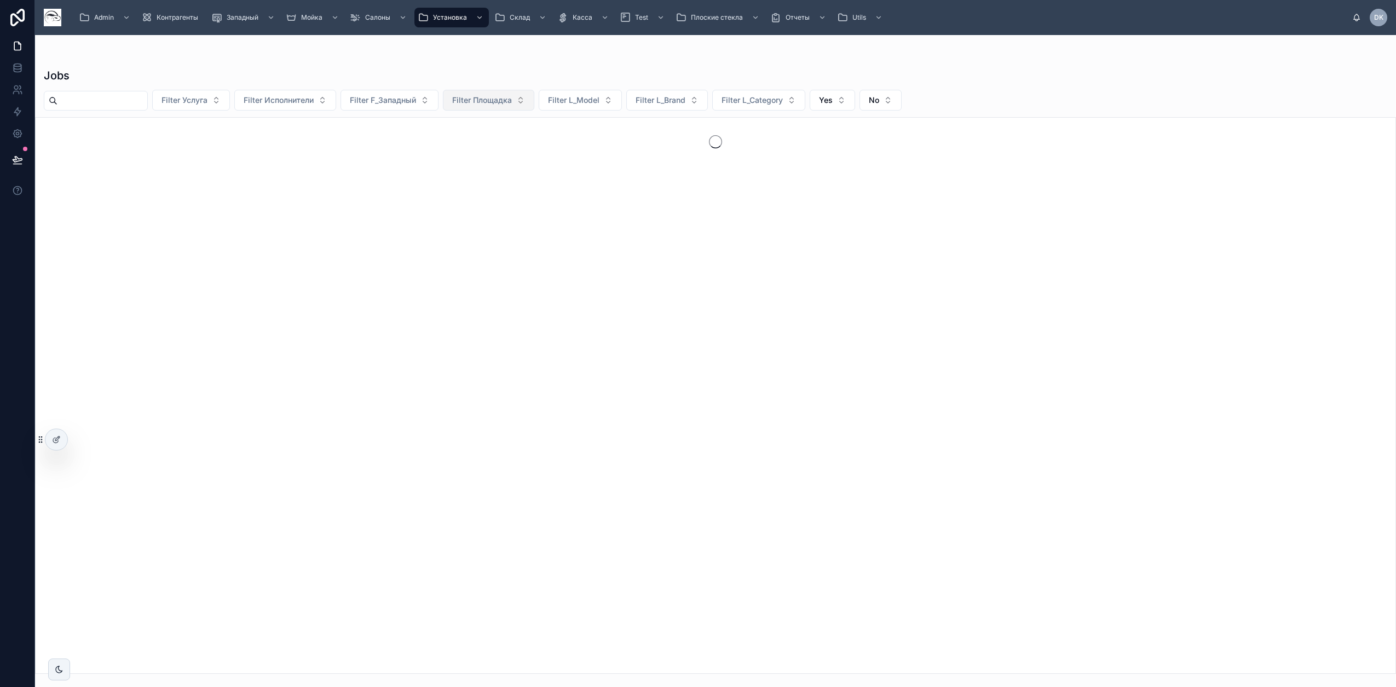
click at [512, 99] on span "Filter Площадка" at bounding box center [482, 100] width 60 height 11
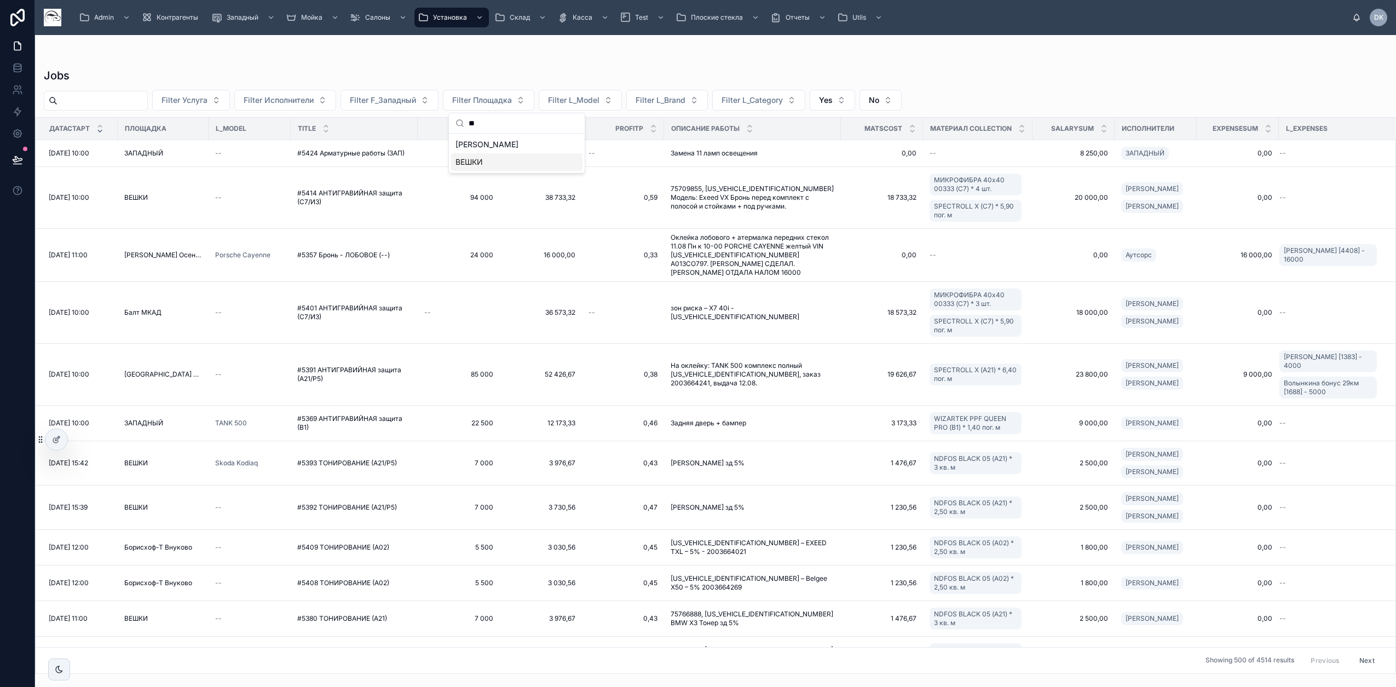
type input "**"
click at [492, 159] on div "ВЕШКИ" at bounding box center [516, 162] width 131 height 18
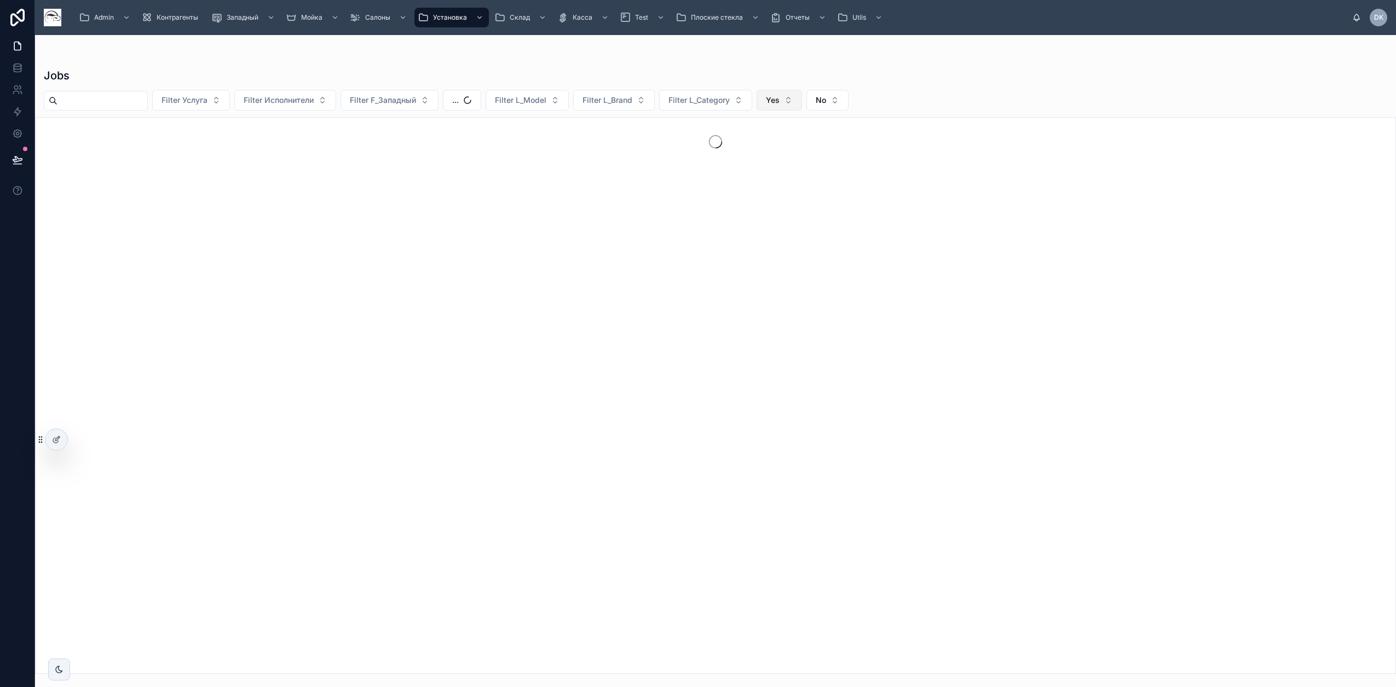
click at [780, 99] on span "Yes" at bounding box center [773, 100] width 14 height 11
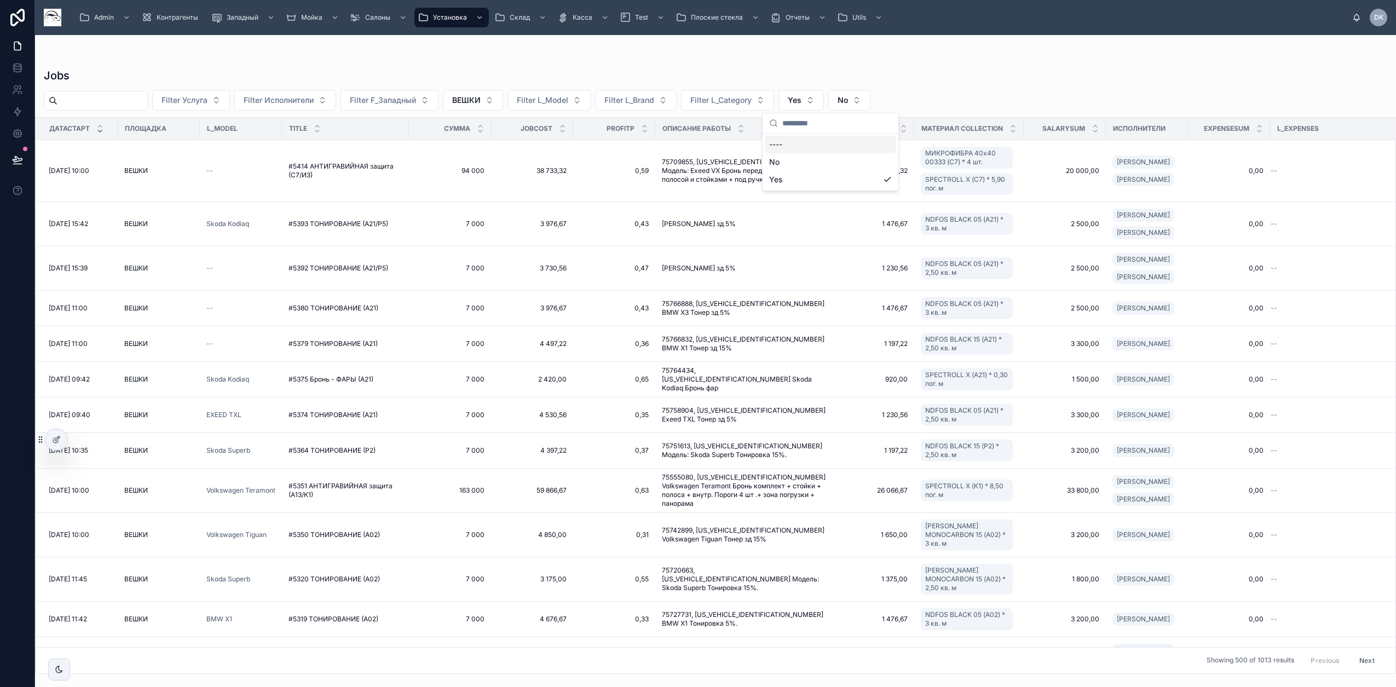
click at [794, 141] on div "----" at bounding box center [830, 145] width 131 height 18
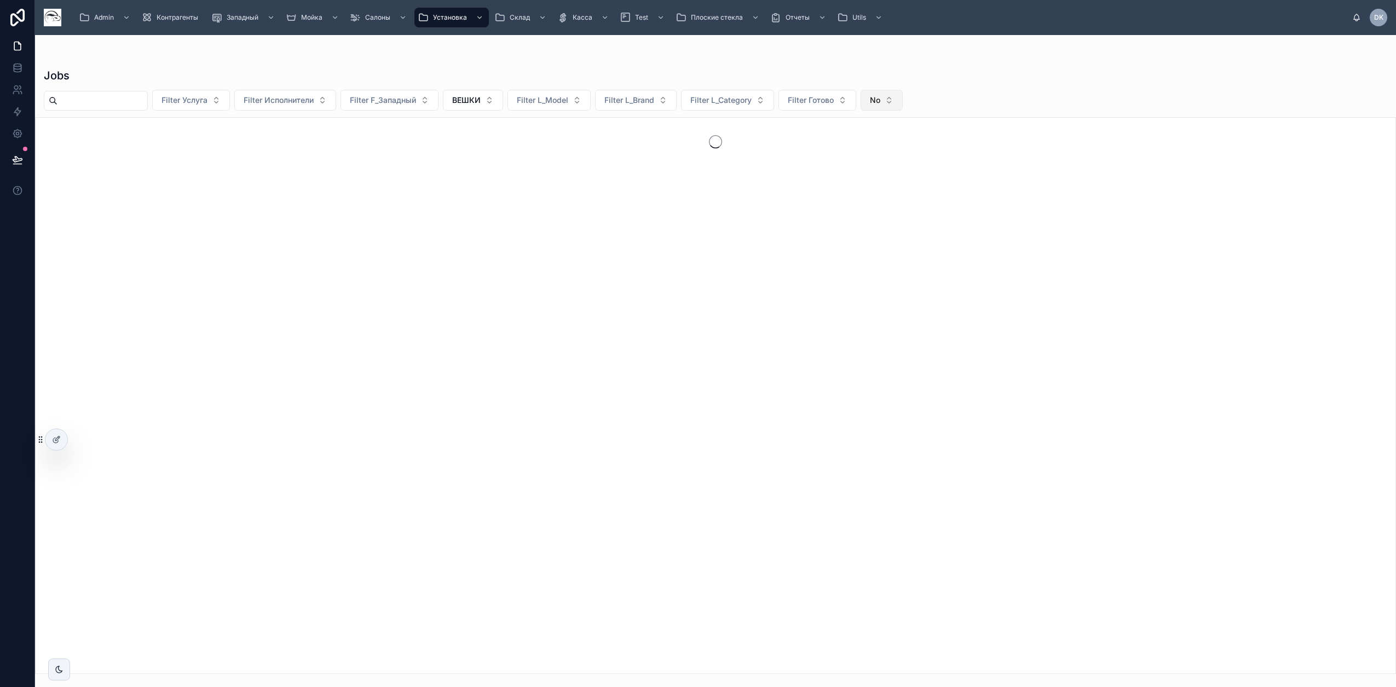
click at [881, 100] on span "No" at bounding box center [875, 100] width 10 height 11
click at [886, 145] on div "----" at bounding box center [911, 145] width 131 height 18
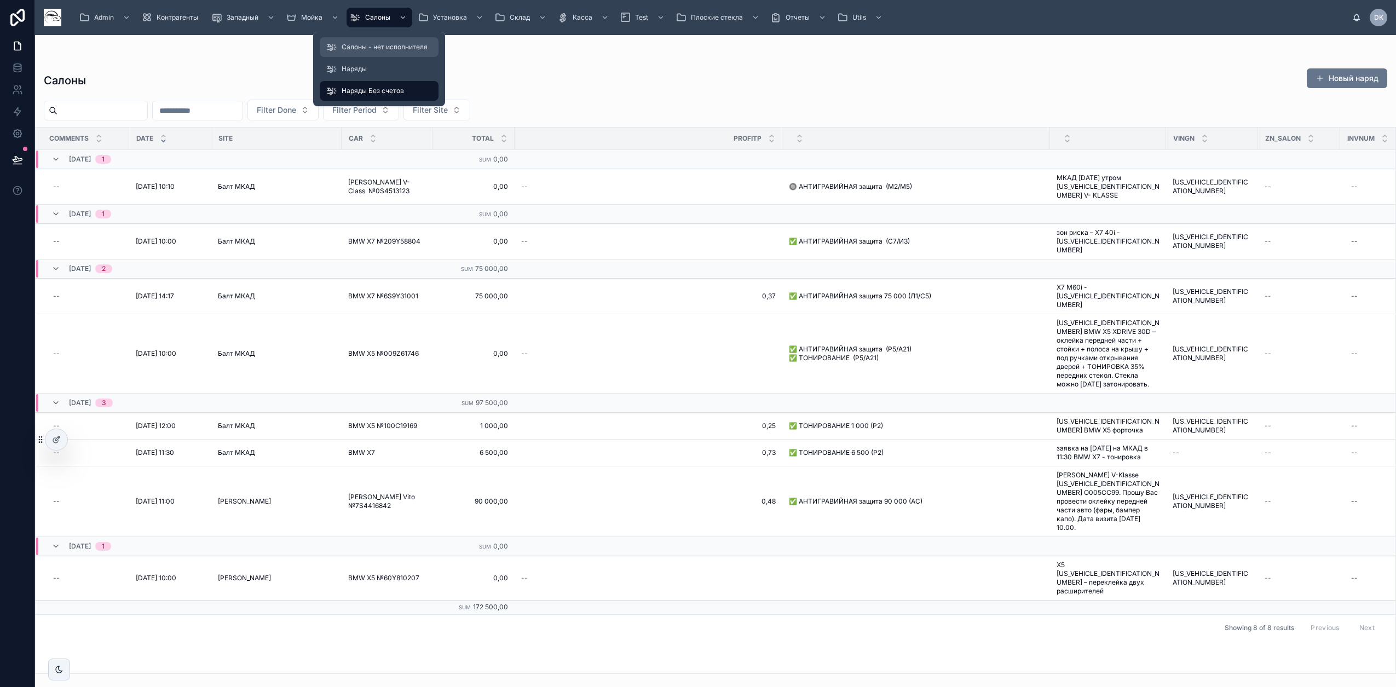
click at [384, 44] on span "Салоны - нет исполнителя" at bounding box center [385, 47] width 86 height 9
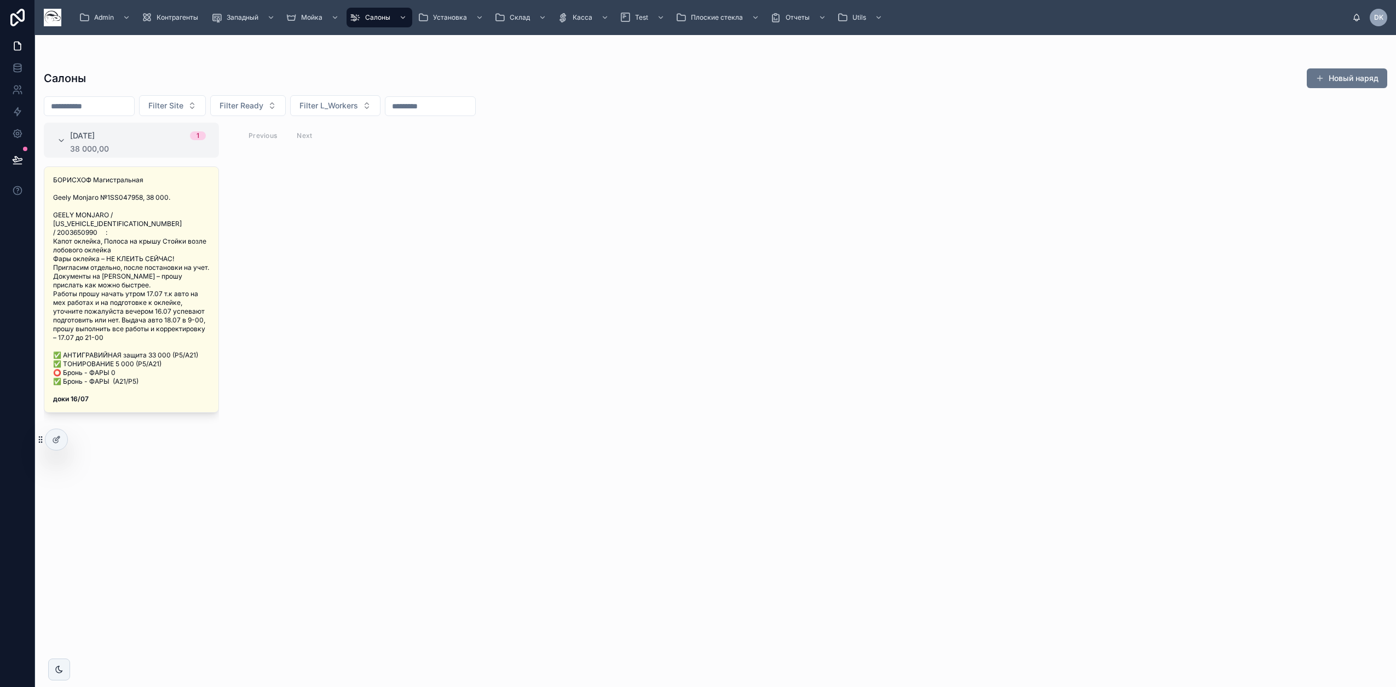
click at [509, 248] on div "17.07.2025 1 38 000,00 БОРИСХОФ Магистральная Geely Monjaro №1SS047958, 38 000.…" at bounding box center [715, 398] width 1361 height 551
click at [401, 43] on span "Салоны - нет исполнителя" at bounding box center [385, 47] width 86 height 9
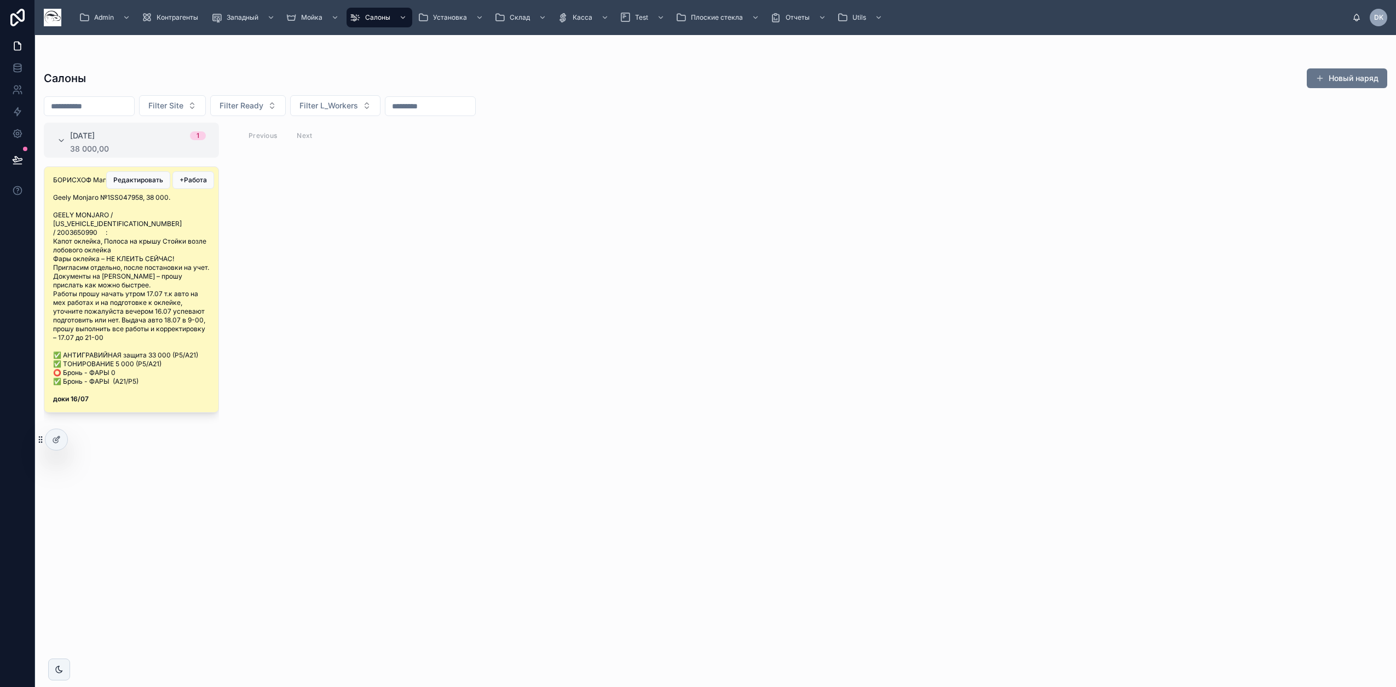
click at [186, 363] on span "✅ АНТИГРАВИЙНАЯ защита 33 000 (Р5/А21) ✅ ТОНИРОВАНИЕ 5 000 (Р5/А21) ⭕ Бронь - Ф…" at bounding box center [131, 368] width 157 height 35
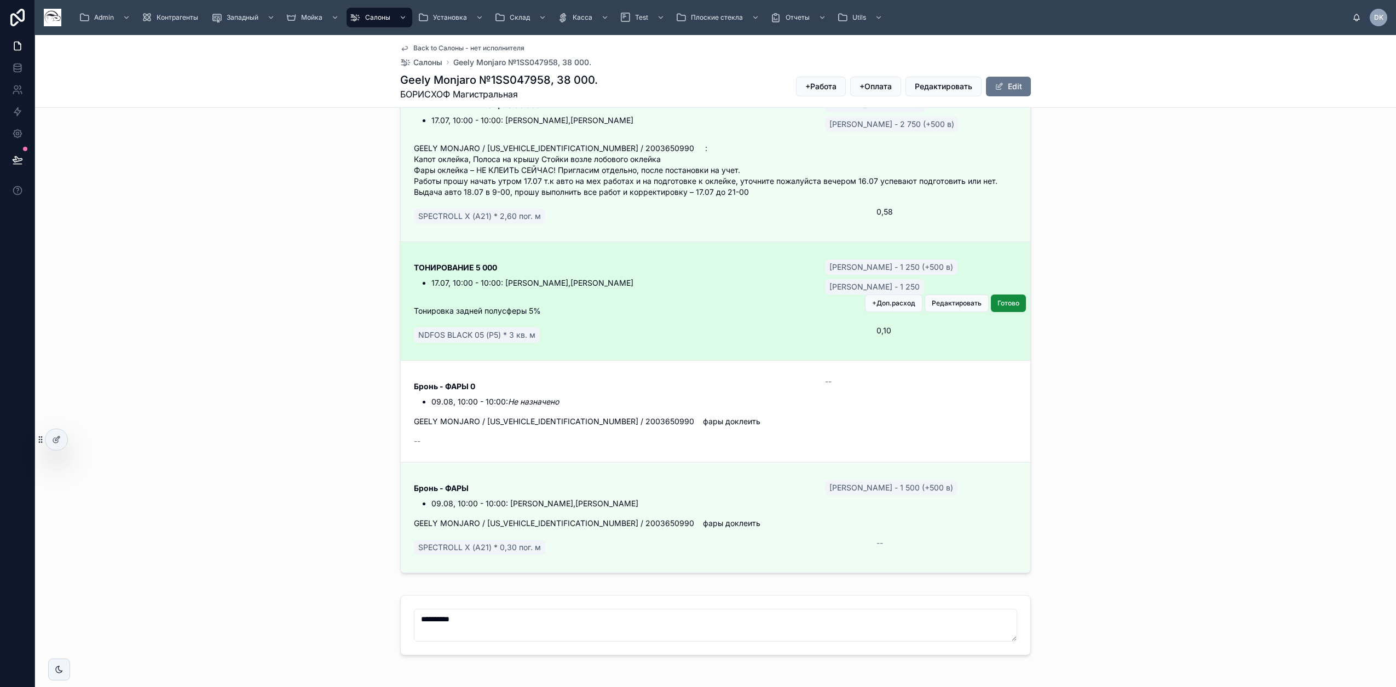
scroll to position [274, 0]
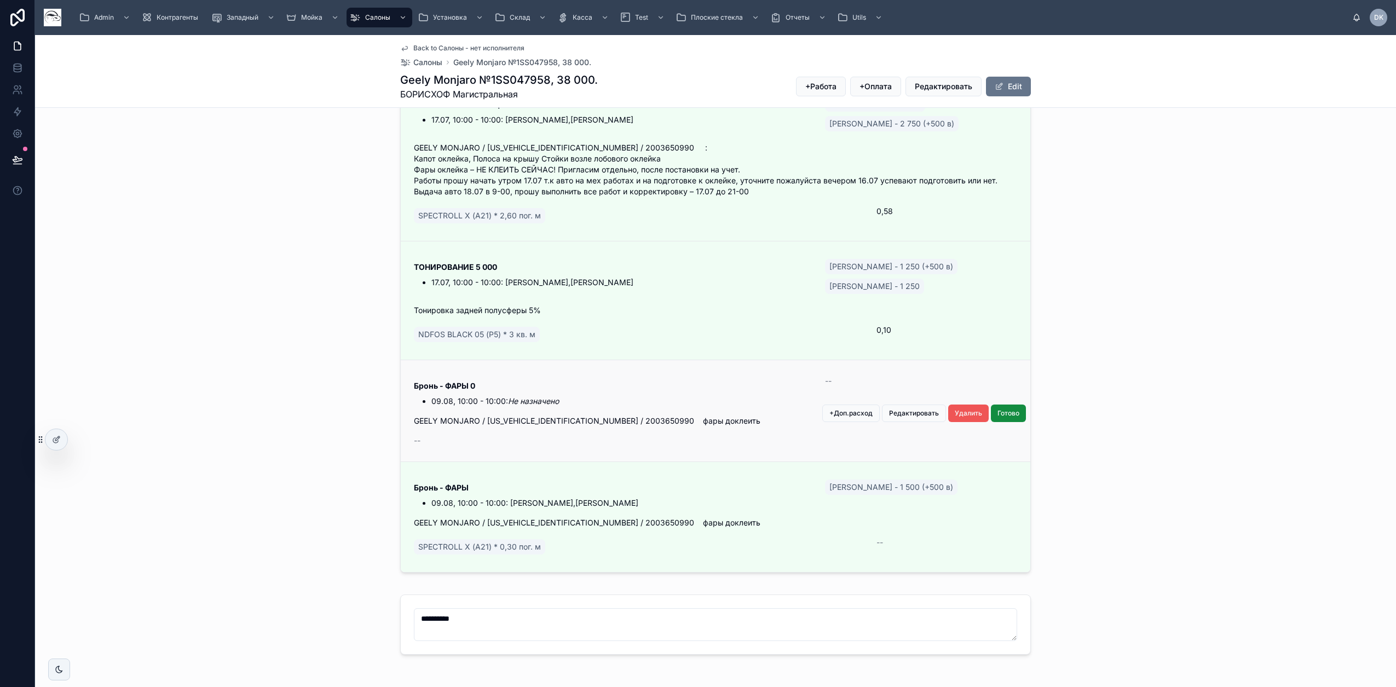
click at [965, 418] on span "Удалить" at bounding box center [968, 413] width 27 height 9
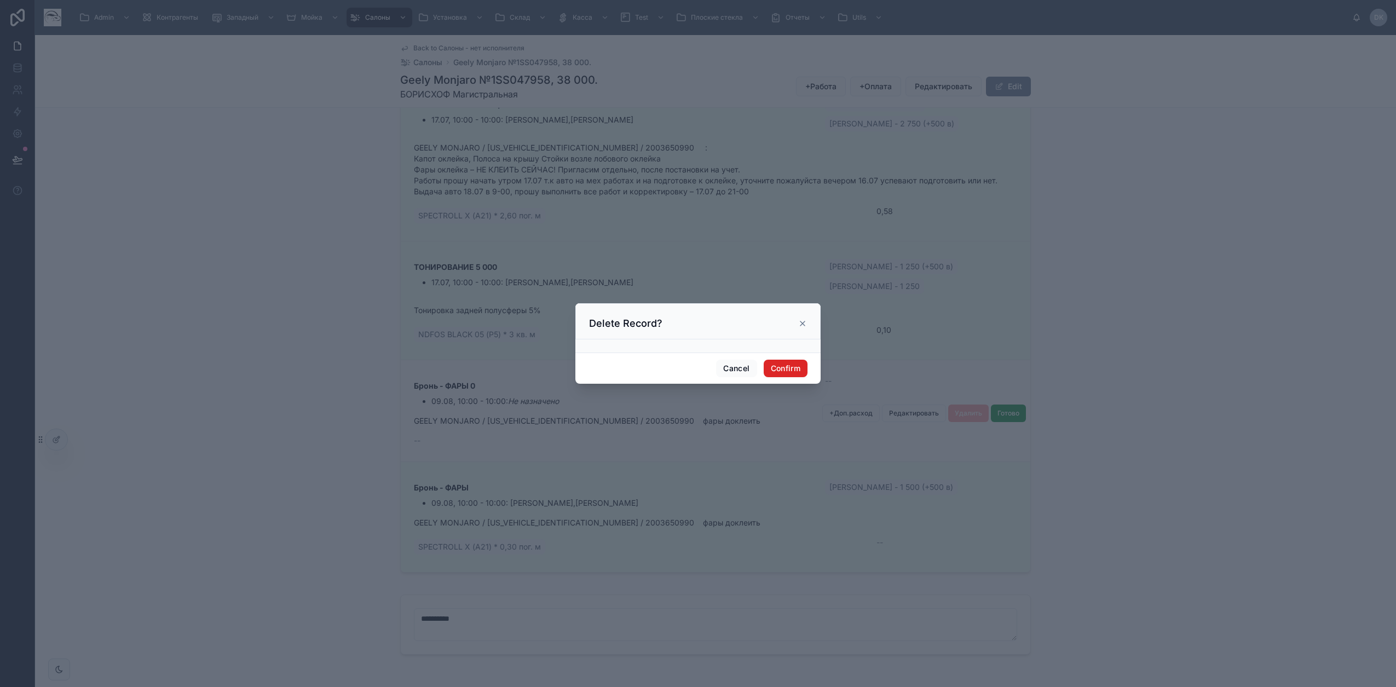
click at [792, 366] on button "Confirm" at bounding box center [786, 369] width 44 height 18
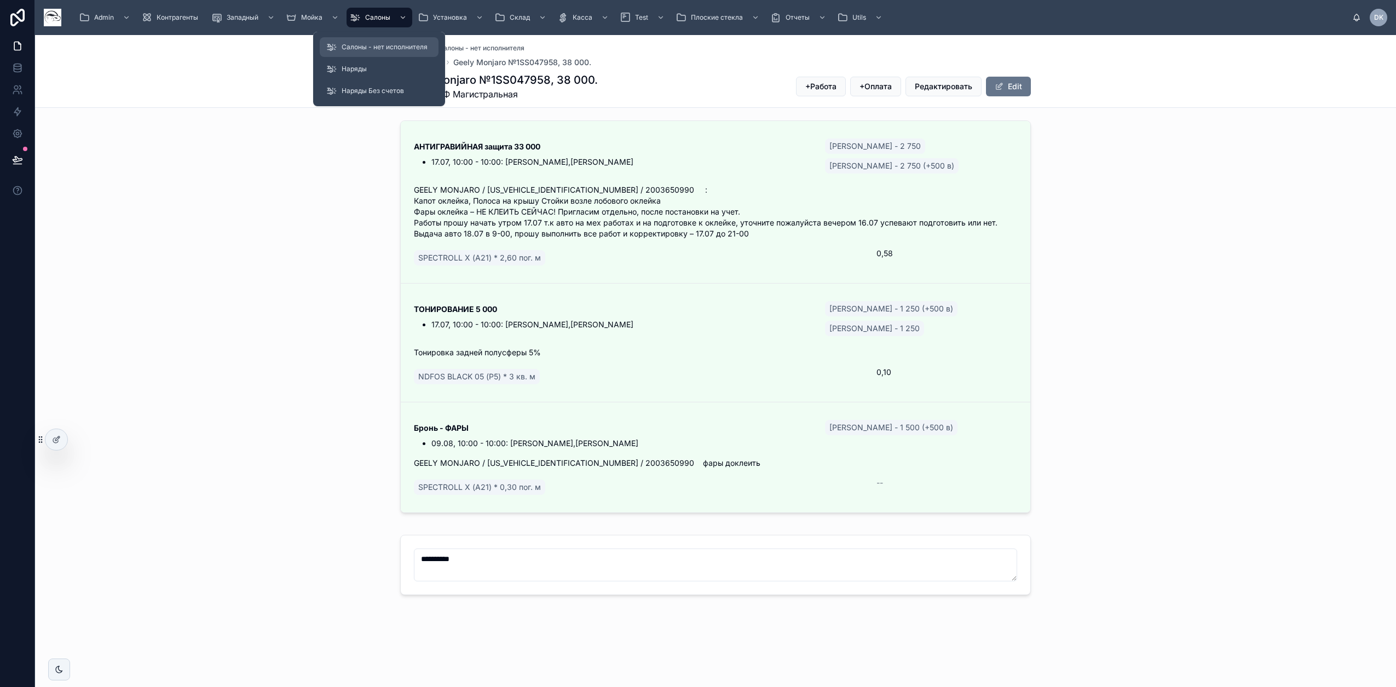
click at [378, 50] on span "Салоны - нет исполнителя" at bounding box center [385, 47] width 86 height 9
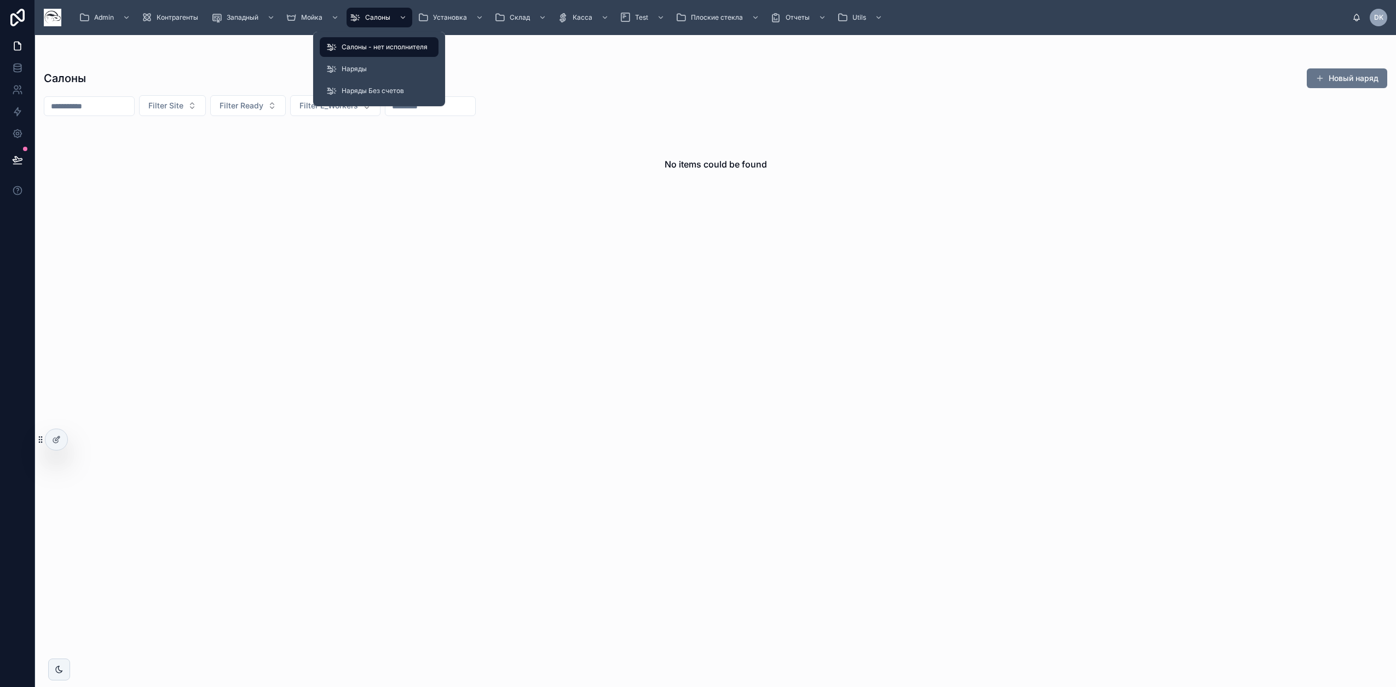
drag, startPoint x: 306, startPoint y: 241, endPoint x: 336, endPoint y: 246, distance: 30.5
click at [317, 244] on div "No items could be found" at bounding box center [715, 398] width 1361 height 551
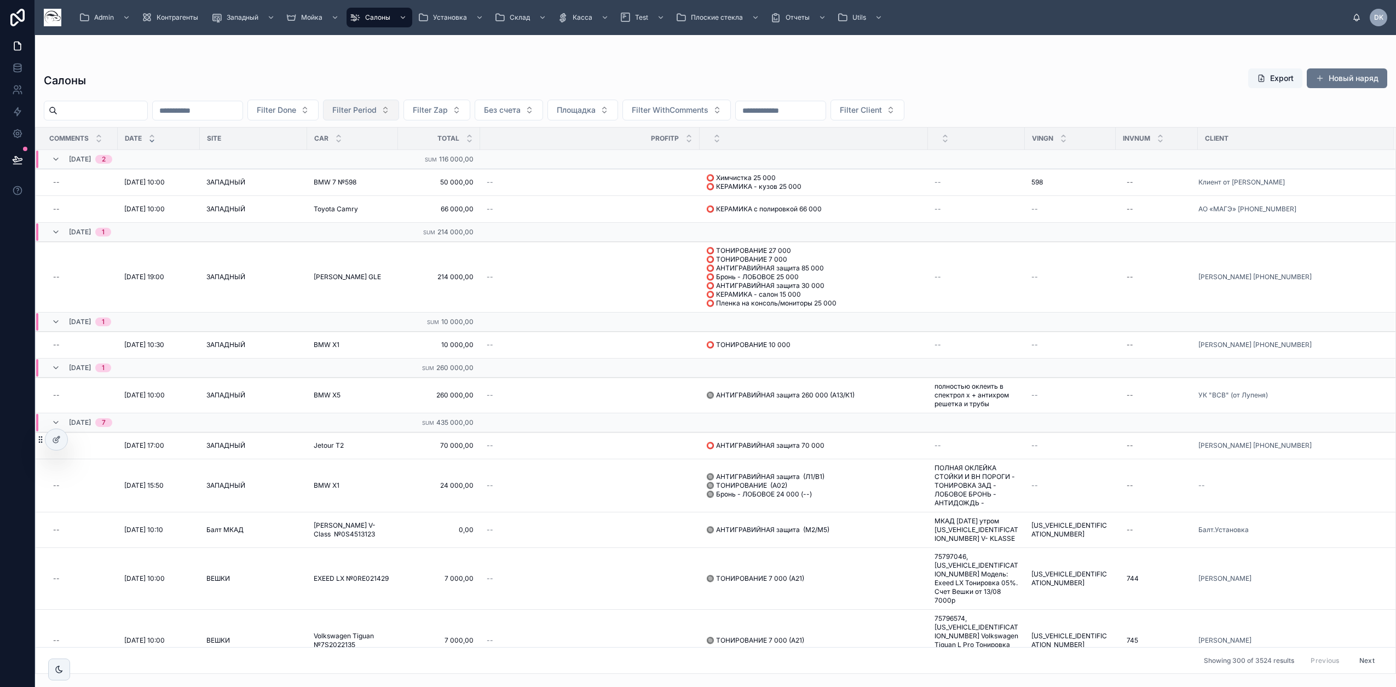
click at [377, 106] on span "Filter Period" at bounding box center [354, 110] width 44 height 11
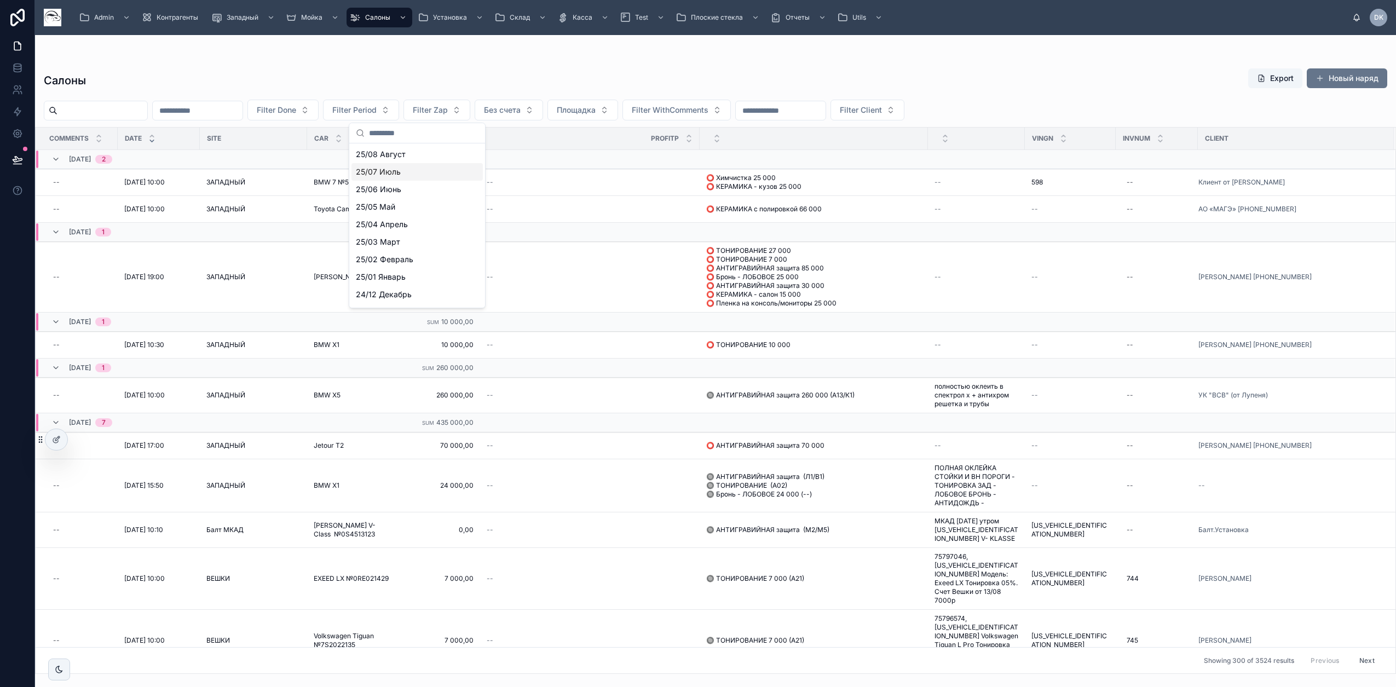
click at [422, 176] on div "25/07 Июль" at bounding box center [417, 172] width 131 height 18
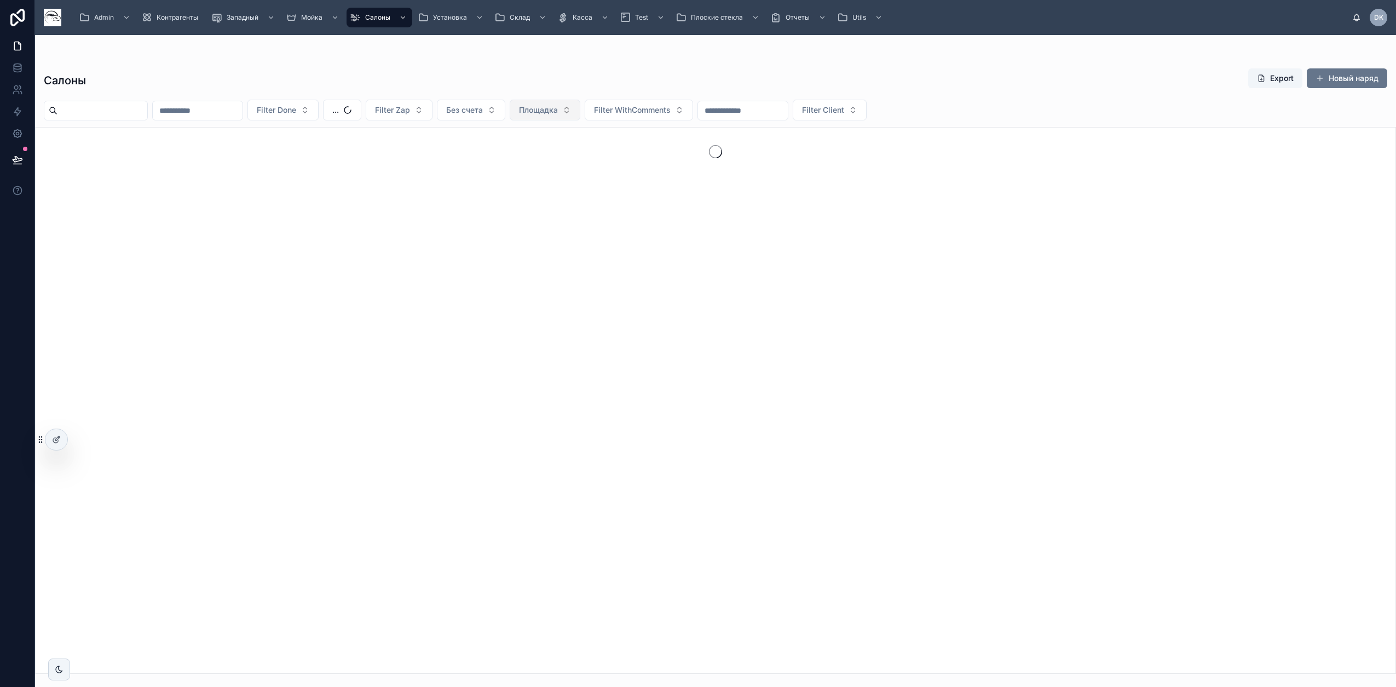
click at [602, 112] on div "Filter Done ... Filter Zap Без счета Площадка Filter WithComments Filter Client" at bounding box center [715, 110] width 1361 height 21
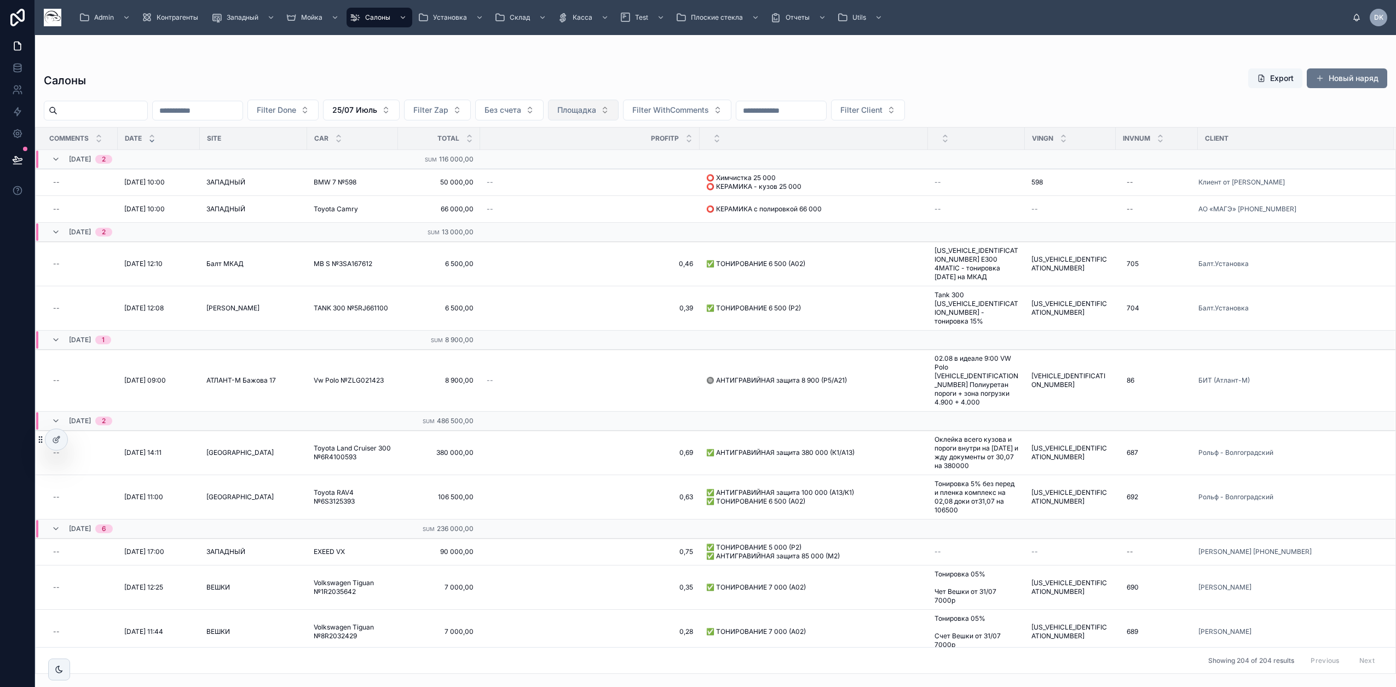
click at [596, 109] on span "Площадка" at bounding box center [576, 110] width 39 height 11
type input "**"
click at [608, 170] on div "ВЕШКИ" at bounding box center [638, 172] width 131 height 18
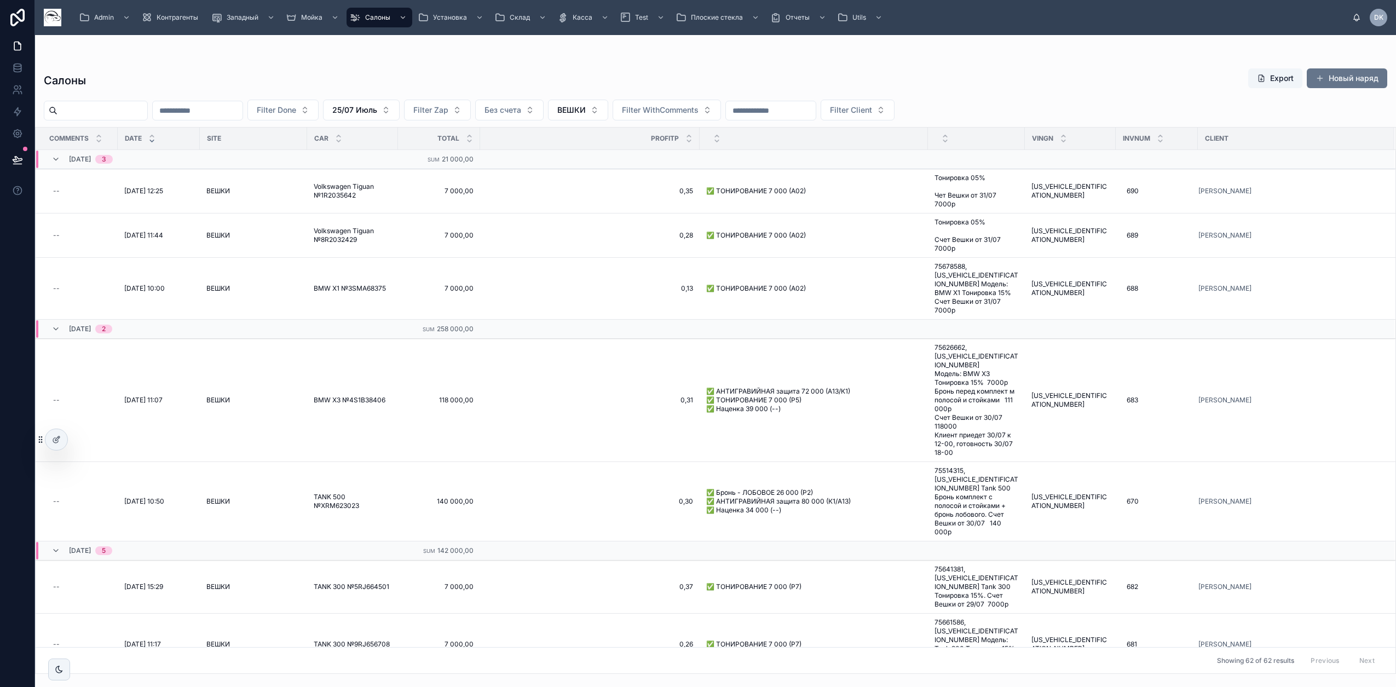
click at [895, 69] on div "Салоны Export Новый наряд" at bounding box center [716, 80] width 1344 height 25
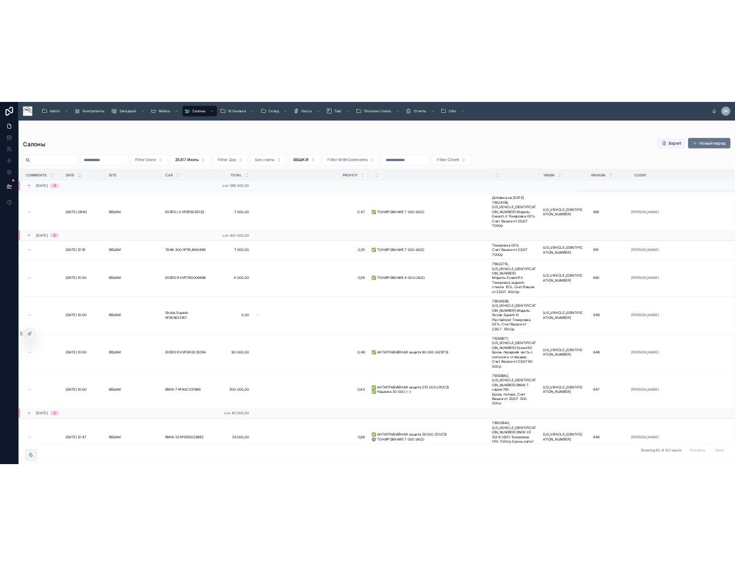
scroll to position [1324, 0]
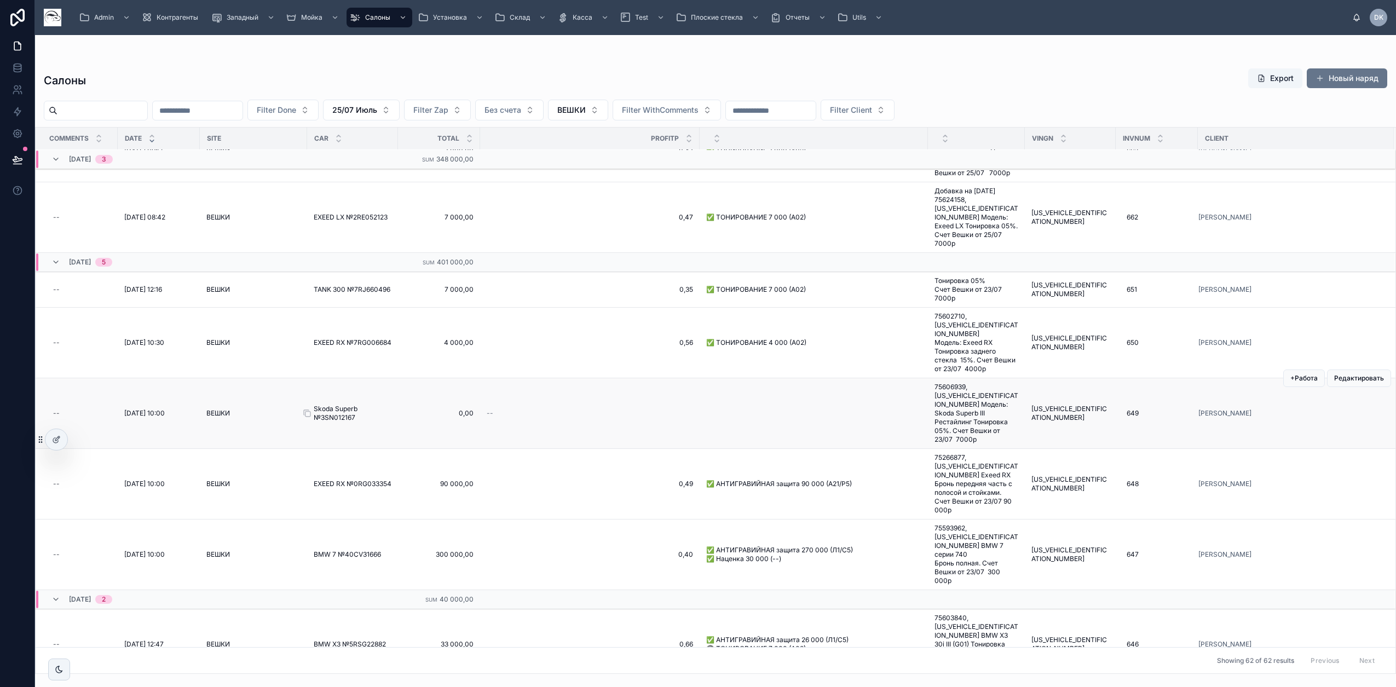
click at [357, 405] on span "Skoda Superb №3SN012167" at bounding box center [353, 414] width 78 height 18
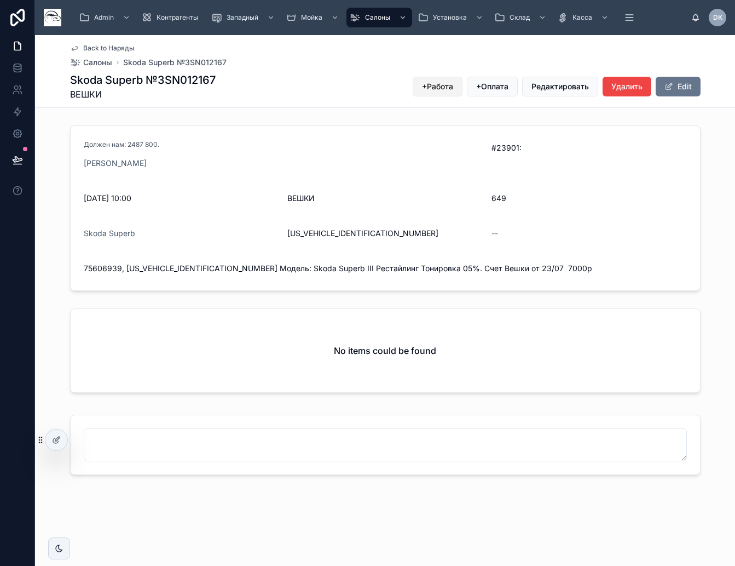
click at [446, 86] on span "+Работа" at bounding box center [437, 86] width 31 height 11
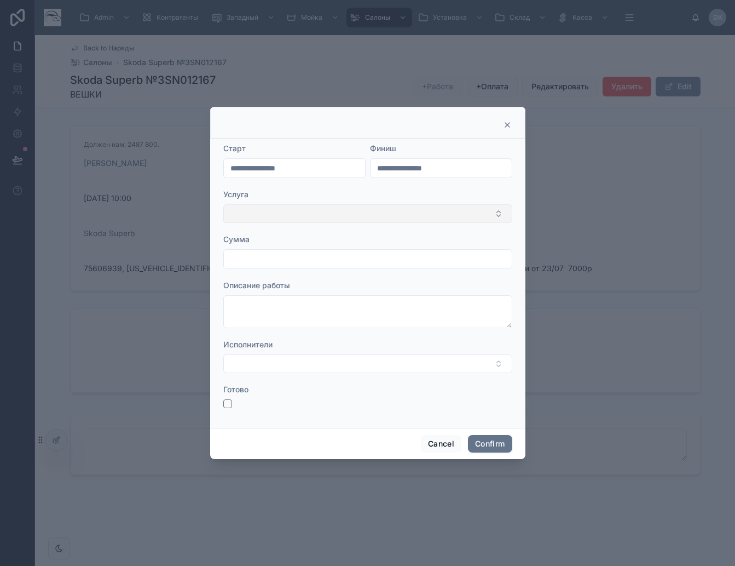
click at [256, 210] on button "Select Button" at bounding box center [367, 213] width 289 height 19
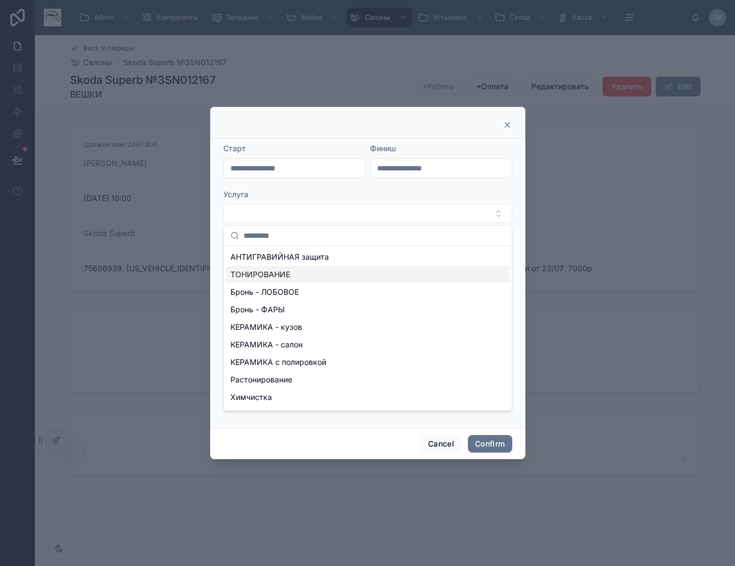
click at [266, 272] on span "ТОНИРОВАНИЕ" at bounding box center [261, 274] width 60 height 11
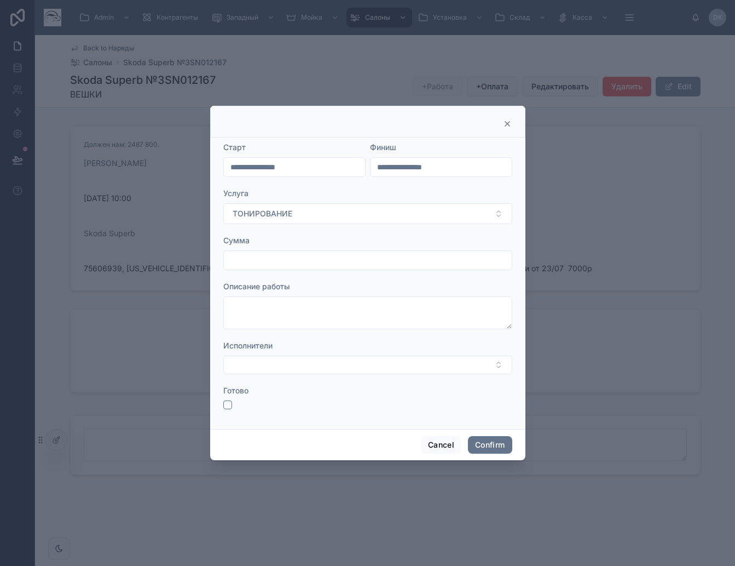
click at [260, 256] on input "text" at bounding box center [368, 259] width 288 height 15
type input "*****"
click at [267, 368] on button "Select Button" at bounding box center [367, 364] width 289 height 19
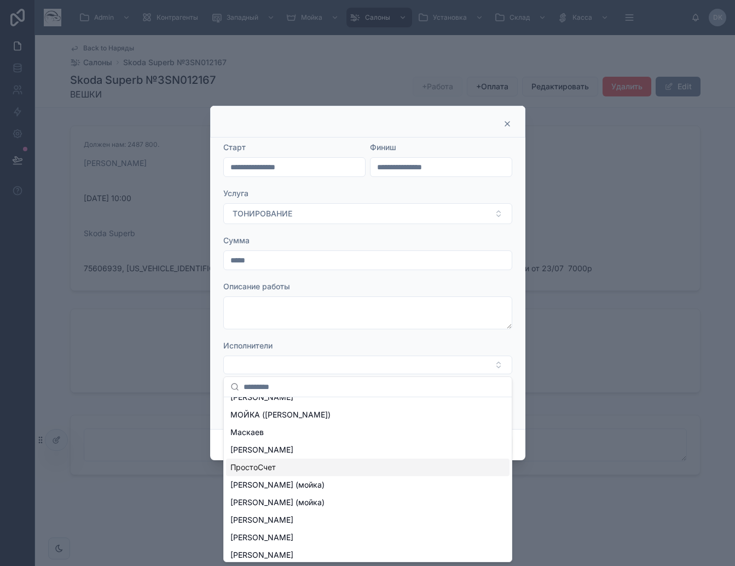
click at [274, 467] on span "ПростоСчет" at bounding box center [253, 467] width 45 height 11
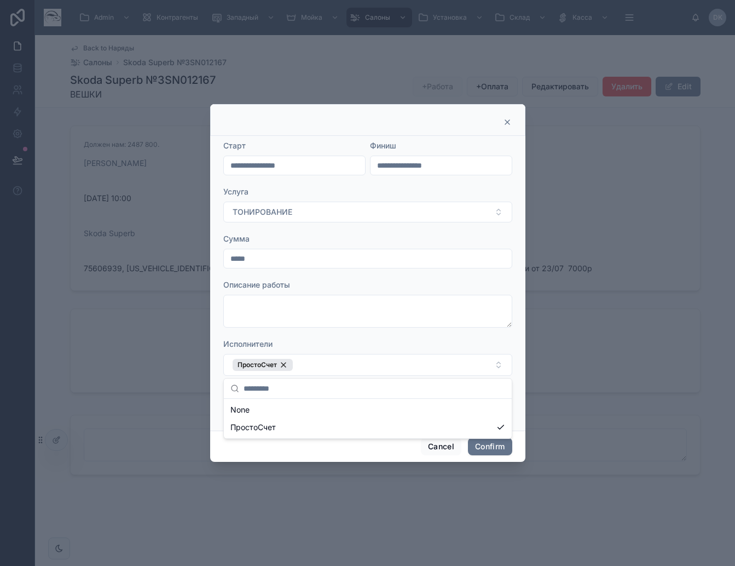
click at [215, 408] on div "**********" at bounding box center [367, 283] width 315 height 295
click at [228, 407] on button "button" at bounding box center [227, 406] width 9 height 9
click at [496, 449] on button "Confirm" at bounding box center [490, 447] width 44 height 18
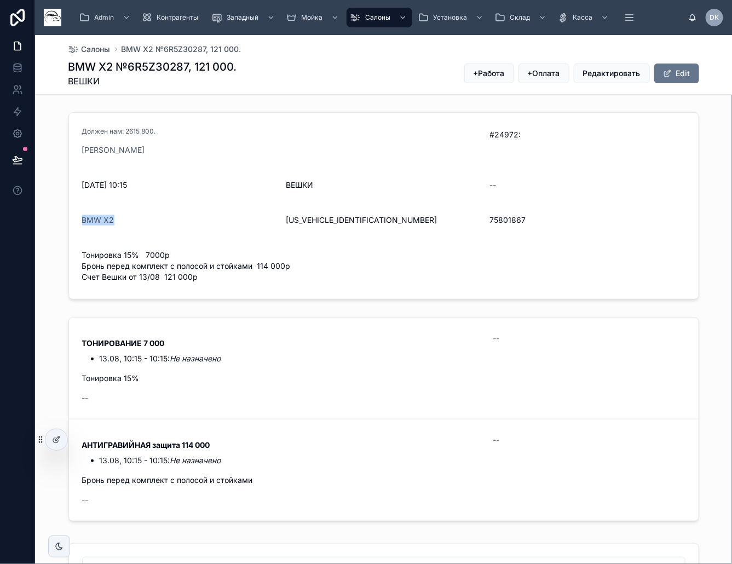
drag, startPoint x: 118, startPoint y: 221, endPoint x: 73, endPoint y: 222, distance: 45.5
click at [73, 222] on form "Должен нам: 2615 800. [PERSON_NAME] #24972: [DATE] 10:15 ВЕШКИ -- BMW X2 [US_VE…" at bounding box center [384, 206] width 630 height 186
copy span "BMW X2"
click at [337, 216] on span "[US_VEHICLE_IDENTIFICATION_NUMBER]" at bounding box center [384, 220] width 196 height 11
click at [336, 216] on span "[US_VEHICLE_IDENTIFICATION_NUMBER]" at bounding box center [384, 220] width 196 height 11
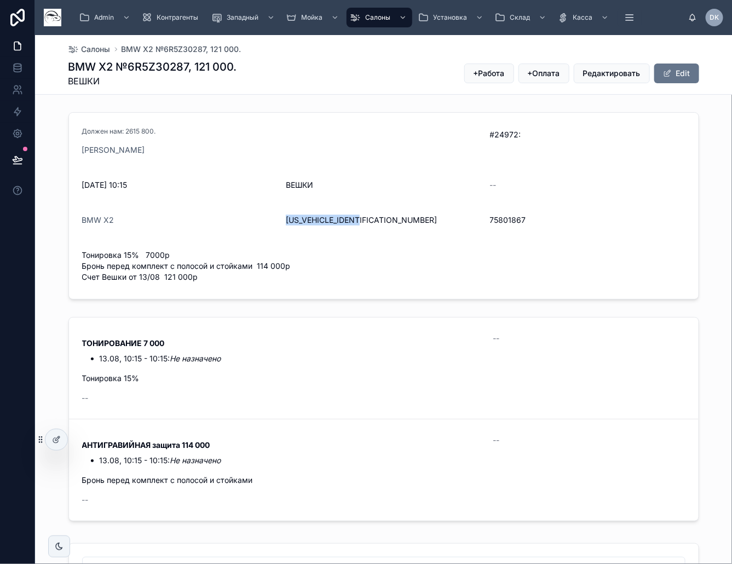
copy span "[US_VEHICLE_IDENTIFICATION_NUMBER]"
click at [499, 216] on span "75801867" at bounding box center [588, 220] width 196 height 11
copy span "75801867"
click at [354, 222] on span "[US_VEHICLE_IDENTIFICATION_NUMBER]" at bounding box center [384, 220] width 196 height 11
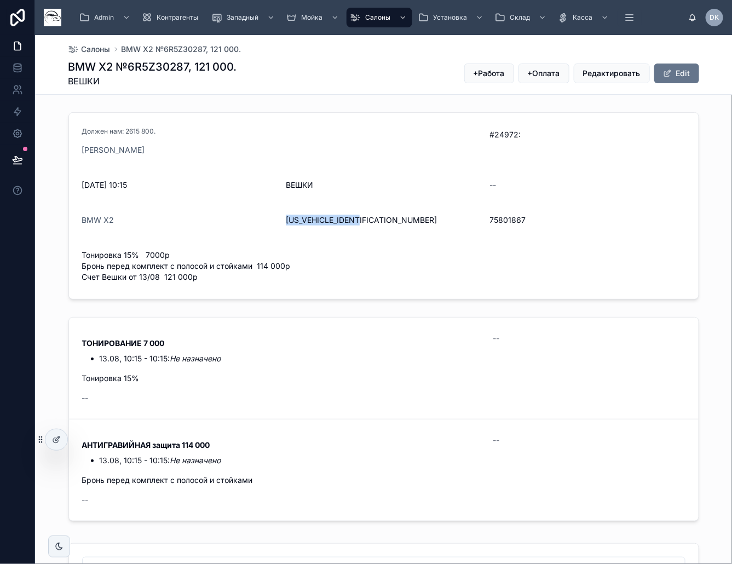
click at [354, 222] on span "[US_VEHICLE_IDENTIFICATION_NUMBER]" at bounding box center [384, 220] width 196 height 11
copy span "[US_VEHICLE_IDENTIFICATION_NUMBER]"
click at [679, 79] on button "Edit" at bounding box center [676, 74] width 45 height 20
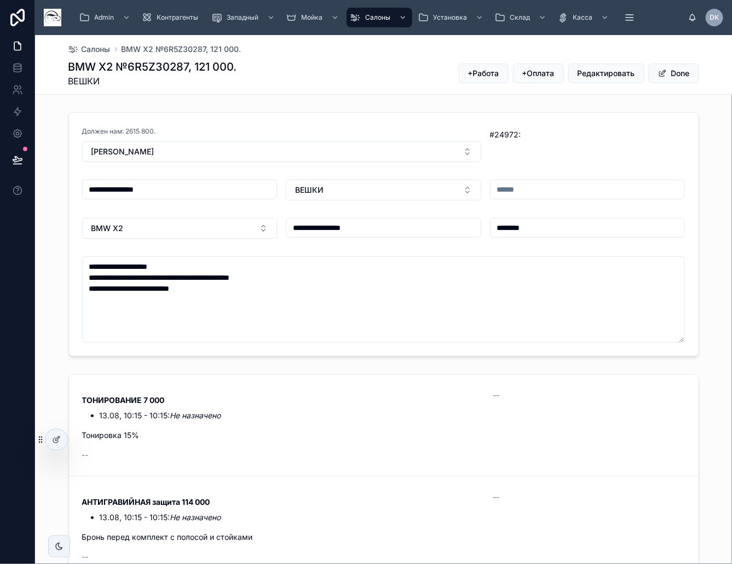
click at [505, 184] on input "text" at bounding box center [588, 189] width 194 height 15
type input "***"
click at [680, 74] on button "Done" at bounding box center [674, 74] width 50 height 20
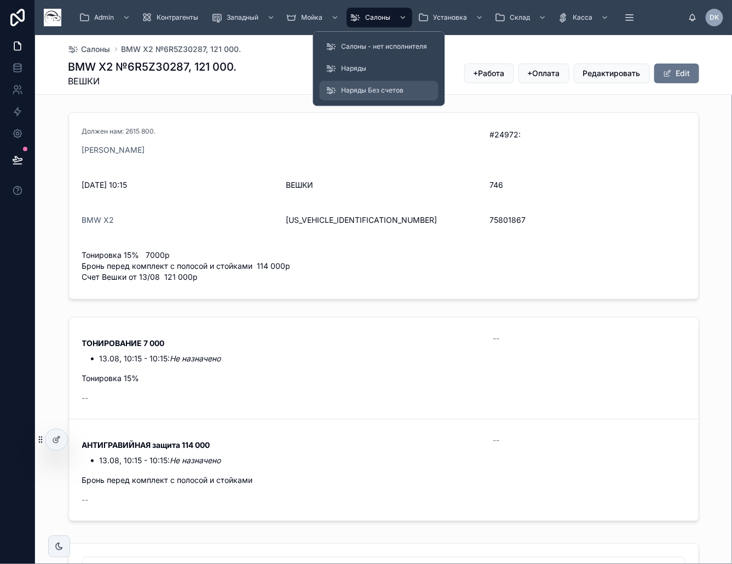
click at [357, 87] on span "Наряды Без счетов" at bounding box center [373, 91] width 62 height 9
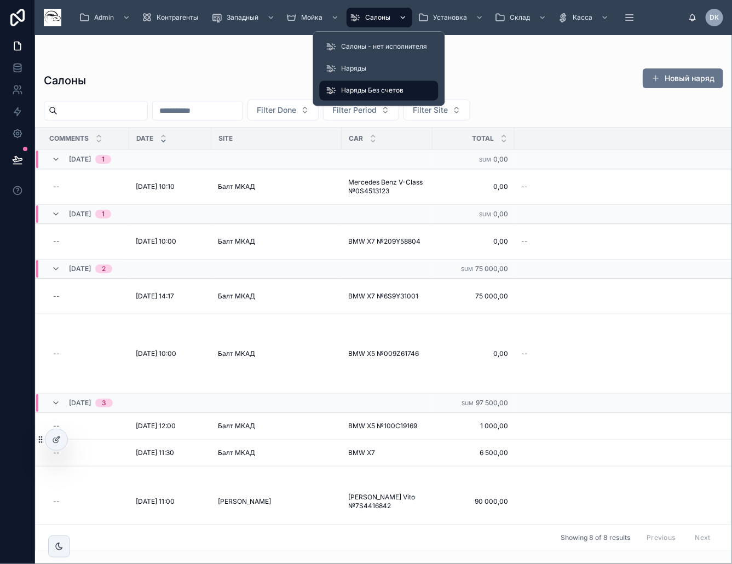
click at [373, 15] on span "Салоны" at bounding box center [377, 17] width 25 height 9
